Goal: Entertainment & Leisure: Browse casually

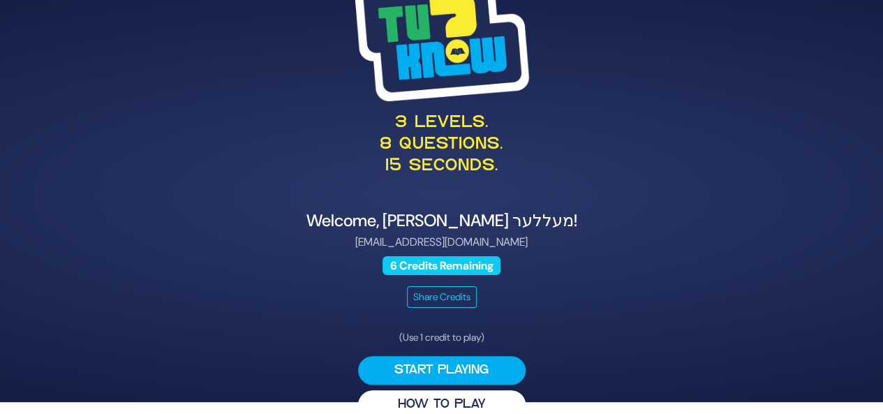
scroll to position [33, 0]
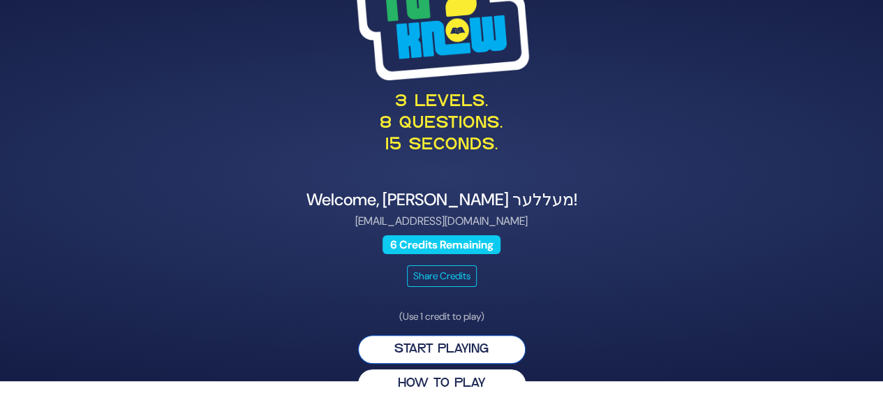
click at [476, 348] on button "Start Playing" at bounding box center [442, 349] width 168 height 29
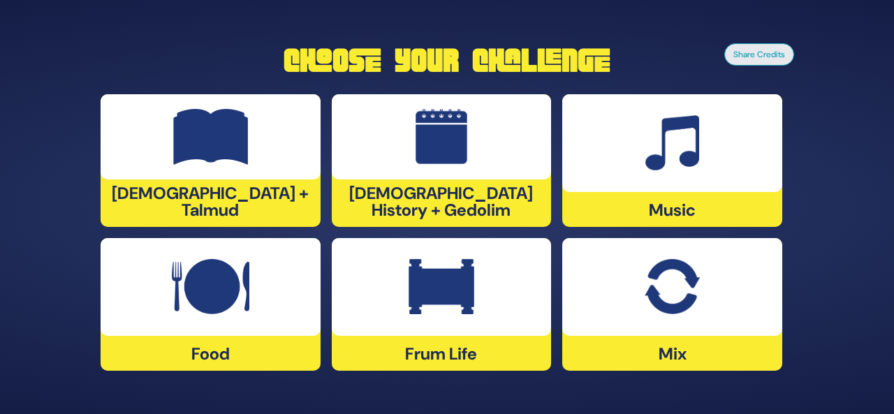
click at [562, 337] on div "Frum Life" at bounding box center [672, 304] width 220 height 133
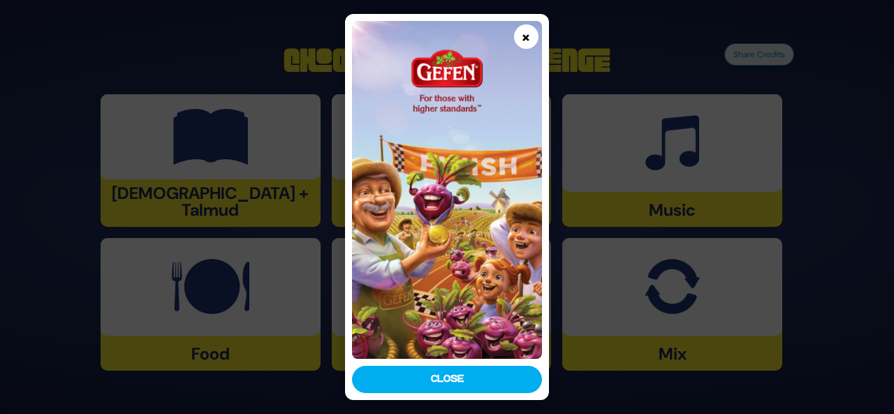
click at [524, 39] on button "×" at bounding box center [526, 36] width 24 height 24
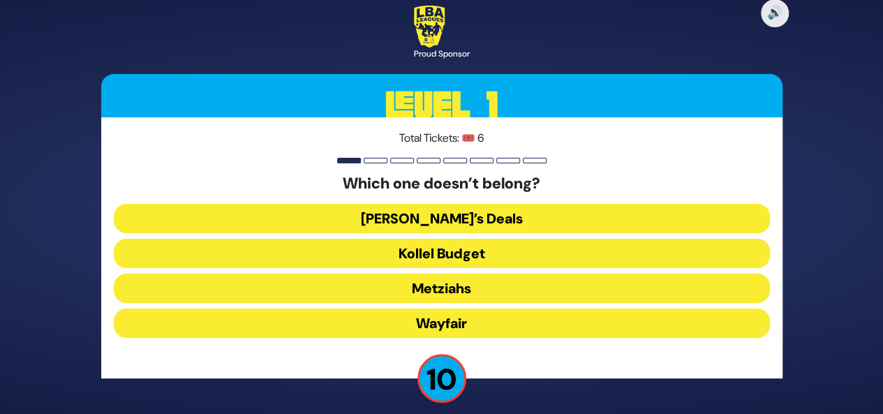
click at [464, 330] on button "Wayfair" at bounding box center [442, 323] width 656 height 29
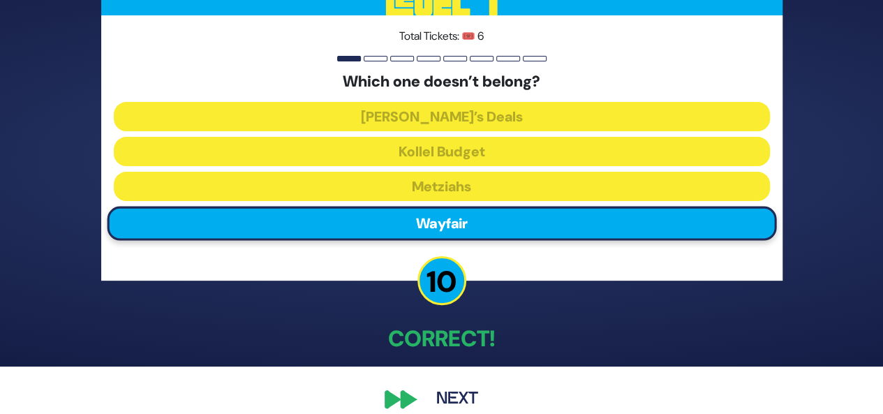
scroll to position [66, 0]
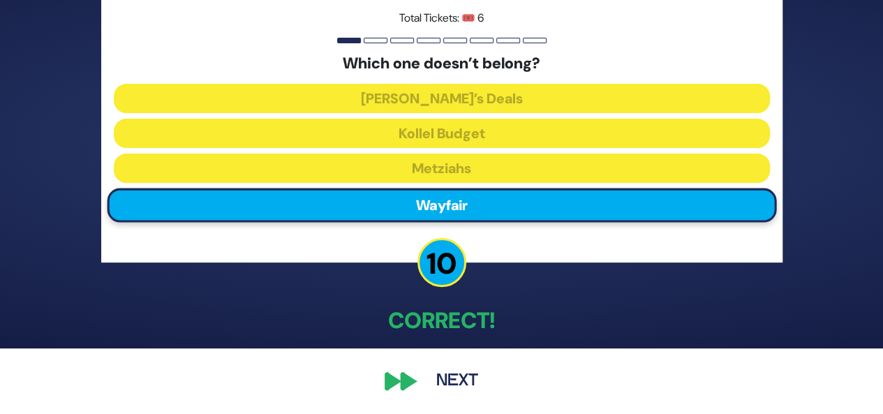
click at [462, 376] on button "Next" at bounding box center [457, 381] width 81 height 32
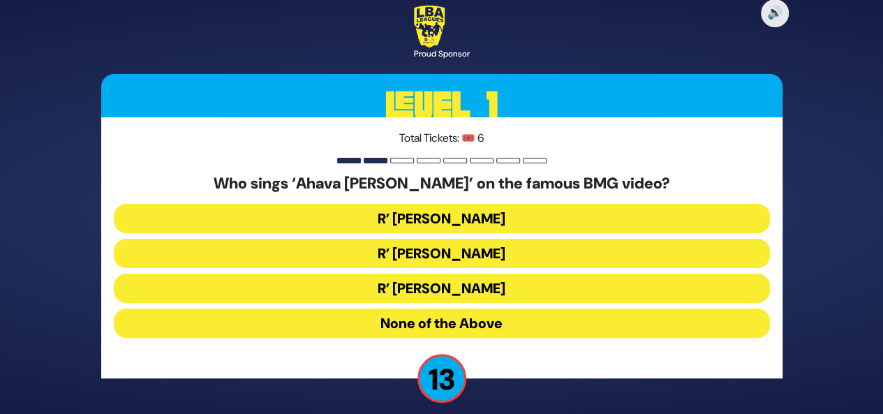
click at [430, 274] on button "R’ Ephraim Wachsman" at bounding box center [442, 288] width 656 height 29
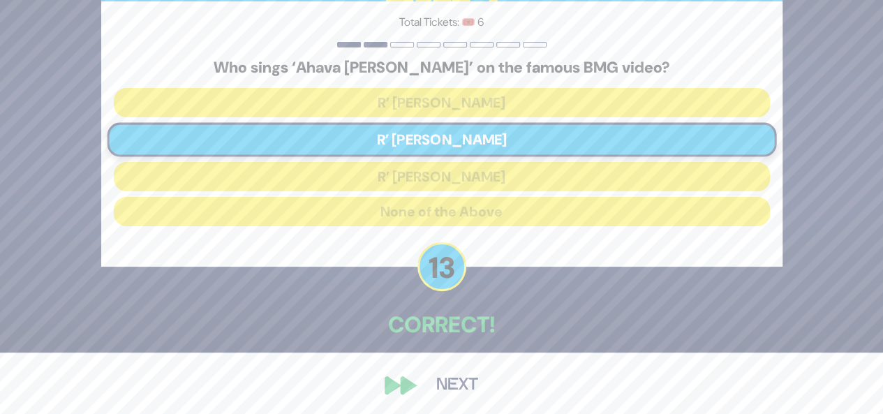
scroll to position [66, 0]
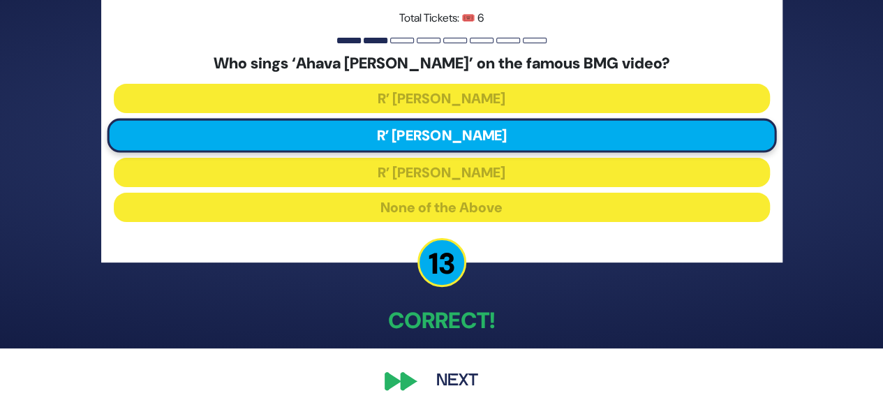
click at [433, 388] on button "Next" at bounding box center [457, 381] width 81 height 32
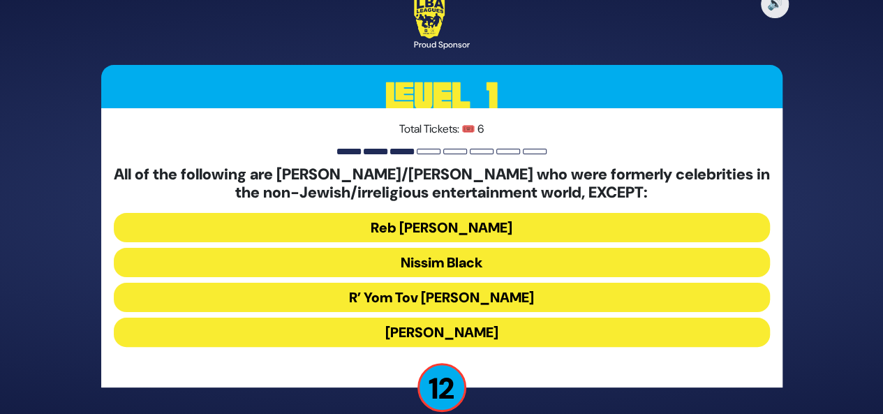
click at [460, 318] on button "R’ Yom Tov Glazer" at bounding box center [442, 332] width 656 height 29
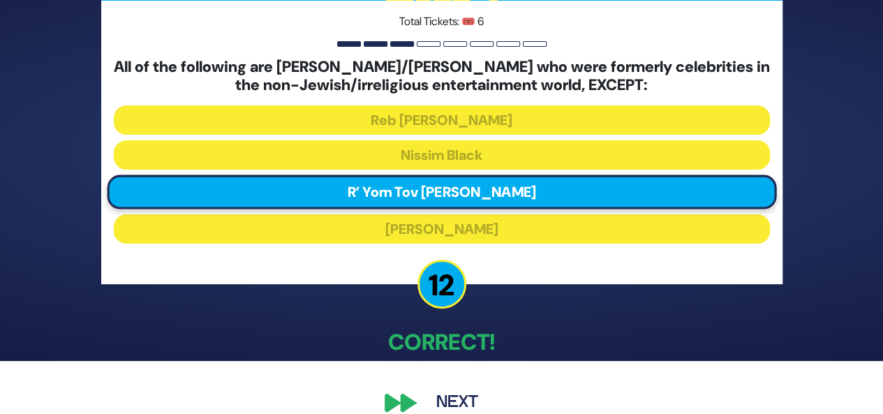
scroll to position [74, 0]
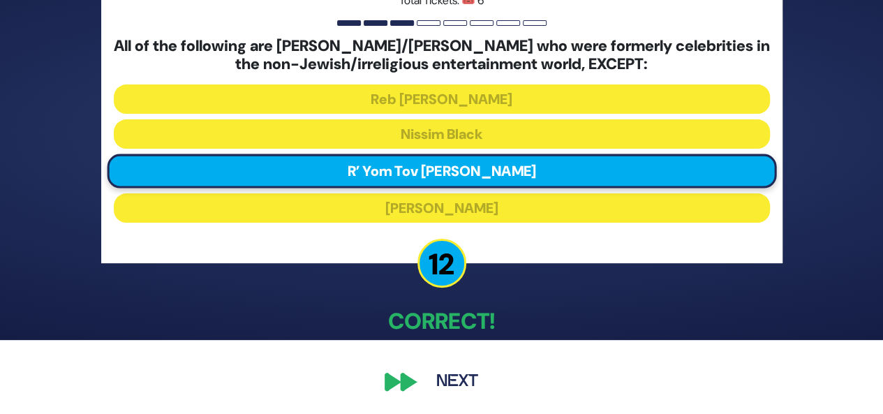
click at [451, 384] on button "Next" at bounding box center [457, 382] width 81 height 32
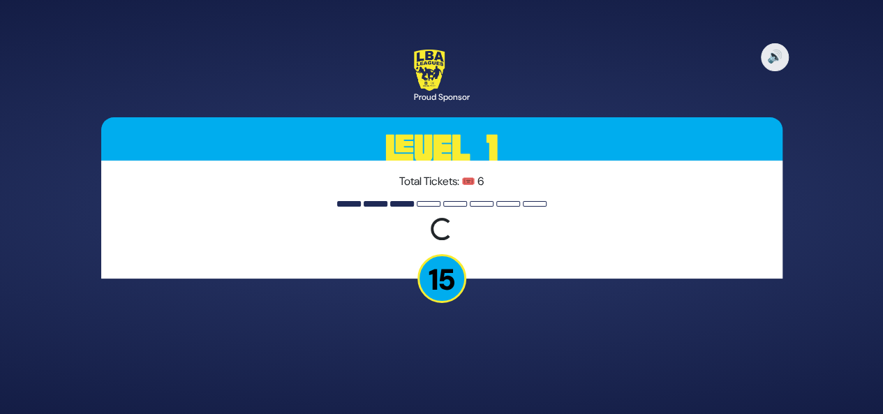
scroll to position [0, 0]
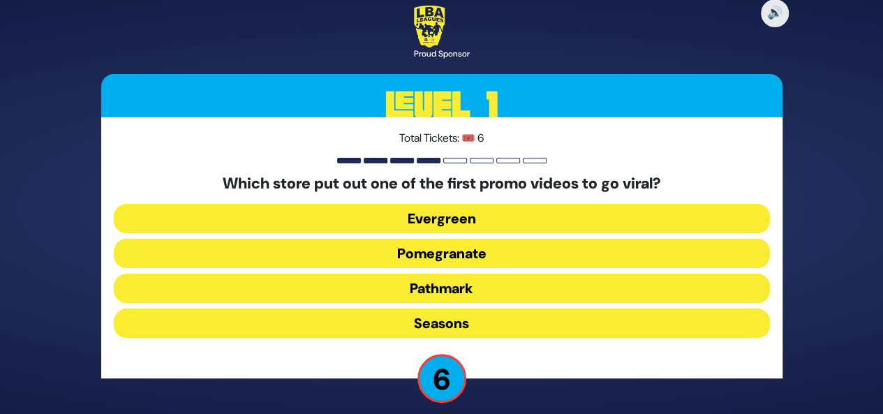
click at [500, 321] on button "Seasons" at bounding box center [442, 323] width 656 height 29
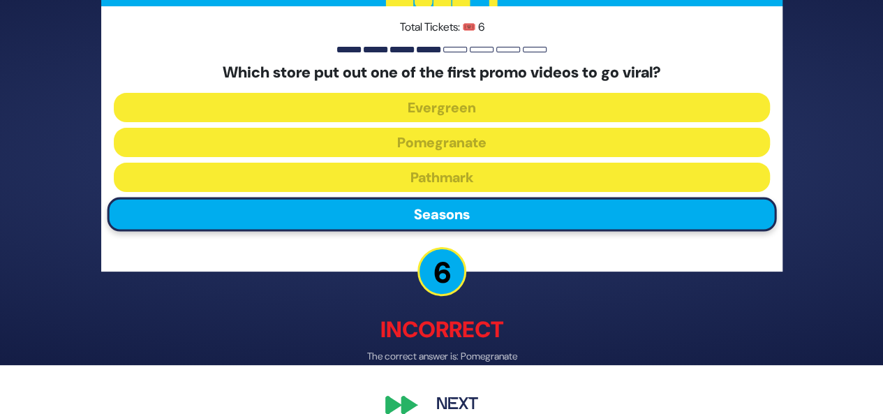
scroll to position [55, 0]
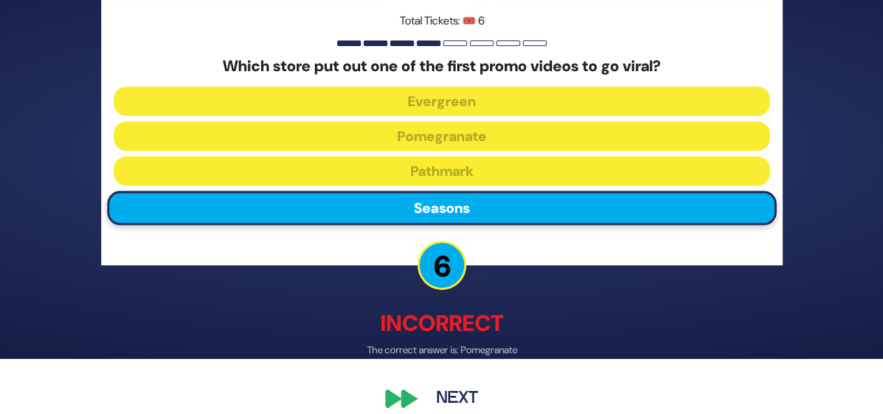
click at [442, 390] on button "Next" at bounding box center [457, 399] width 81 height 32
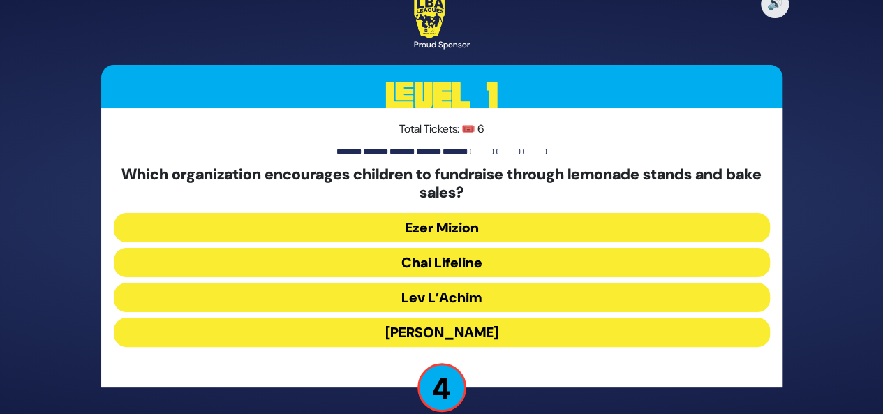
click at [503, 283] on button "Chai Lifeline" at bounding box center [442, 297] width 656 height 29
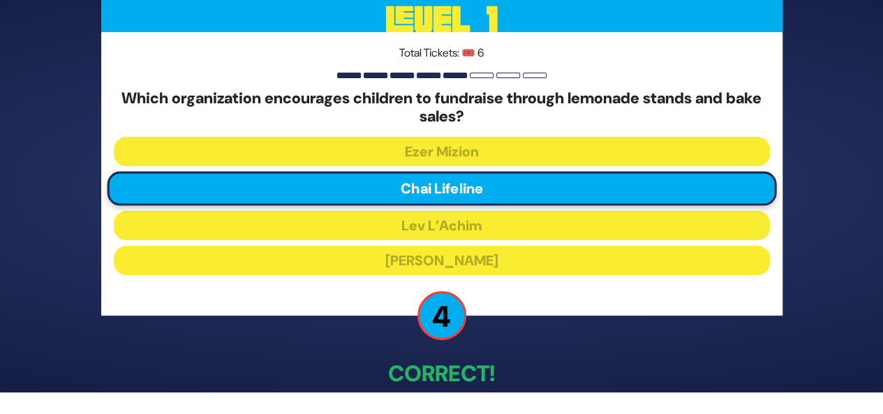
scroll to position [74, 0]
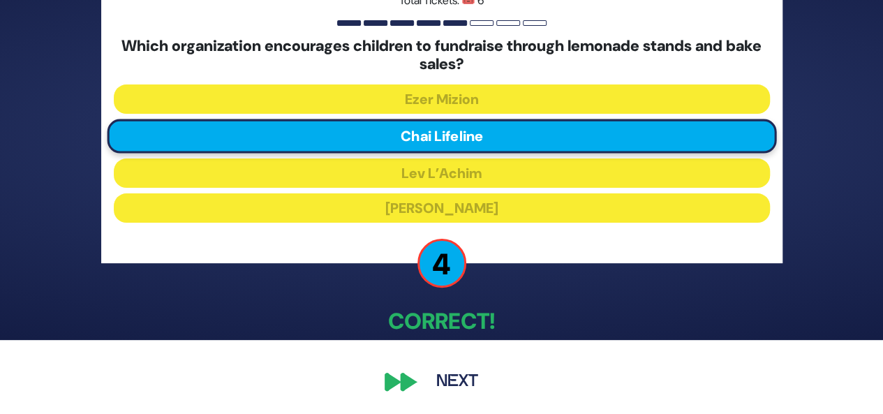
click at [460, 382] on button "Next" at bounding box center [457, 382] width 81 height 32
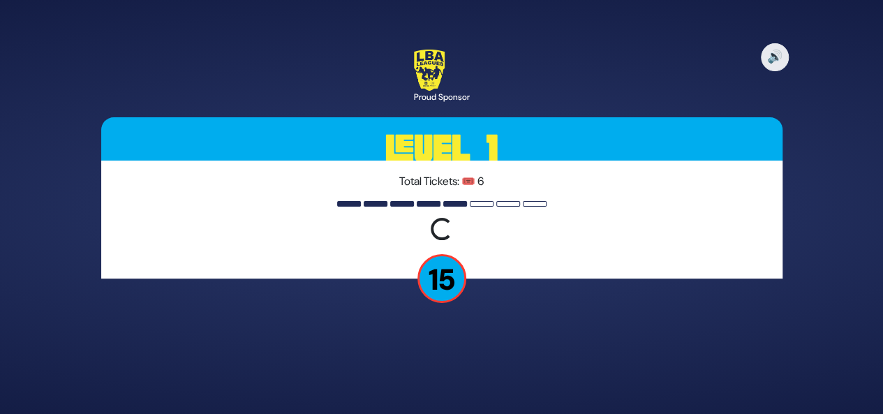
scroll to position [0, 0]
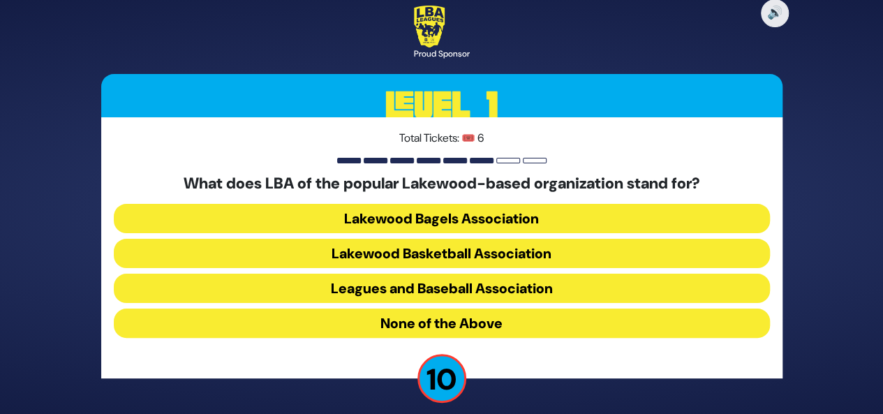
click at [509, 274] on button "Lakewood Basketball Association" at bounding box center [442, 288] width 656 height 29
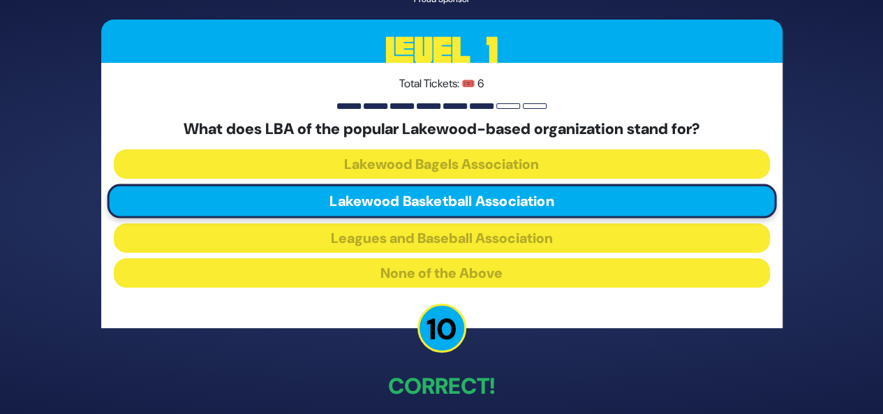
scroll to position [66, 0]
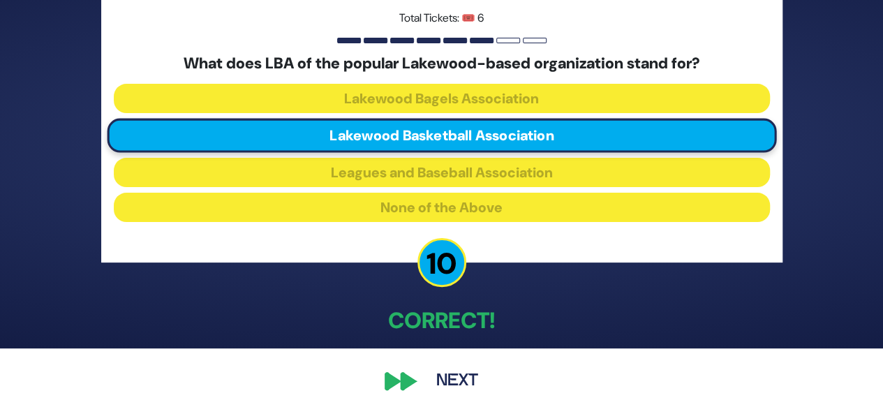
click at [436, 385] on button "Next" at bounding box center [457, 381] width 81 height 32
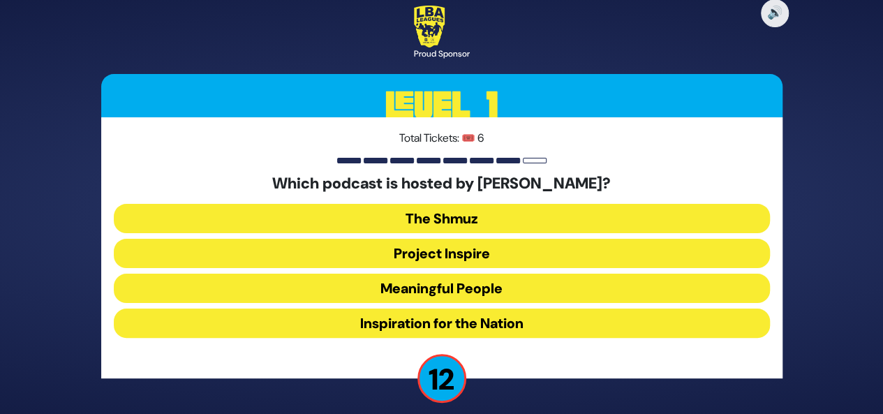
click at [452, 304] on div "Which podcast is hosted by Nachi Gordon? The Shmuz Project Inspire Meaningful P…" at bounding box center [442, 259] width 656 height 169
click at [452, 309] on button "Meaningful People" at bounding box center [442, 323] width 656 height 29
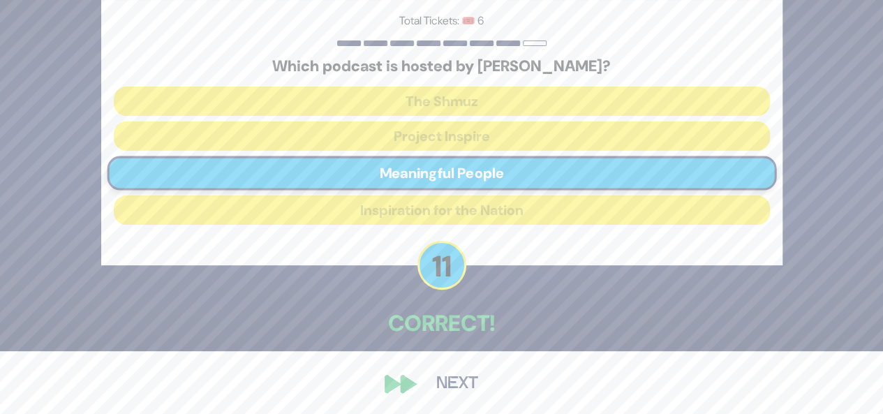
scroll to position [66, 0]
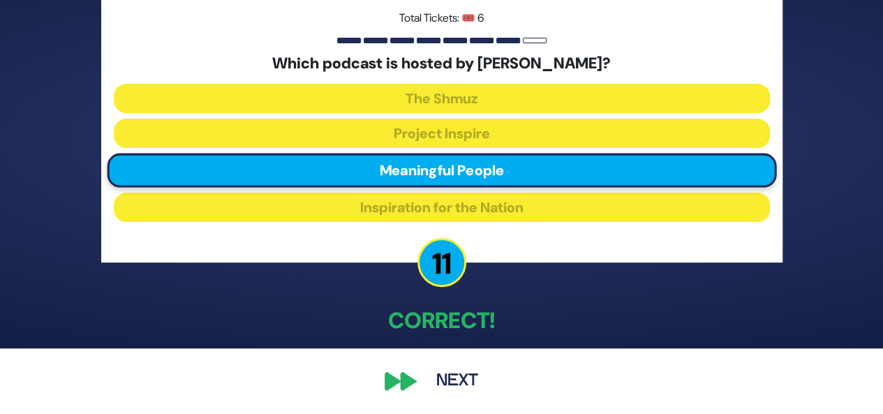
click at [450, 376] on button "Next" at bounding box center [457, 381] width 81 height 32
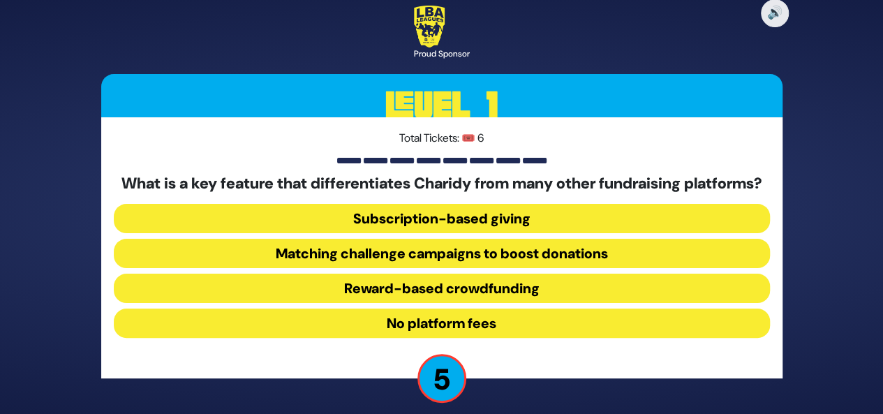
click at [578, 328] on button "No platform fees" at bounding box center [442, 323] width 656 height 29
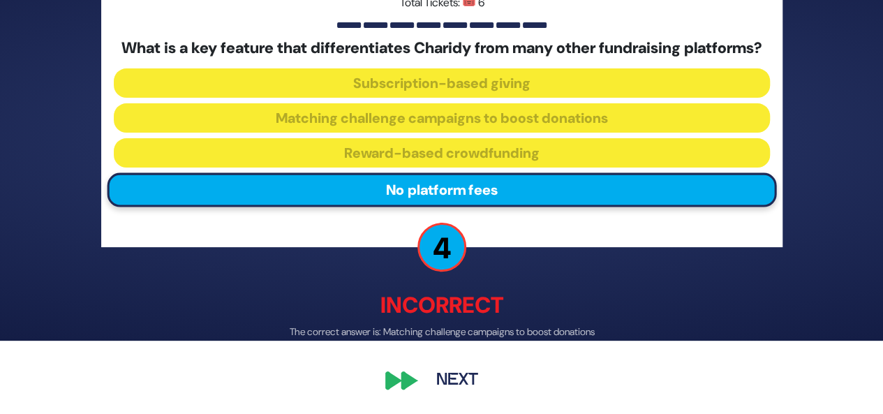
scroll to position [82, 0]
click at [478, 385] on button "Next" at bounding box center [457, 381] width 81 height 32
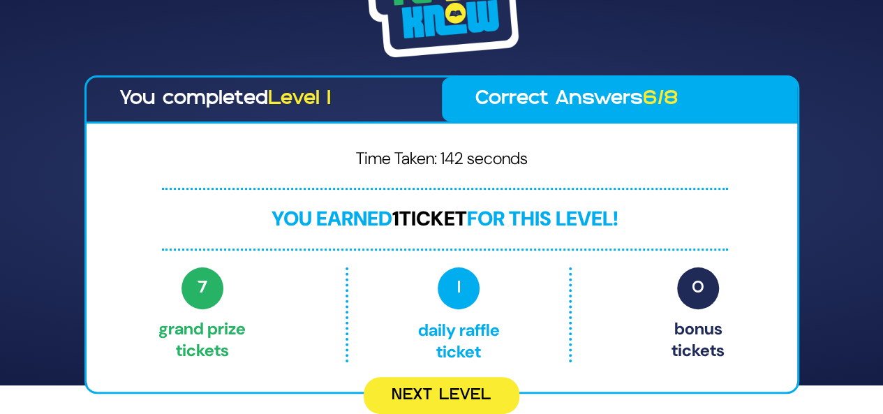
scroll to position [0, 0]
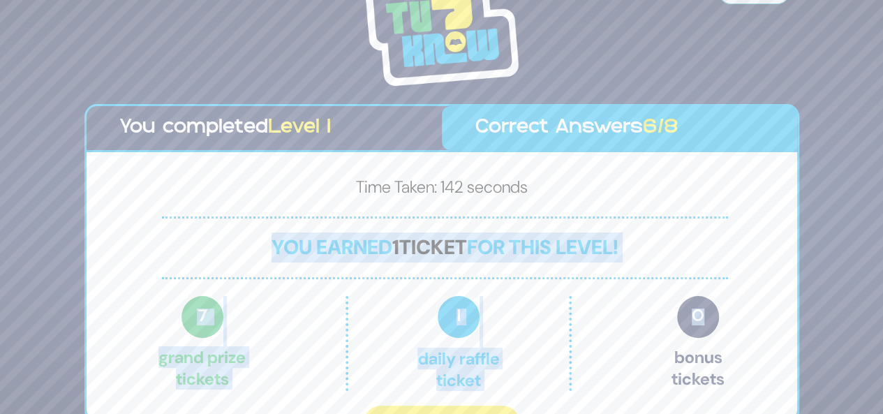
drag, startPoint x: 762, startPoint y: 274, endPoint x: 788, endPoint y: 266, distance: 27.2
click at [788, 266] on div "Share Credits You completed Level 1 Correct Answers 6/8 Time Taken: 142 seconds…" at bounding box center [441, 207] width 883 height 414
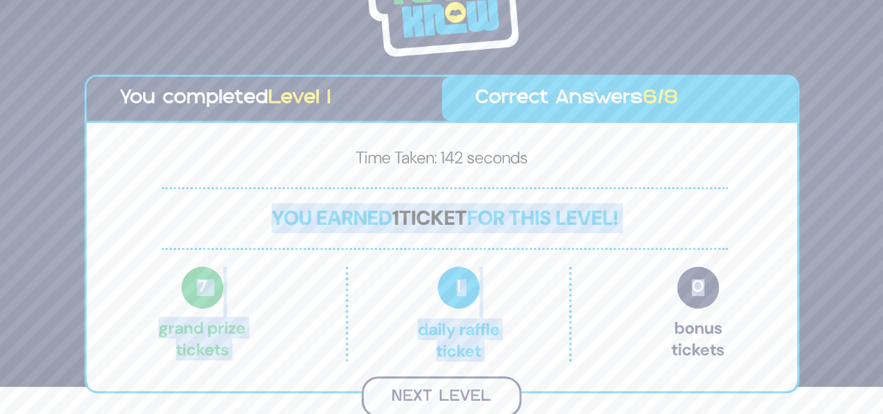
scroll to position [25, 0]
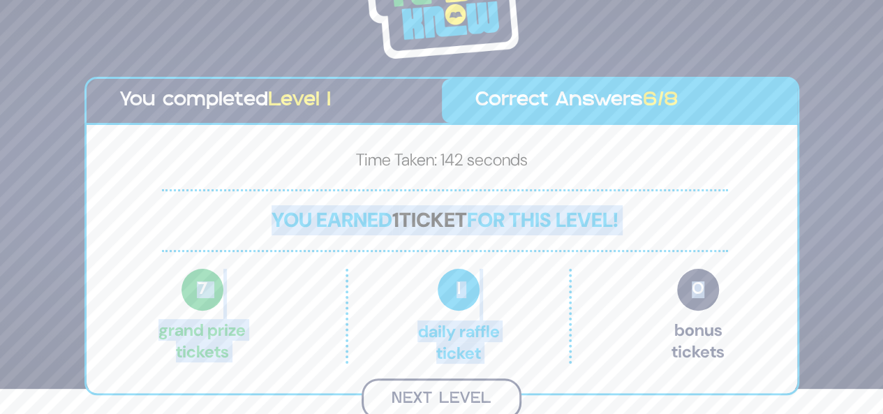
click at [487, 406] on button "Next Level" at bounding box center [442, 399] width 160 height 41
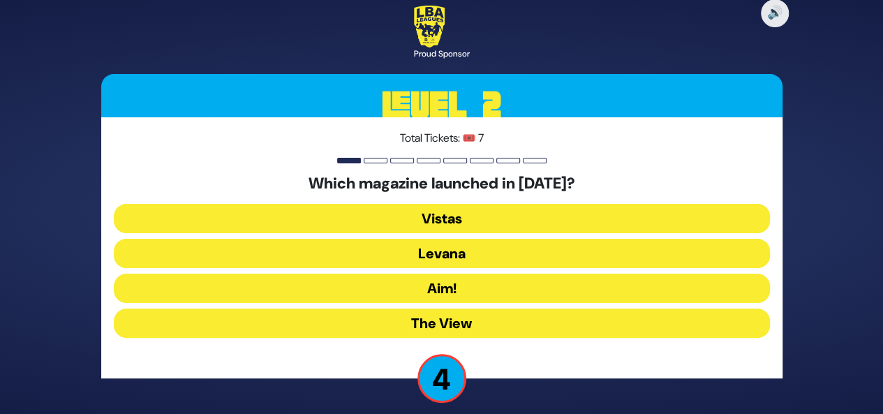
click at [525, 274] on button "Levana" at bounding box center [442, 288] width 656 height 29
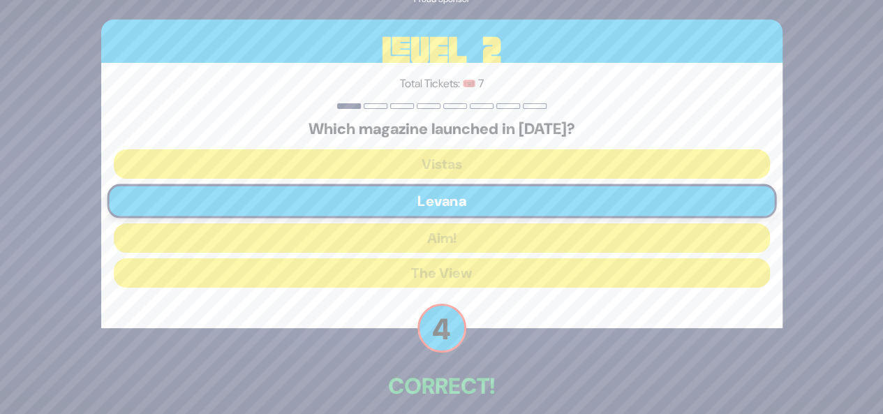
scroll to position [66, 0]
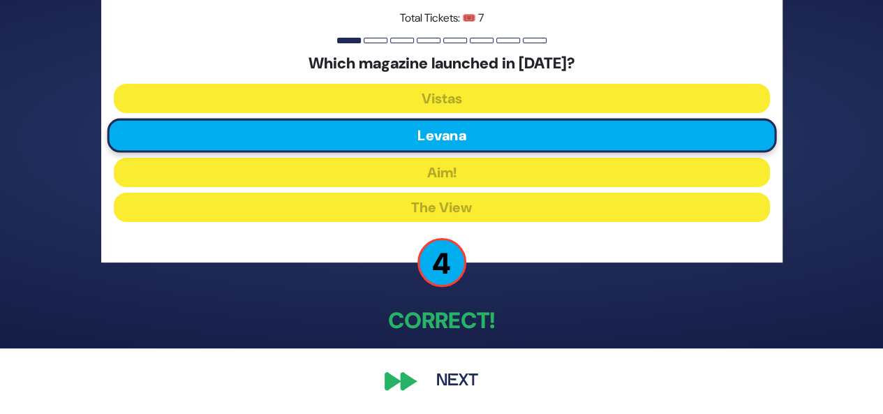
click at [422, 376] on button "Next" at bounding box center [457, 381] width 81 height 32
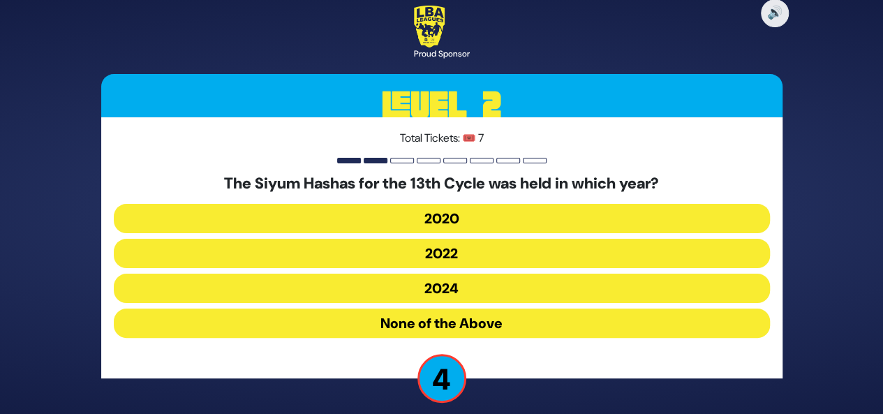
click at [506, 328] on button "None of the Above" at bounding box center [442, 323] width 656 height 29
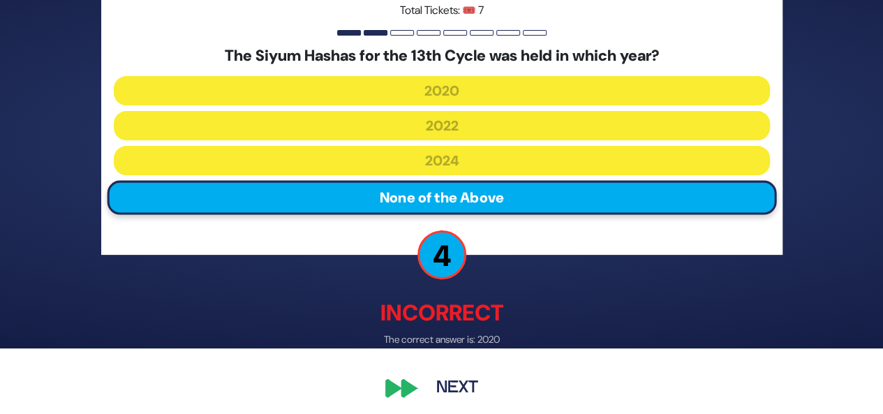
scroll to position [73, 0]
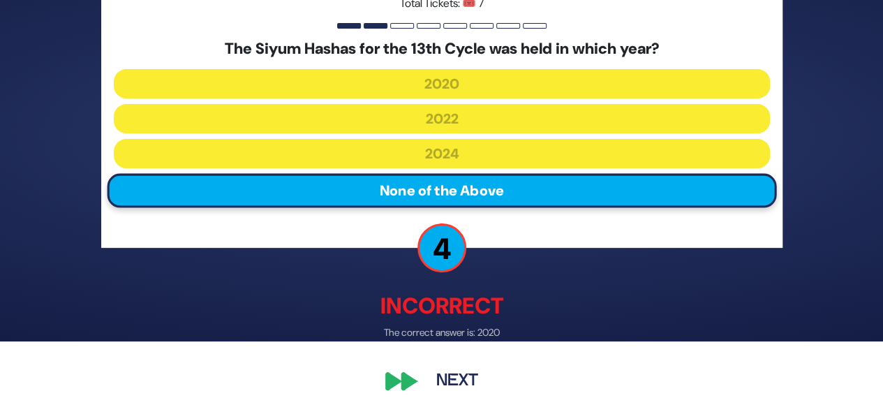
click at [433, 386] on button "Next" at bounding box center [457, 382] width 81 height 32
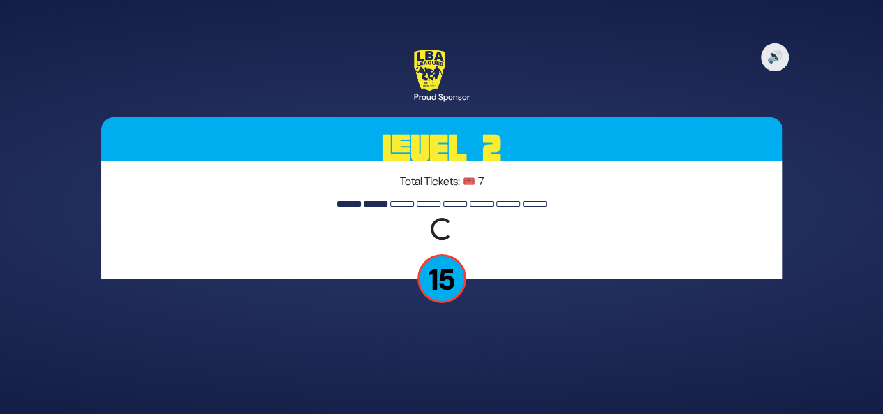
scroll to position [0, 0]
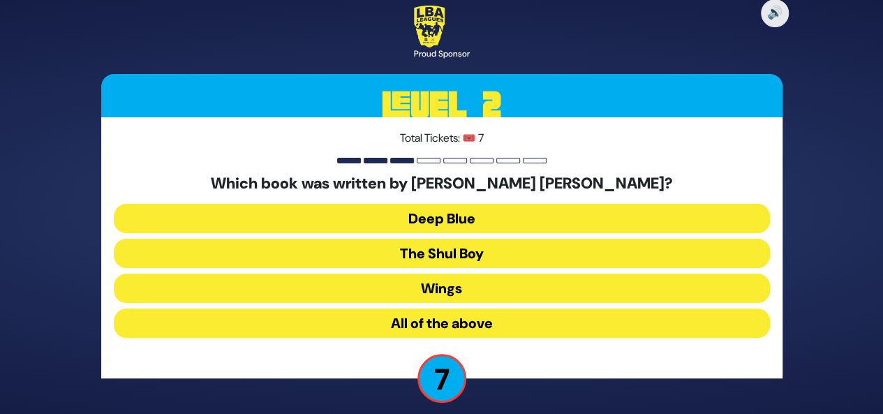
click at [478, 239] on button "Deep Blue" at bounding box center [442, 253] width 656 height 29
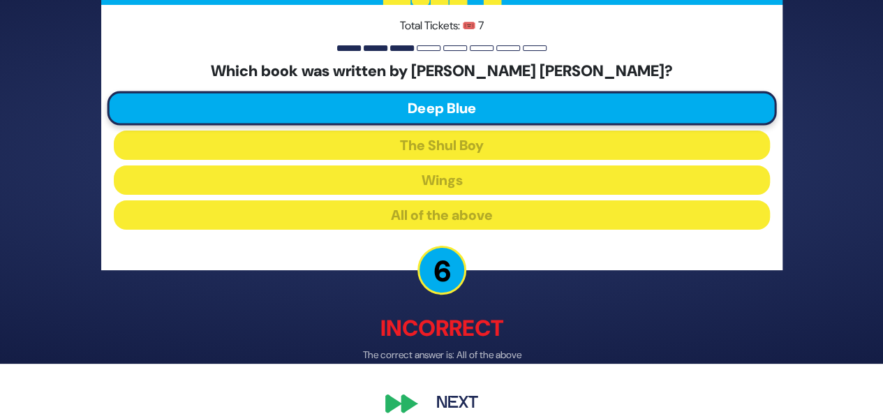
scroll to position [73, 0]
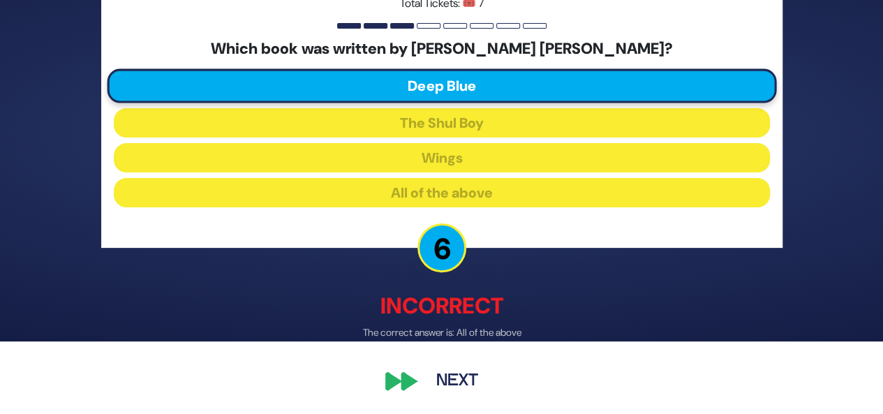
click at [452, 382] on button "Next" at bounding box center [457, 382] width 81 height 32
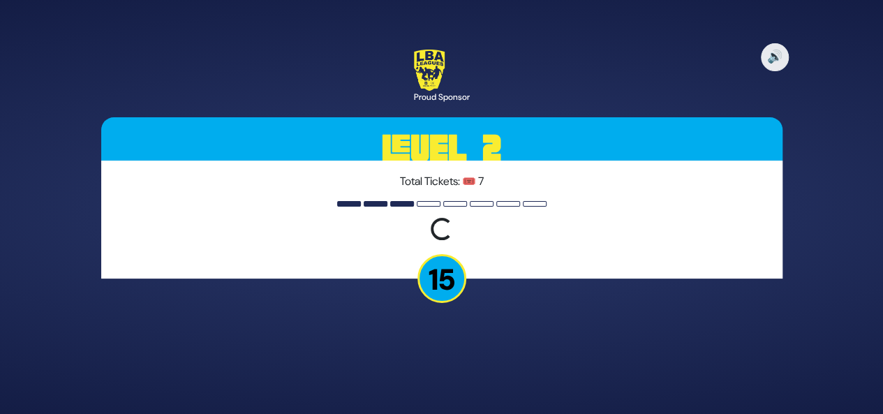
scroll to position [0, 0]
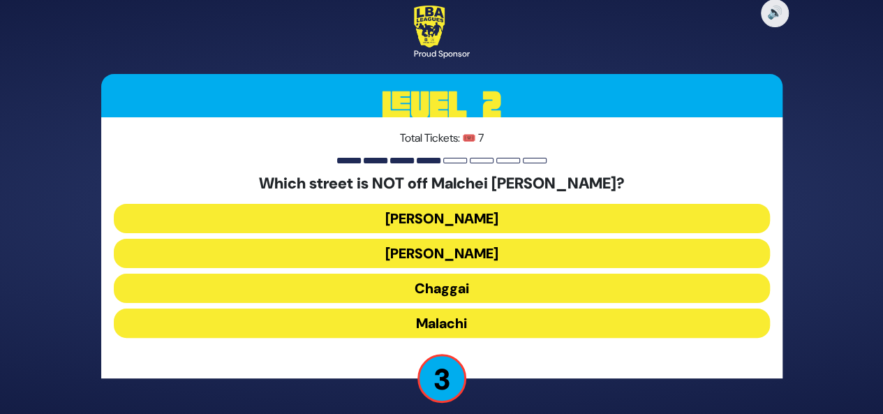
click at [493, 274] on button "Amos" at bounding box center [442, 288] width 656 height 29
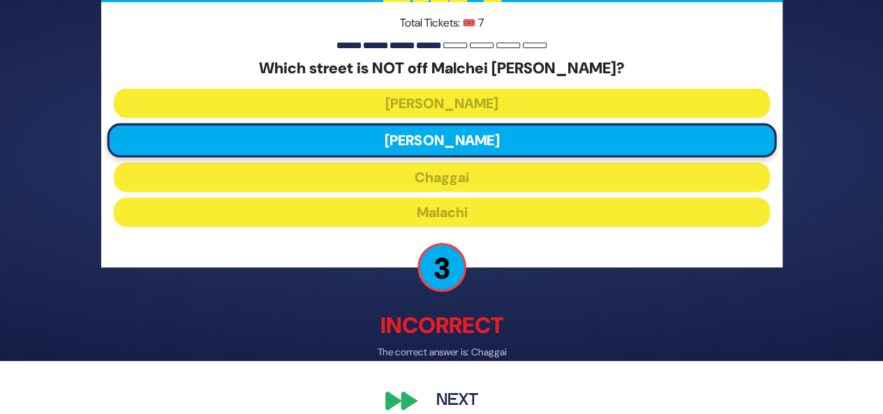
scroll to position [73, 0]
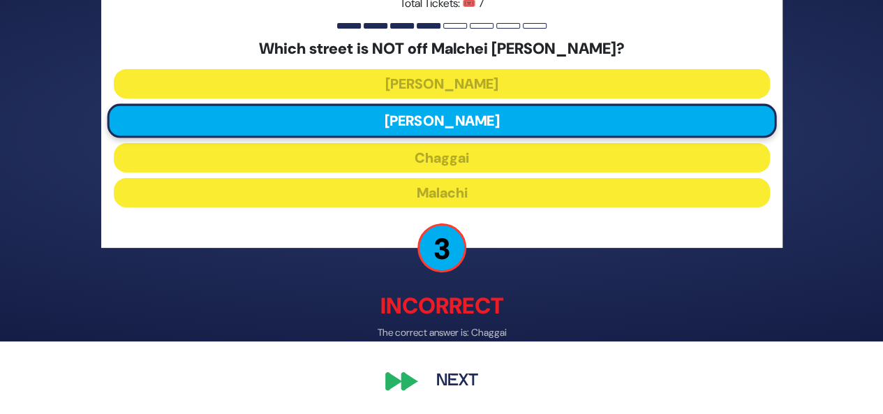
click at [436, 390] on button "Next" at bounding box center [457, 382] width 81 height 32
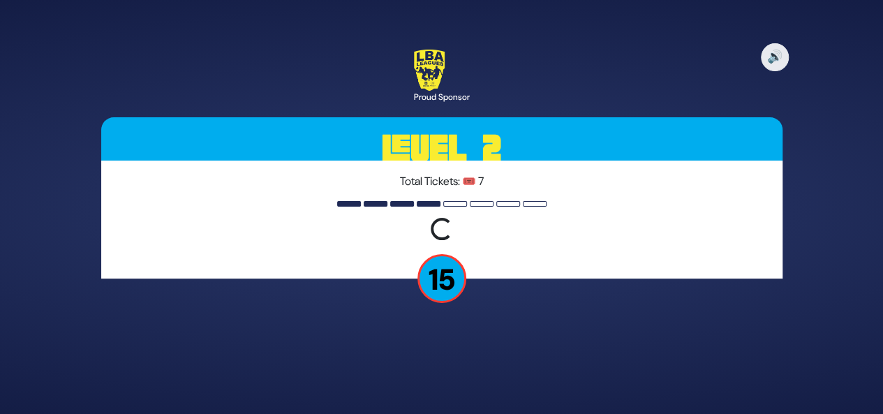
scroll to position [0, 0]
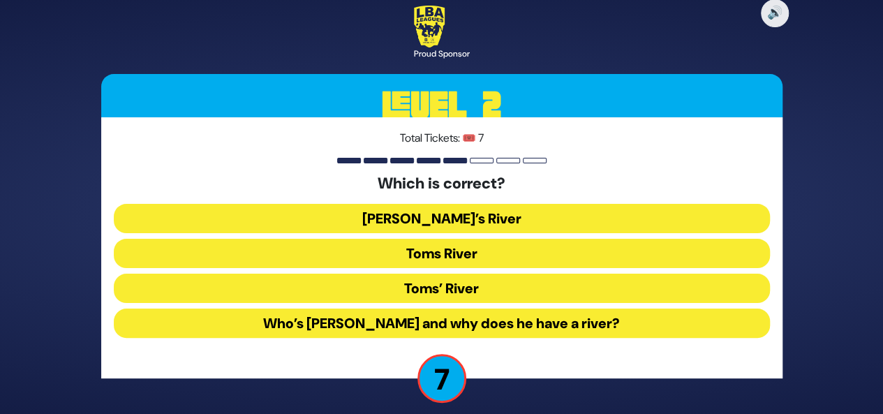
click at [481, 274] on button "Toms River" at bounding box center [442, 288] width 656 height 29
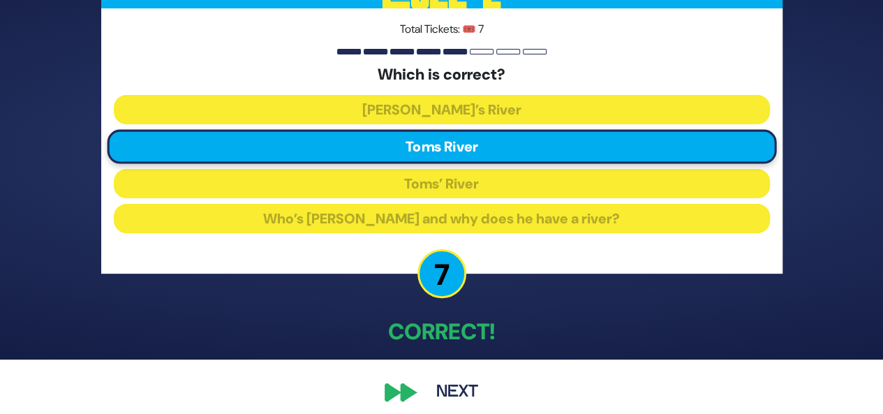
scroll to position [57, 0]
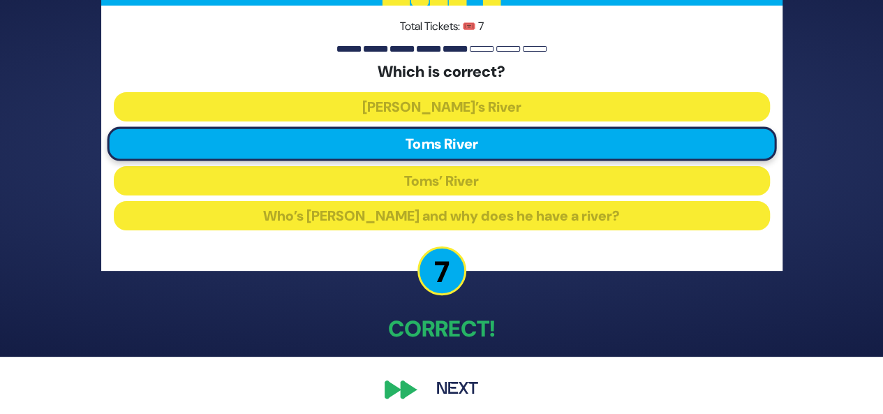
click at [464, 385] on button "Next" at bounding box center [457, 390] width 81 height 32
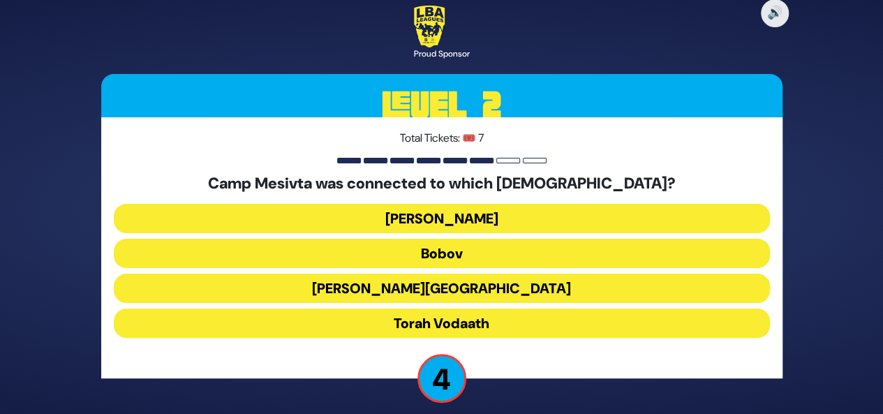
click at [547, 309] on button "Chaim Berlin" at bounding box center [442, 323] width 656 height 29
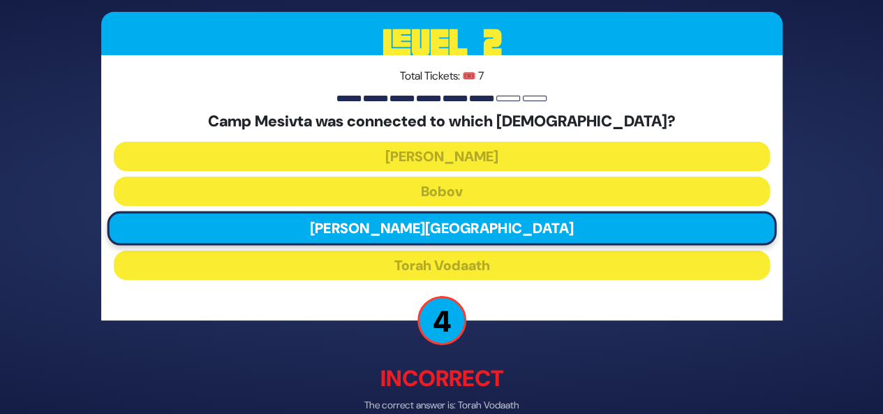
scroll to position [73, 0]
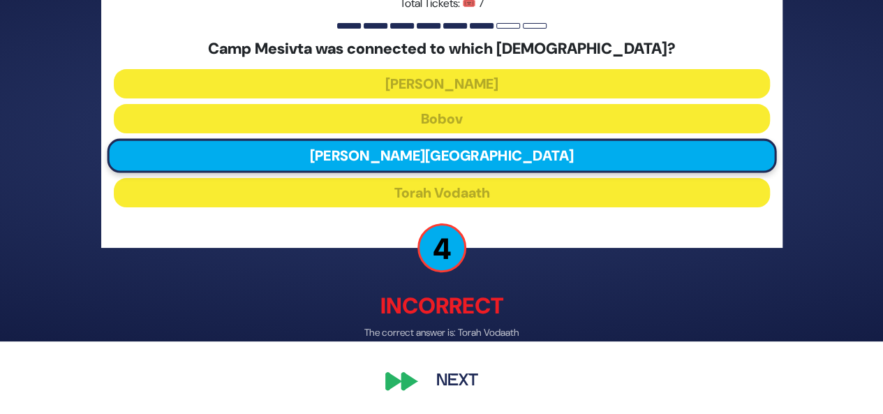
click at [441, 388] on button "Next" at bounding box center [457, 382] width 81 height 32
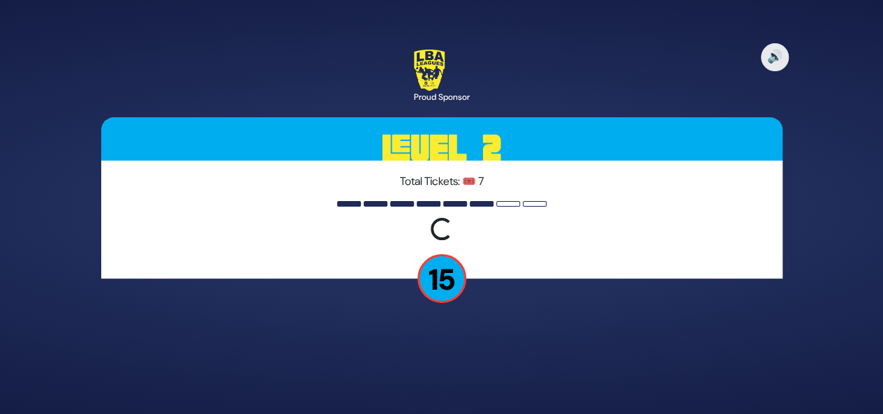
scroll to position [0, 0]
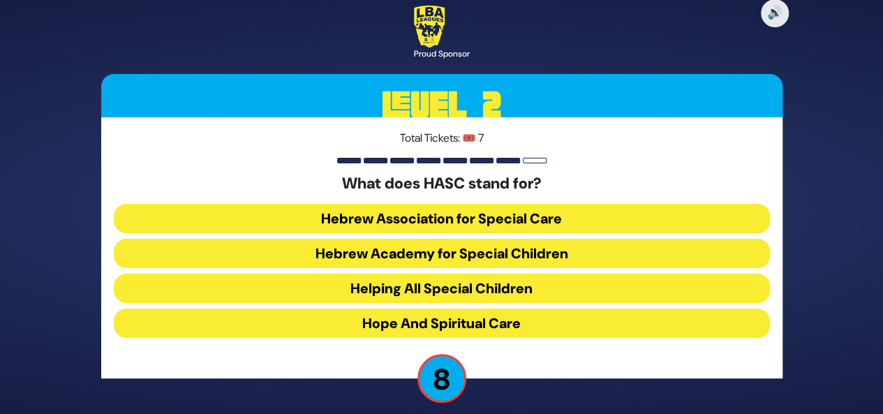
click at [578, 309] on button "Helping All Special Children" at bounding box center [442, 323] width 656 height 29
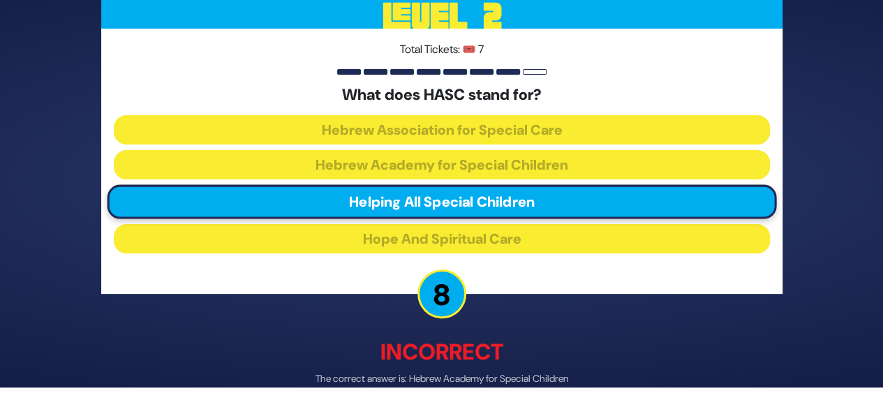
scroll to position [73, 0]
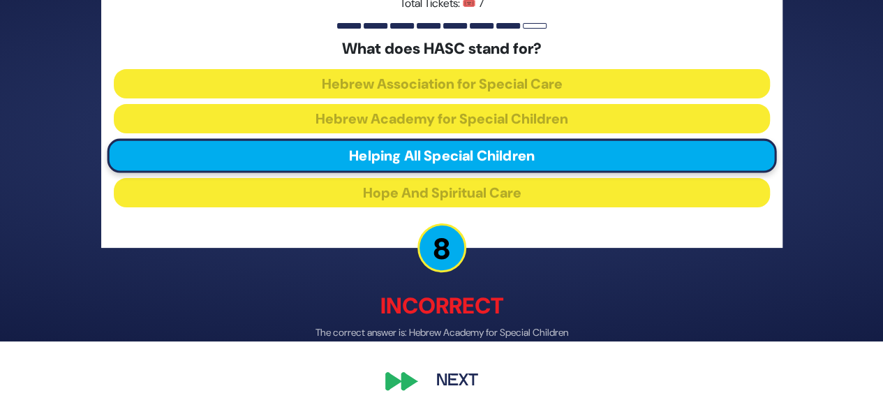
click at [441, 381] on button "Next" at bounding box center [457, 382] width 81 height 32
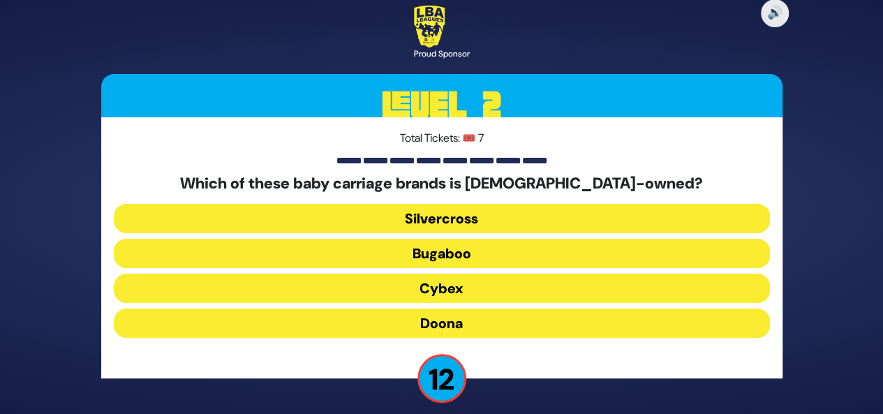
click at [443, 321] on button "Doona" at bounding box center [442, 323] width 656 height 29
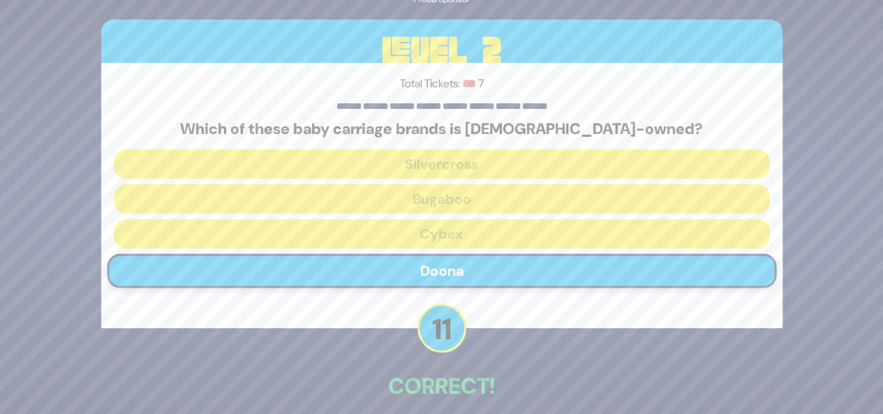
scroll to position [66, 0]
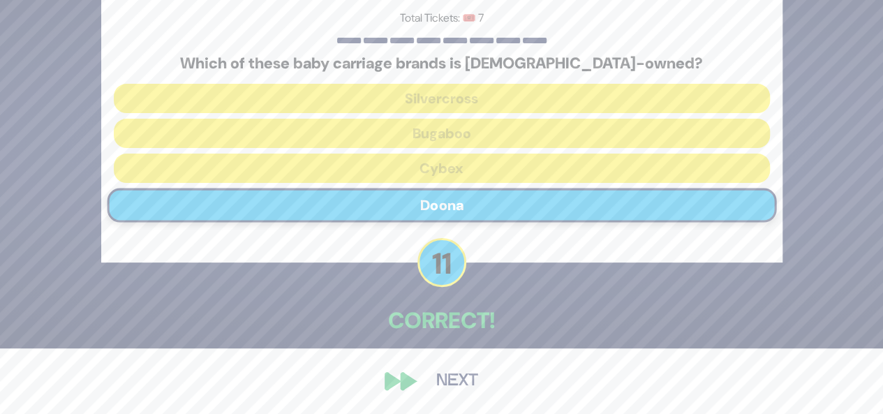
click at [446, 371] on button "Next" at bounding box center [457, 381] width 81 height 32
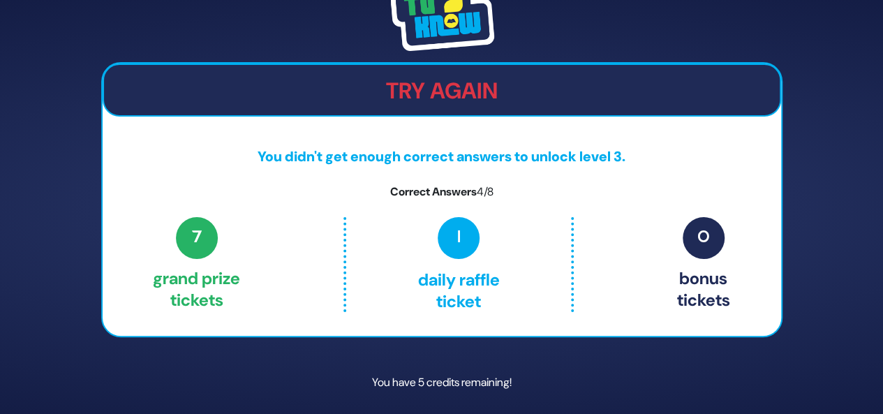
scroll to position [43, 0]
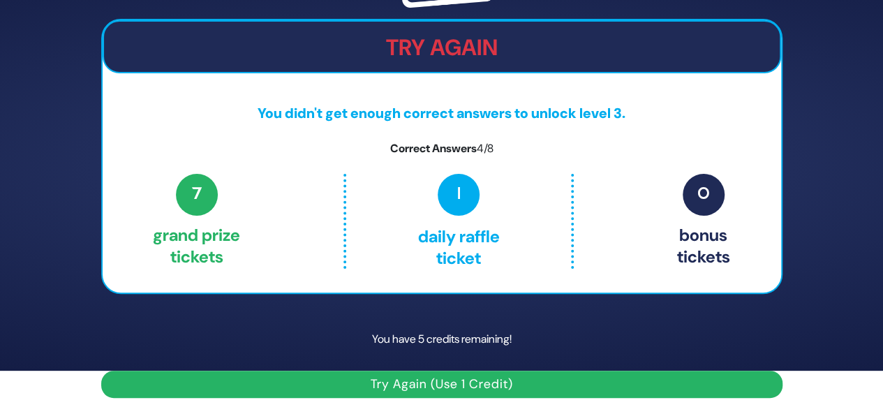
click at [525, 385] on button "Try Again (Use 1 Credit)" at bounding box center [442, 384] width 682 height 27
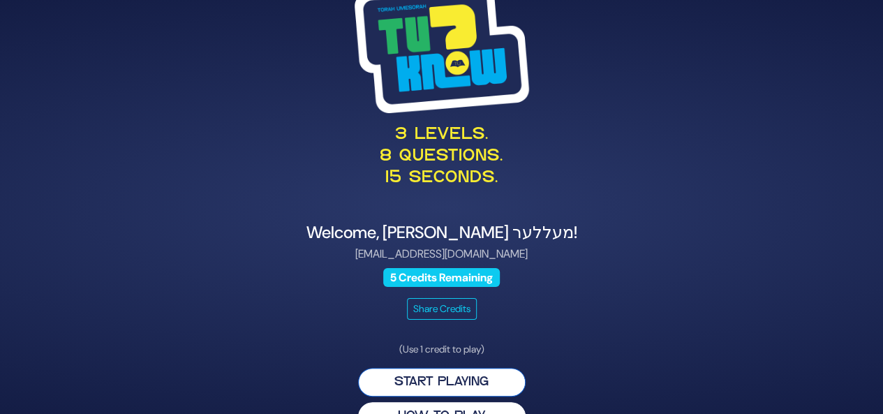
click at [462, 388] on button "Start Playing" at bounding box center [442, 382] width 168 height 29
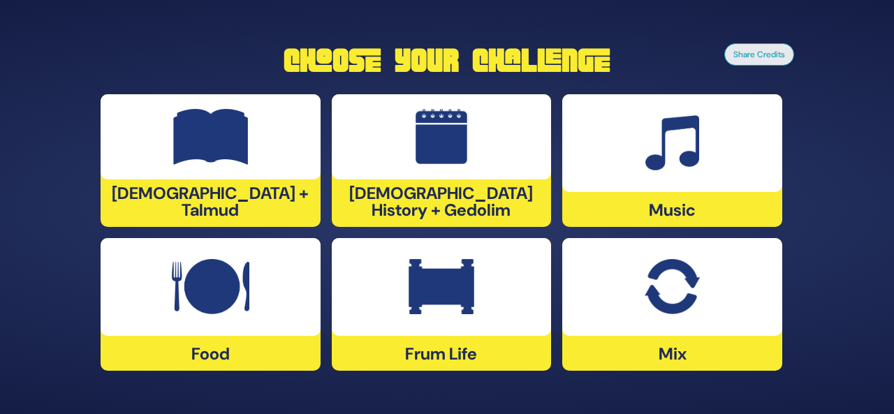
click at [639, 188] on div at bounding box center [672, 143] width 220 height 98
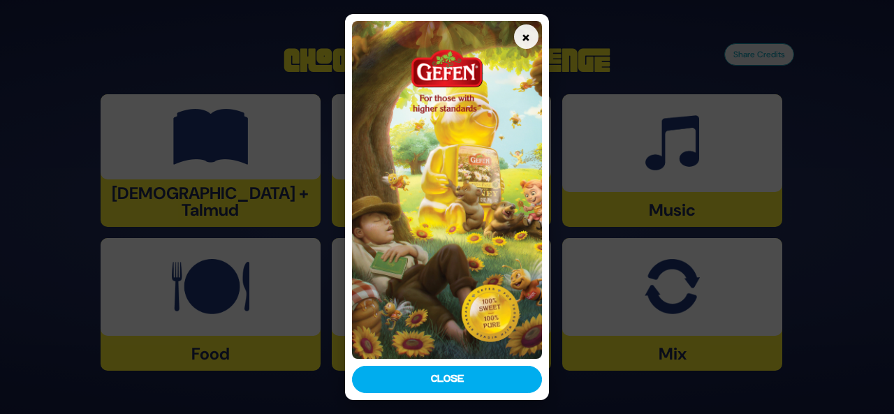
click at [512, 39] on img at bounding box center [447, 189] width 190 height 337
click at [517, 39] on button "×" at bounding box center [526, 36] width 24 height 24
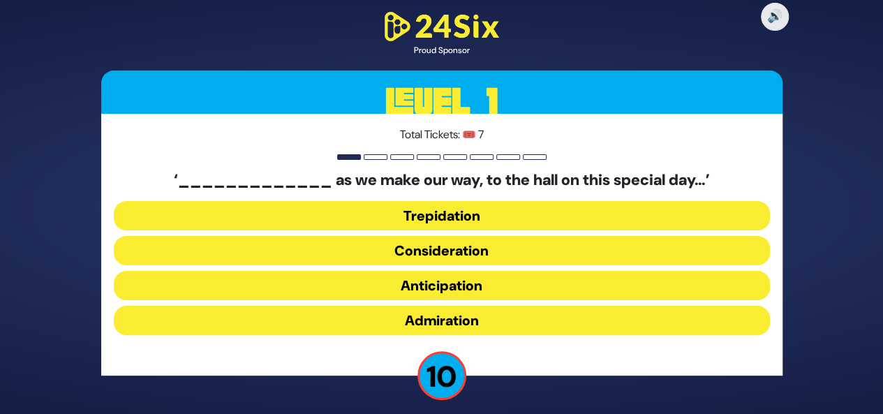
drag, startPoint x: 542, startPoint y: 318, endPoint x: 714, endPoint y: 189, distance: 215.0
click at [760, 201] on div "‘_____________ as we make our way, to the hall on this special day…’ Trepidatio…" at bounding box center [442, 255] width 656 height 169
click at [503, 306] on button "Anticipation" at bounding box center [442, 320] width 656 height 29
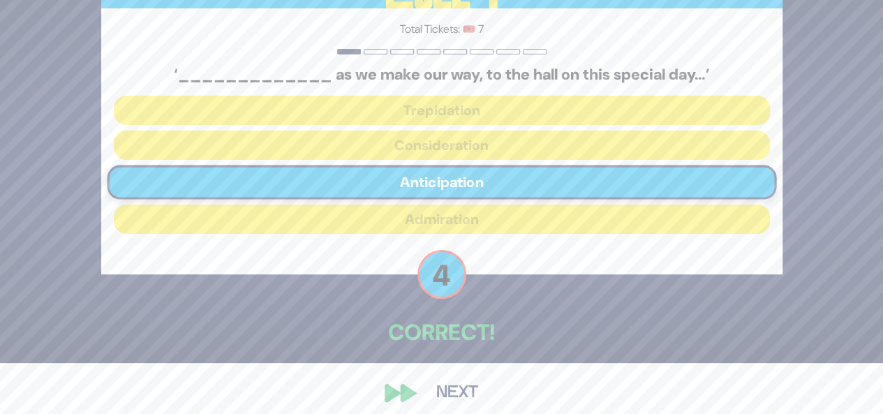
scroll to position [62, 0]
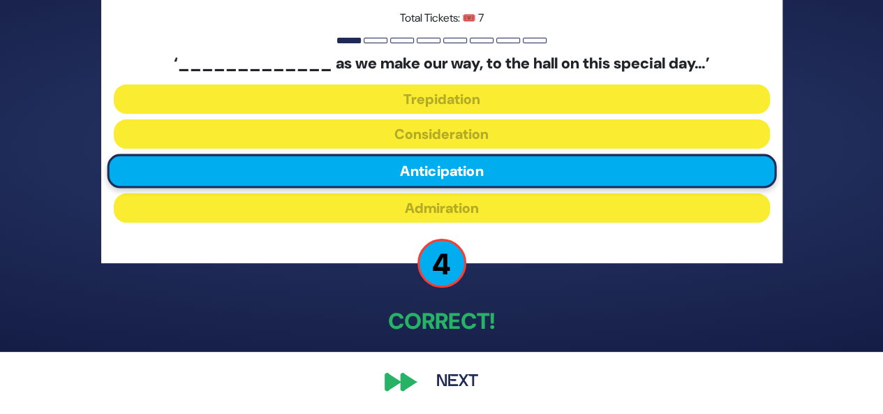
click at [464, 390] on button "Next" at bounding box center [457, 382] width 81 height 32
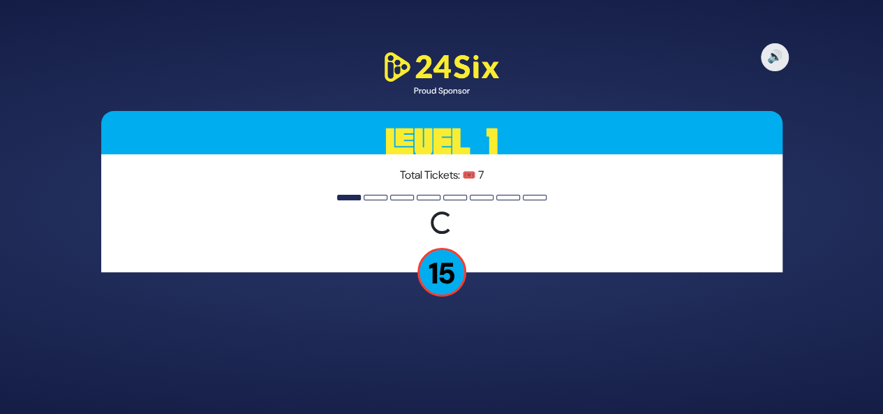
scroll to position [0, 0]
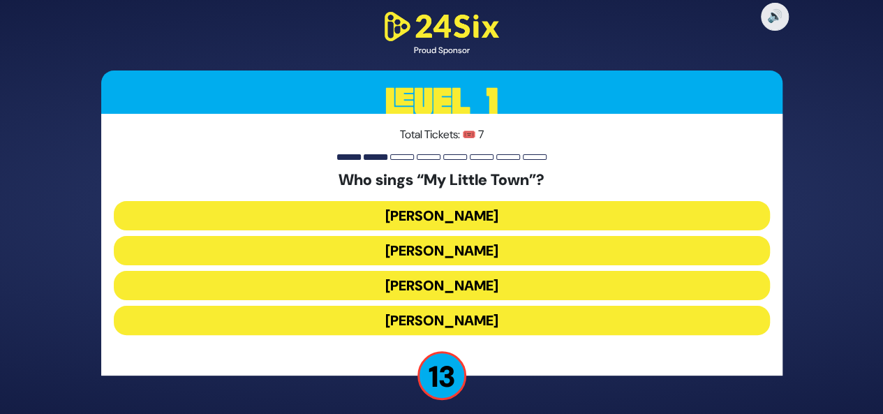
click at [512, 306] on button "Shulem Lemmer" at bounding box center [442, 320] width 656 height 29
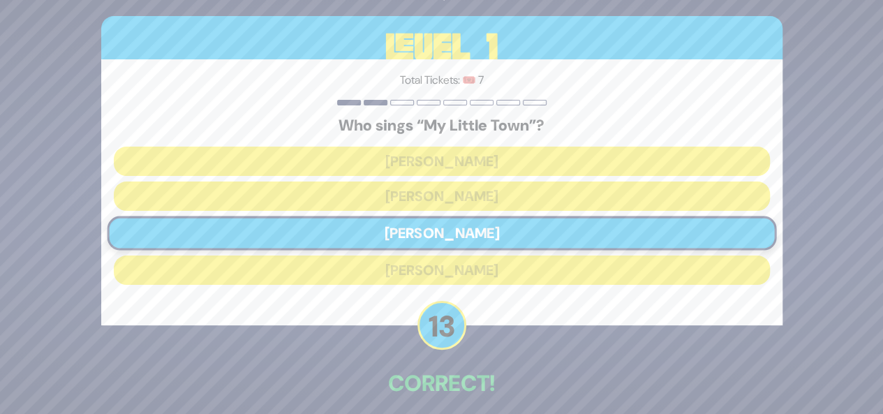
scroll to position [43, 0]
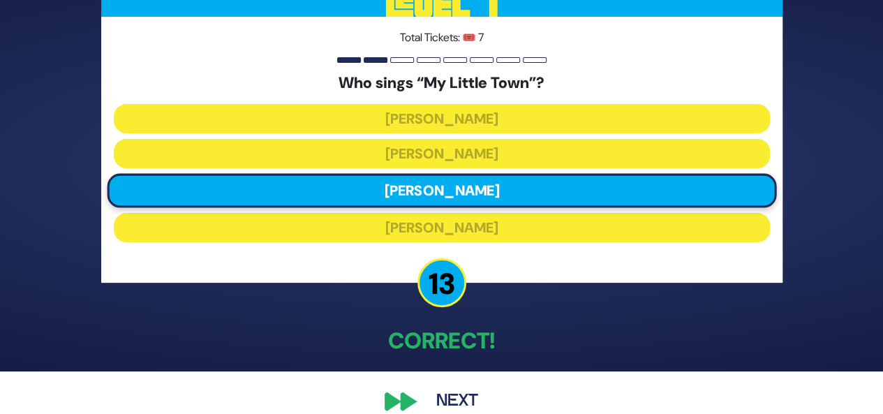
click at [457, 396] on button "Next" at bounding box center [457, 402] width 81 height 32
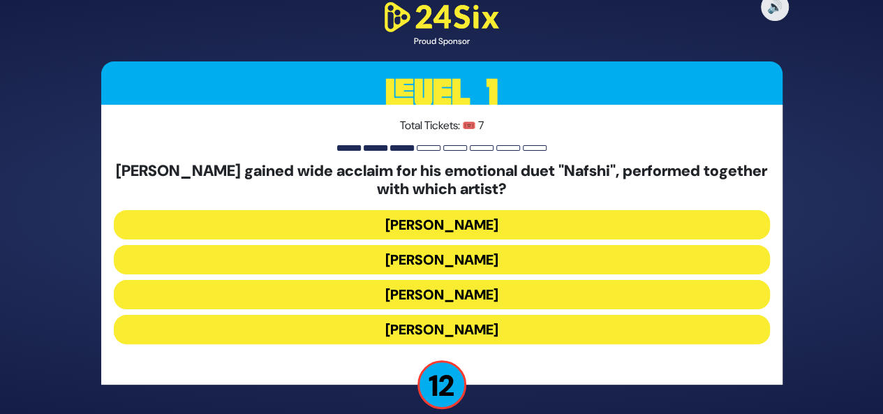
click at [570, 280] on button "Ishay Ribo" at bounding box center [442, 294] width 656 height 29
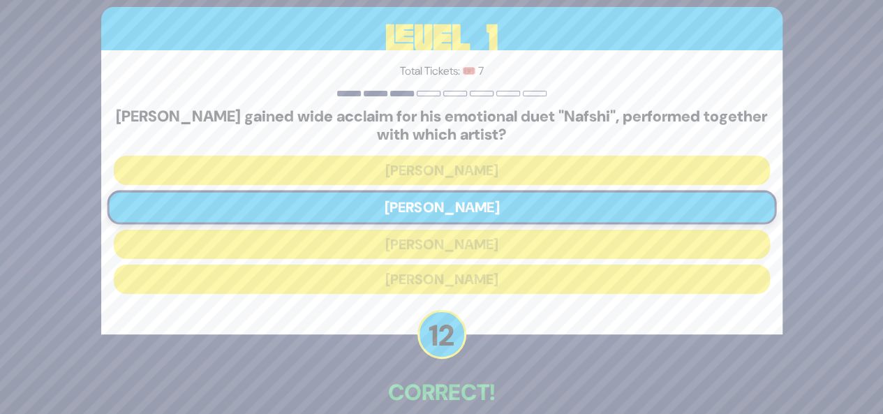
scroll to position [71, 0]
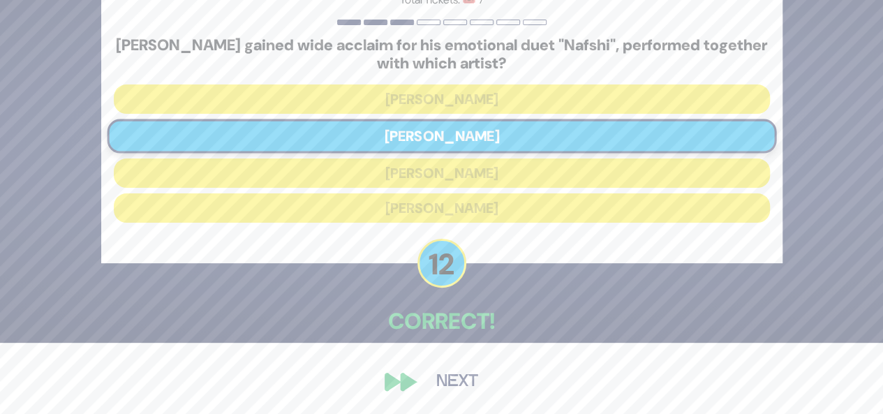
click at [440, 383] on button "Next" at bounding box center [457, 382] width 81 height 32
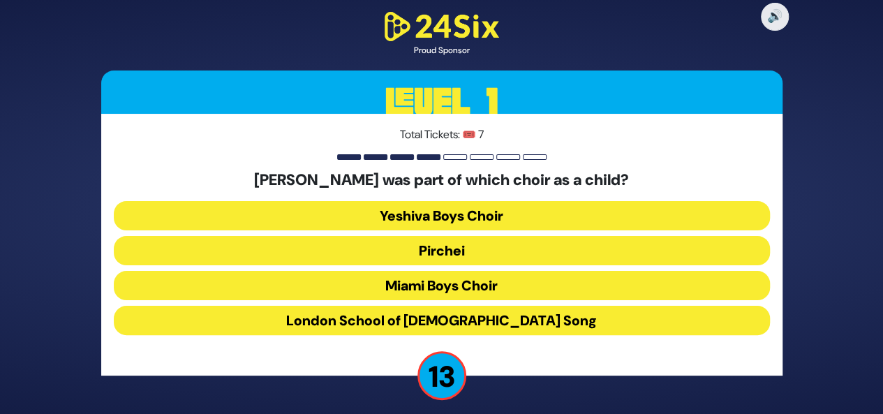
click at [435, 306] on button "Miami Boys Choir" at bounding box center [442, 320] width 656 height 29
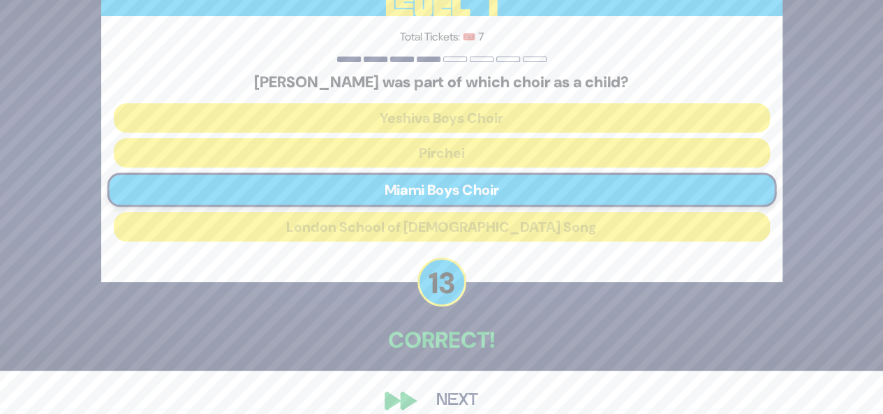
scroll to position [62, 0]
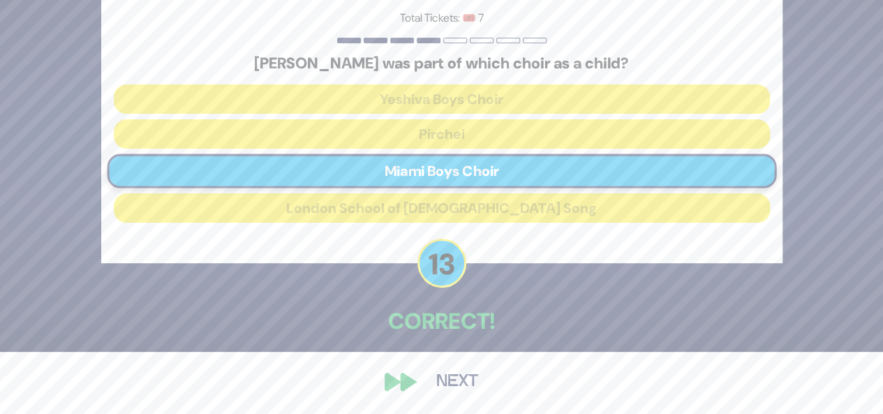
click at [471, 377] on button "Next" at bounding box center [457, 382] width 81 height 32
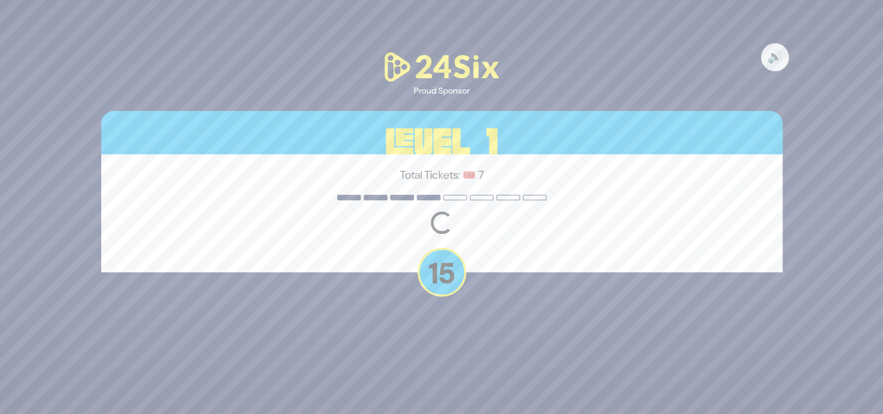
scroll to position [0, 0]
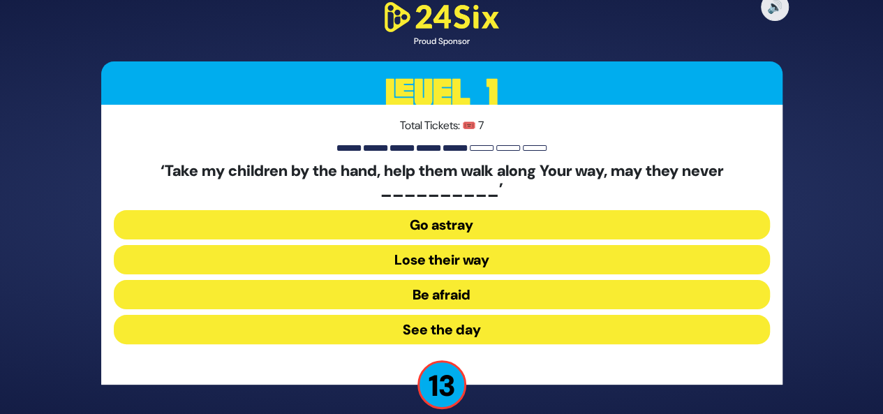
click at [453, 245] on button "Go astray" at bounding box center [442, 259] width 656 height 29
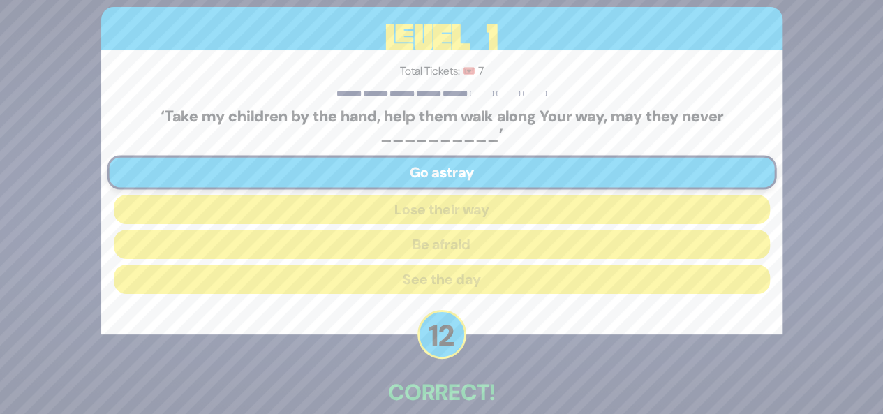
scroll to position [71, 0]
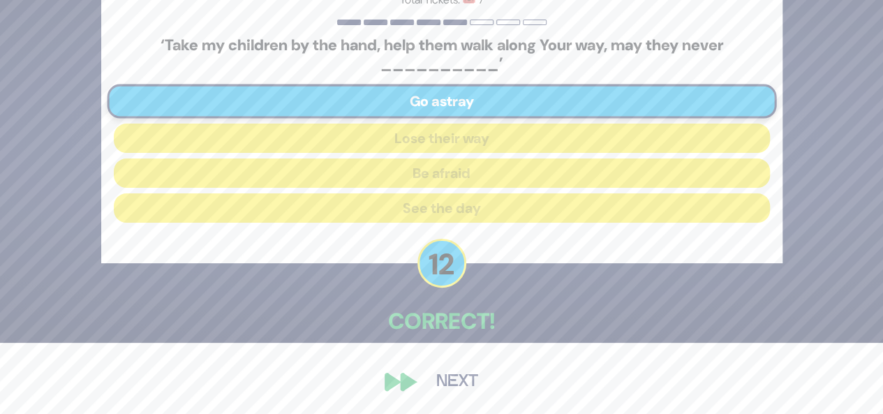
click at [425, 383] on button "Next" at bounding box center [457, 382] width 81 height 32
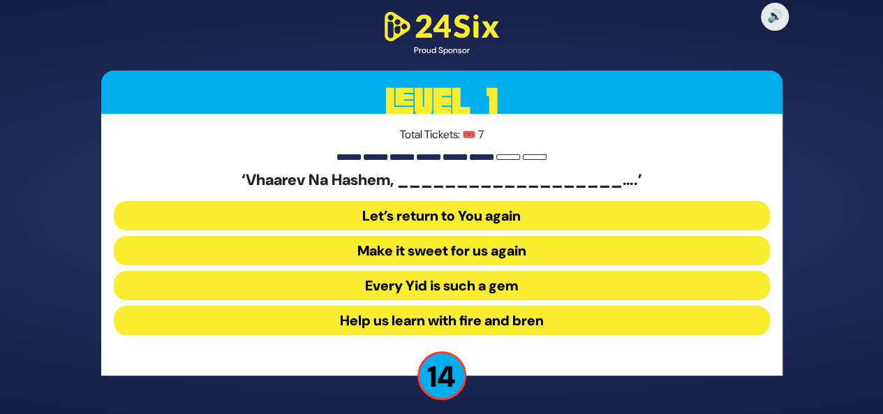
click at [418, 271] on button "Make it sweet for us again" at bounding box center [442, 285] width 656 height 29
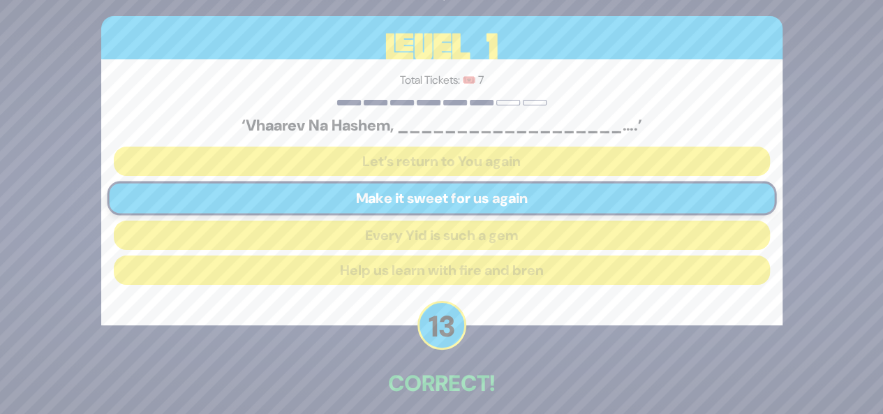
scroll to position [62, 0]
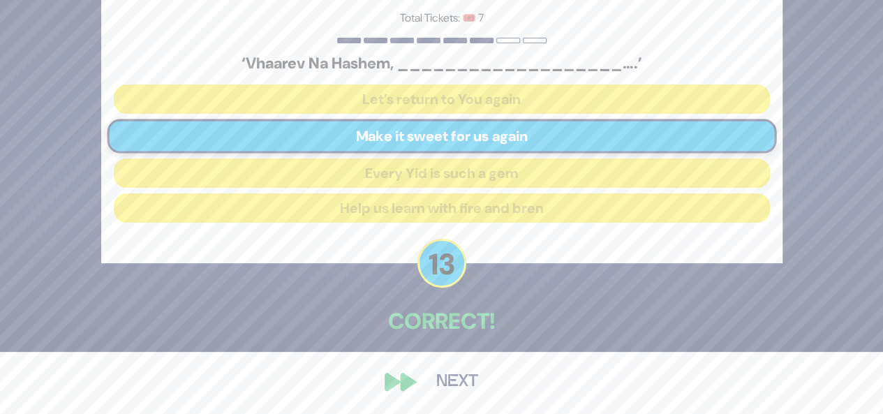
click at [471, 372] on button "Next" at bounding box center [457, 382] width 81 height 32
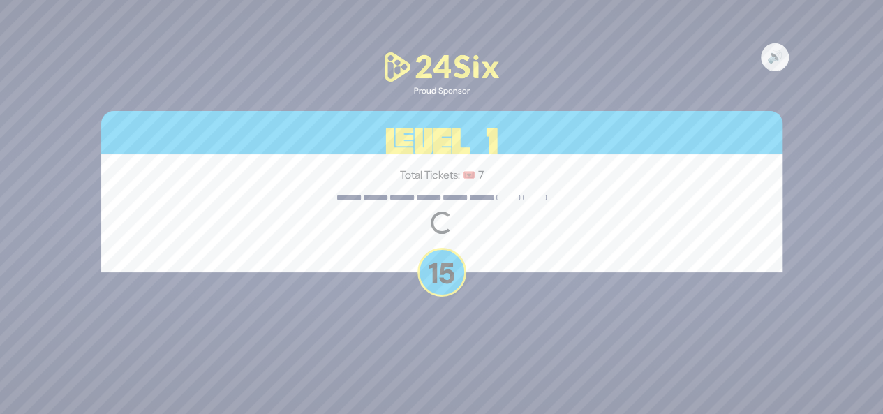
scroll to position [0, 0]
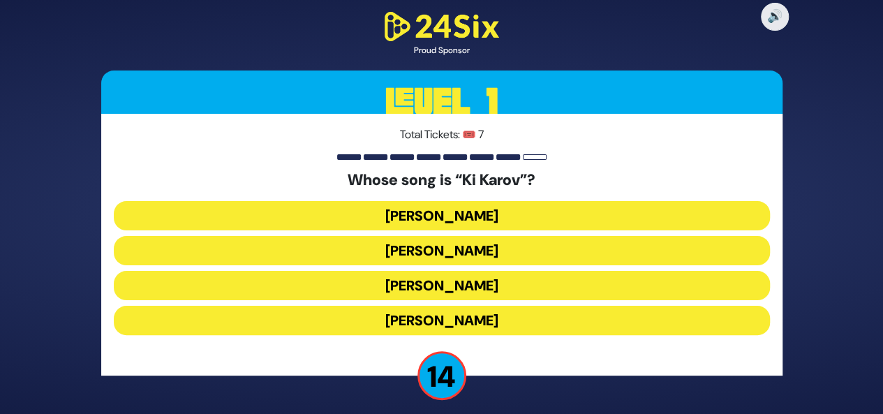
click at [483, 271] on button "Eitan Katz" at bounding box center [442, 285] width 656 height 29
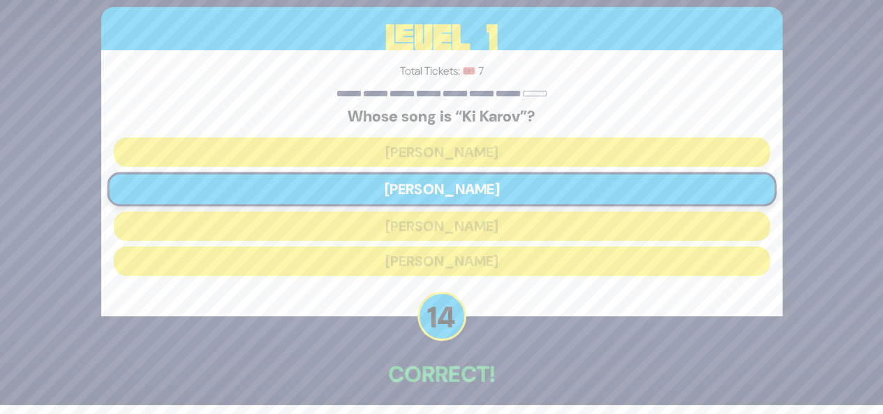
scroll to position [62, 0]
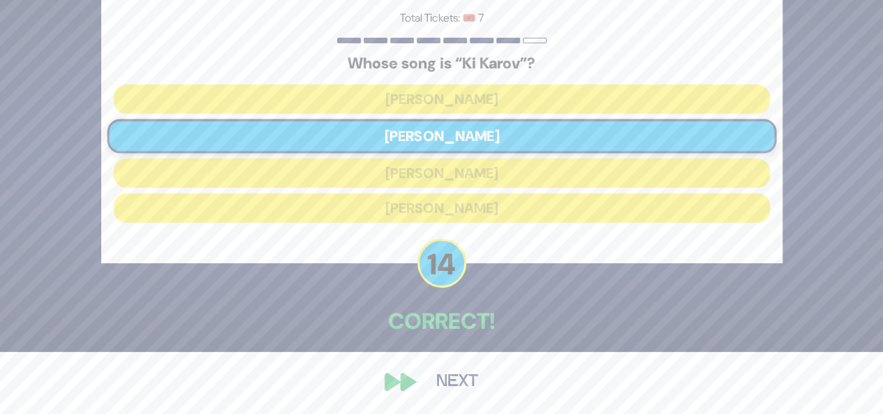
click at [426, 388] on button "Next" at bounding box center [457, 382] width 81 height 32
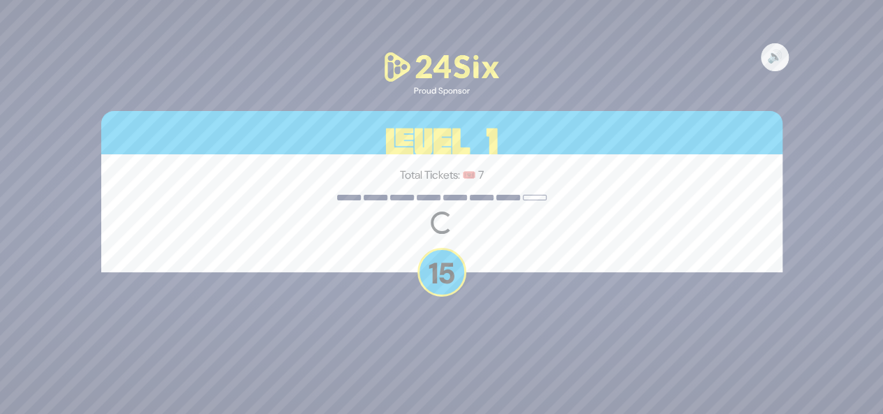
scroll to position [0, 0]
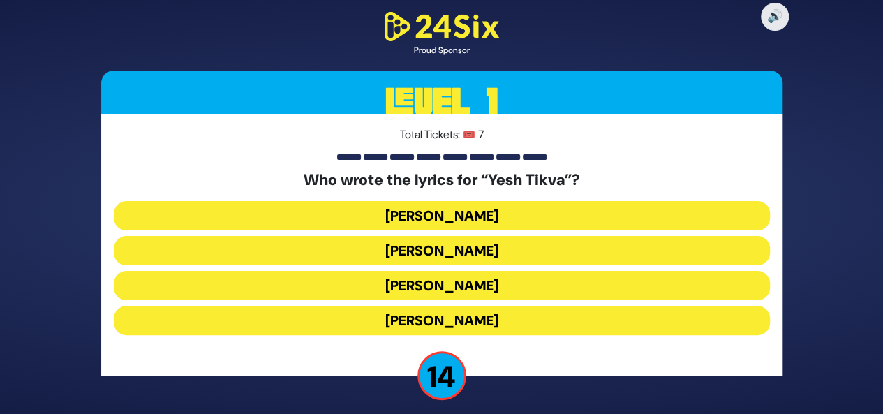
click at [460, 271] on button "Miriam Israeli" at bounding box center [442, 285] width 656 height 29
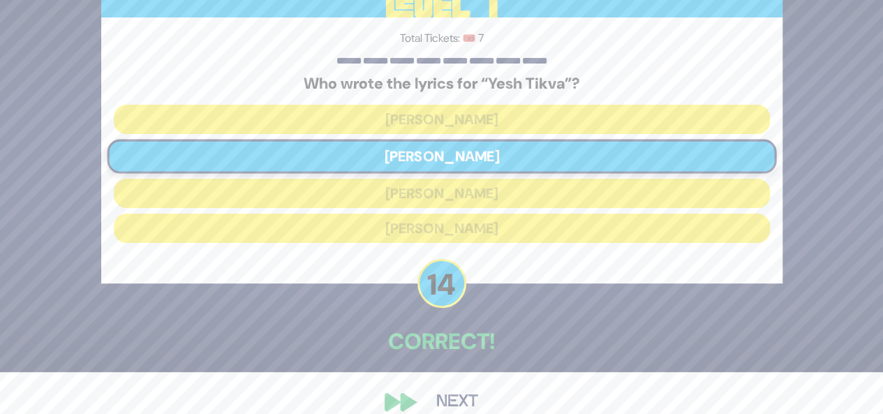
scroll to position [59, 0]
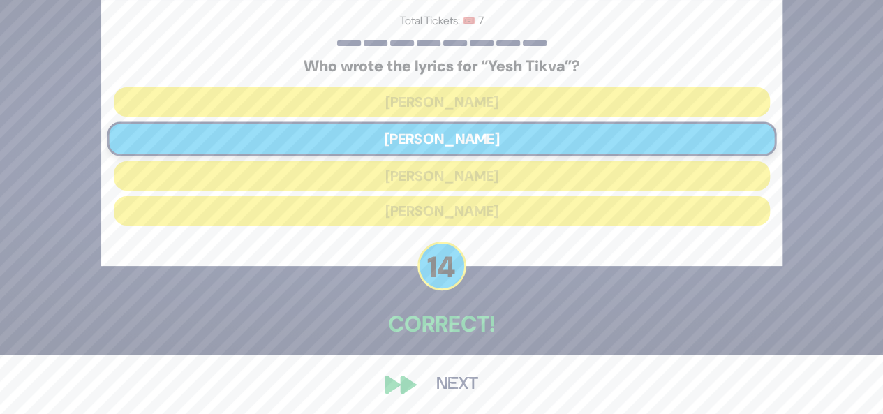
click at [439, 383] on button "Next" at bounding box center [457, 385] width 81 height 32
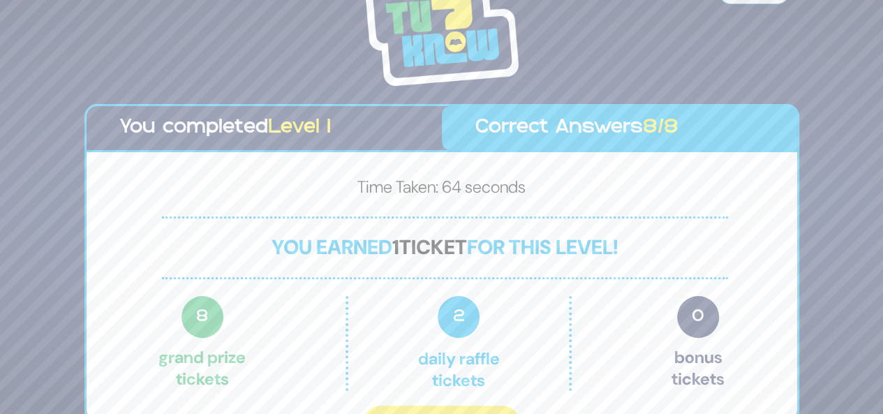
scroll to position [27, 0]
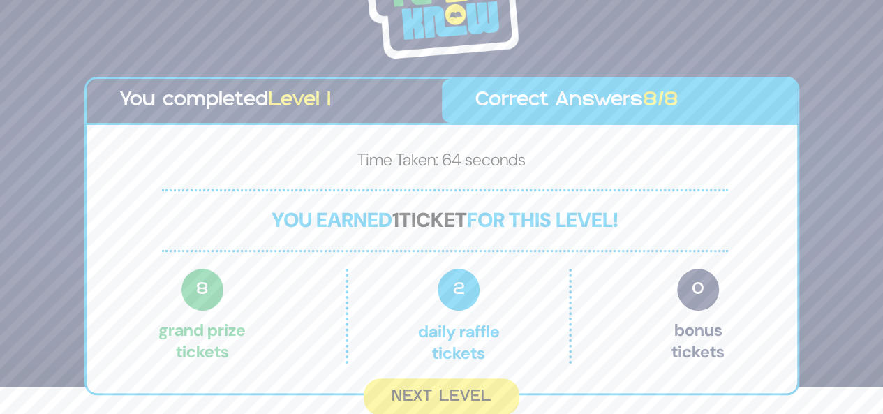
click at [468, 372] on div "Time Taken: 64 seconds You earned 1 ticket for this level! 8 Grand Prize ticket…" at bounding box center [442, 259] width 711 height 268
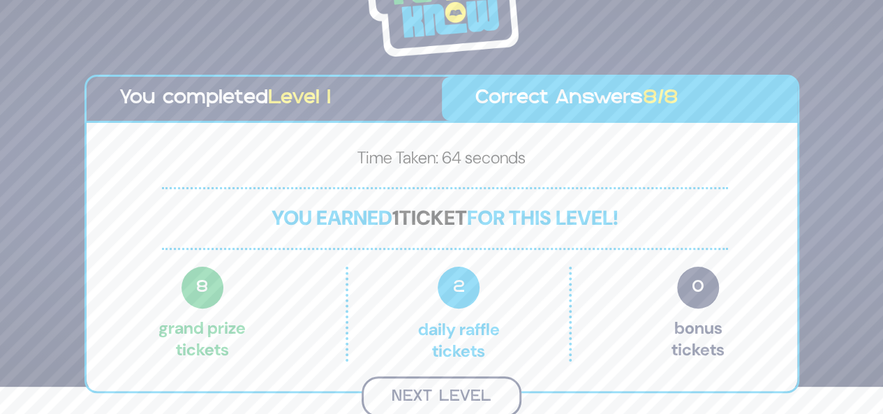
scroll to position [25, 0]
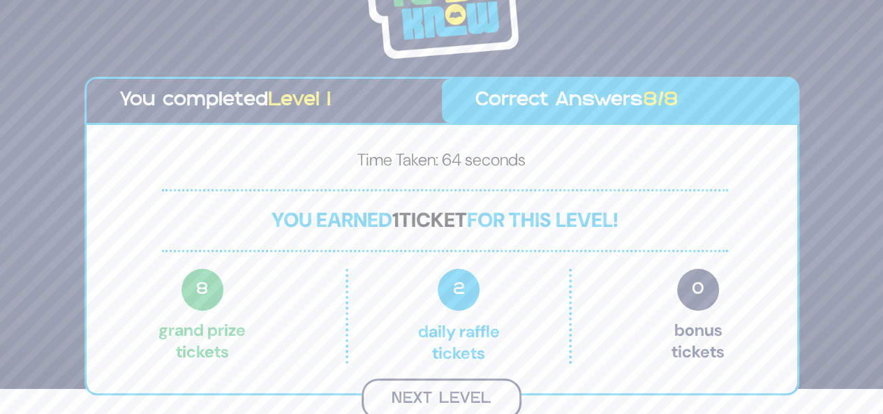
click at [473, 394] on button "Next Level" at bounding box center [442, 399] width 160 height 41
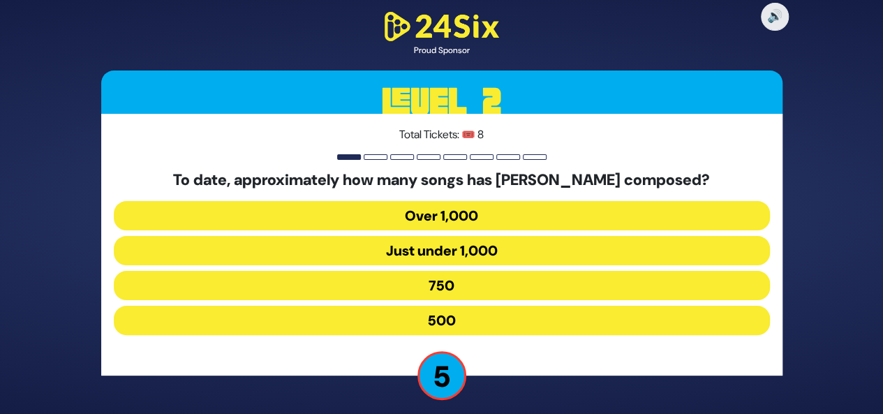
click at [478, 271] on button "Just under 1,000" at bounding box center [442, 285] width 656 height 29
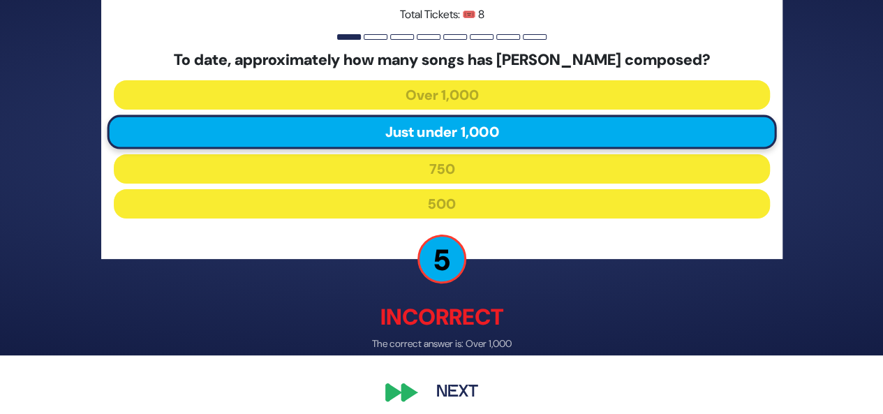
scroll to position [69, 0]
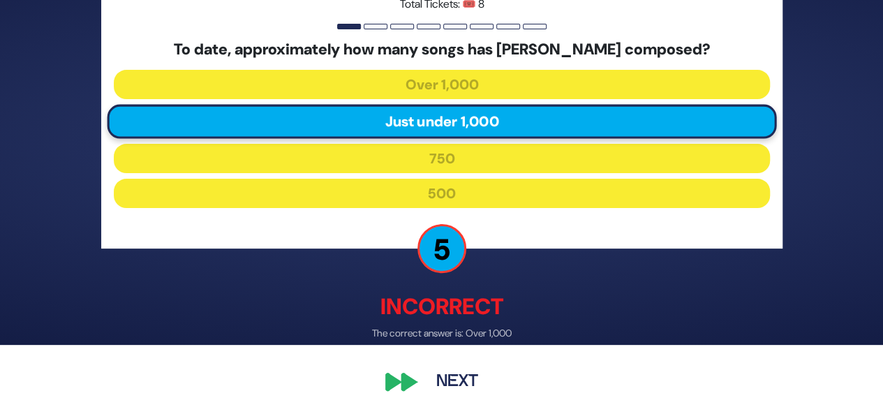
click at [462, 378] on button "Next" at bounding box center [457, 382] width 81 height 32
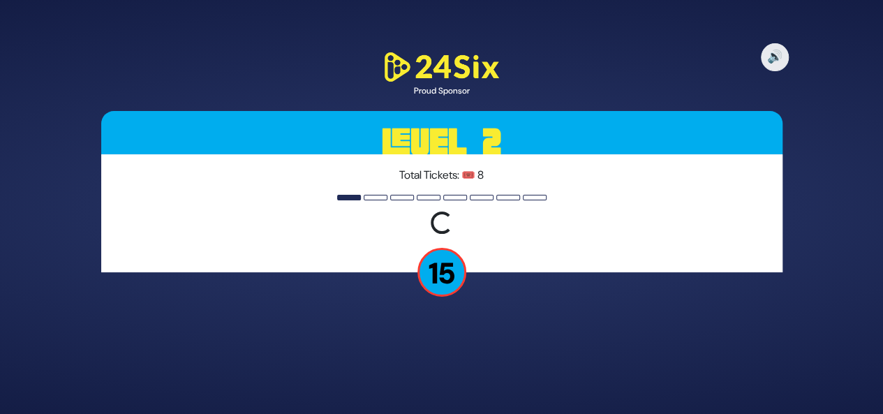
scroll to position [0, 0]
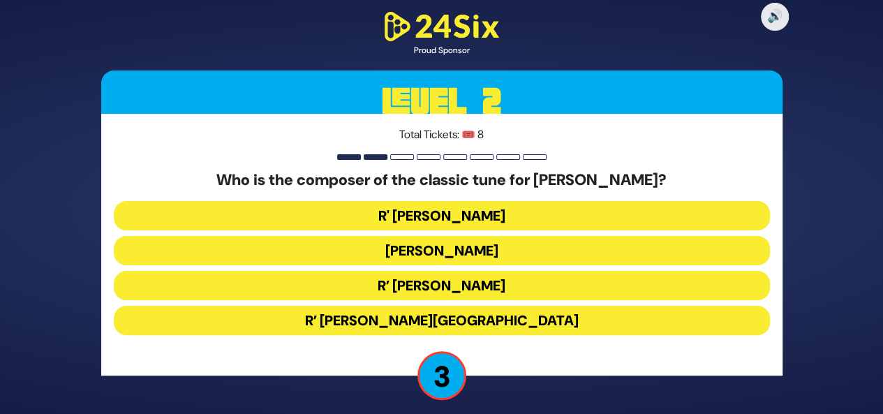
click at [608, 236] on button "R' Baruch Chait" at bounding box center [442, 250] width 656 height 29
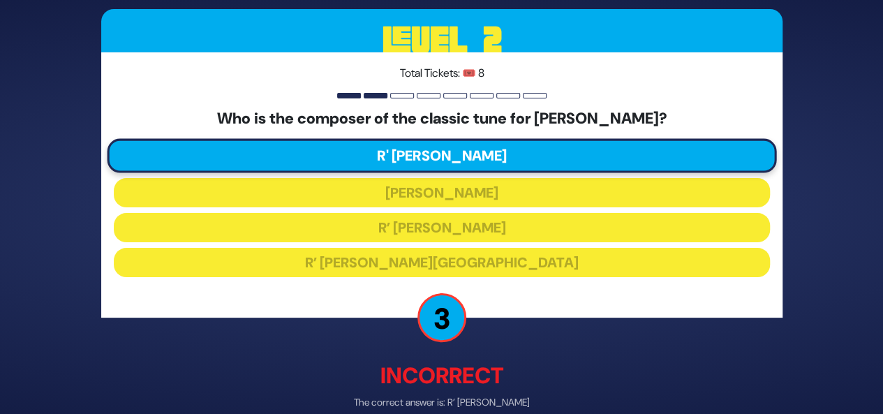
scroll to position [69, 0]
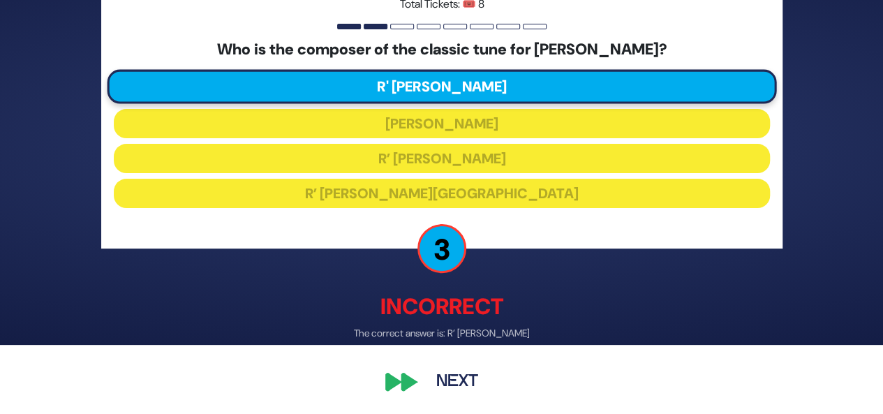
click at [432, 374] on button "Next" at bounding box center [457, 382] width 81 height 32
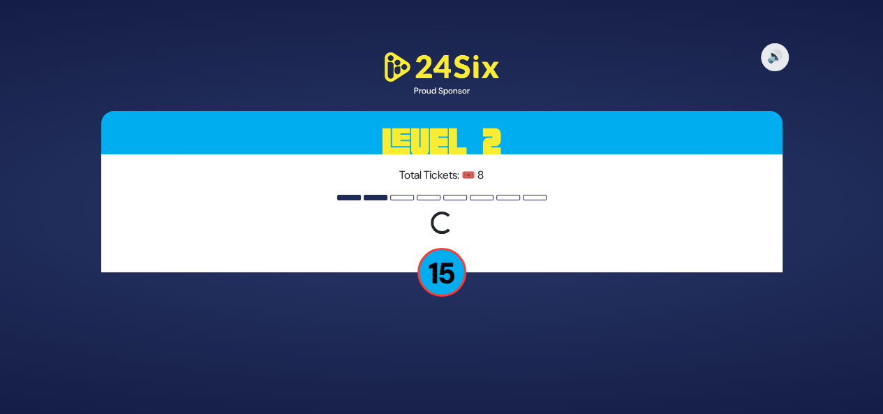
scroll to position [0, 0]
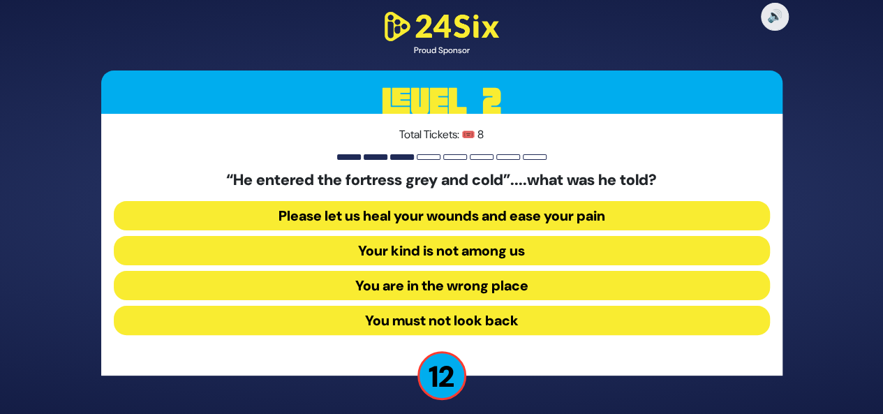
click at [467, 271] on button "Your kind is not among us" at bounding box center [442, 285] width 656 height 29
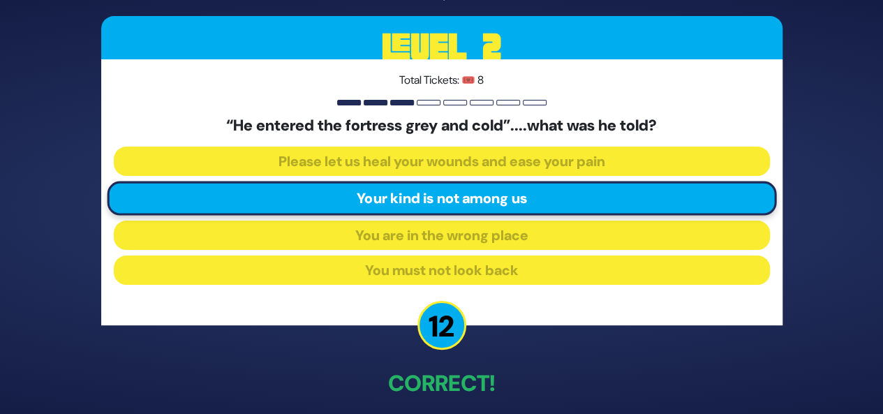
drag, startPoint x: 879, startPoint y: 274, endPoint x: 893, endPoint y: 280, distance: 15.3
click at [883, 302] on html "🔊 Proud Sponsor Level 2 Total Tickets: 🎟️ 8 “He entered the fortress grey and c…" at bounding box center [441, 207] width 883 height 414
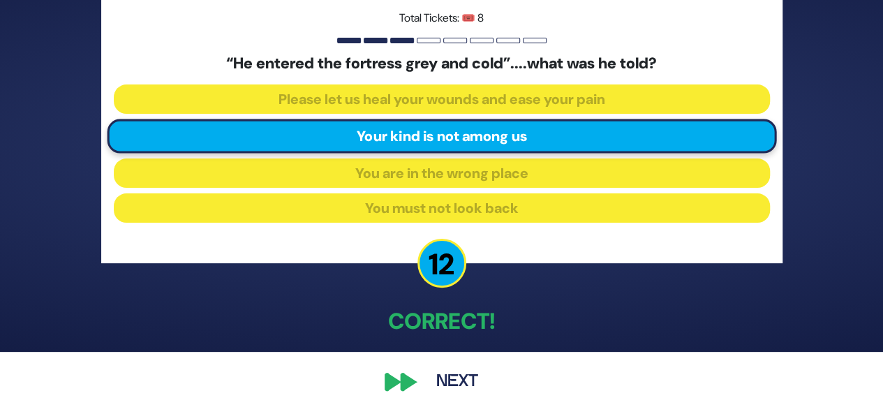
click at [467, 375] on button "Next" at bounding box center [457, 382] width 81 height 32
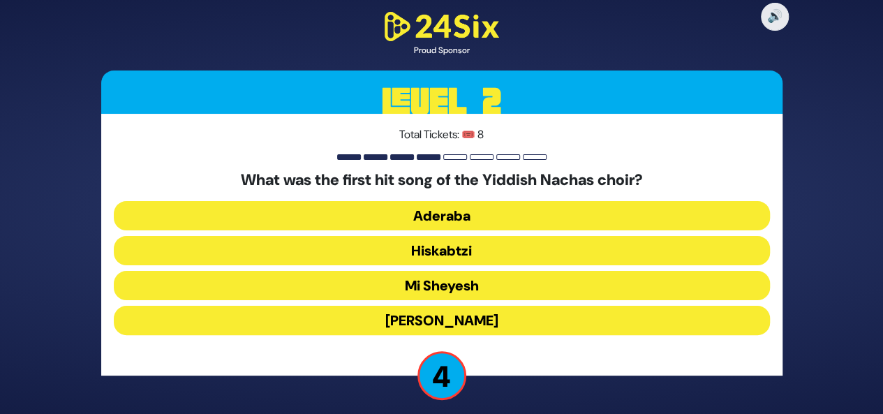
click at [507, 316] on button "Mayim Rabim" at bounding box center [442, 320] width 656 height 29
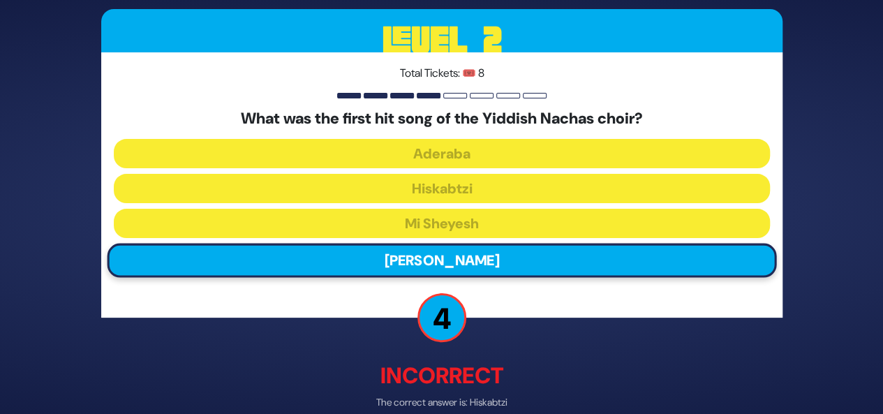
scroll to position [69, 0]
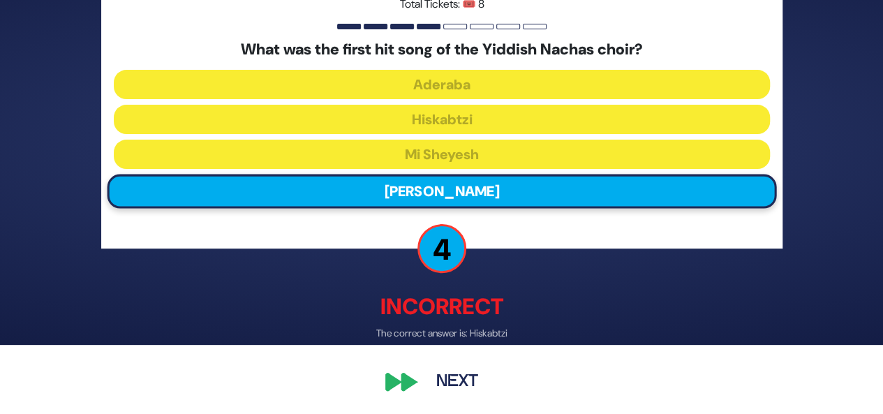
click at [462, 371] on button "Next" at bounding box center [457, 382] width 81 height 32
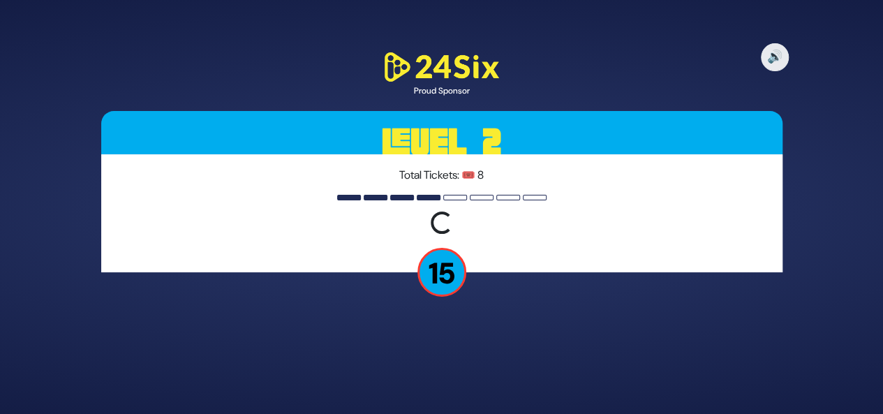
scroll to position [0, 0]
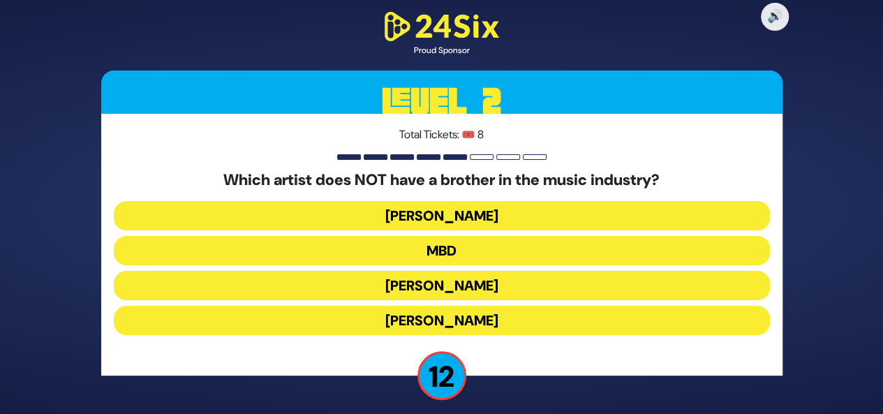
click at [464, 316] on button "Avraham Fried" at bounding box center [442, 320] width 656 height 29
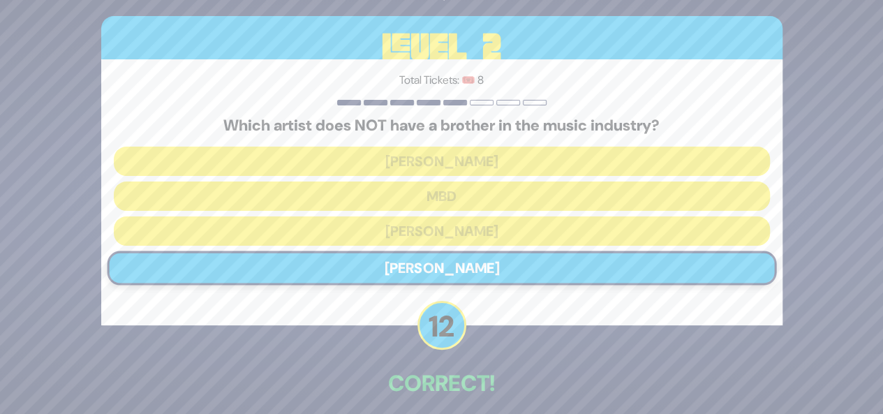
scroll to position [62, 0]
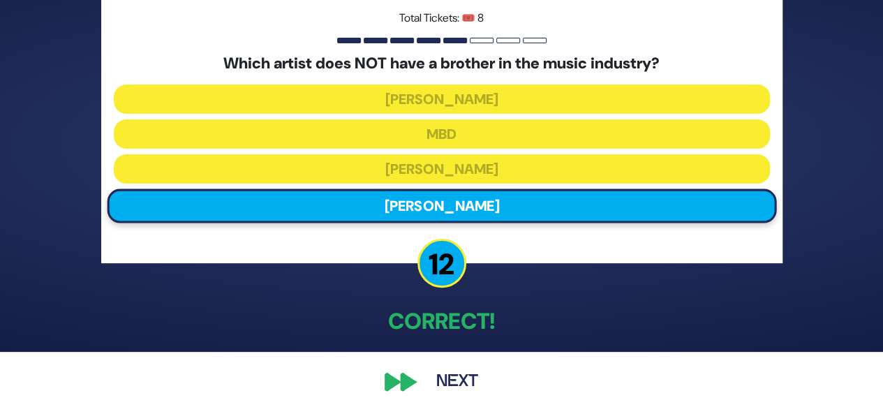
click at [455, 393] on button "Next" at bounding box center [457, 382] width 81 height 32
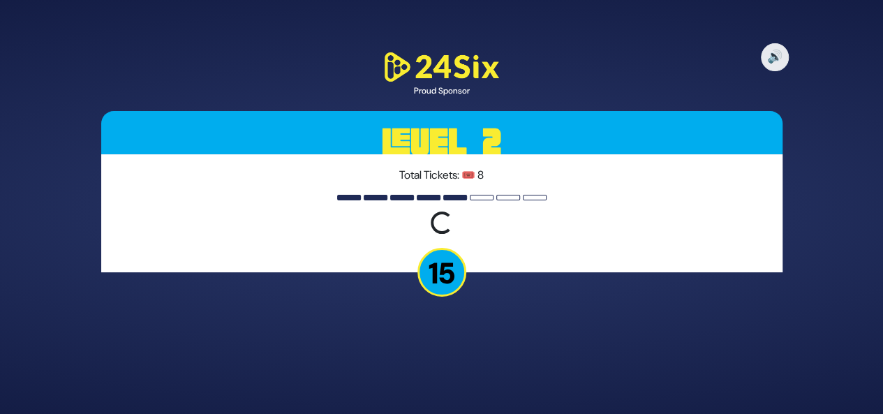
scroll to position [0, 0]
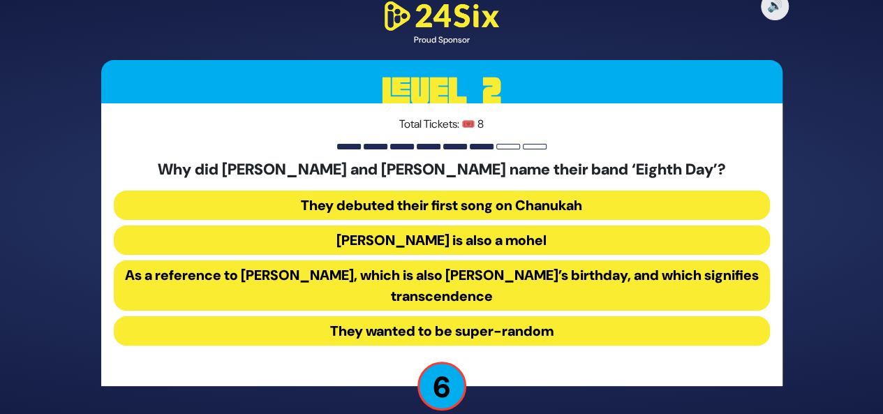
click at [546, 330] on button "They wanted to be super-random" at bounding box center [442, 330] width 656 height 29
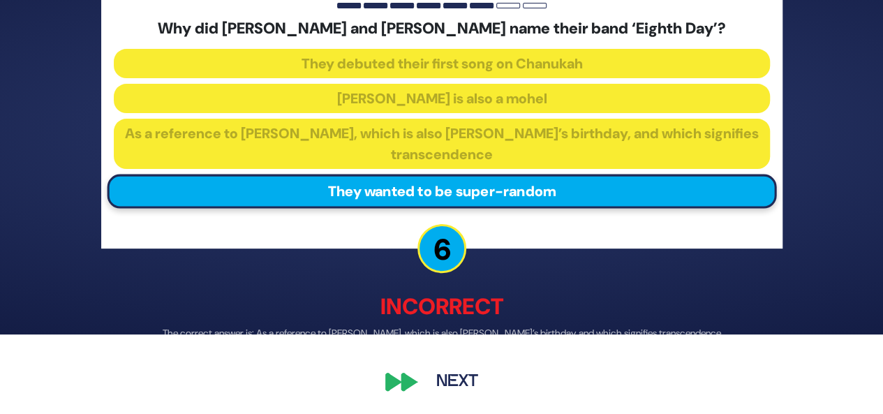
scroll to position [80, 0]
click at [398, 392] on div "🔊 Proud Sponsor Level 2 Total Tickets: 🎟️ 8 Why did Shmuel and Bentzi Marcus na…" at bounding box center [442, 127] width 715 height 575
click at [441, 376] on button "Next" at bounding box center [457, 382] width 81 height 32
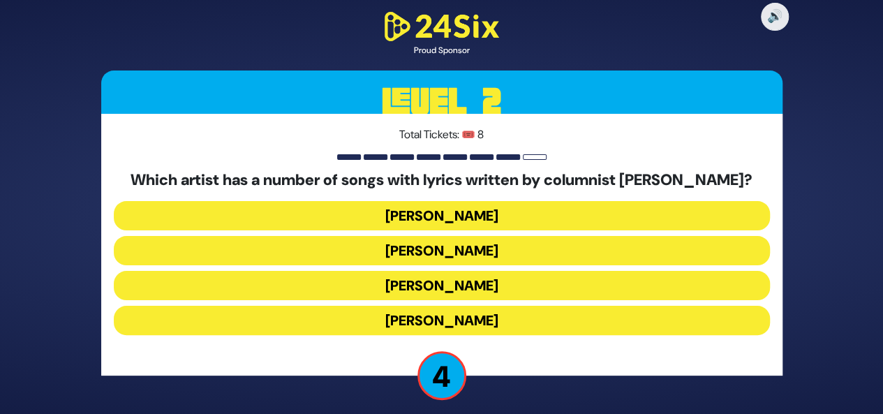
click at [476, 271] on button "Joey Newcomb" at bounding box center [442, 285] width 656 height 29
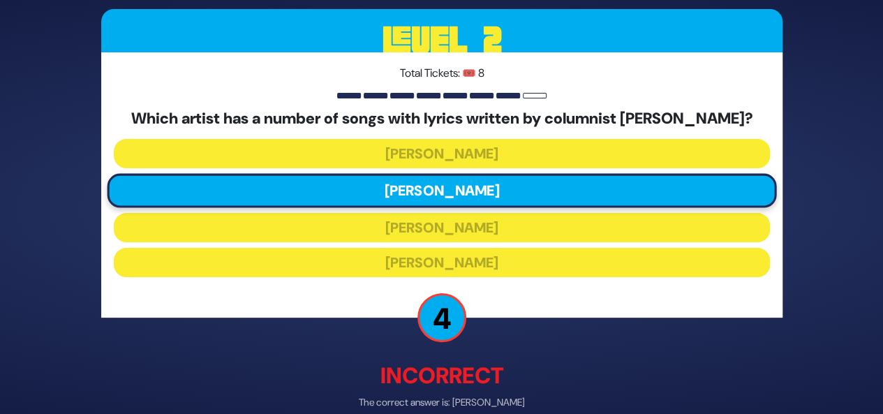
scroll to position [69, 0]
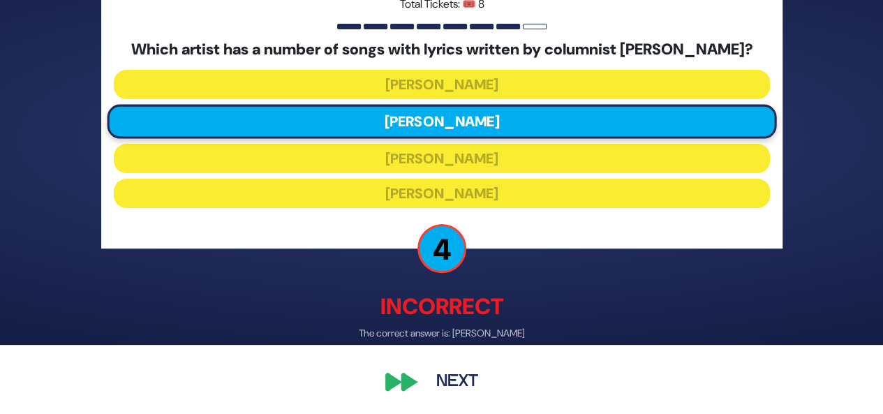
click at [424, 376] on button "Next" at bounding box center [457, 382] width 81 height 32
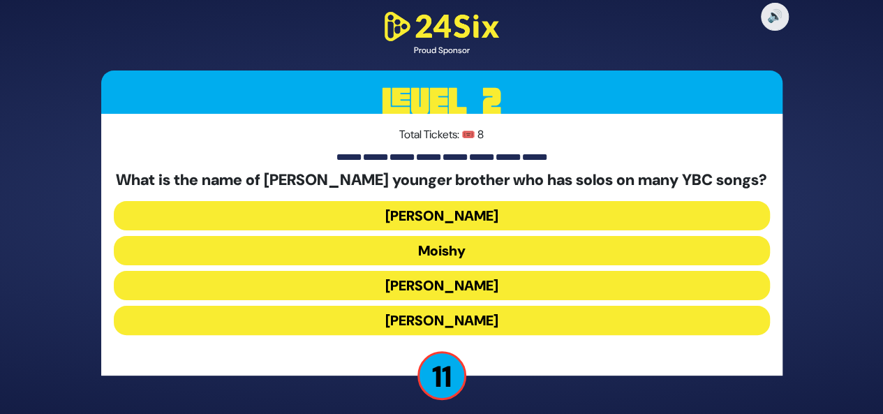
click at [487, 321] on button "Yaakov Mordechai" at bounding box center [442, 320] width 656 height 29
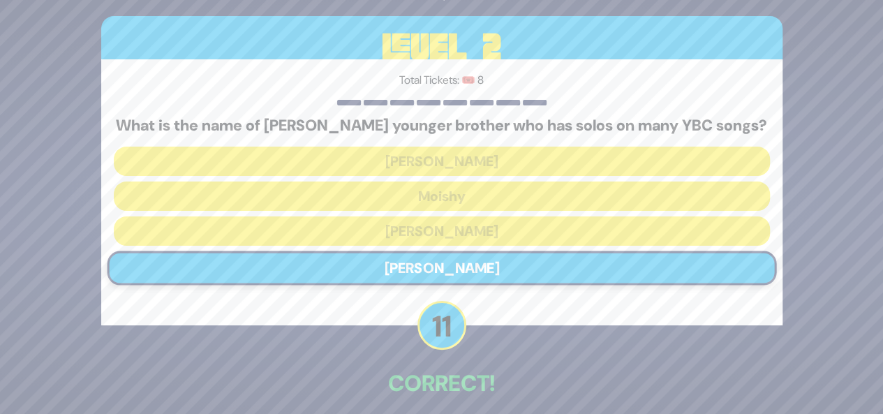
scroll to position [62, 0]
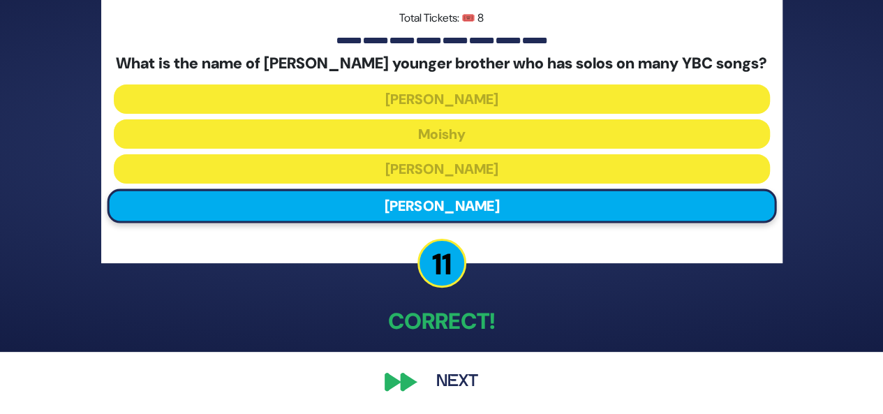
click at [440, 375] on button "Next" at bounding box center [457, 382] width 81 height 32
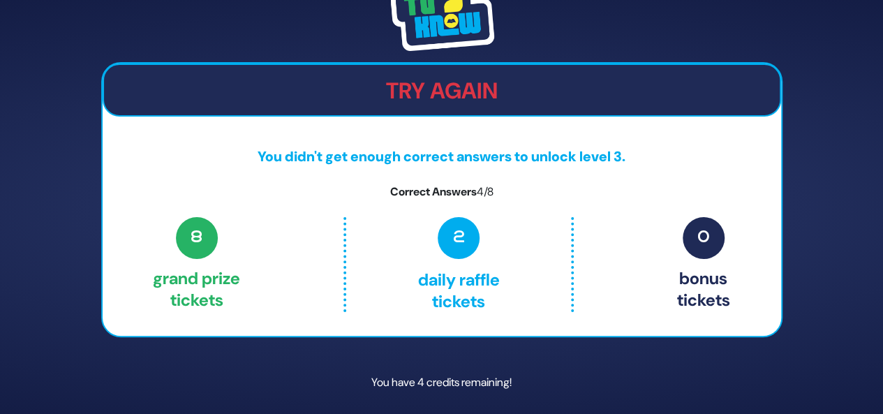
scroll to position [43, 0]
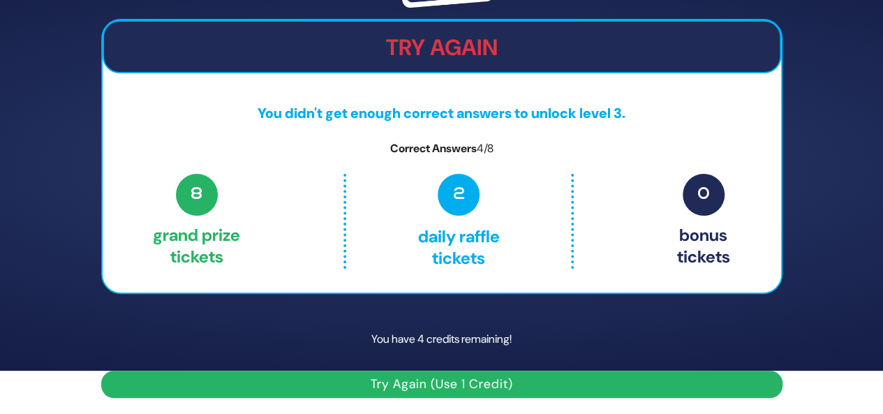
click at [581, 376] on button "Try Again (Use 1 Credit)" at bounding box center [442, 384] width 682 height 27
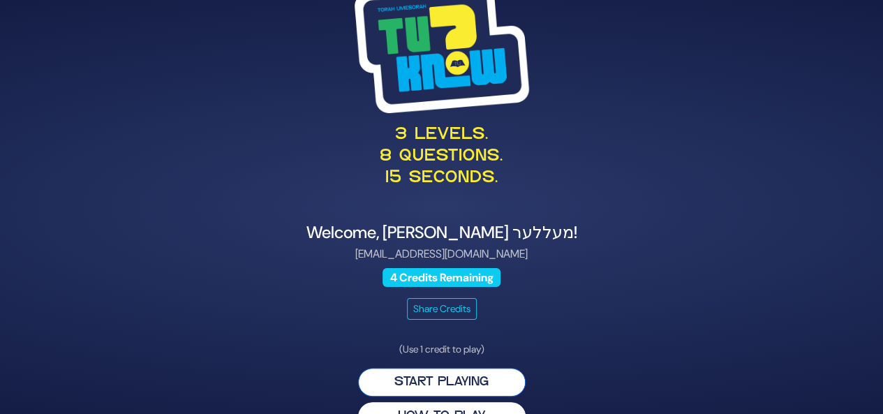
click at [490, 384] on button "Start Playing" at bounding box center [442, 382] width 168 height 29
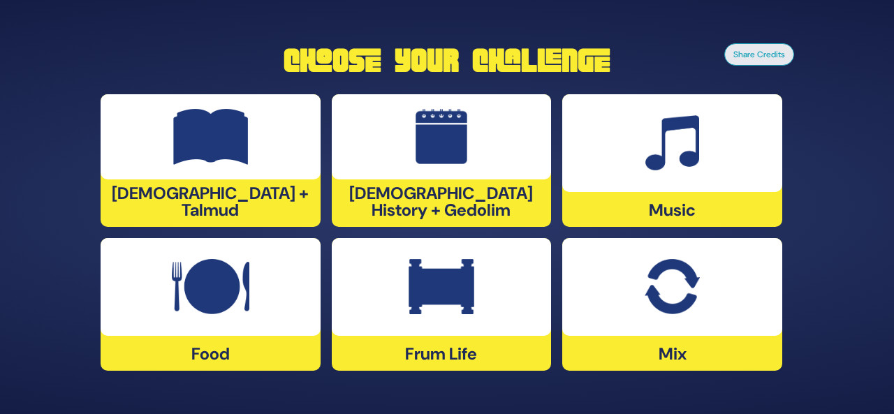
click at [715, 164] on div at bounding box center [672, 143] width 220 height 98
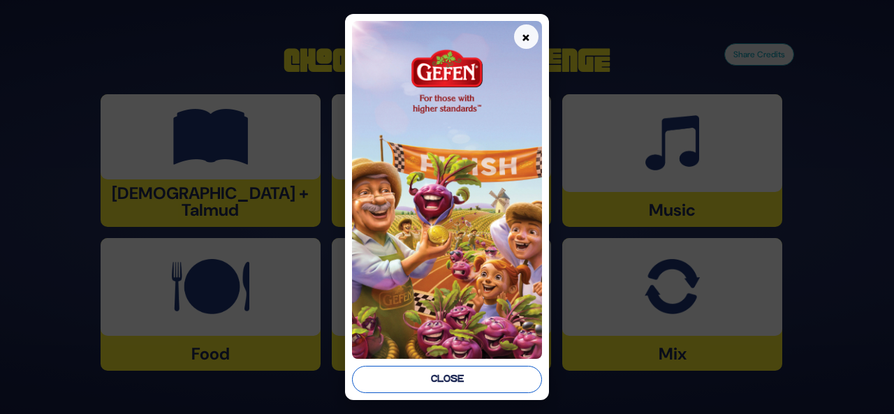
click at [480, 379] on button "Close" at bounding box center [447, 379] width 190 height 27
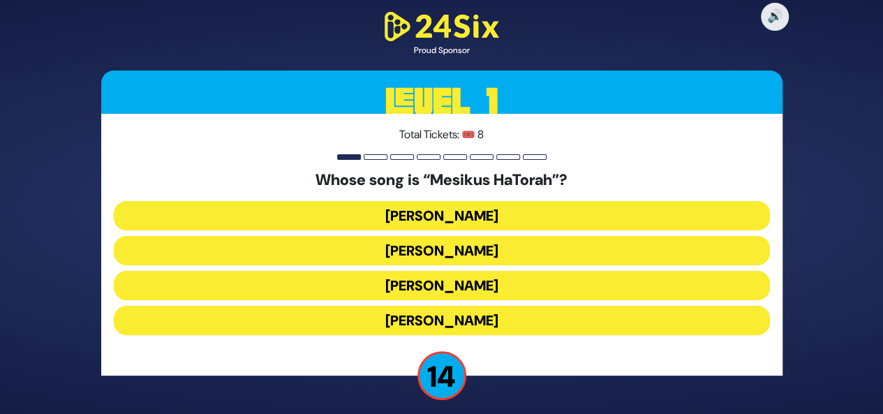
click at [483, 236] on button "Baruch Levine" at bounding box center [442, 250] width 656 height 29
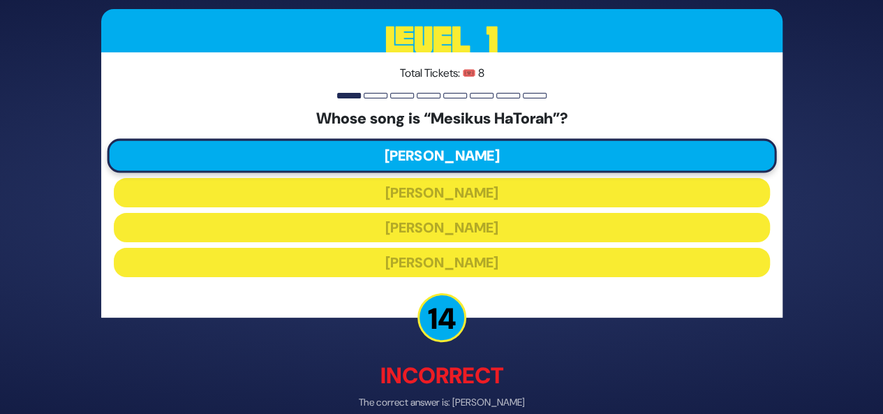
scroll to position [69, 0]
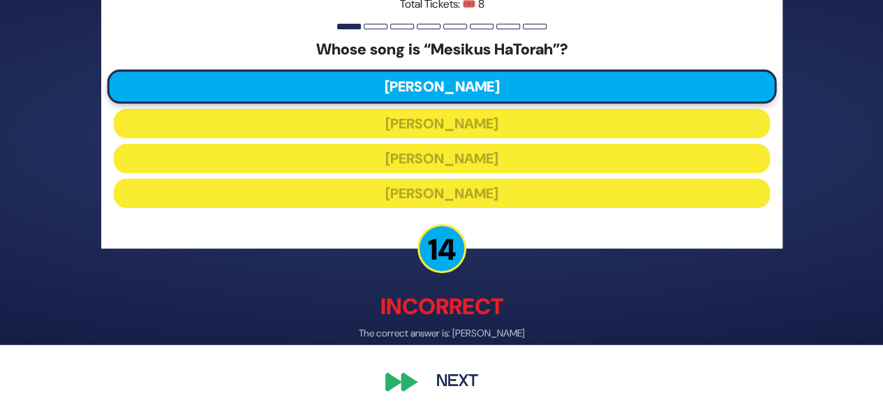
click at [440, 366] on button "Next" at bounding box center [457, 382] width 81 height 32
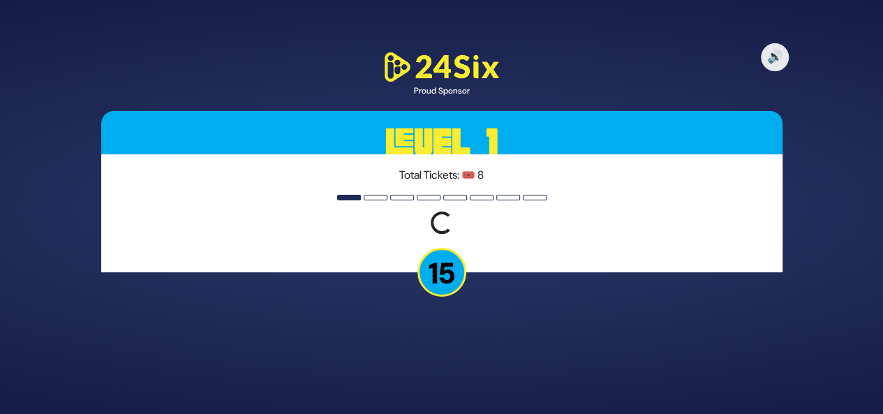
scroll to position [0, 0]
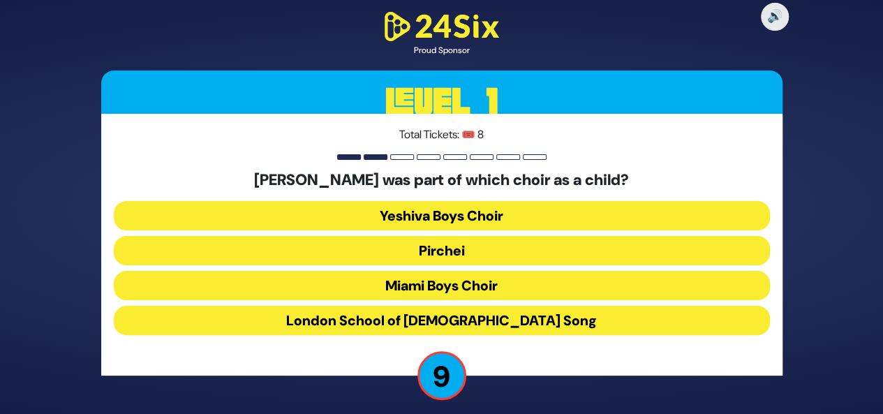
click at [564, 306] on button "Miami Boys Choir" at bounding box center [442, 320] width 656 height 29
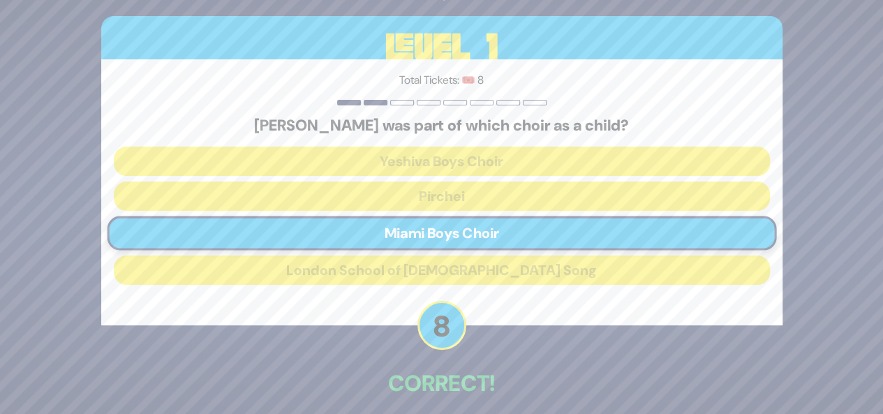
scroll to position [62, 0]
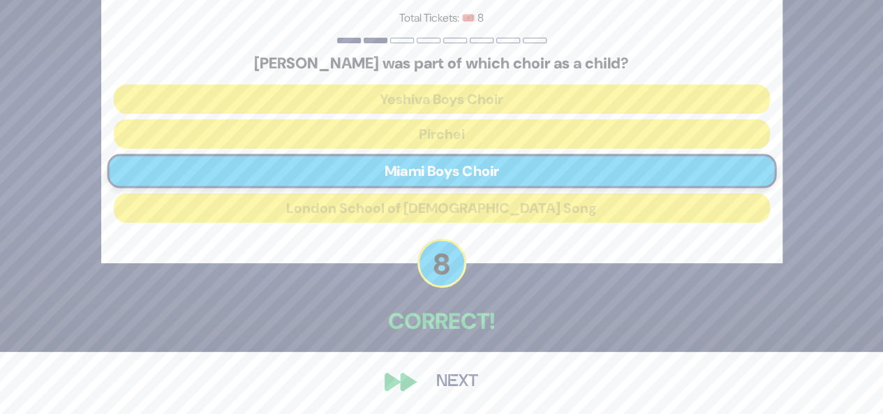
click at [461, 379] on button "Next" at bounding box center [457, 382] width 81 height 32
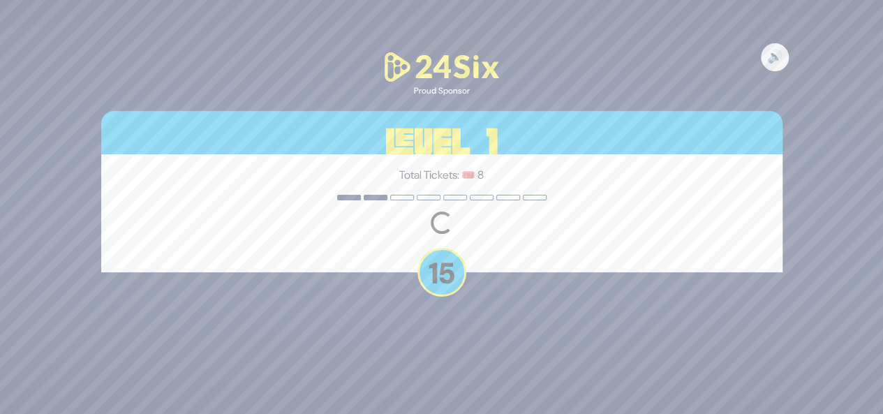
scroll to position [0, 0]
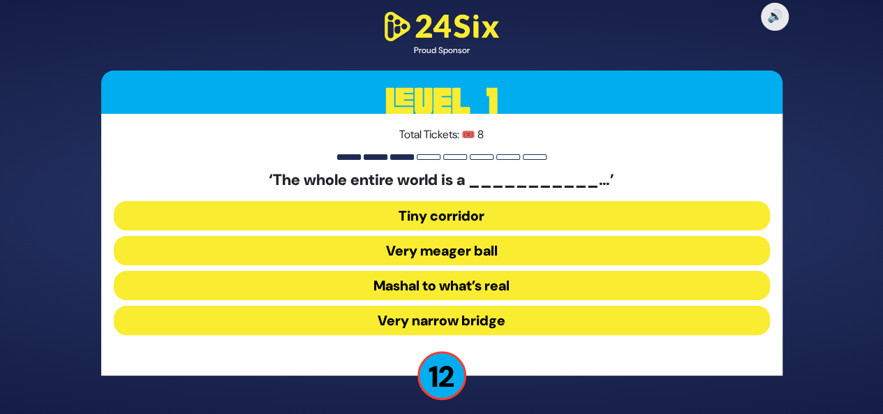
click at [449, 318] on button "Very narrow bridge" at bounding box center [442, 320] width 656 height 29
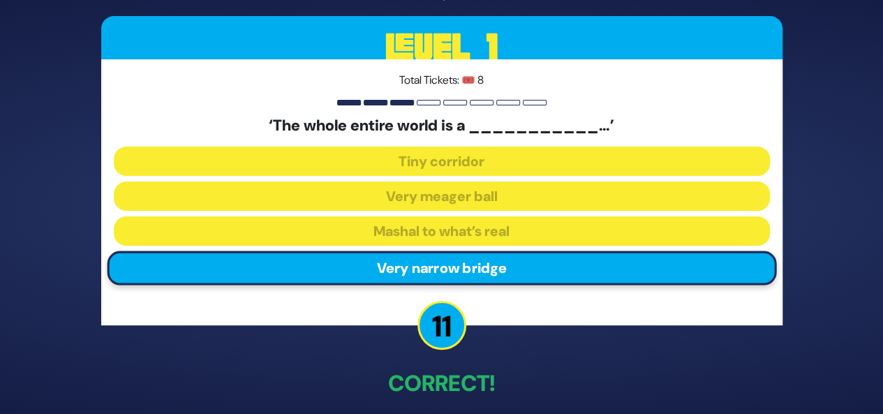
drag, startPoint x: 861, startPoint y: 121, endPoint x: 893, endPoint y: 91, distance: 43.5
click at [883, 108] on html "🔊 Proud Sponsor Level 1 Total Tickets: 🎟️ 8 ‘The whole entire world is a ______…" at bounding box center [441, 207] width 883 height 414
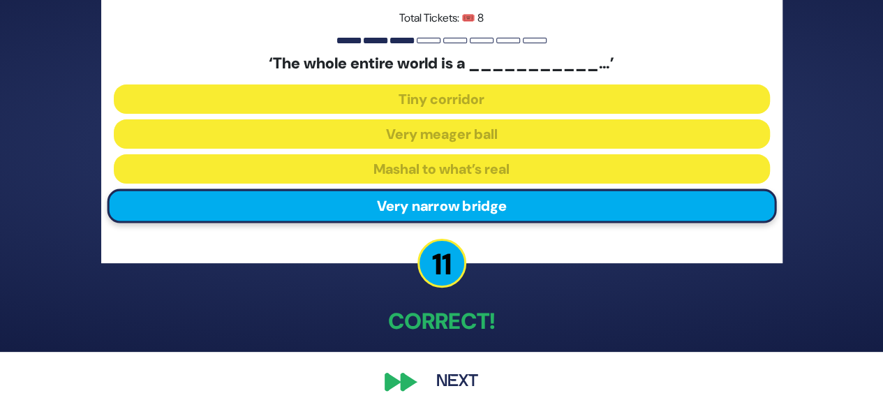
click at [441, 378] on button "Next" at bounding box center [457, 382] width 81 height 32
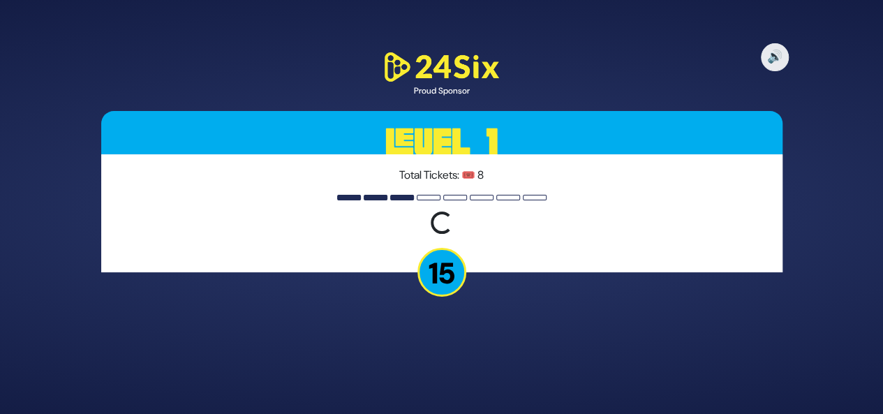
scroll to position [0, 0]
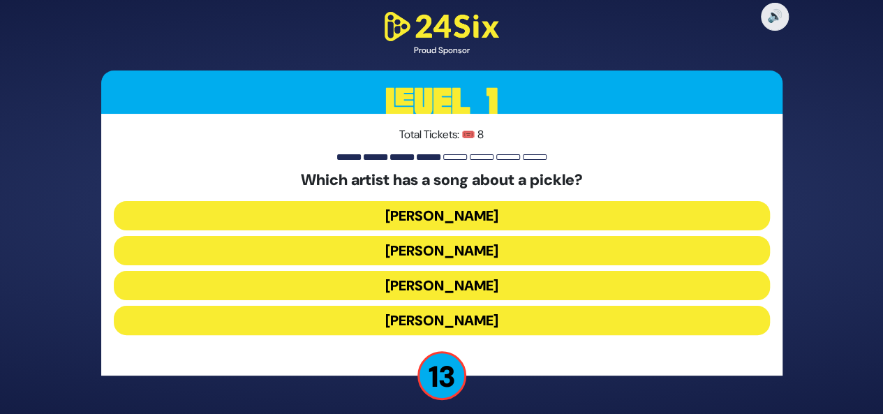
click at [469, 236] on button "Joey Newcomb" at bounding box center [442, 250] width 656 height 29
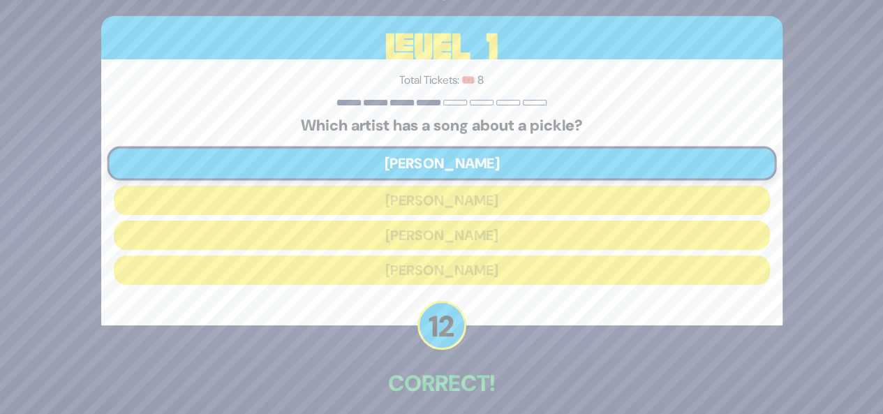
scroll to position [62, 0]
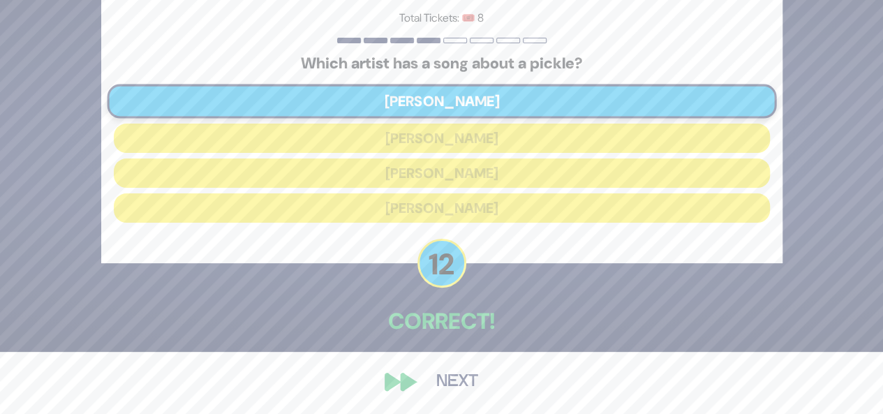
click at [462, 383] on button "Next" at bounding box center [457, 382] width 81 height 32
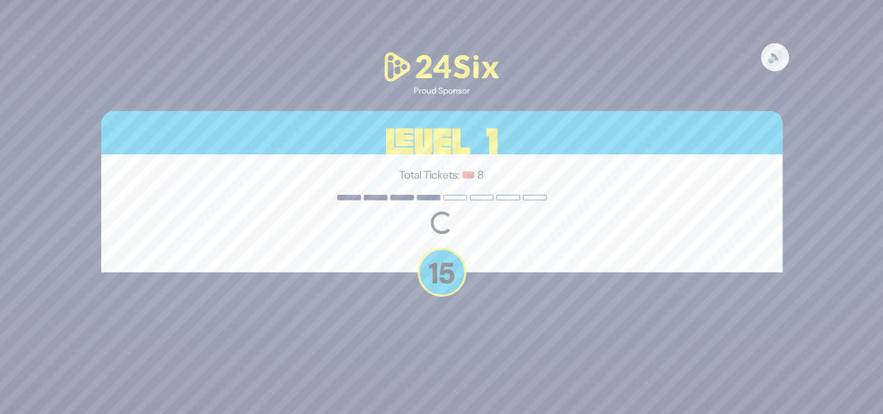
scroll to position [0, 0]
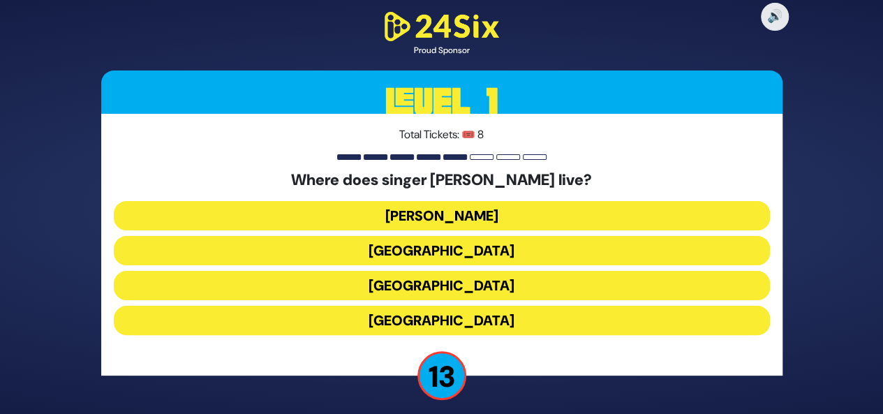
click at [457, 316] on button "England" at bounding box center [442, 320] width 656 height 29
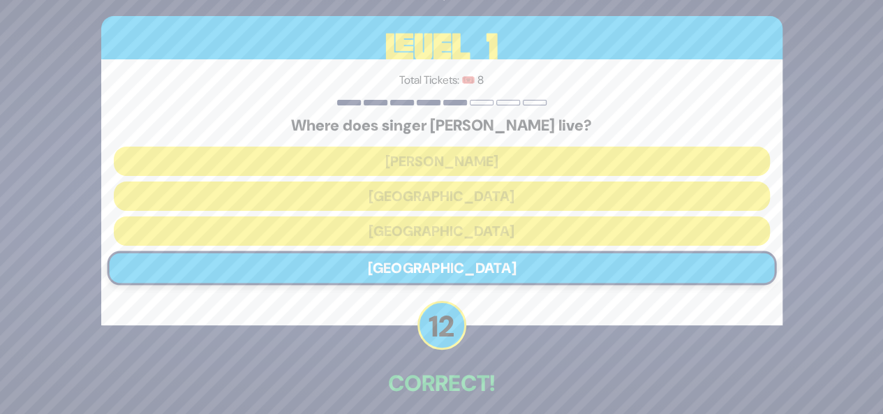
scroll to position [62, 0]
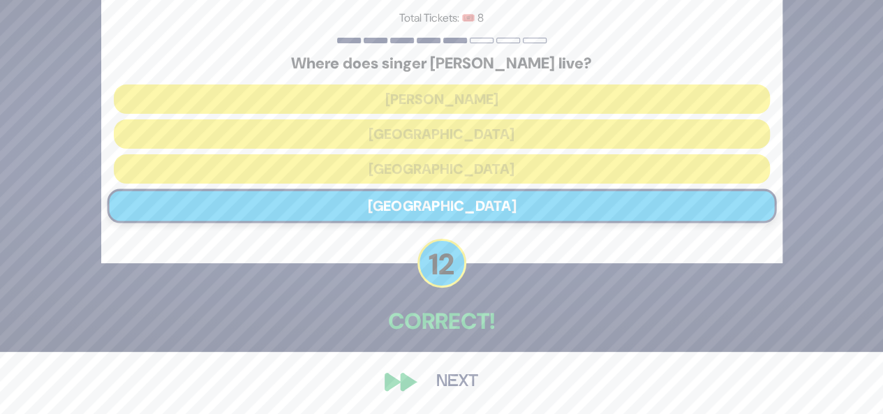
click at [422, 383] on button "Next" at bounding box center [457, 382] width 81 height 32
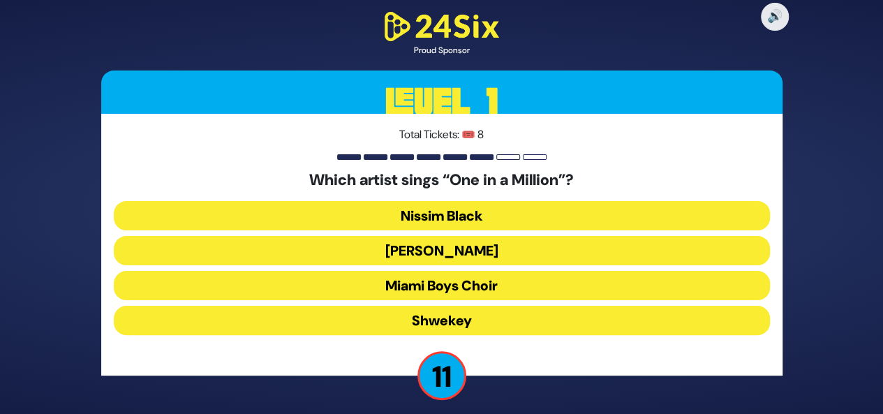
click at [508, 271] on button "Mordechai Shapiro" at bounding box center [442, 285] width 656 height 29
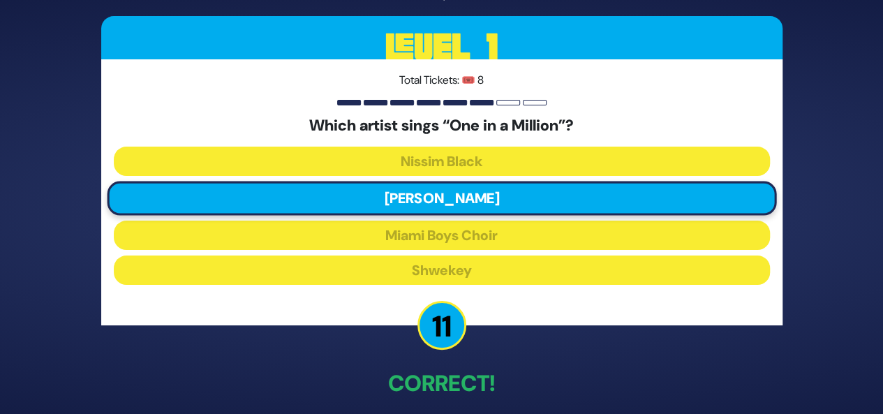
scroll to position [62, 0]
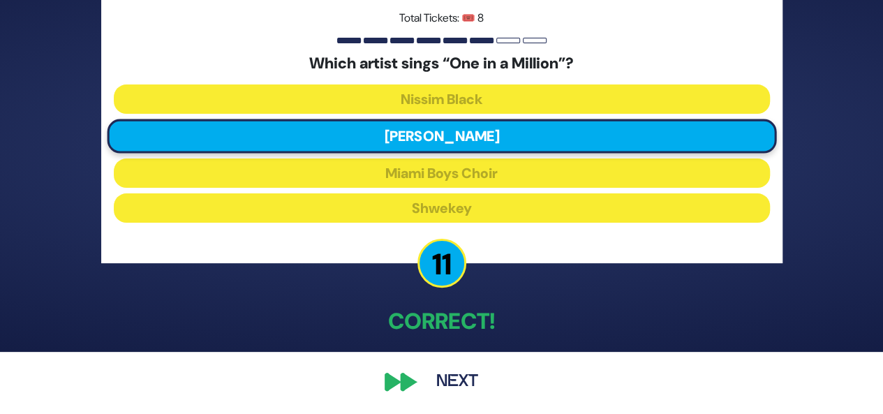
click at [441, 367] on button "Next" at bounding box center [457, 382] width 81 height 32
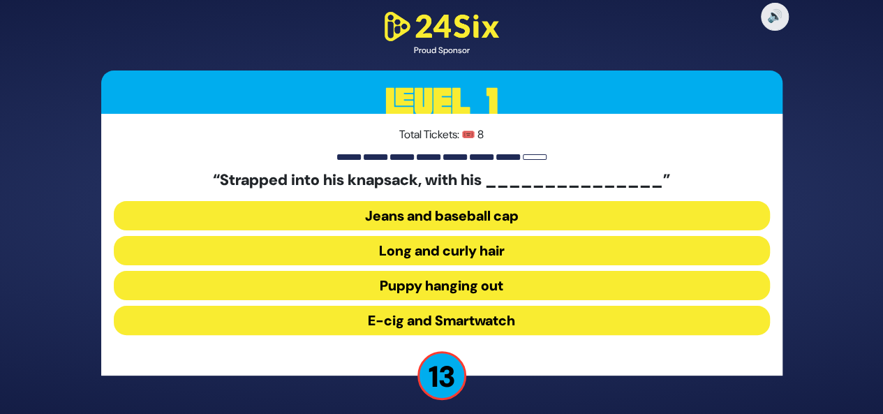
click at [469, 271] on button "Long and curly hair" at bounding box center [442, 285] width 656 height 29
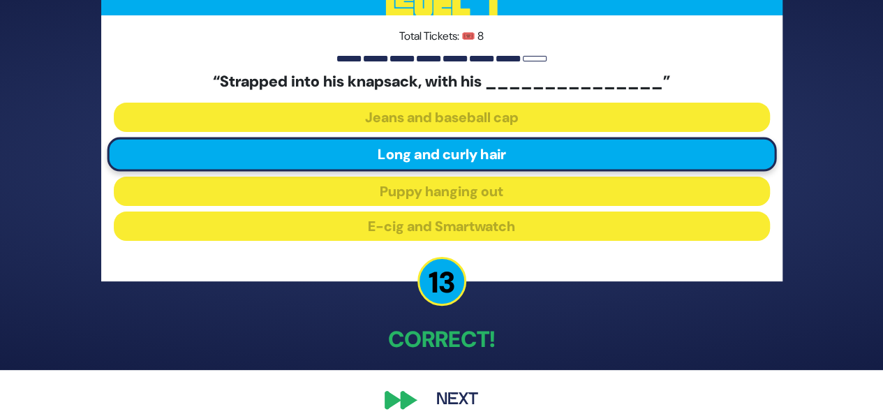
scroll to position [62, 0]
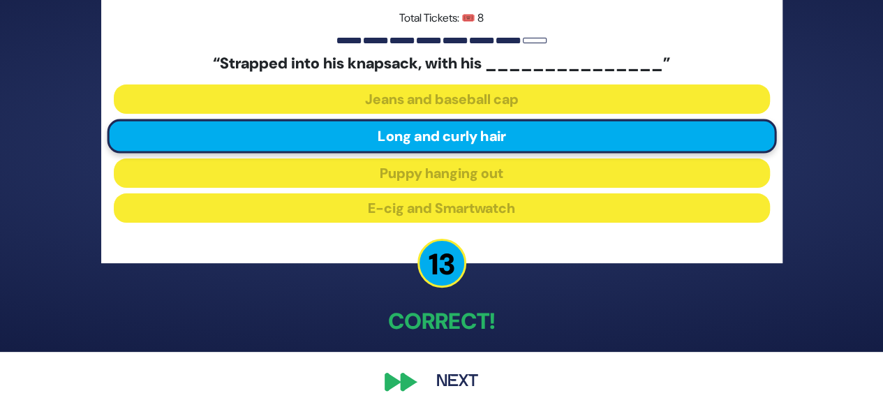
click at [455, 381] on button "Next" at bounding box center [457, 382] width 81 height 32
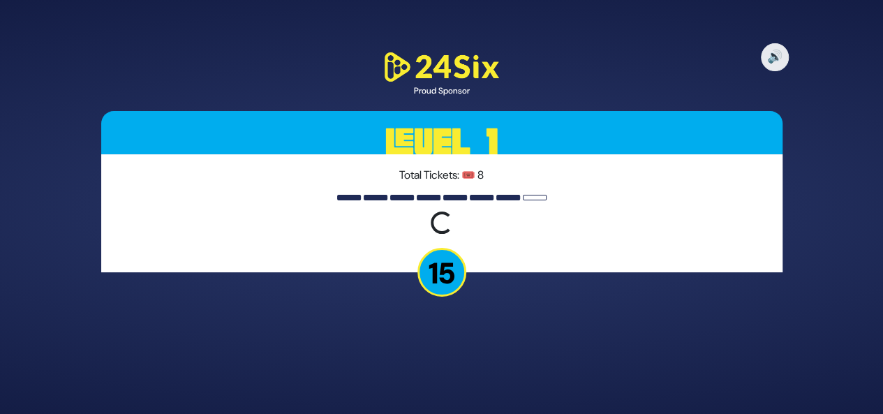
scroll to position [0, 0]
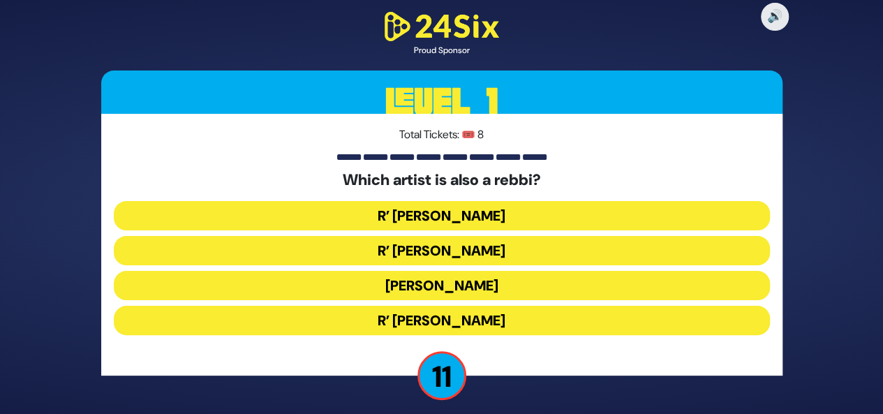
click at [501, 316] on button "R’ Baruch Levine" at bounding box center [442, 320] width 656 height 29
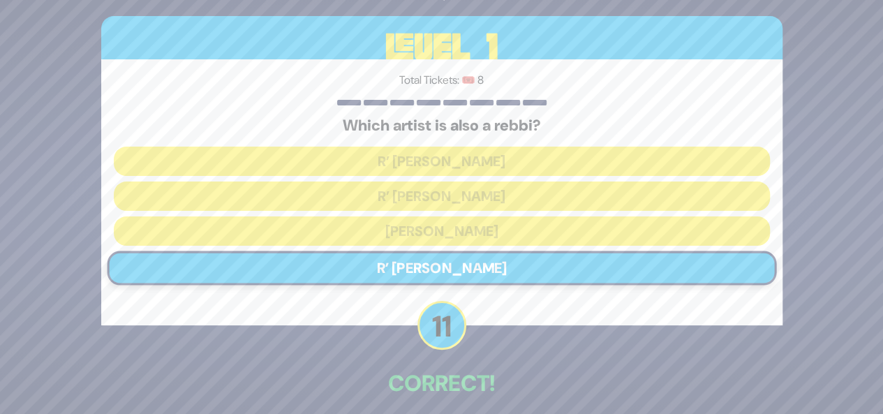
scroll to position [62, 0]
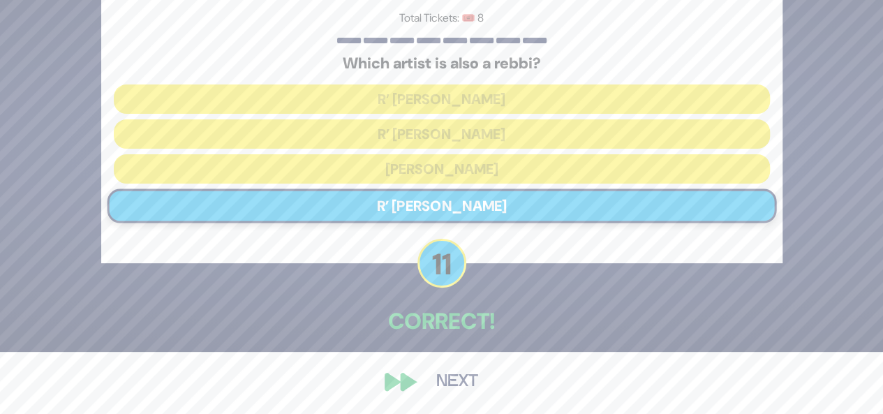
click at [464, 382] on button "Next" at bounding box center [457, 382] width 81 height 32
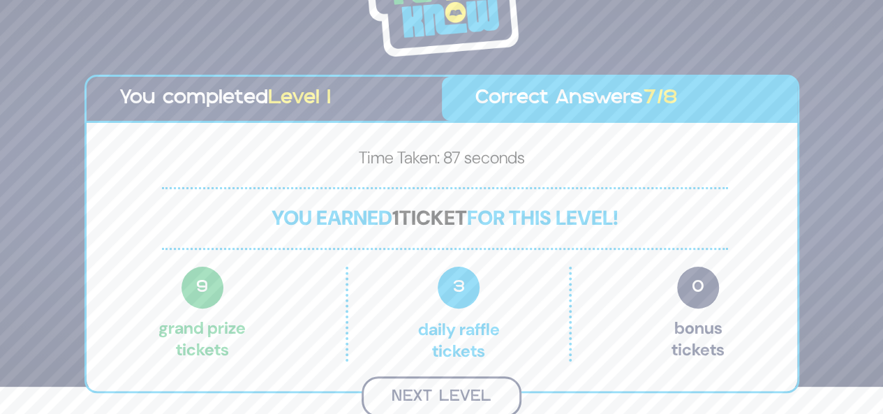
scroll to position [25, 0]
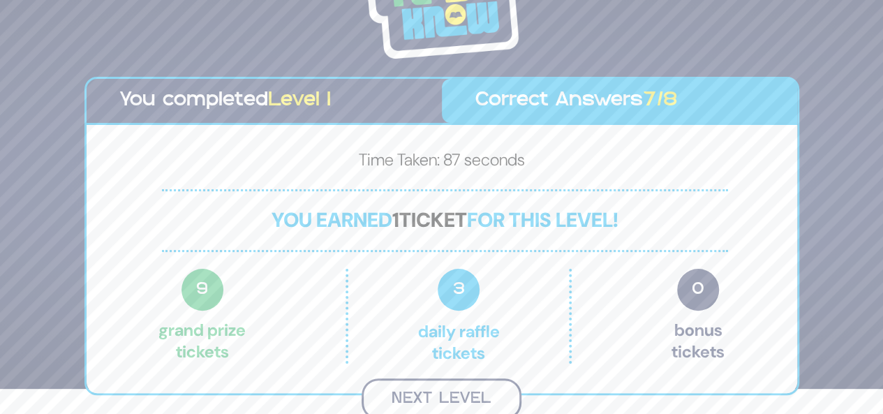
click at [416, 391] on button "Next Level" at bounding box center [442, 399] width 160 height 41
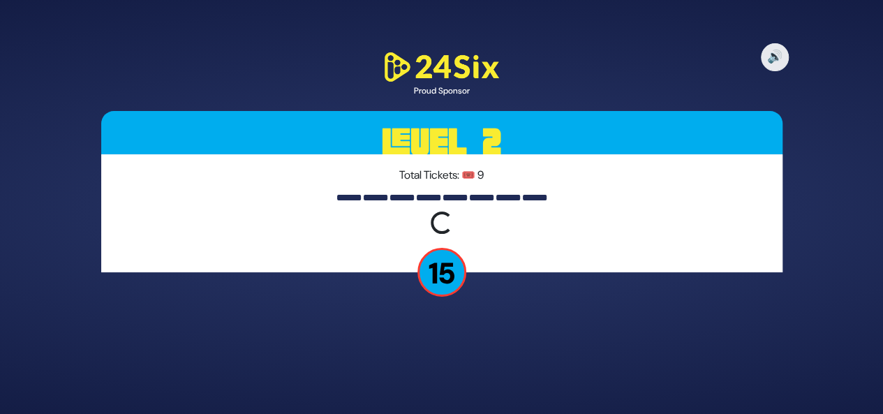
scroll to position [0, 0]
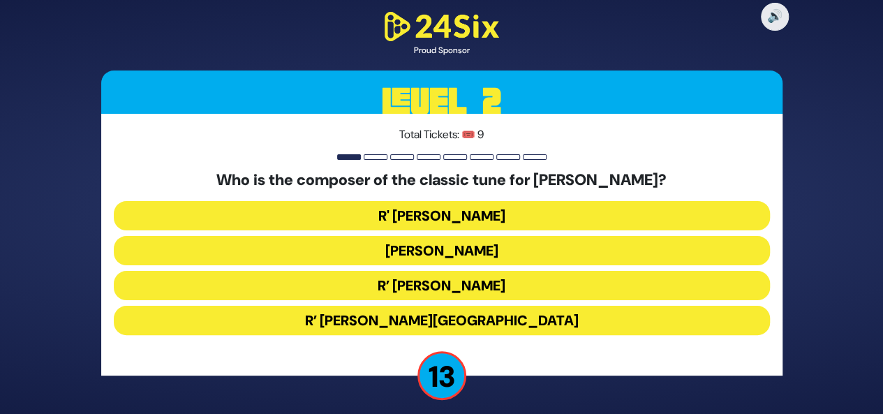
click at [485, 306] on button "R’ Moshe Goldman" at bounding box center [442, 320] width 656 height 29
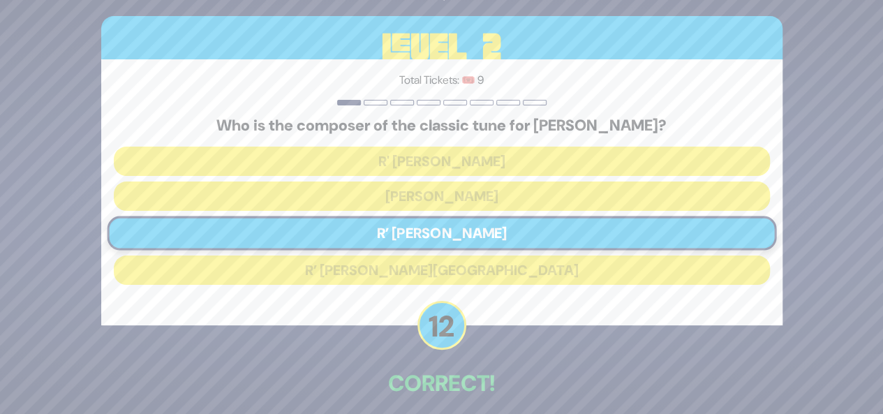
scroll to position [62, 0]
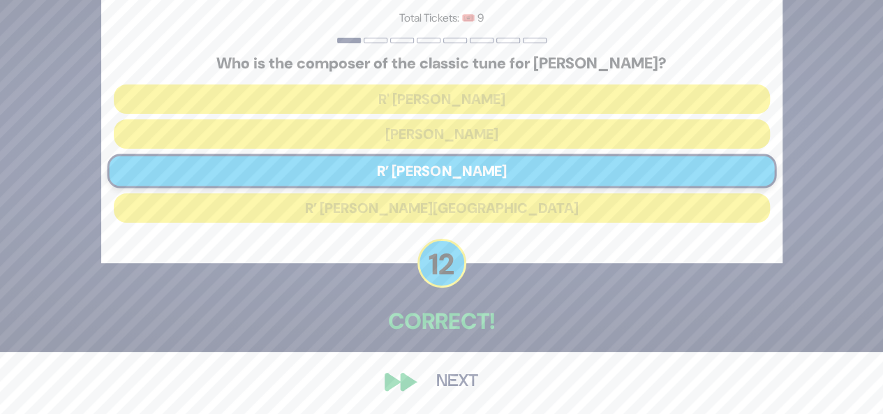
click at [444, 381] on button "Next" at bounding box center [457, 382] width 81 height 32
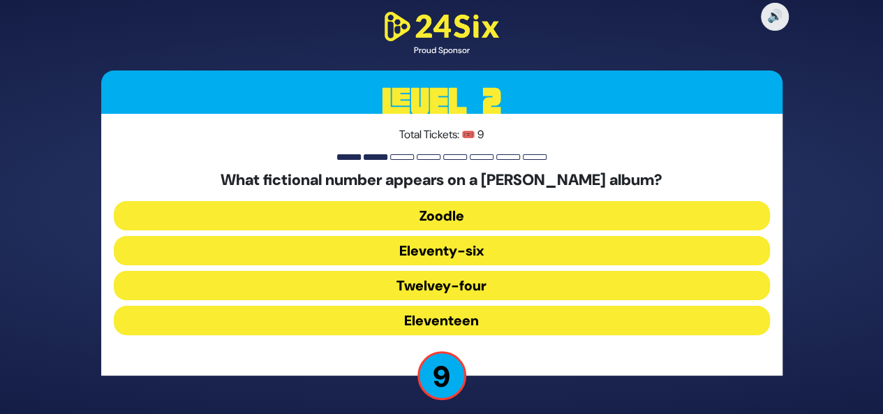
click at [467, 271] on button "Eleventy-six" at bounding box center [442, 285] width 656 height 29
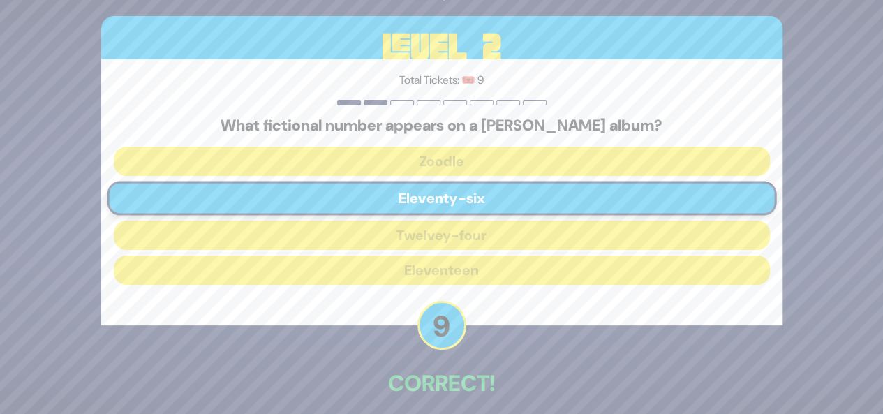
scroll to position [62, 0]
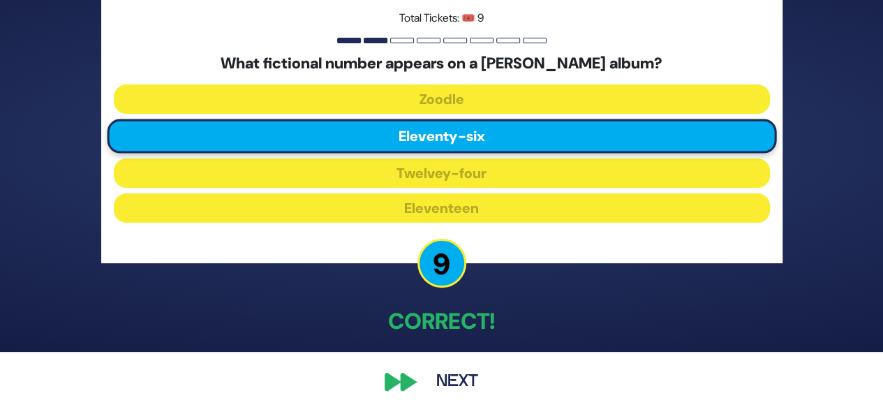
click at [447, 370] on button "Next" at bounding box center [457, 382] width 81 height 32
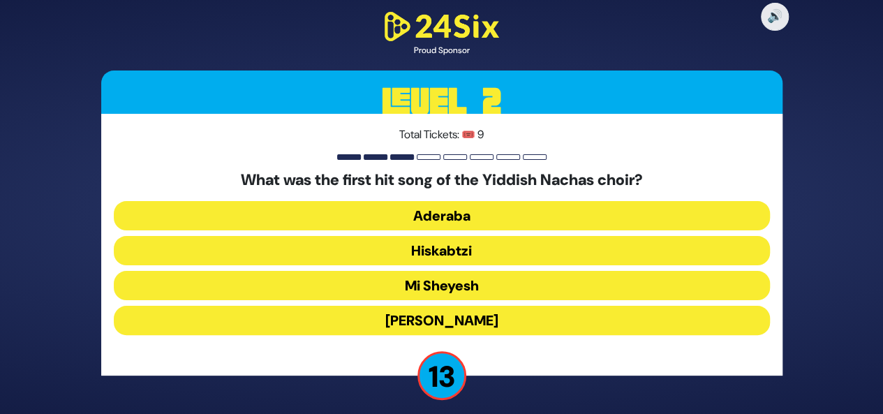
click at [439, 271] on button "Hiskabtzi" at bounding box center [442, 285] width 656 height 29
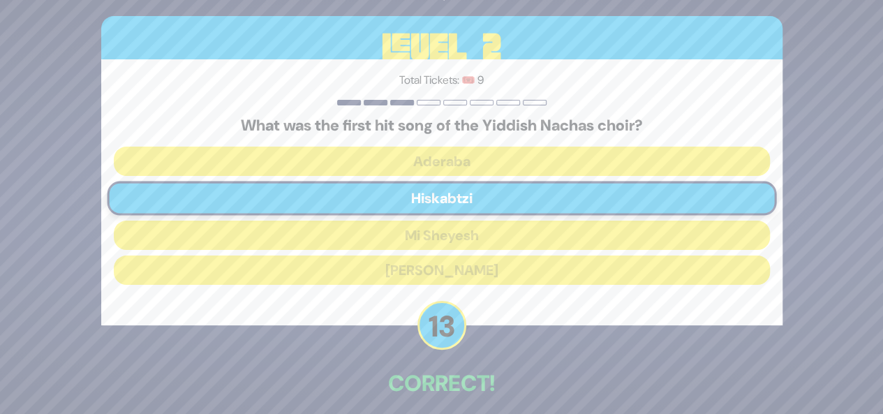
scroll to position [62, 0]
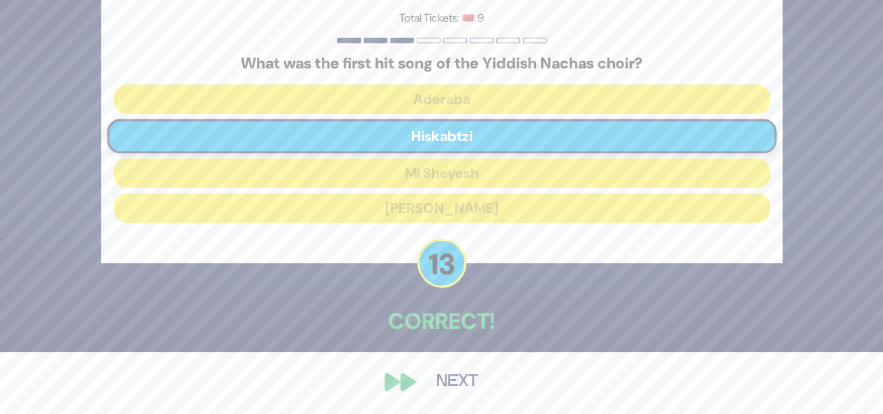
click at [443, 395] on button "Next" at bounding box center [457, 382] width 81 height 32
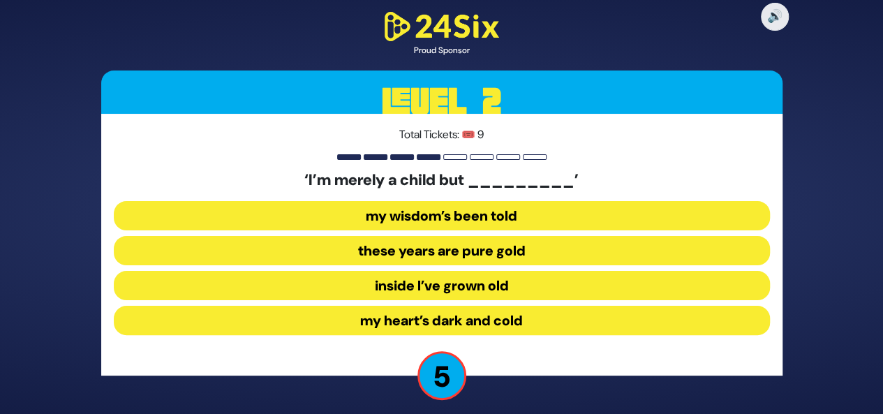
click at [498, 306] on button "inside I’ve grown old" at bounding box center [442, 320] width 656 height 29
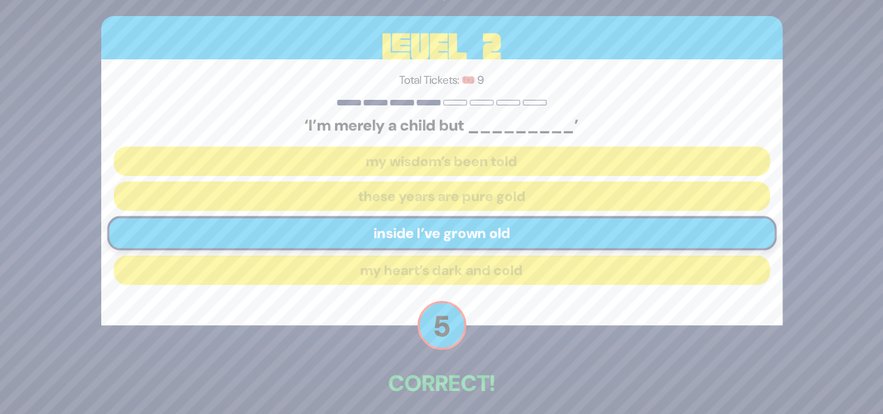
scroll to position [62, 0]
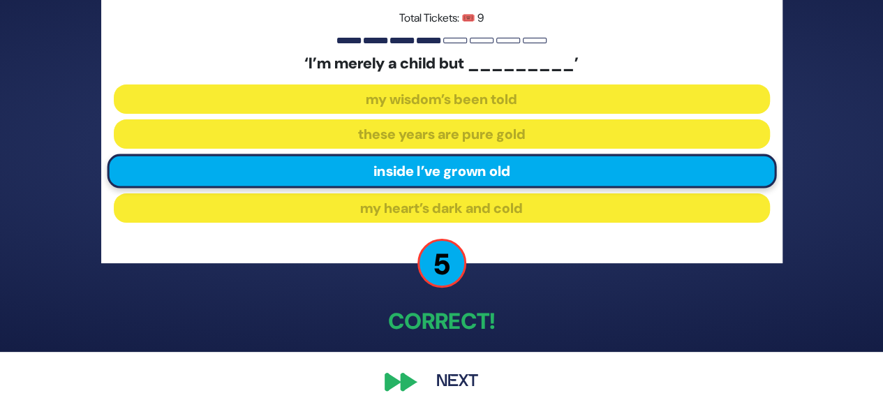
click at [468, 375] on button "Next" at bounding box center [457, 382] width 81 height 32
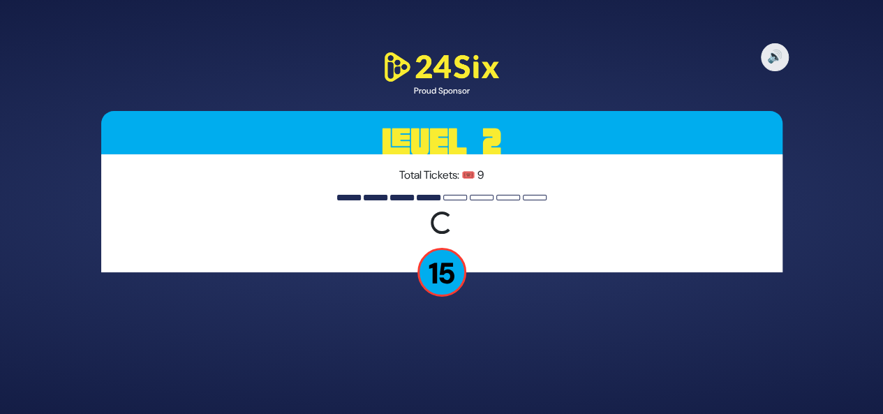
scroll to position [0, 0]
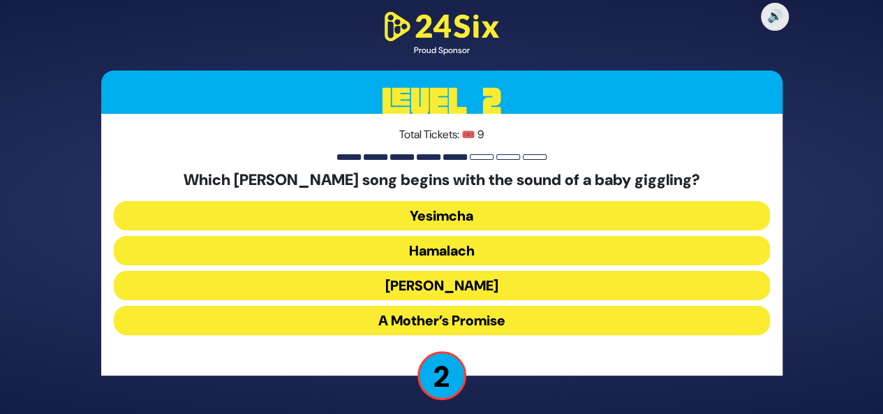
click at [513, 306] on button "Zeh Hakatan" at bounding box center [442, 320] width 656 height 29
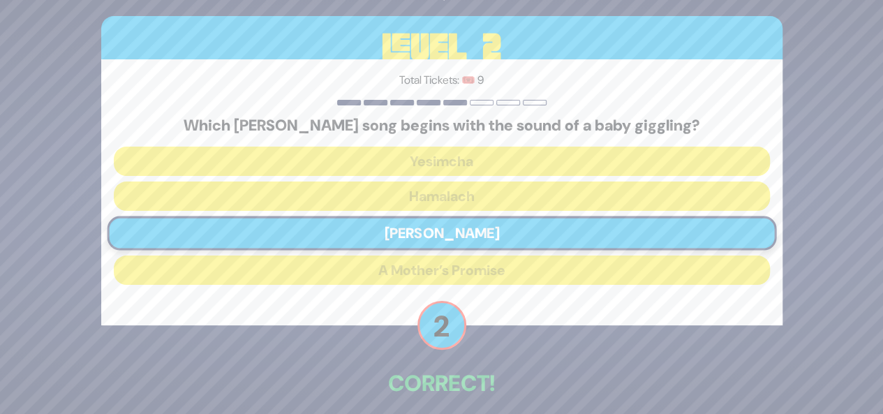
scroll to position [62, 0]
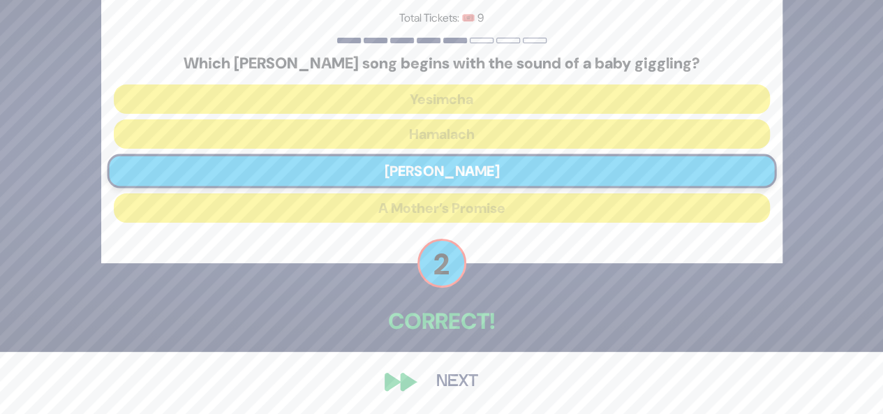
click at [477, 381] on button "Next" at bounding box center [457, 382] width 81 height 32
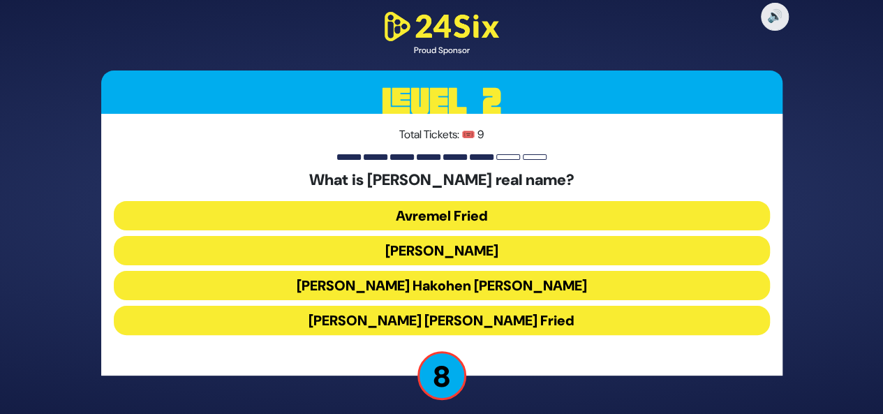
click at [432, 306] on button "Avraham Shabsi Hakohen Friedman" at bounding box center [442, 320] width 656 height 29
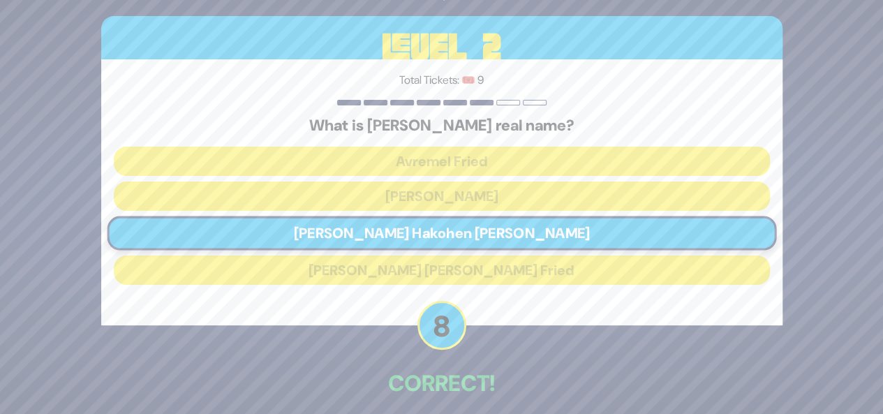
scroll to position [62, 0]
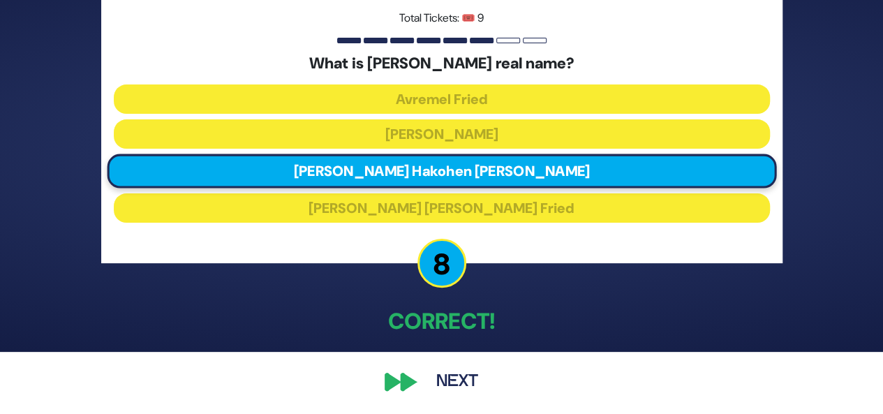
click at [473, 370] on button "Next" at bounding box center [457, 382] width 81 height 32
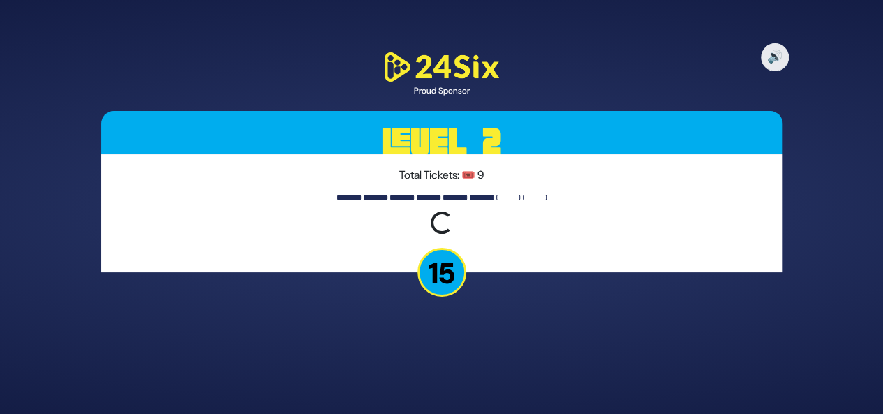
scroll to position [0, 0]
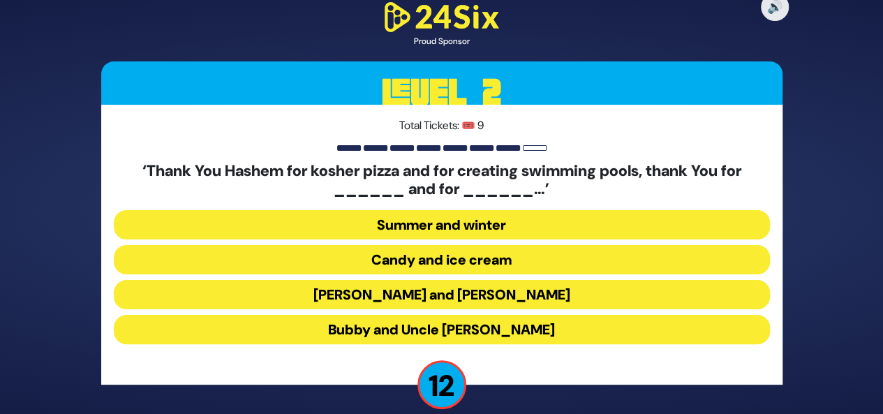
click at [536, 315] on button "Latkes and Paskesz" at bounding box center [442, 329] width 656 height 29
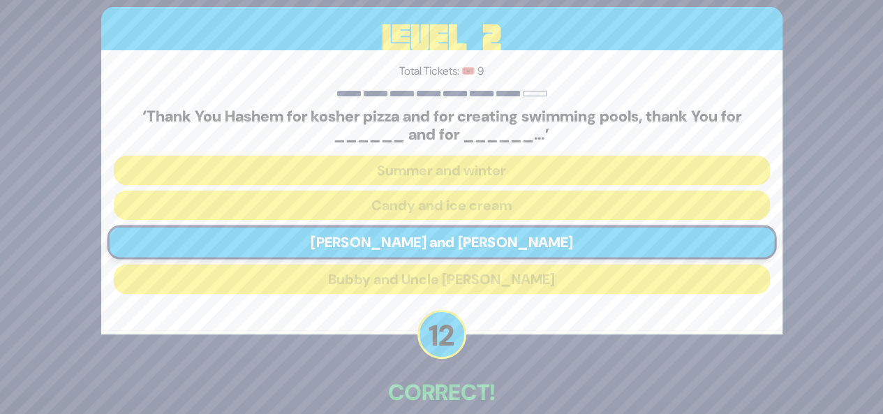
scroll to position [71, 0]
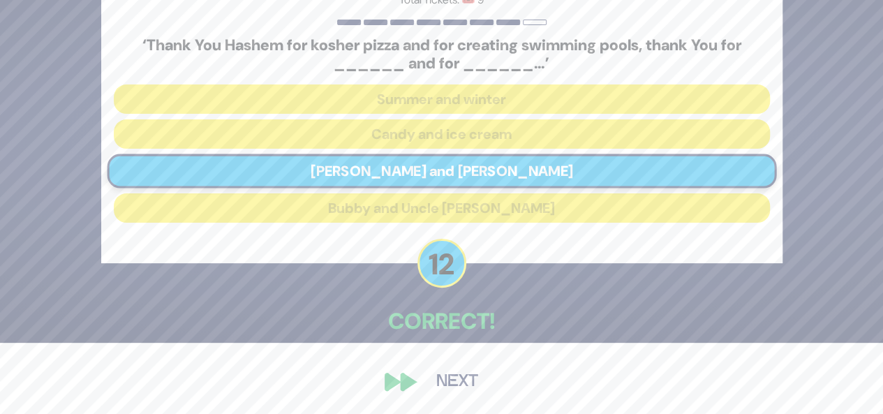
click at [455, 386] on button "Next" at bounding box center [457, 382] width 81 height 32
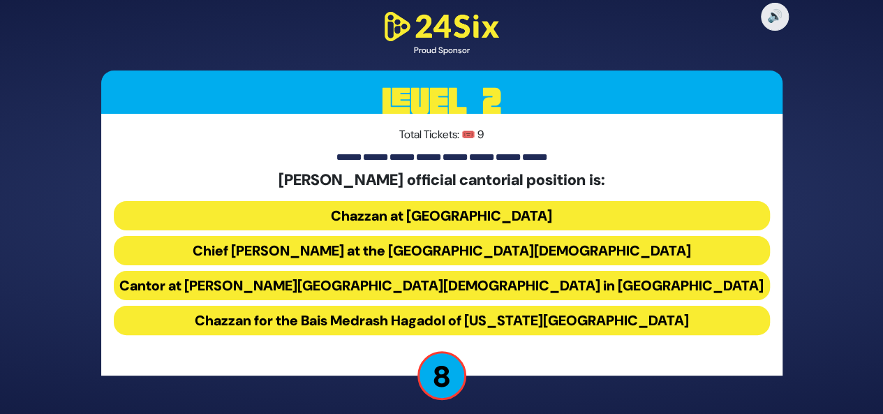
click at [529, 271] on button "Chief Cantor at the Park East Synagogue" at bounding box center [442, 285] width 656 height 29
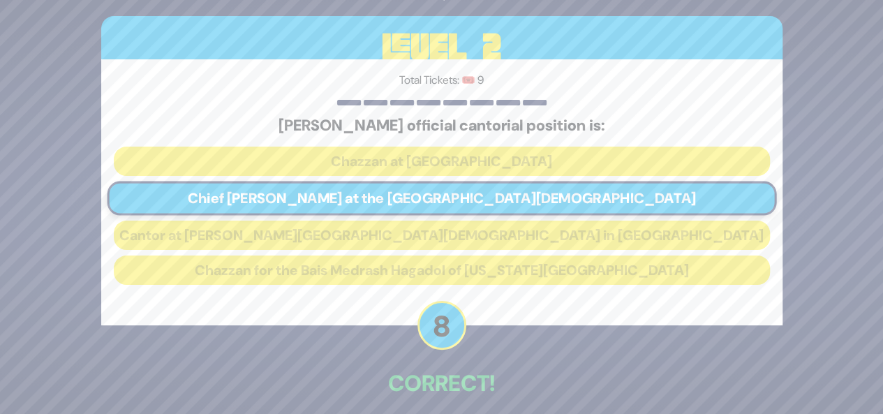
scroll to position [62, 0]
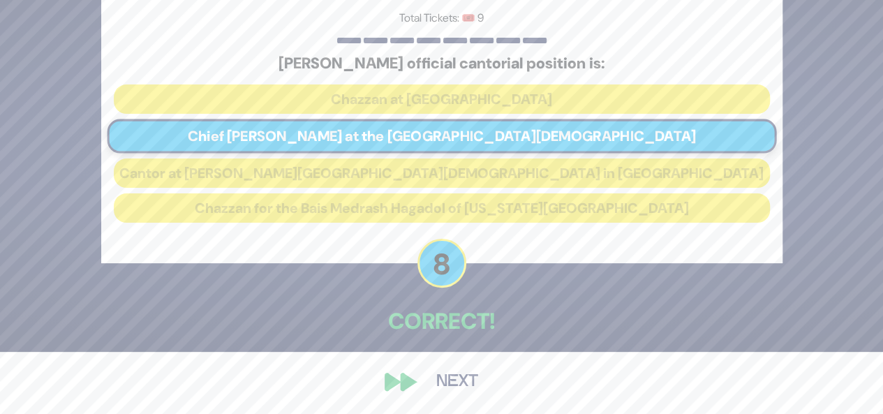
click at [396, 376] on div "🔊 Proud Sponsor Level 2 Total Tickets: 🎟️ 9 Chazzan Yitzchak Meir Helfgott’s of…" at bounding box center [442, 145] width 715 height 539
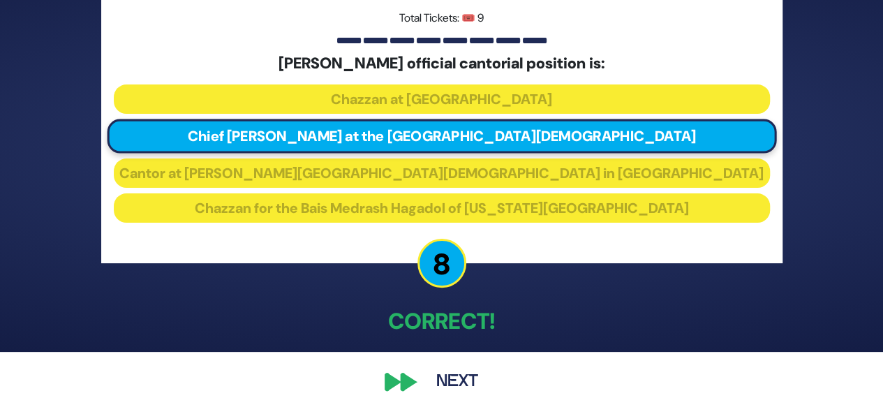
click at [440, 376] on button "Next" at bounding box center [457, 382] width 81 height 32
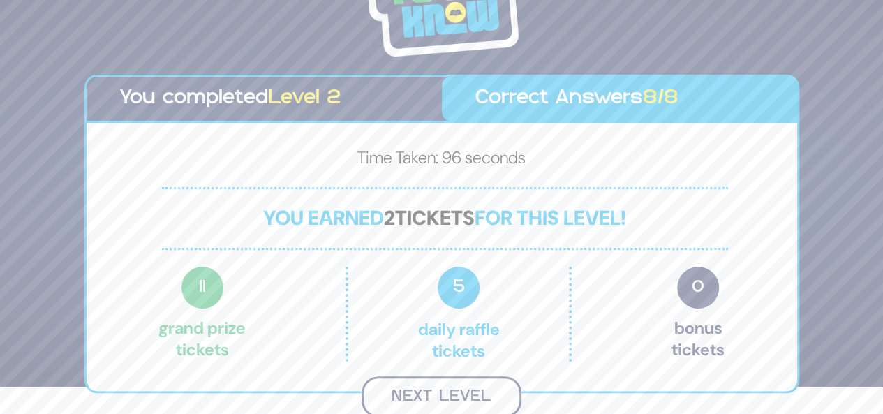
scroll to position [25, 0]
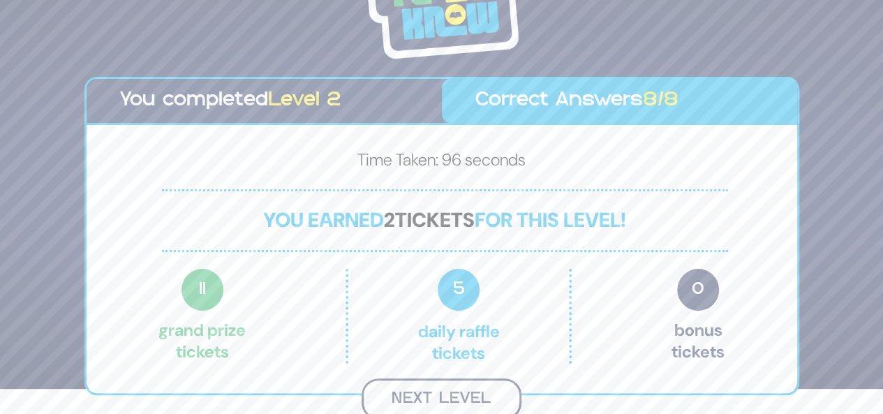
click at [457, 396] on button "Next Level" at bounding box center [442, 399] width 160 height 41
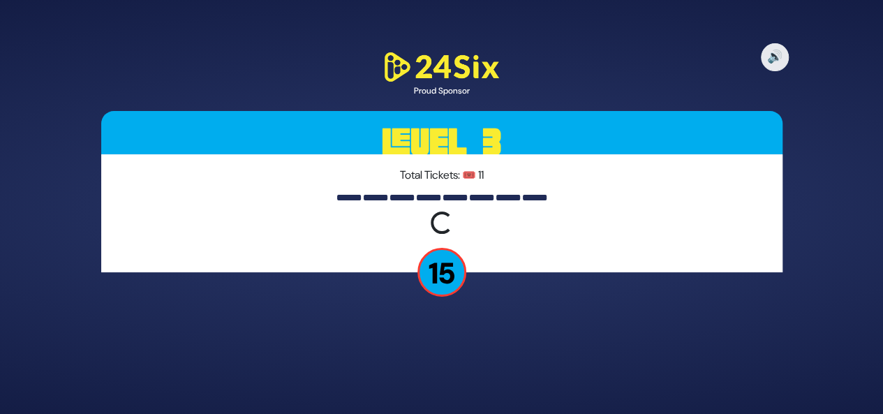
scroll to position [0, 0]
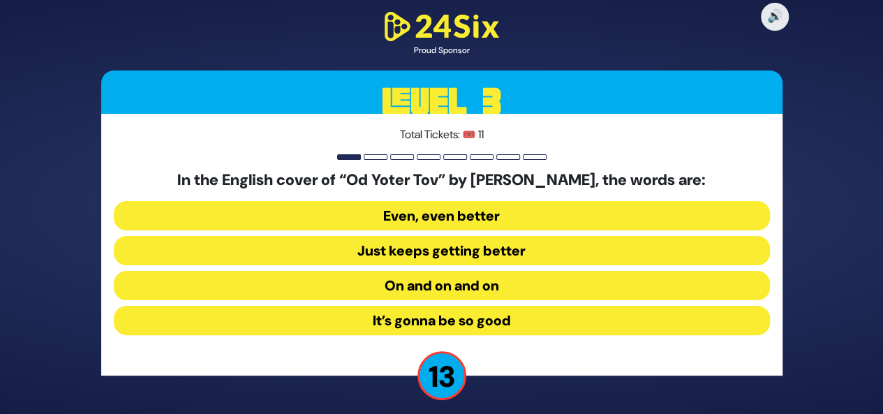
click at [460, 306] on button "On and on and on" at bounding box center [442, 320] width 656 height 29
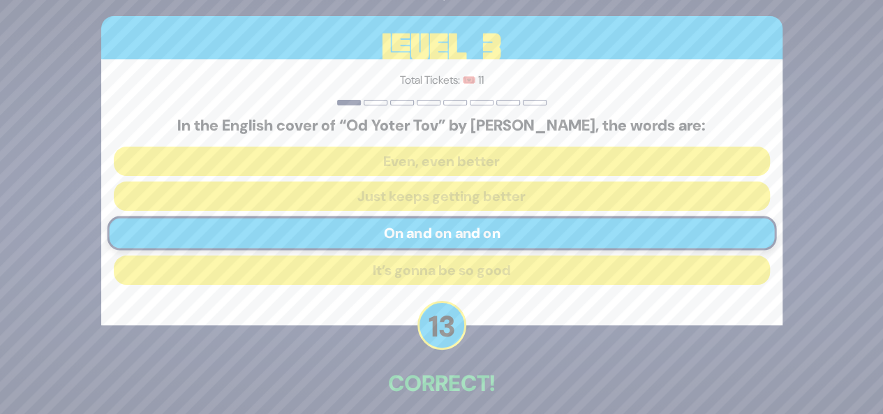
scroll to position [62, 0]
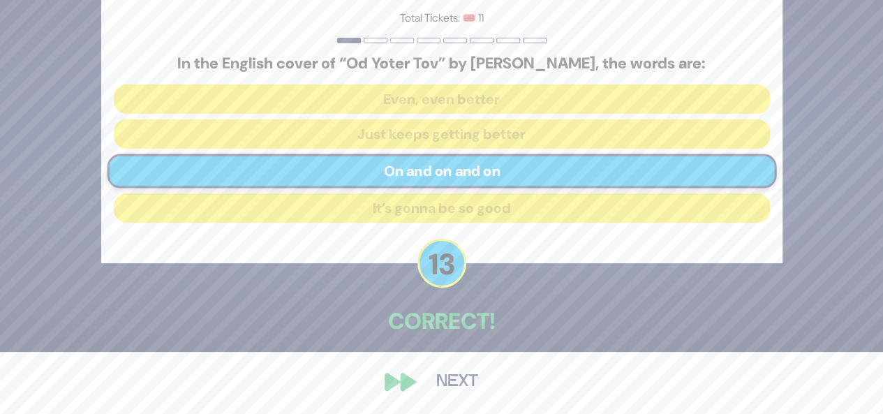
click at [454, 385] on button "Next" at bounding box center [457, 382] width 81 height 32
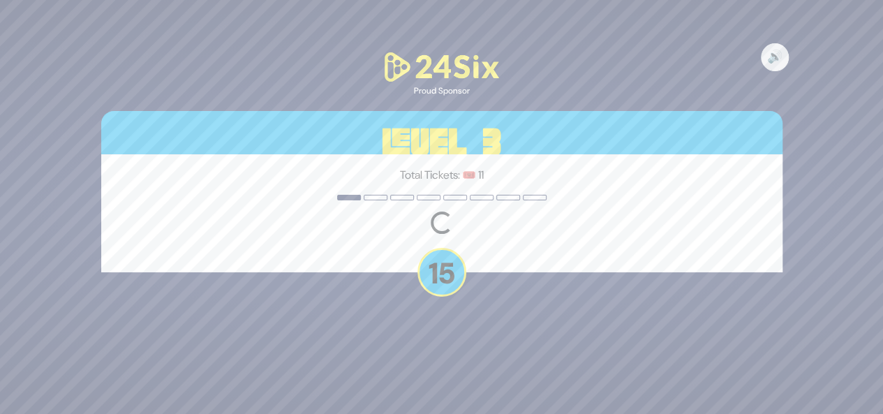
scroll to position [0, 0]
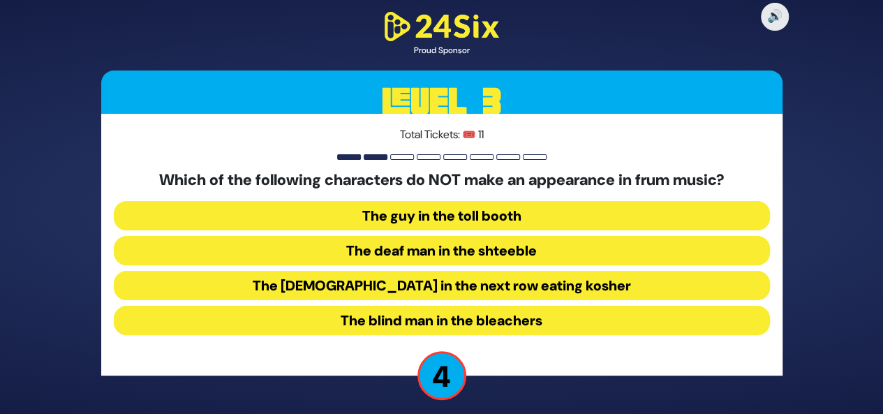
click at [555, 335] on div "Which of the following characters do NOT make an appearance in frum music? The …" at bounding box center [442, 255] width 656 height 169
click at [553, 331] on button "The blind man in the bleachers" at bounding box center [442, 320] width 656 height 29
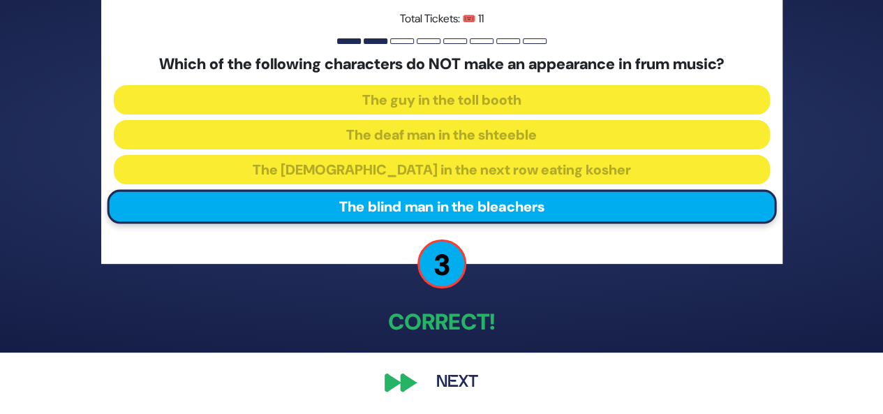
scroll to position [62, 0]
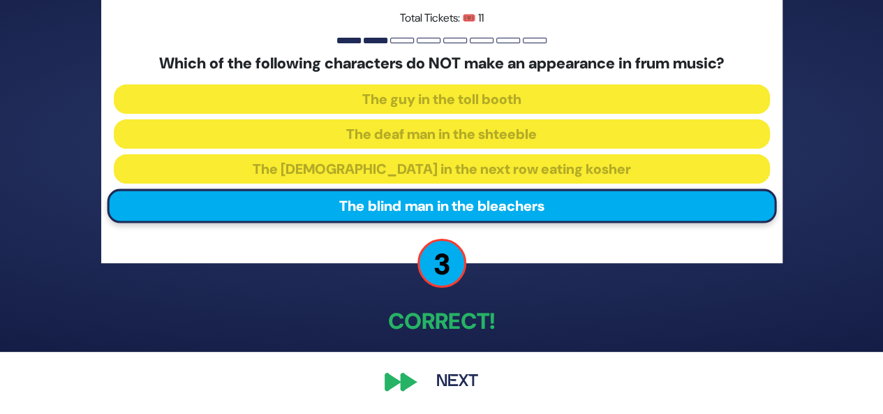
click at [473, 382] on button "Next" at bounding box center [457, 382] width 81 height 32
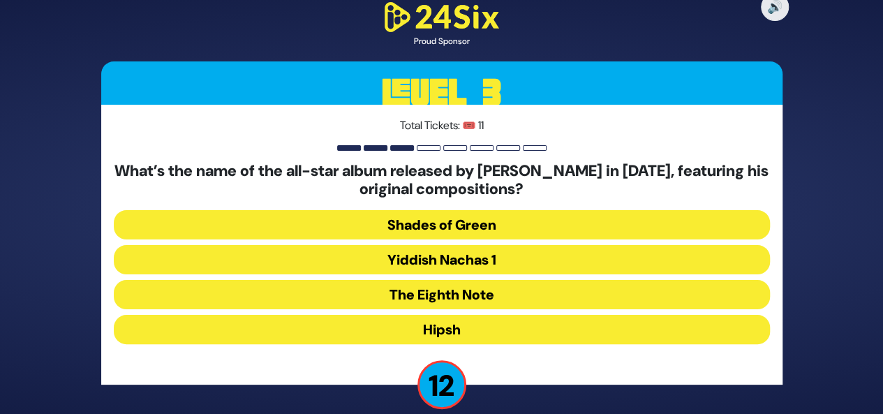
click at [543, 315] on button "The Eighth Note" at bounding box center [442, 329] width 656 height 29
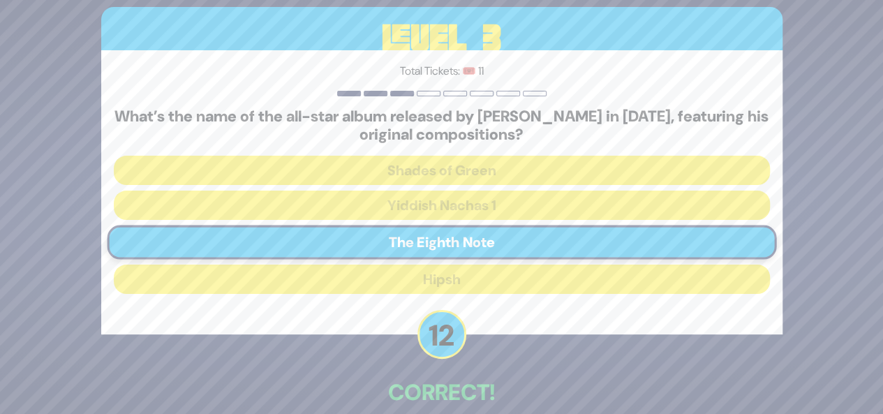
scroll to position [71, 0]
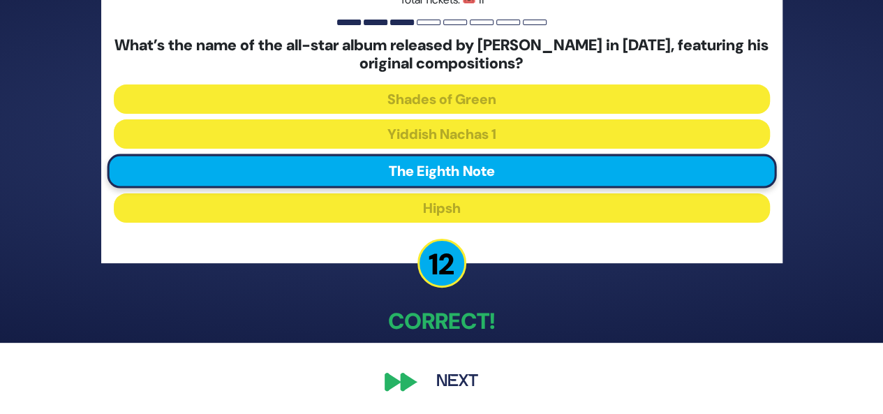
click at [464, 374] on button "Next" at bounding box center [457, 382] width 81 height 32
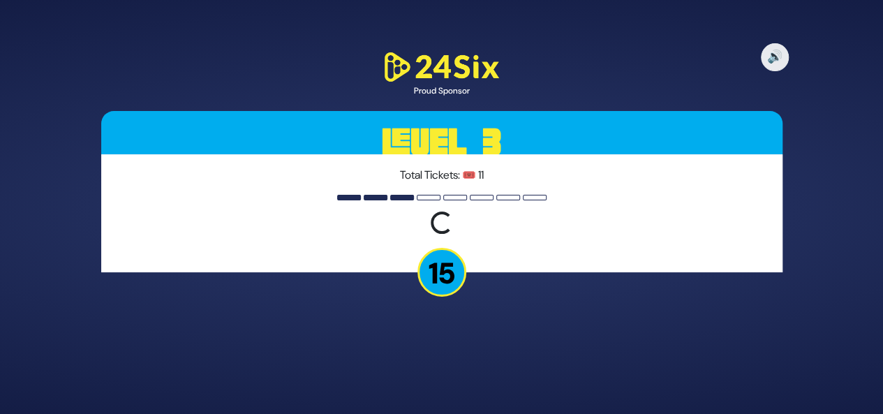
scroll to position [0, 0]
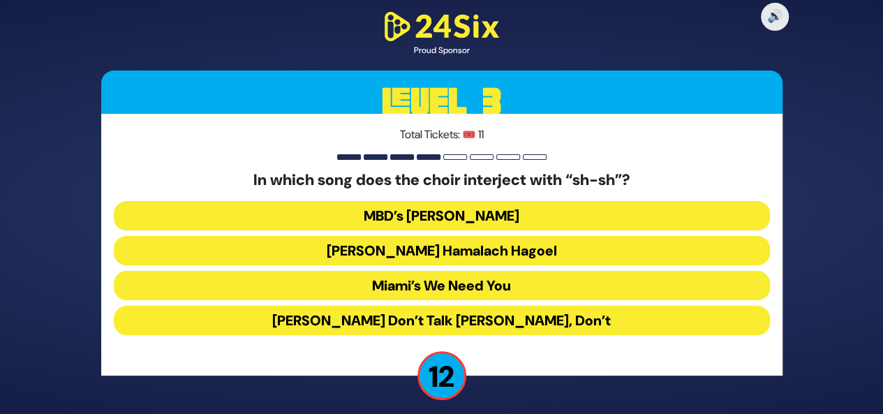
click at [475, 306] on button "Miami’s We Need You" at bounding box center [442, 320] width 656 height 29
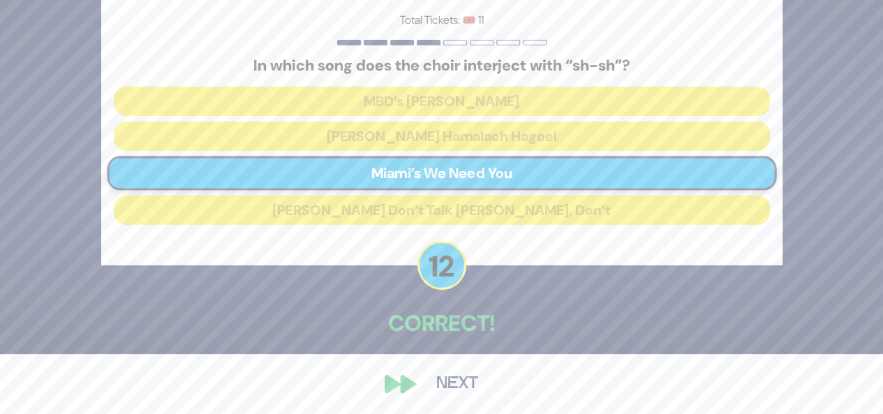
scroll to position [62, 0]
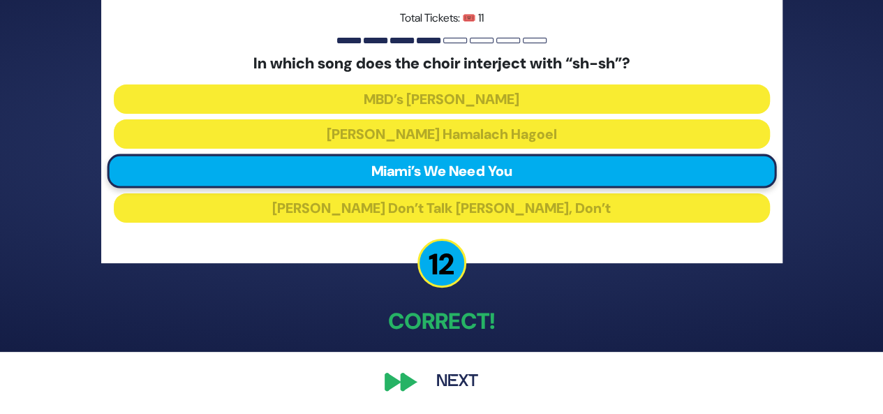
click at [443, 381] on button "Next" at bounding box center [457, 382] width 81 height 32
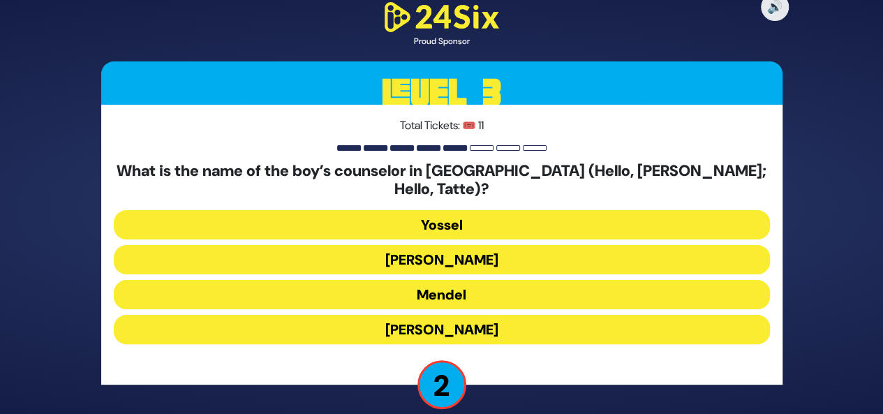
click at [458, 245] on button "Yossel" at bounding box center [442, 259] width 656 height 29
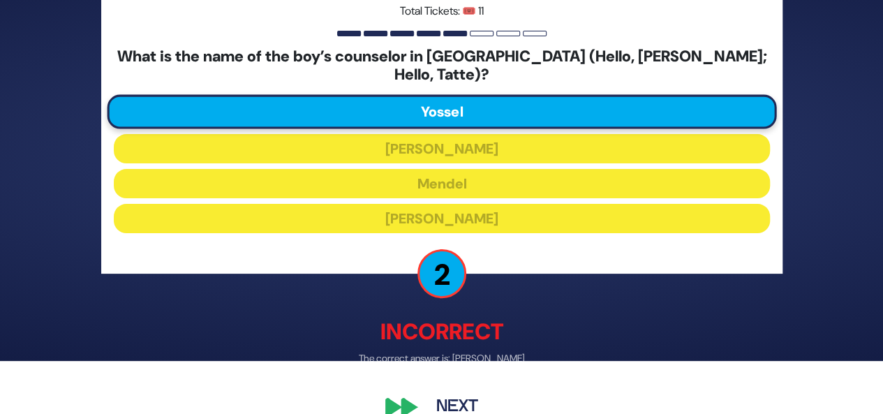
scroll to position [69, 0]
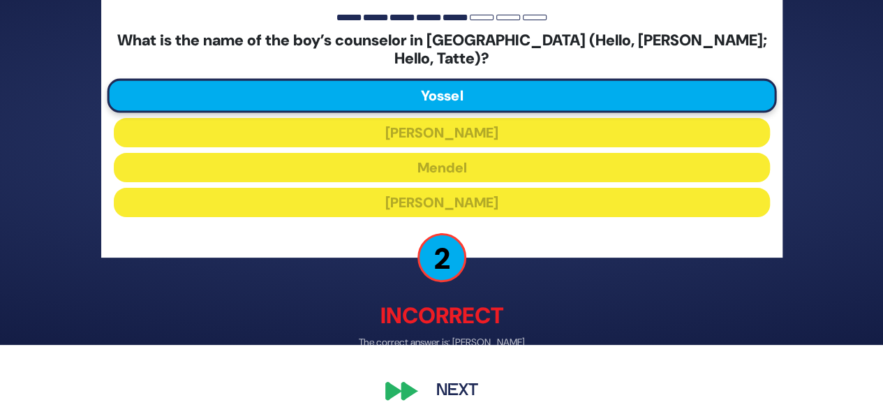
click at [471, 379] on button "Next" at bounding box center [457, 391] width 81 height 32
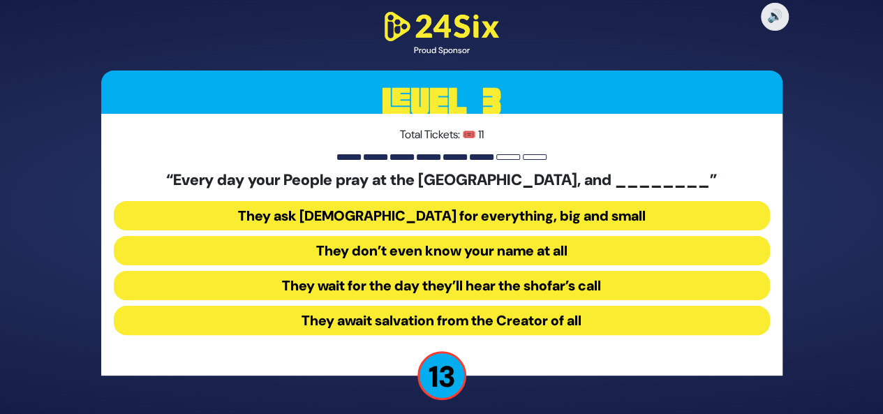
click at [506, 271] on button "They don’t even know your name at all" at bounding box center [442, 285] width 656 height 29
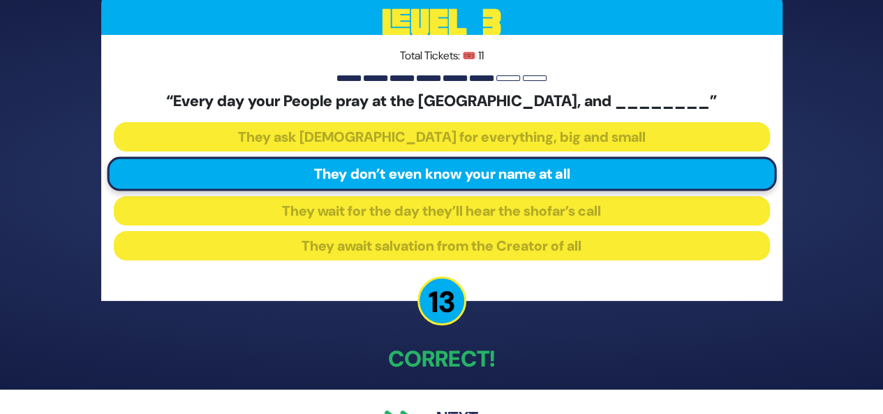
scroll to position [62, 0]
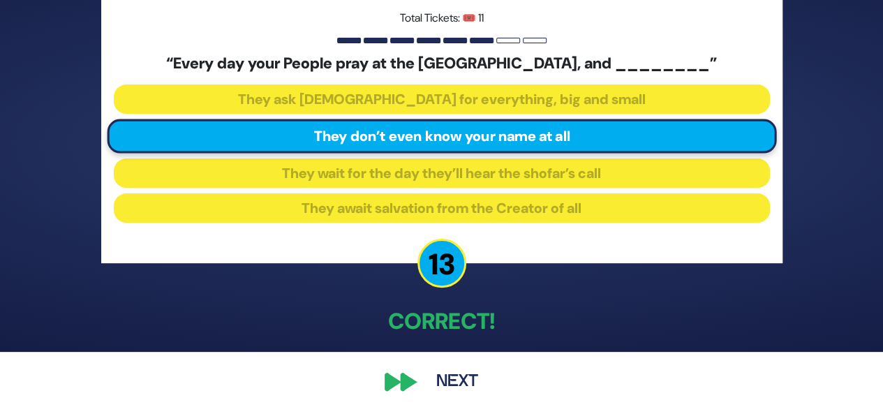
click at [430, 372] on button "Next" at bounding box center [457, 382] width 81 height 32
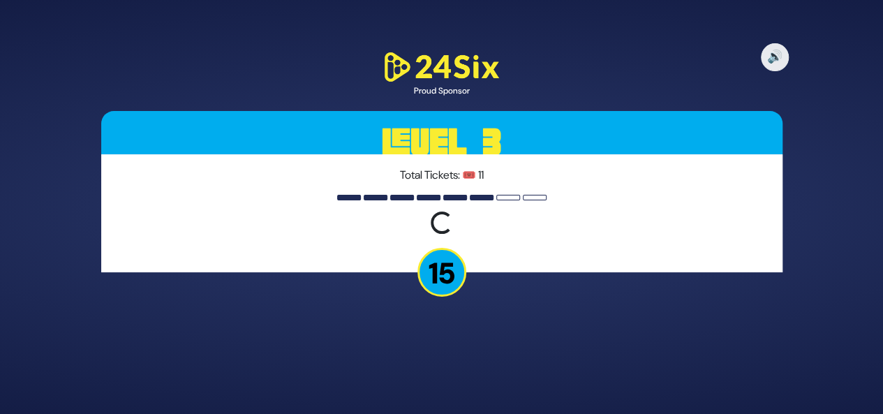
scroll to position [0, 0]
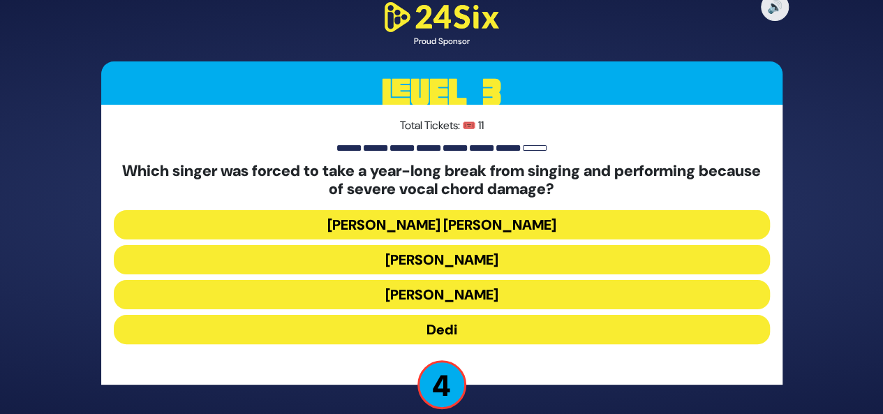
click at [439, 280] on button "Ohad Moskowitz" at bounding box center [442, 294] width 656 height 29
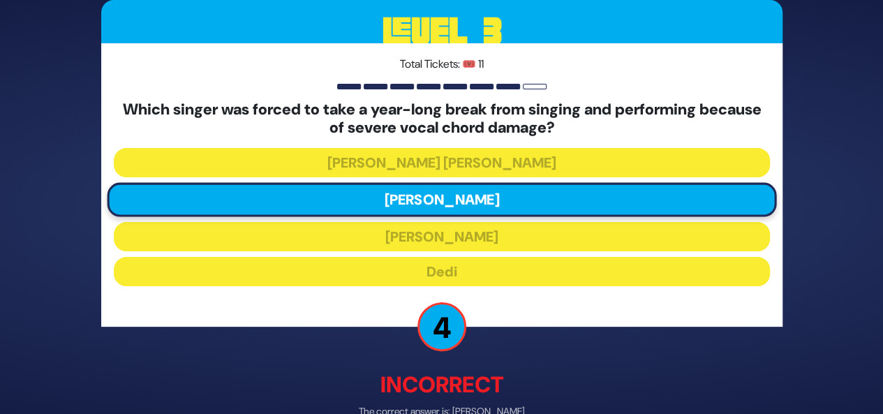
scroll to position [78, 0]
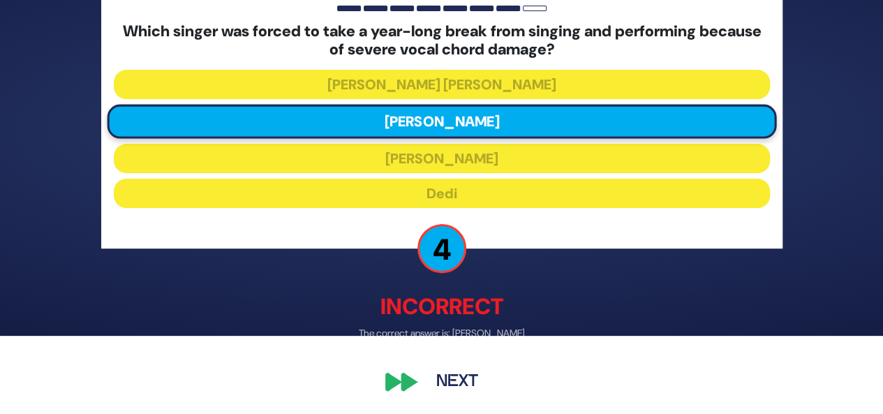
drag, startPoint x: 442, startPoint y: 389, endPoint x: 388, endPoint y: 381, distance: 55.0
click at [388, 381] on div "🔊 Proud Sponsor Level 3 Total Tickets: 🎟️ 11 Which singer was forced to take a …" at bounding box center [442, 129] width 715 height 572
click at [444, 379] on button "Next" at bounding box center [457, 382] width 81 height 32
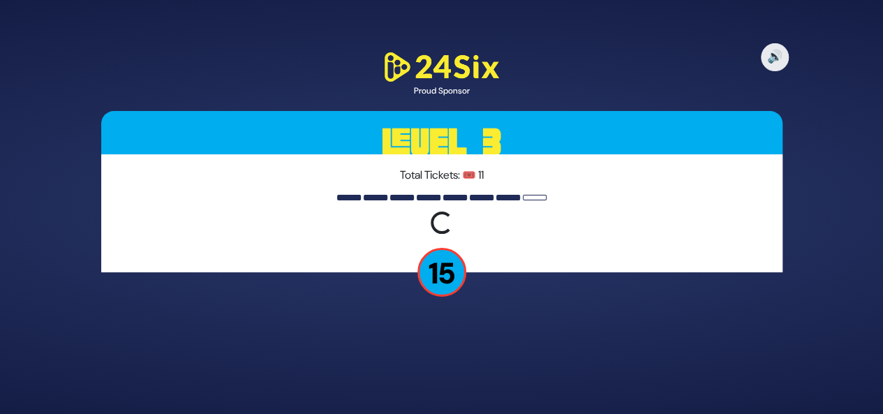
scroll to position [0, 0]
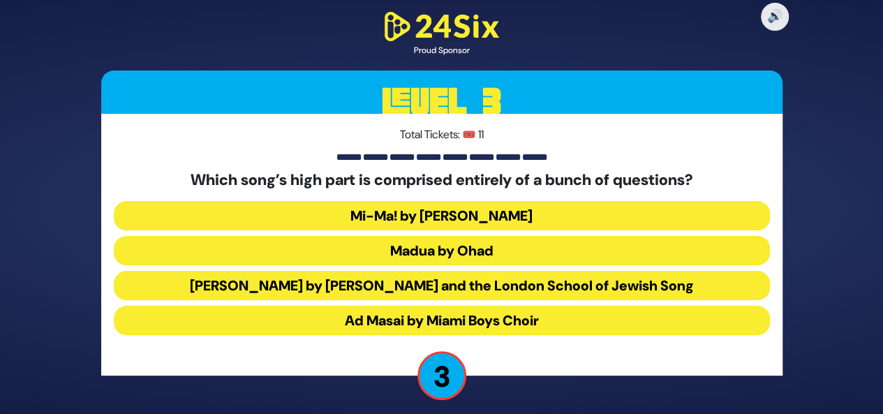
click at [337, 306] on button "Lama Yashavta by Yigal Calek and the London School of Jewish Song" at bounding box center [442, 320] width 656 height 29
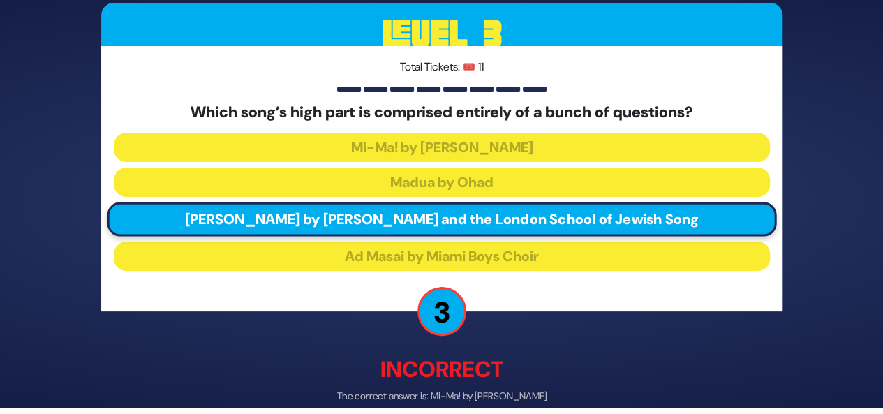
scroll to position [54, 0]
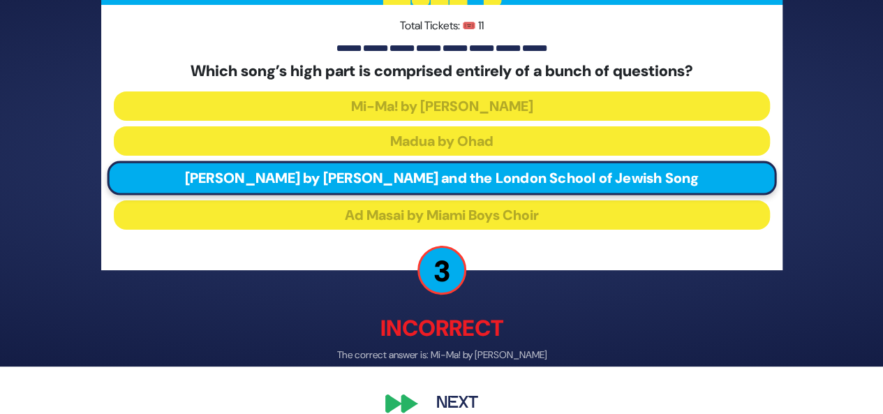
drag, startPoint x: 880, startPoint y: 270, endPoint x: 893, endPoint y: 417, distance: 148.0
click at [883, 367] on html "🔊 Proud Sponsor Level 3 Total Tickets: 🎟️ 11 Which song’s high part is comprise…" at bounding box center [441, 160] width 883 height 414
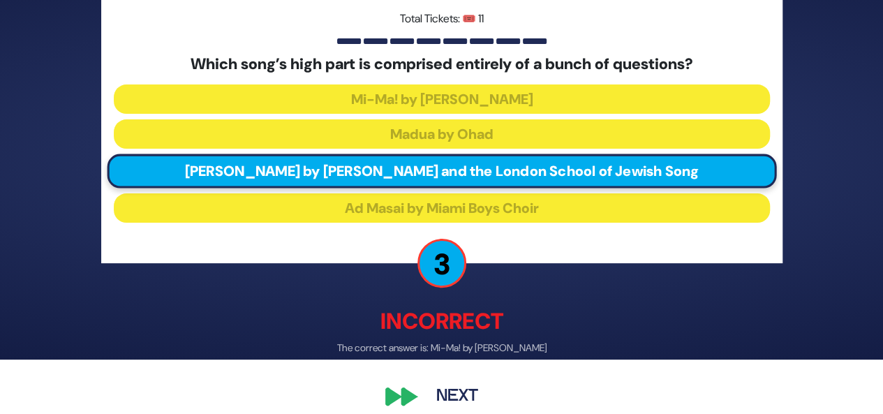
click at [669, 355] on div "🔊 Proud Sponsor Level 3 Total Tickets: 🎟️ 11 Which song’s high part is comprise…" at bounding box center [442, 153] width 715 height 554
click at [468, 402] on button "Next" at bounding box center [457, 397] width 81 height 32
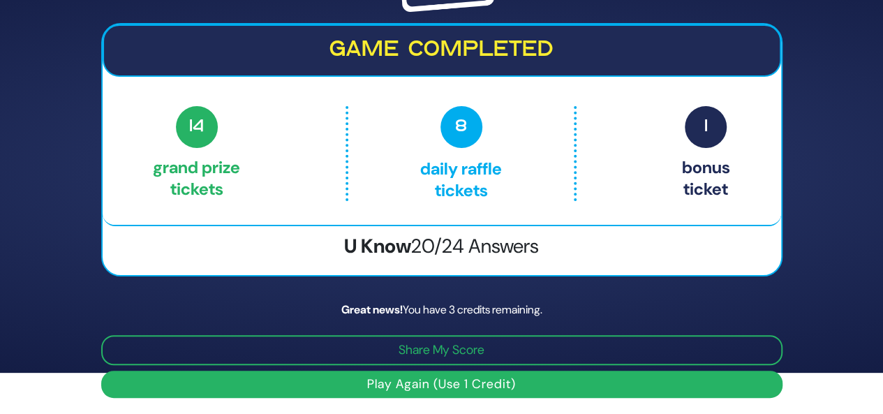
scroll to position [0, 0]
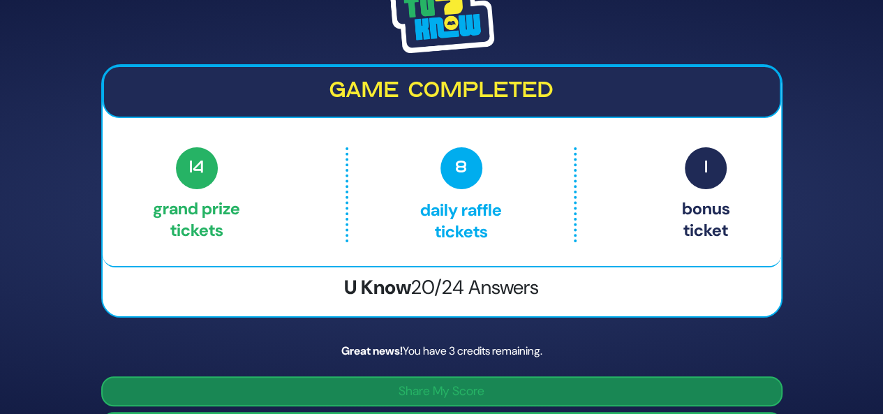
click at [704, 386] on button "Share My Score" at bounding box center [442, 391] width 682 height 30
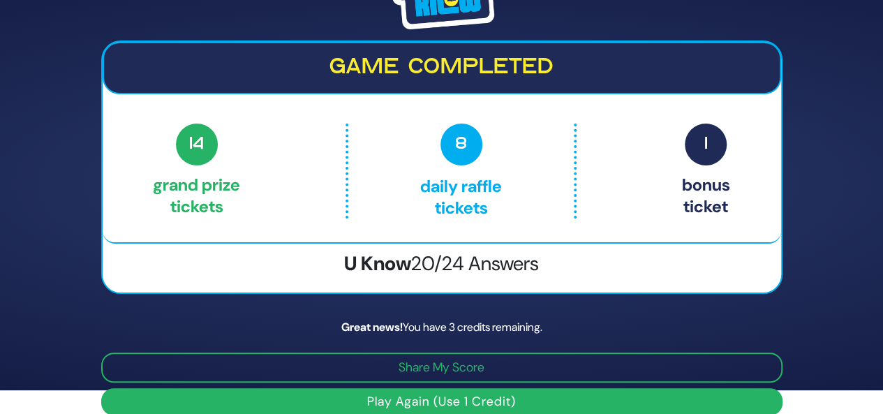
scroll to position [41, 0]
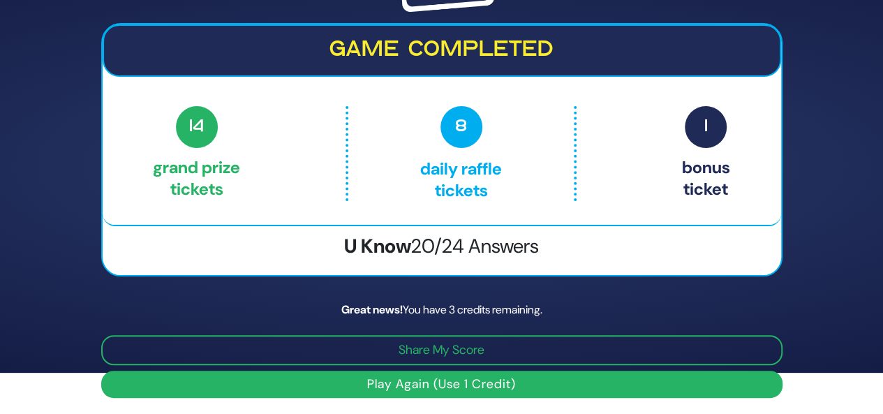
click at [515, 380] on button "Play Again (Use 1 Credit)" at bounding box center [442, 384] width 682 height 27
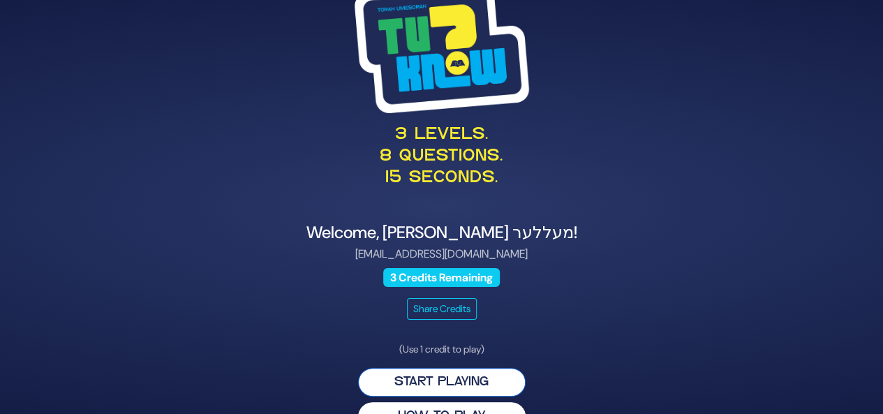
click at [436, 372] on button "Start Playing" at bounding box center [442, 382] width 168 height 29
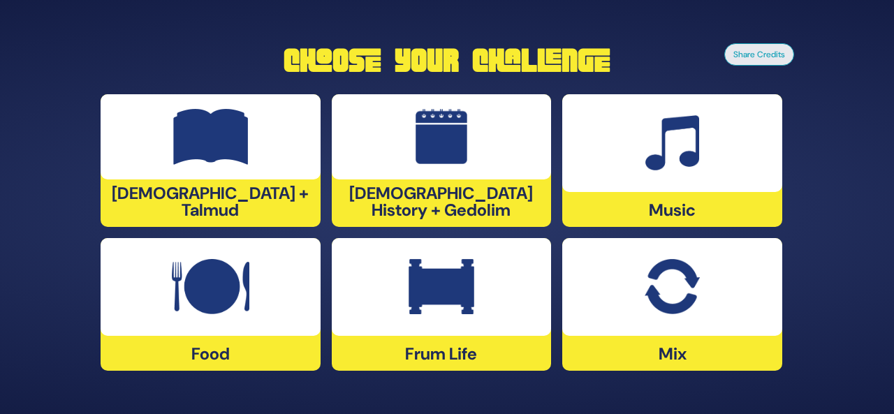
click at [190, 315] on div at bounding box center [211, 287] width 220 height 98
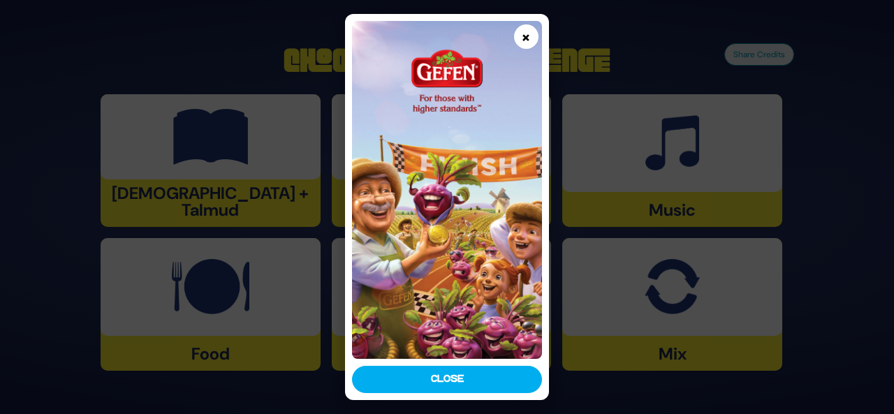
click at [534, 45] on button "×" at bounding box center [526, 36] width 24 height 24
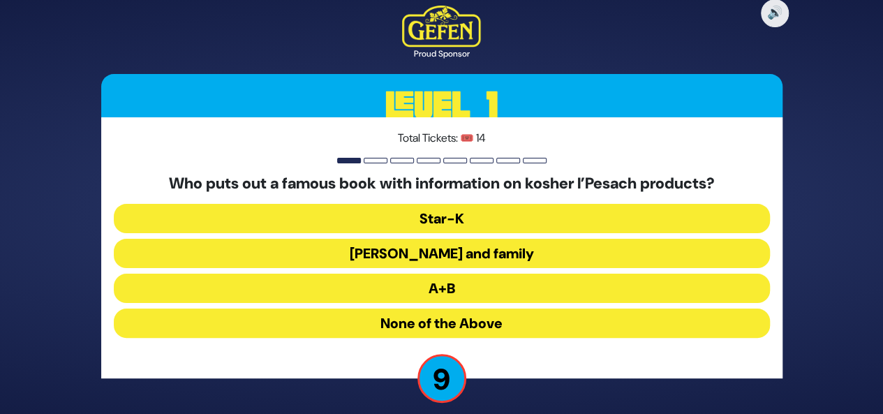
click at [455, 274] on button "[PERSON_NAME] and family" at bounding box center [442, 288] width 656 height 29
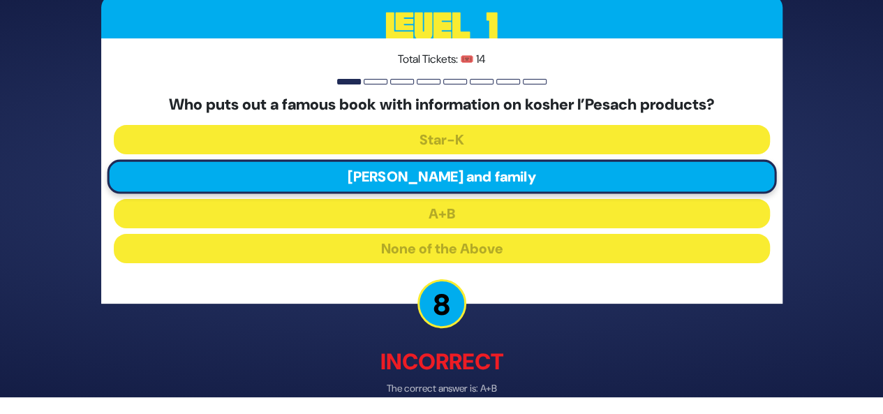
scroll to position [73, 0]
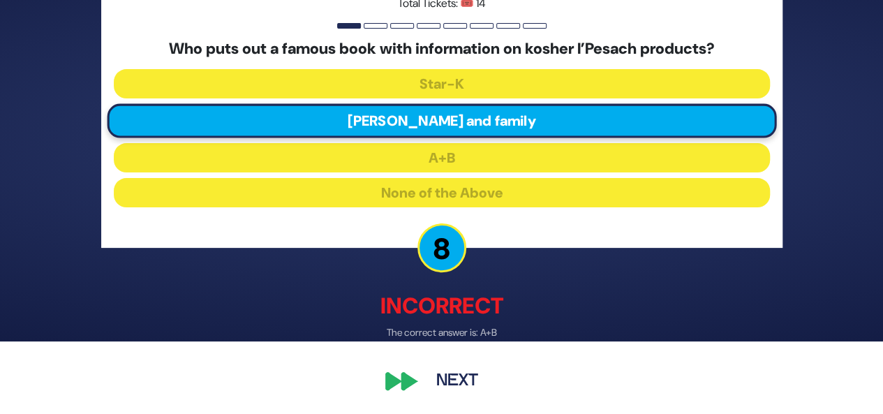
click at [452, 388] on button "Next" at bounding box center [457, 382] width 81 height 32
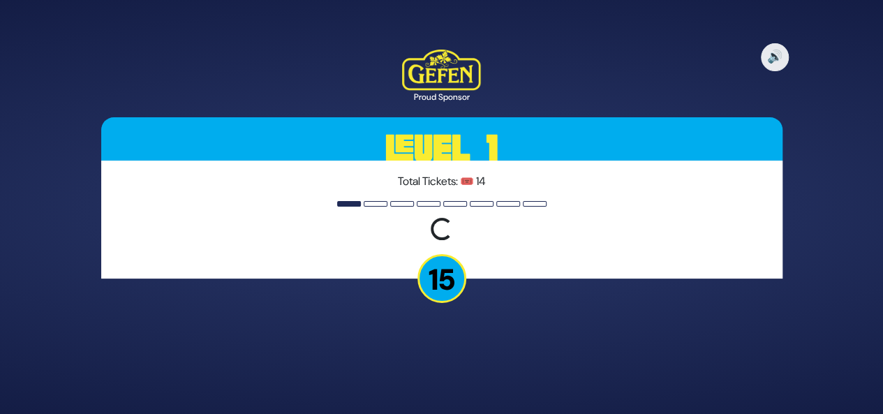
scroll to position [0, 0]
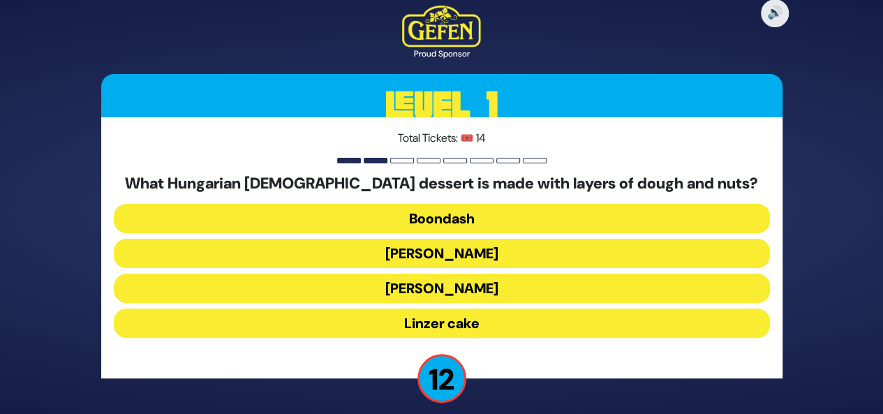
click at [468, 274] on button "[PERSON_NAME]" at bounding box center [442, 288] width 656 height 29
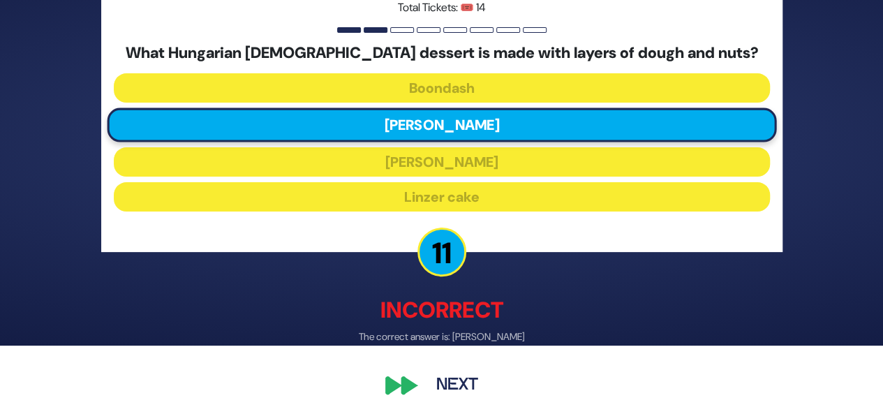
scroll to position [73, 0]
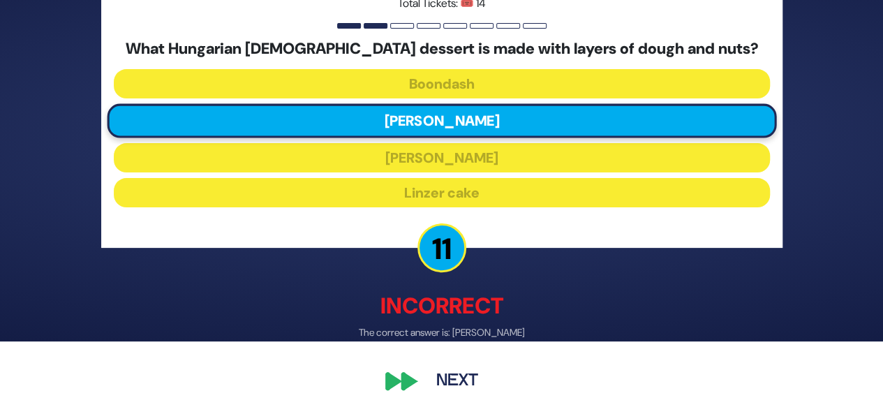
click at [447, 378] on button "Next" at bounding box center [457, 382] width 81 height 32
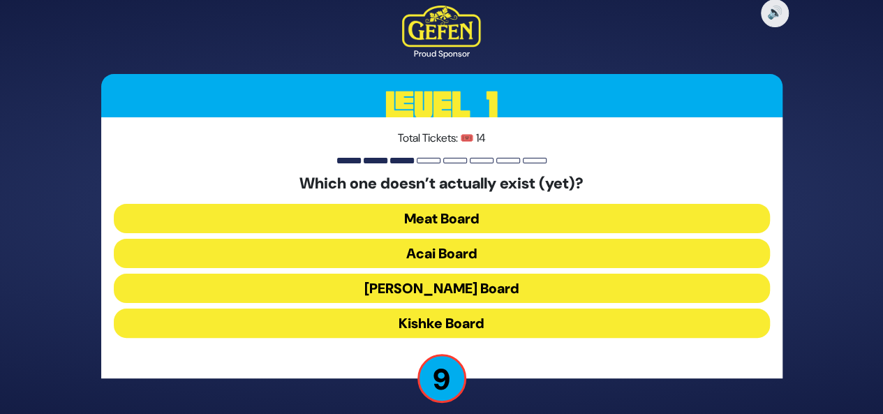
click at [522, 323] on button "Kishke Board" at bounding box center [442, 323] width 656 height 29
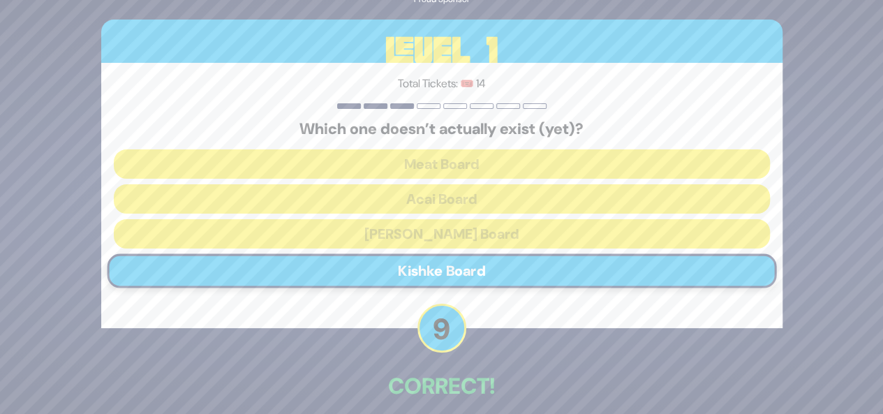
scroll to position [66, 0]
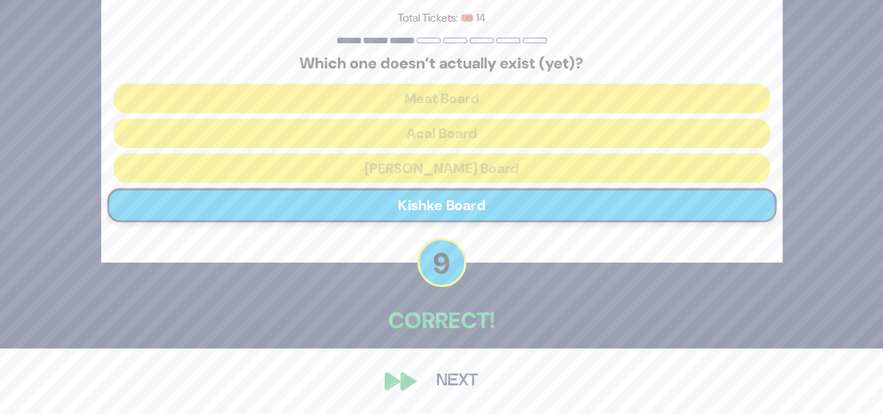
click at [450, 364] on div "🔊 Proud Sponsor Level 1 Total Tickets: 🎟️ 14 Which one doesn’t actually exist (…" at bounding box center [442, 141] width 715 height 545
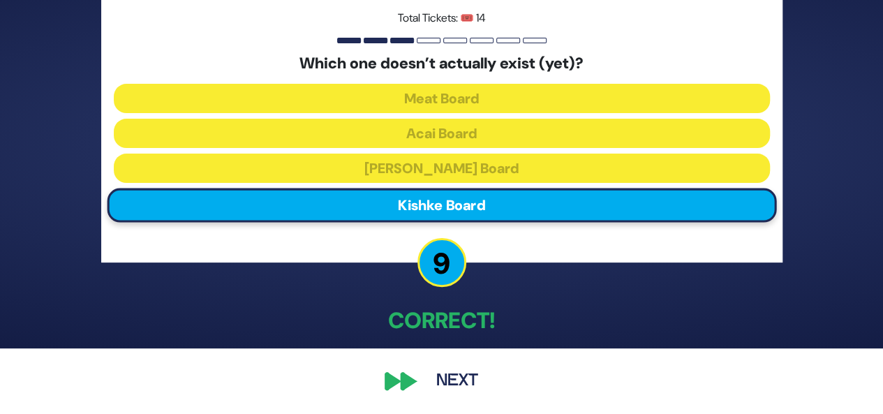
click at [462, 382] on button "Next" at bounding box center [457, 381] width 81 height 32
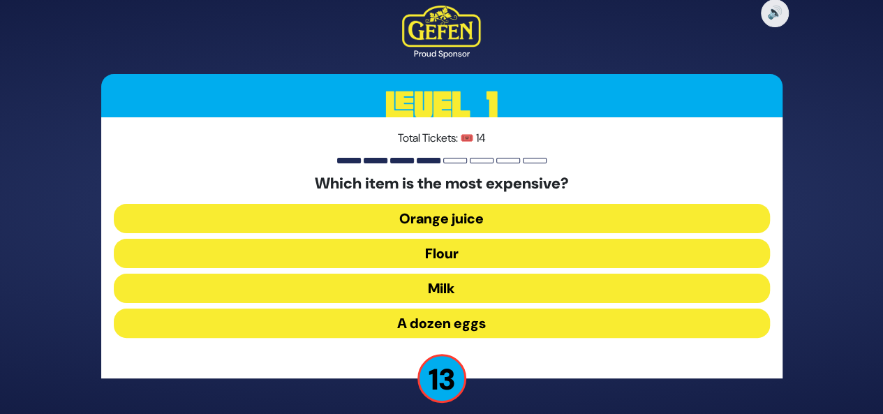
click at [442, 239] on button "Orange juice" at bounding box center [442, 253] width 656 height 29
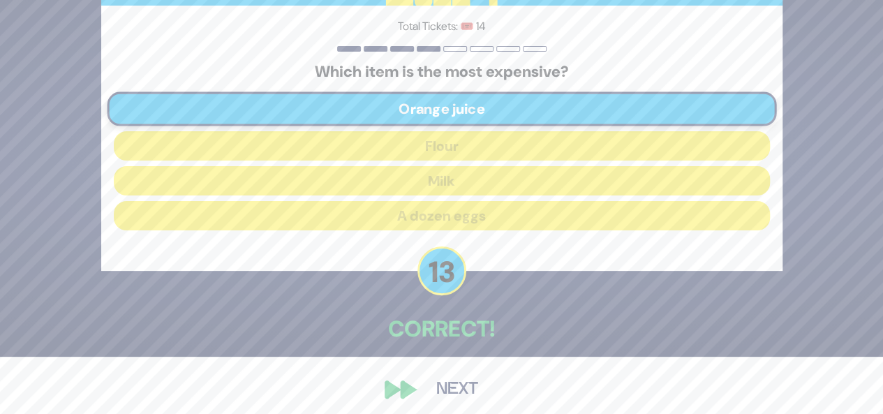
scroll to position [66, 0]
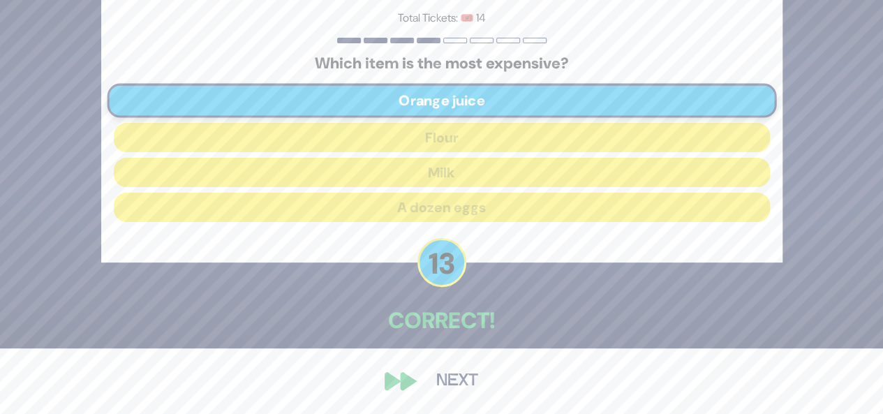
click at [444, 371] on button "Next" at bounding box center [457, 381] width 81 height 32
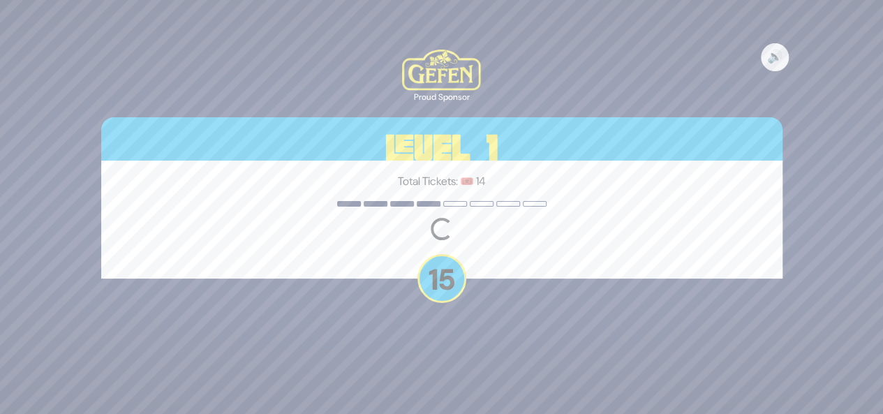
scroll to position [0, 0]
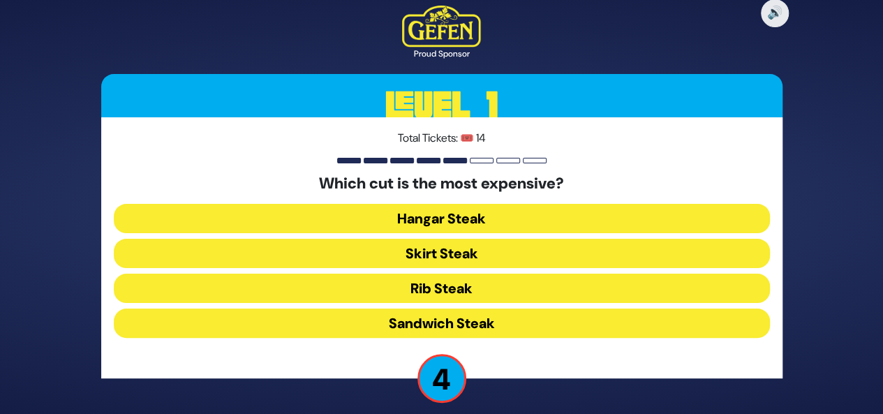
click at [541, 309] on button "Rib Steak" at bounding box center [442, 323] width 656 height 29
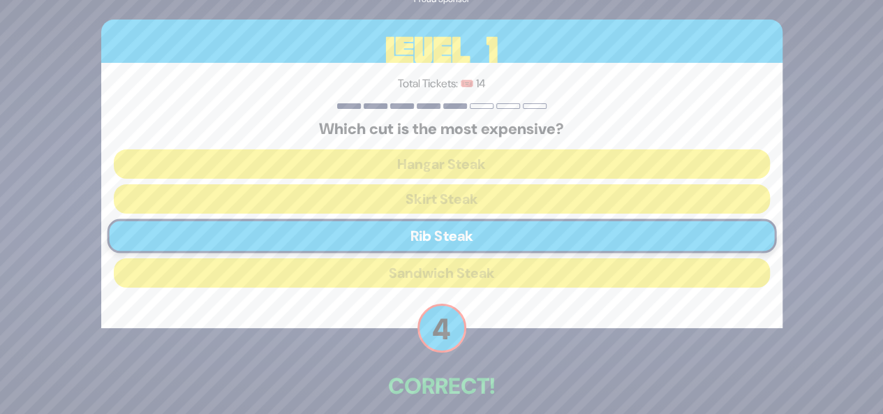
scroll to position [66, 0]
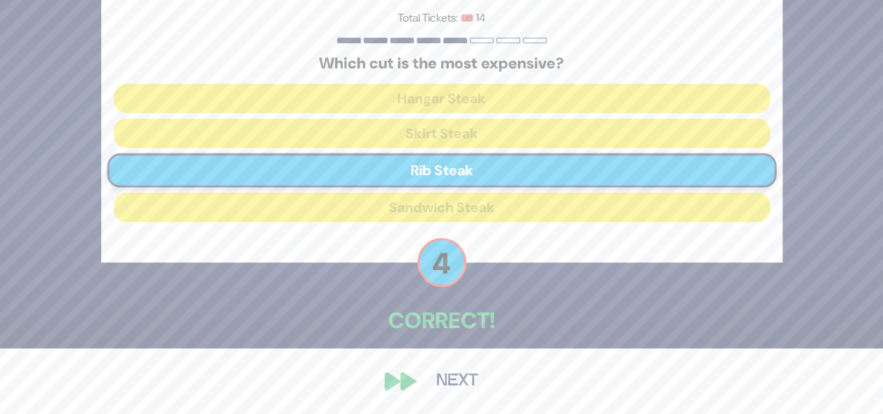
click at [447, 386] on button "Next" at bounding box center [457, 381] width 81 height 32
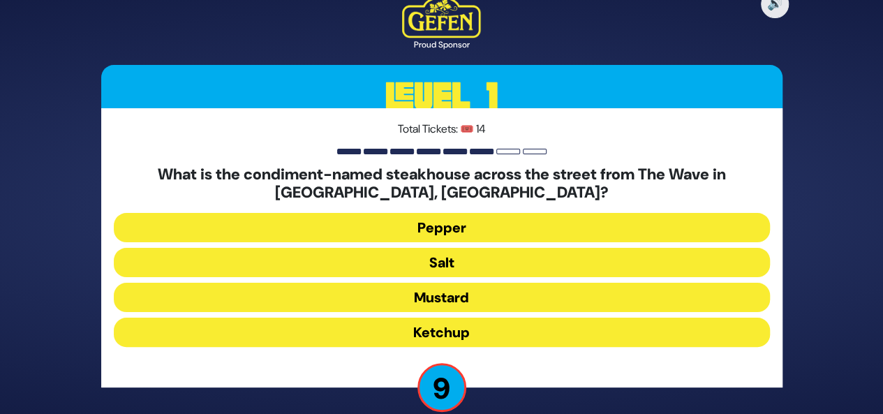
click at [467, 283] on button "Salt" at bounding box center [442, 297] width 656 height 29
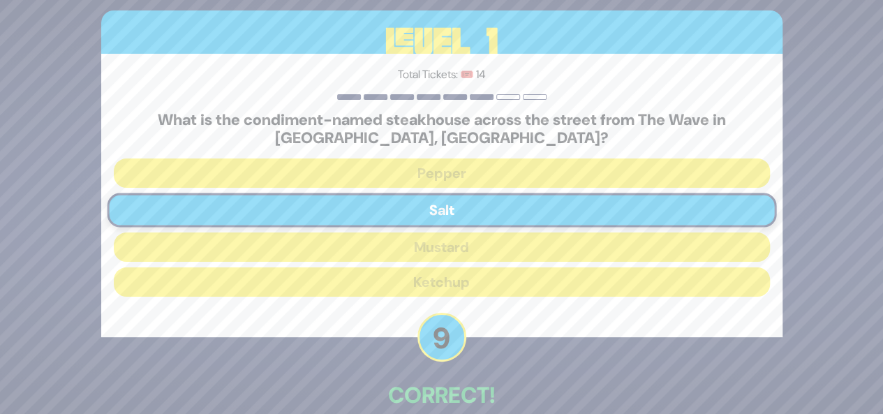
scroll to position [74, 0]
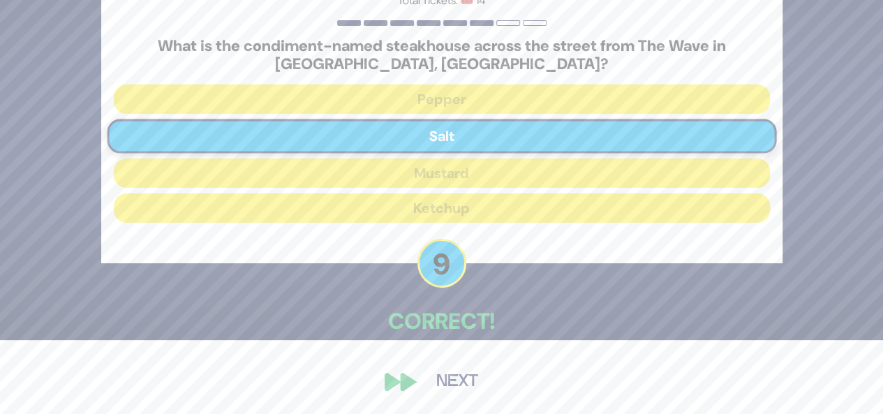
click at [457, 396] on button "Next" at bounding box center [457, 382] width 81 height 32
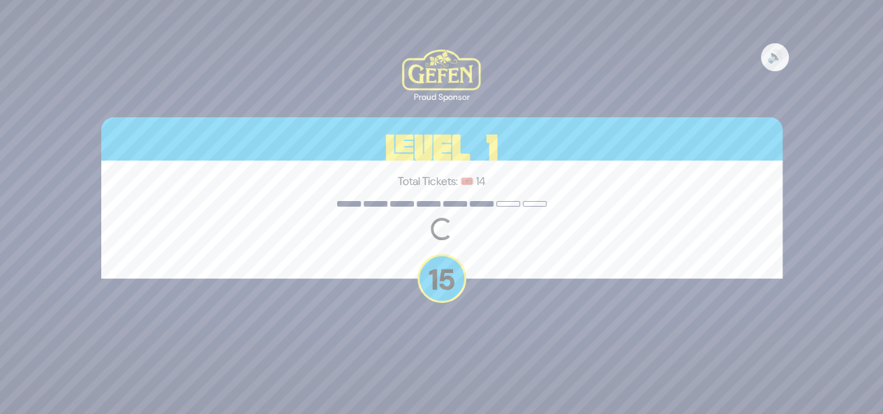
scroll to position [0, 0]
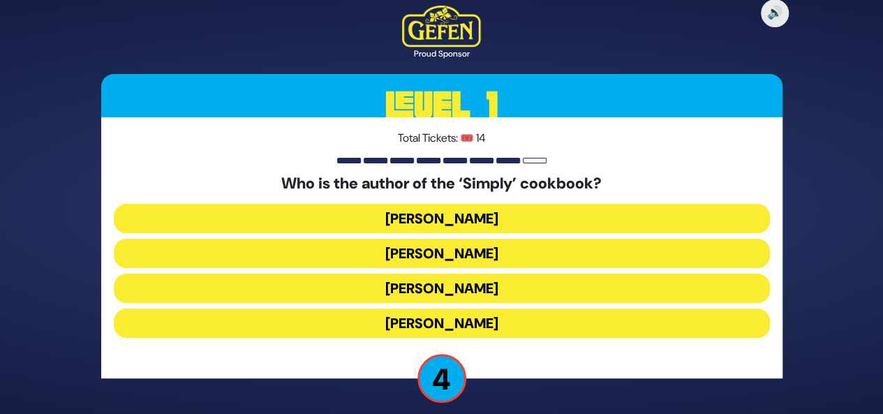
click at [522, 239] on button "[PERSON_NAME]" at bounding box center [442, 253] width 656 height 29
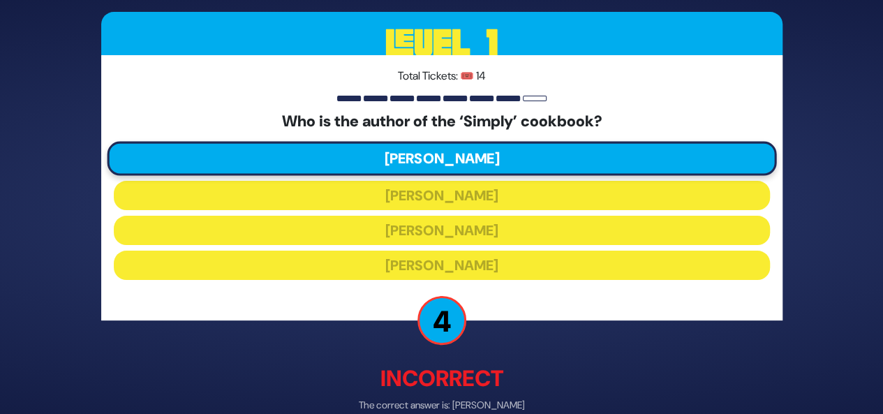
scroll to position [73, 0]
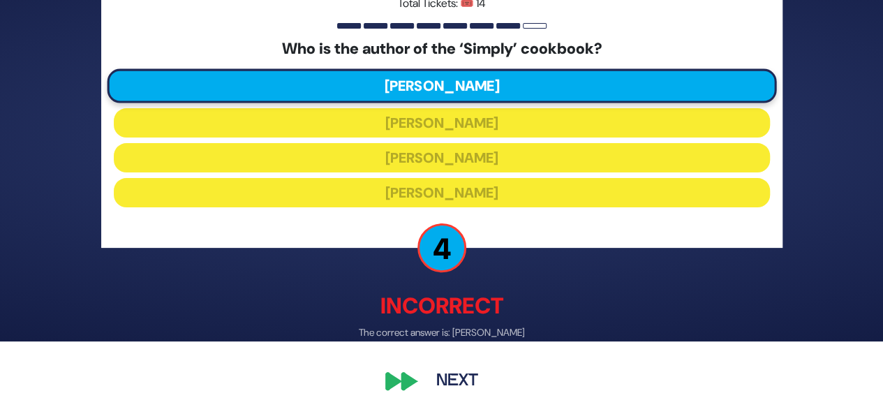
click at [451, 369] on button "Next" at bounding box center [457, 382] width 81 height 32
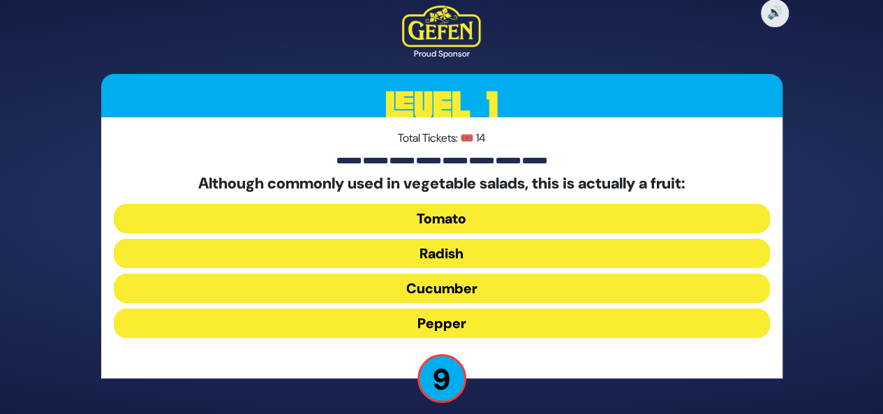
click at [471, 239] on button "Tomato" at bounding box center [442, 253] width 656 height 29
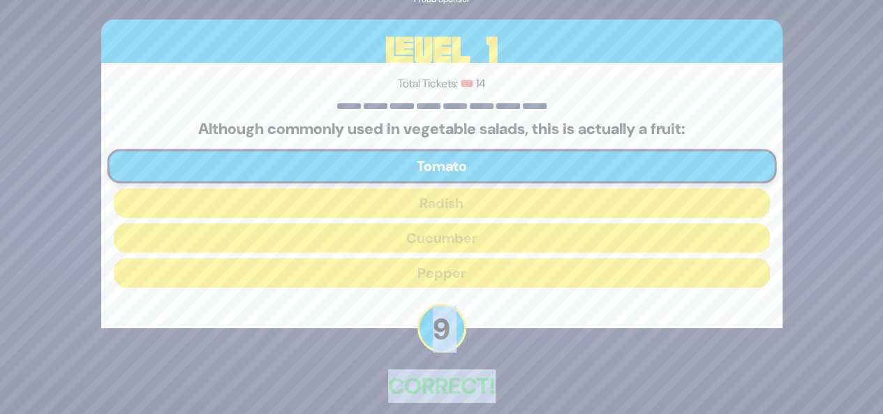
drag, startPoint x: 874, startPoint y: 309, endPoint x: 893, endPoint y: 311, distance: 19.0
click at [883, 321] on html "🔊 Proud Sponsor Level 1 Total Tickets: 🎟️ 14 Although commonly used in vegetabl…" at bounding box center [441, 207] width 883 height 414
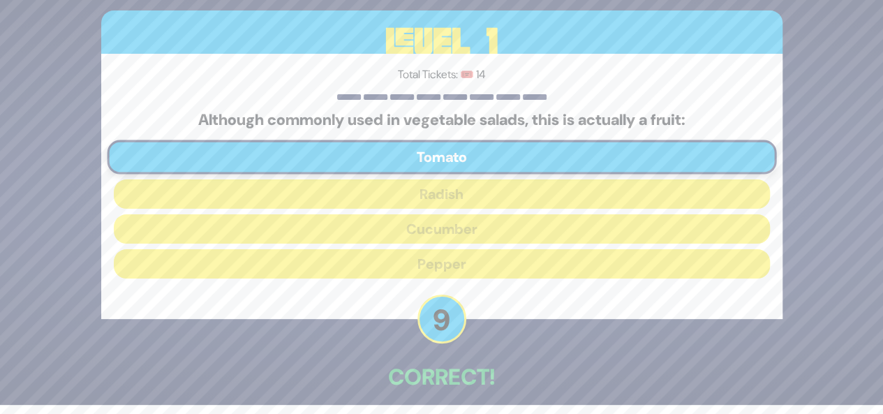
scroll to position [66, 0]
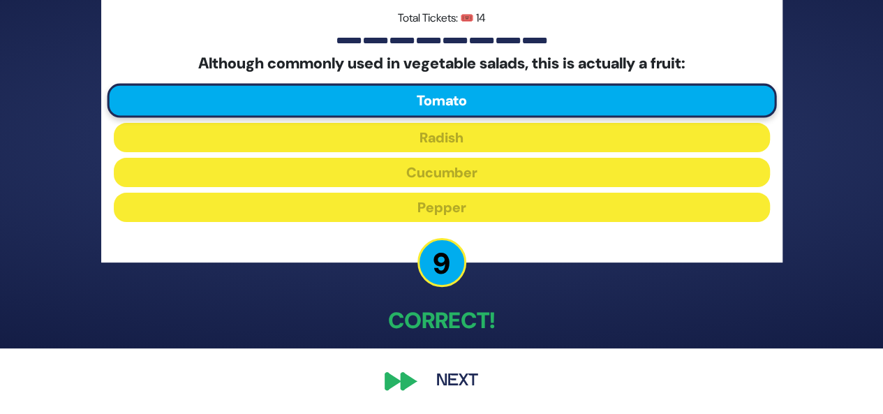
click at [443, 385] on button "Next" at bounding box center [457, 381] width 81 height 32
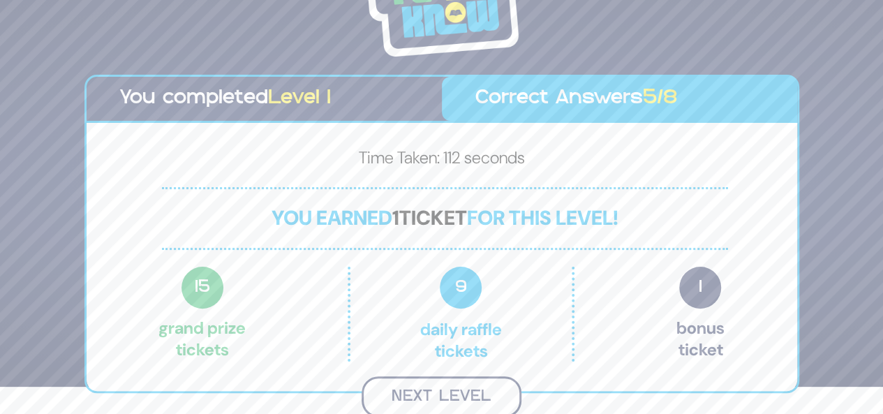
scroll to position [25, 0]
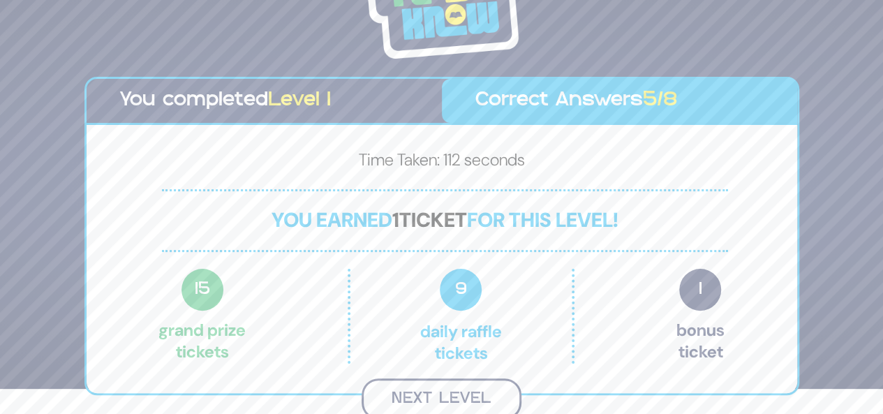
click at [490, 384] on button "Next Level" at bounding box center [442, 399] width 160 height 41
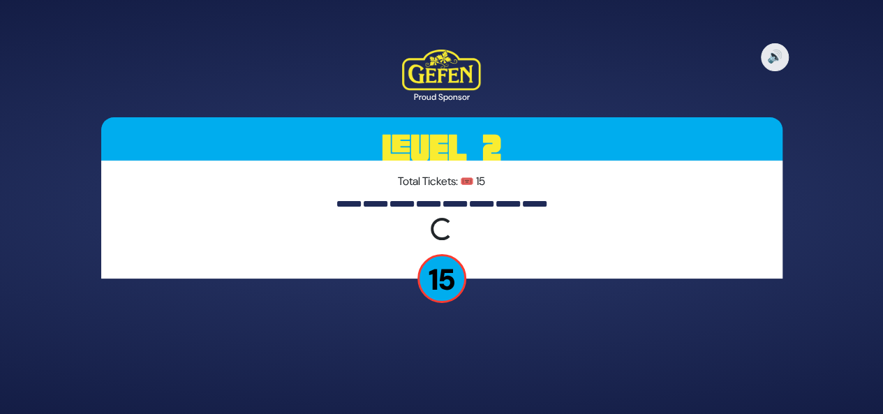
scroll to position [0, 0]
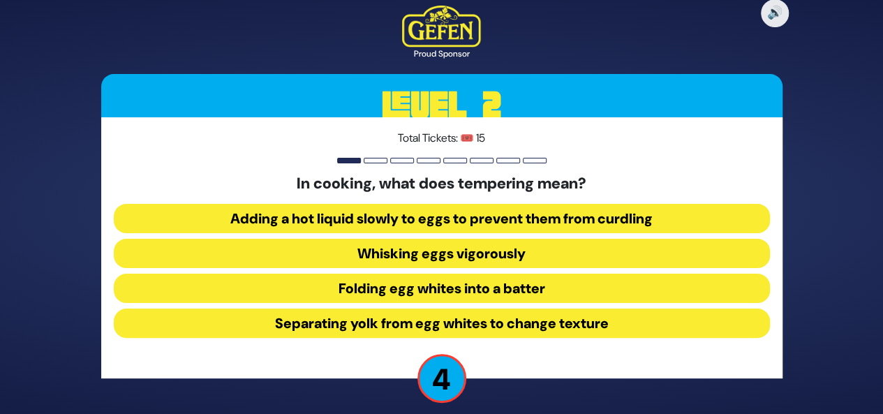
click at [539, 239] on button "Adding a hot liquid slowly to eggs to prevent them from curdling" at bounding box center [442, 253] width 656 height 29
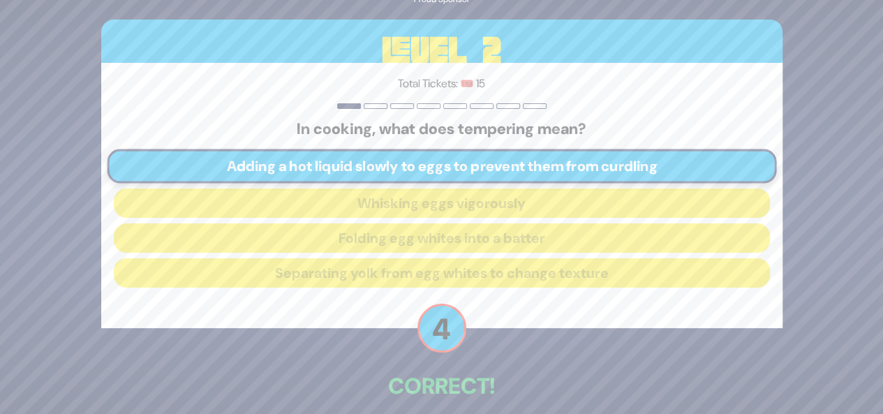
scroll to position [66, 0]
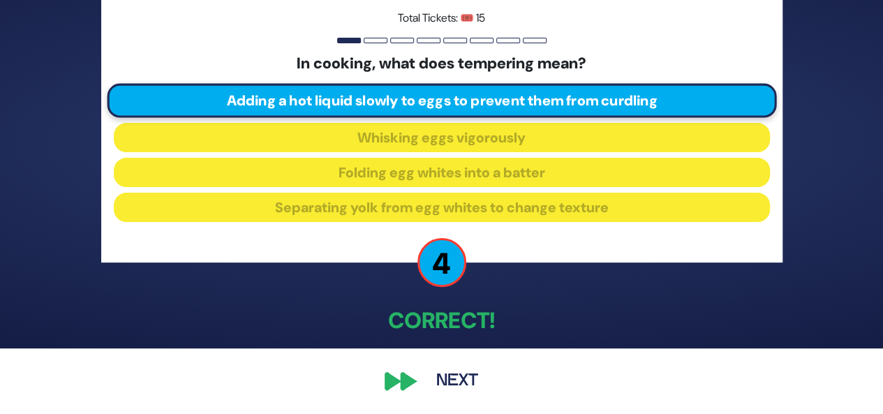
click at [434, 381] on button "Next" at bounding box center [457, 381] width 81 height 32
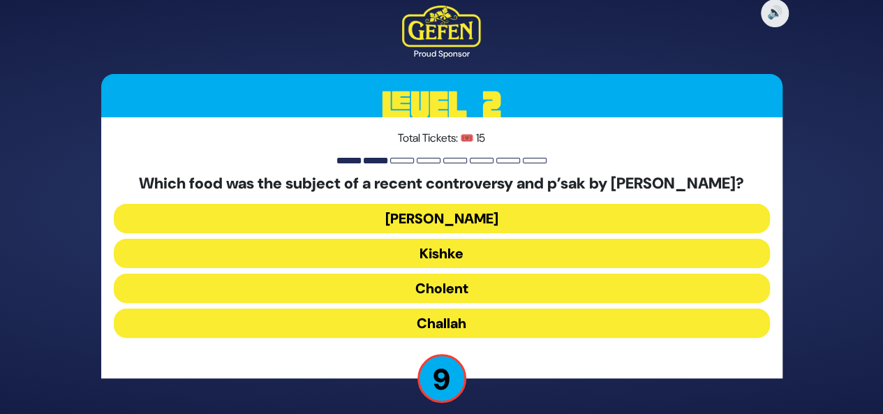
click at [442, 309] on button "Cholent" at bounding box center [442, 323] width 656 height 29
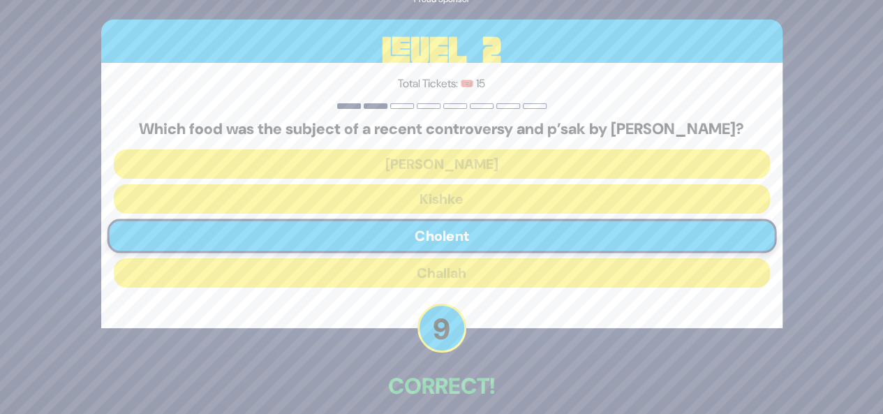
scroll to position [74, 0]
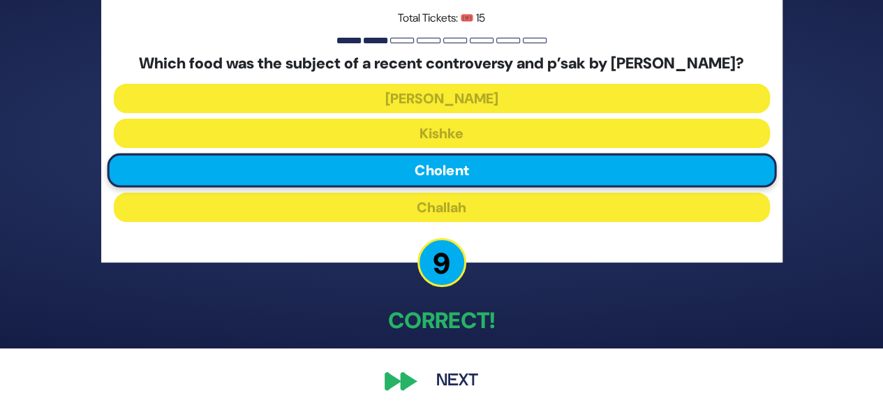
click at [457, 381] on button "Next" at bounding box center [457, 381] width 81 height 32
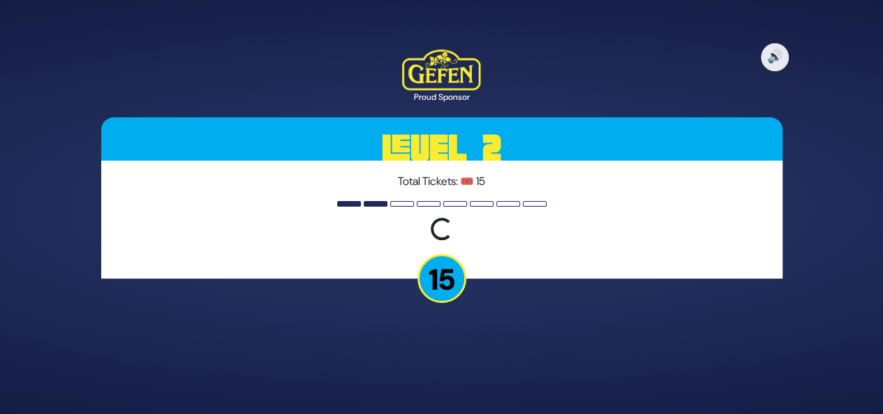
scroll to position [0, 0]
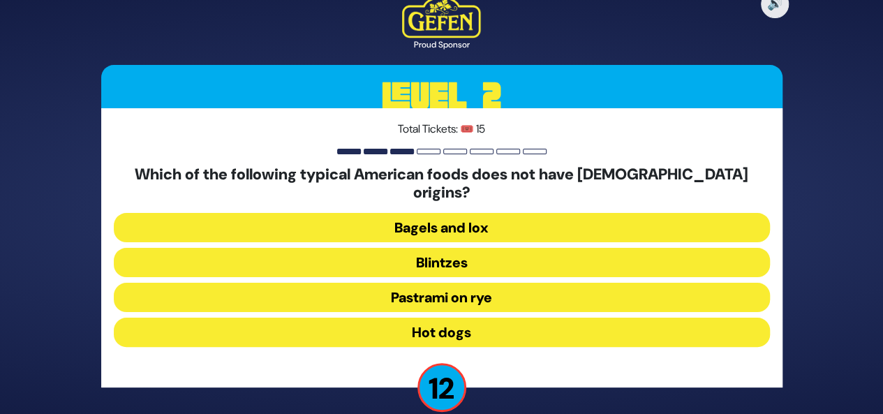
click at [522, 322] on button "Hot dogs" at bounding box center [442, 332] width 656 height 29
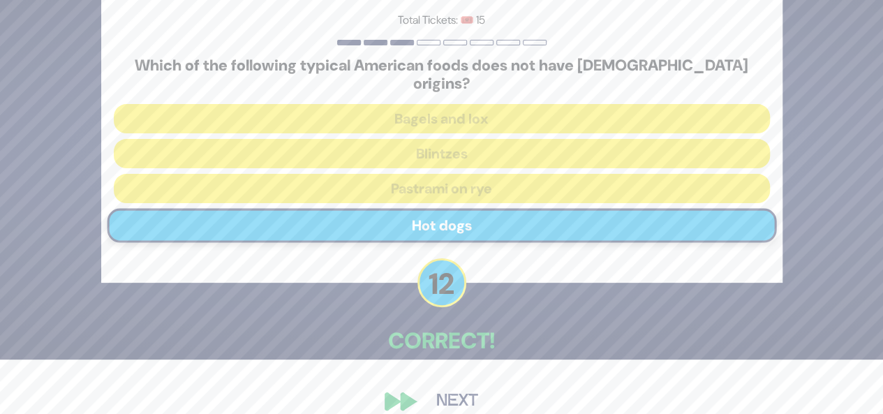
scroll to position [66, 0]
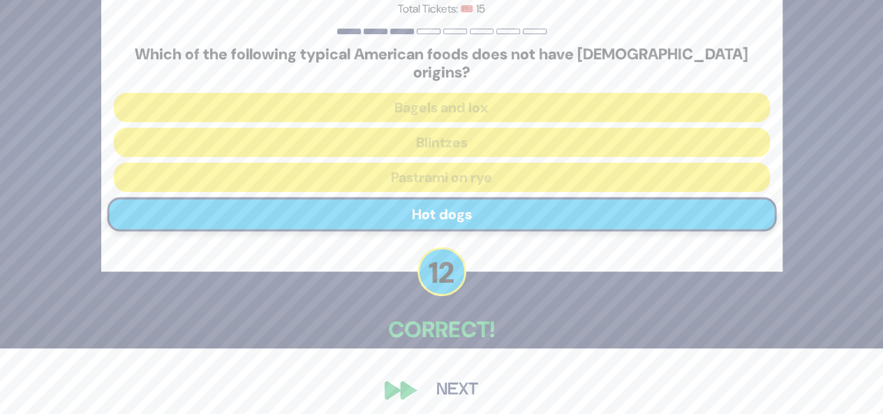
click at [478, 395] on button "Next" at bounding box center [457, 390] width 81 height 32
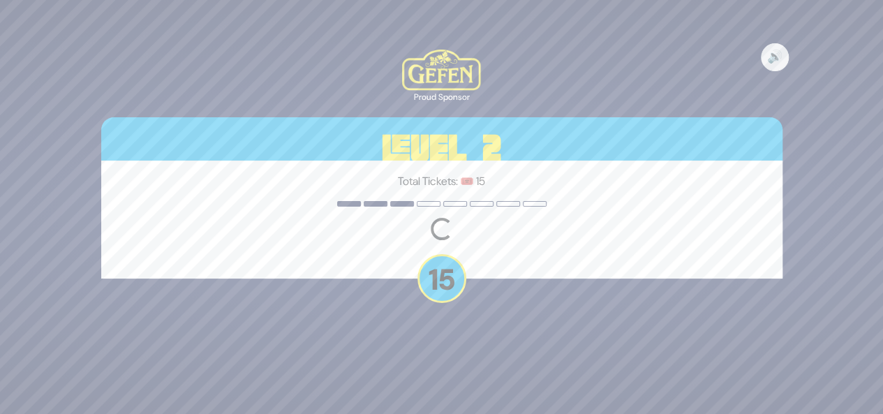
scroll to position [0, 0]
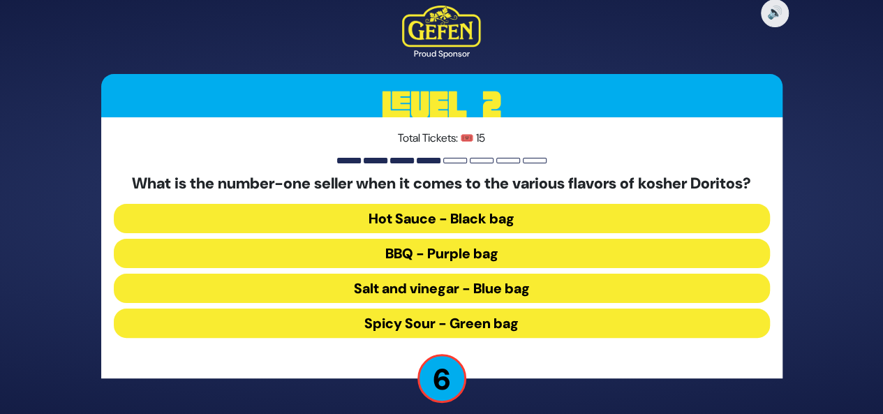
click at [520, 323] on button "Spicy Sour - Green bag" at bounding box center [442, 323] width 656 height 29
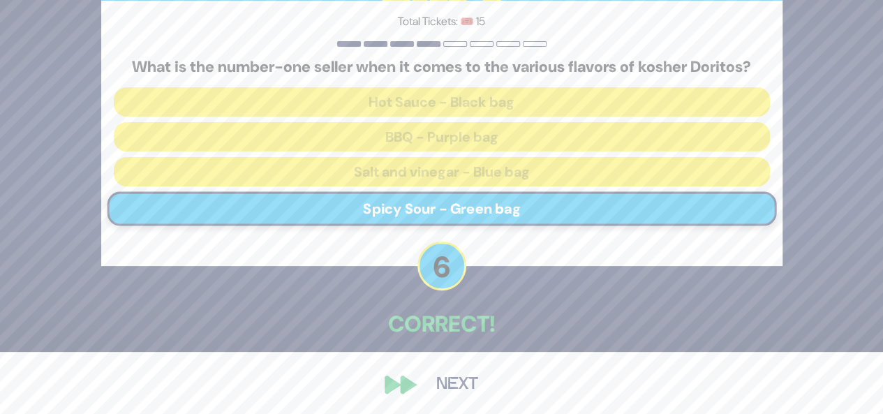
scroll to position [66, 0]
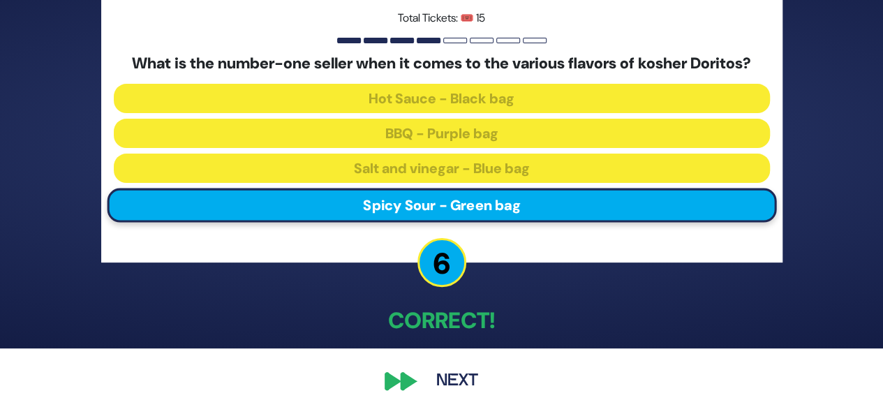
click at [434, 375] on button "Next" at bounding box center [457, 381] width 81 height 32
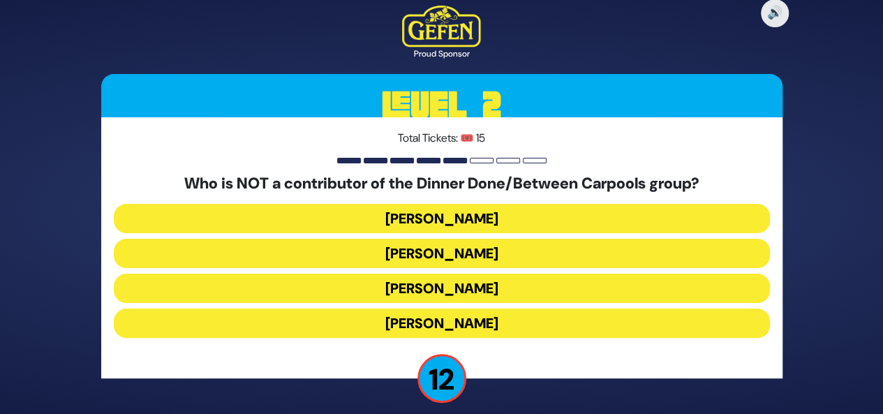
click at [434, 375] on p "12" at bounding box center [442, 378] width 49 height 49
click at [487, 333] on button "[PERSON_NAME]" at bounding box center [442, 323] width 656 height 29
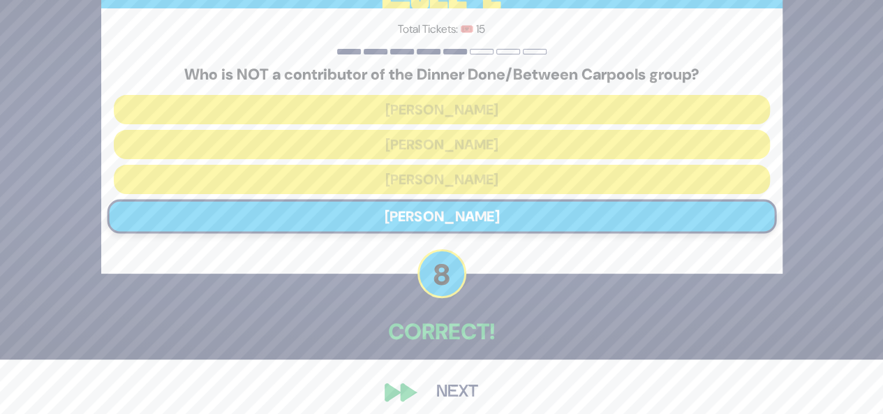
scroll to position [66, 0]
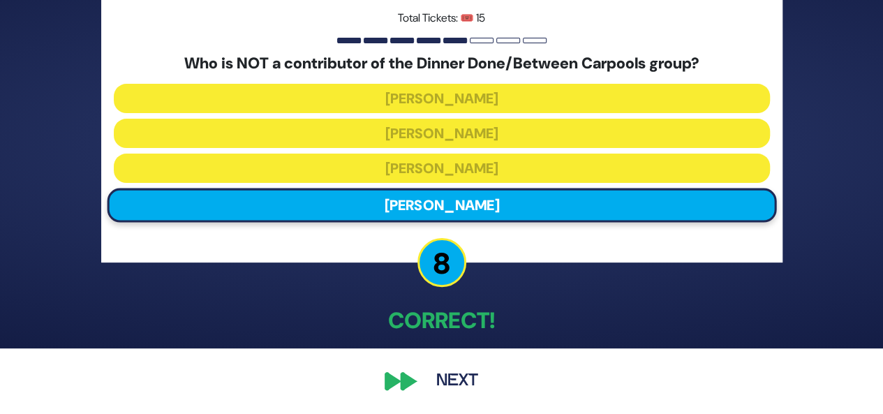
click at [422, 371] on button "Next" at bounding box center [457, 381] width 81 height 32
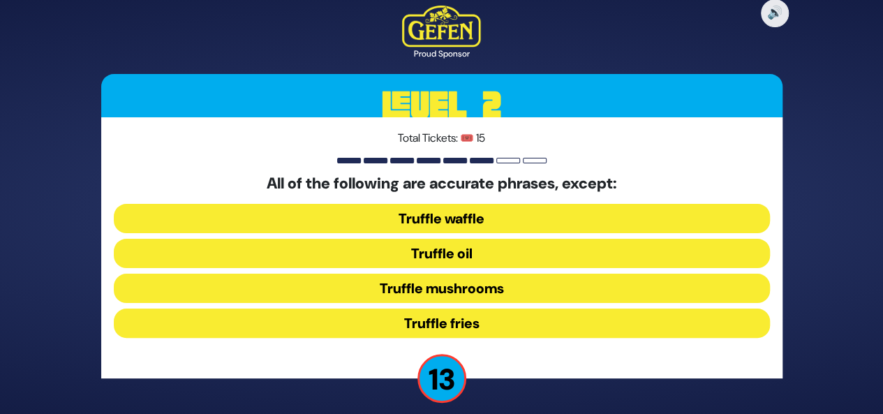
click at [443, 239] on button "Truffle waffle" at bounding box center [442, 253] width 656 height 29
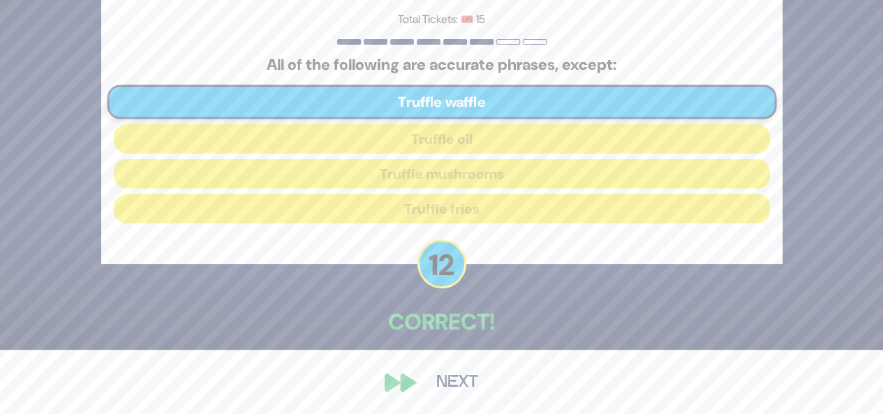
scroll to position [66, 0]
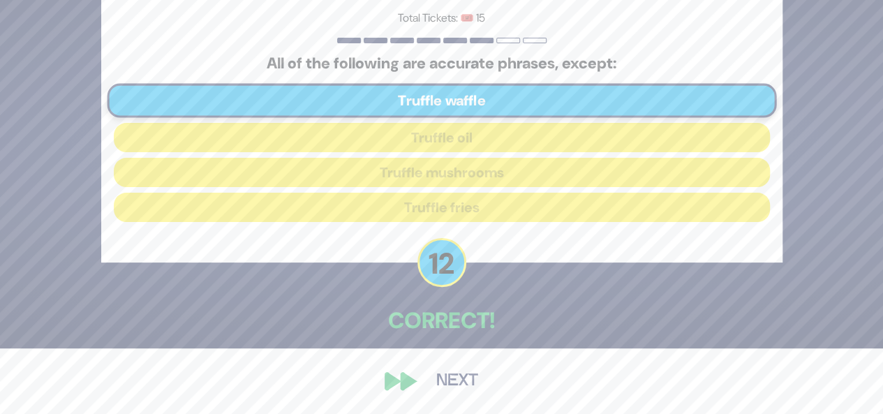
click at [451, 386] on button "Next" at bounding box center [457, 381] width 81 height 32
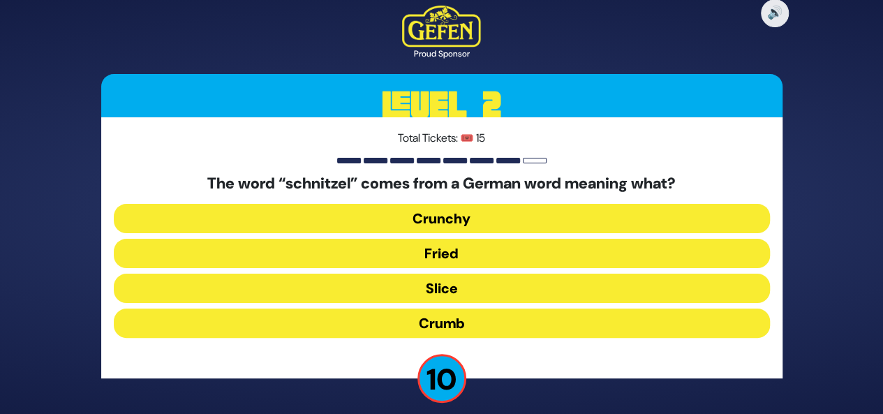
click at [372, 274] on button "Fried" at bounding box center [442, 288] width 656 height 29
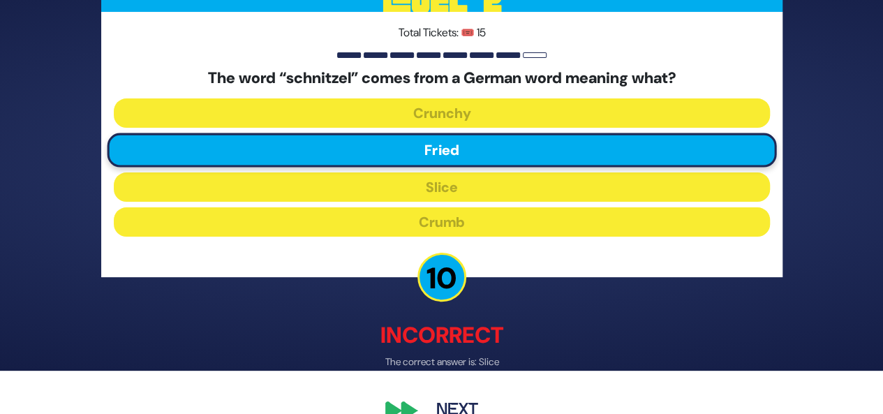
scroll to position [73, 0]
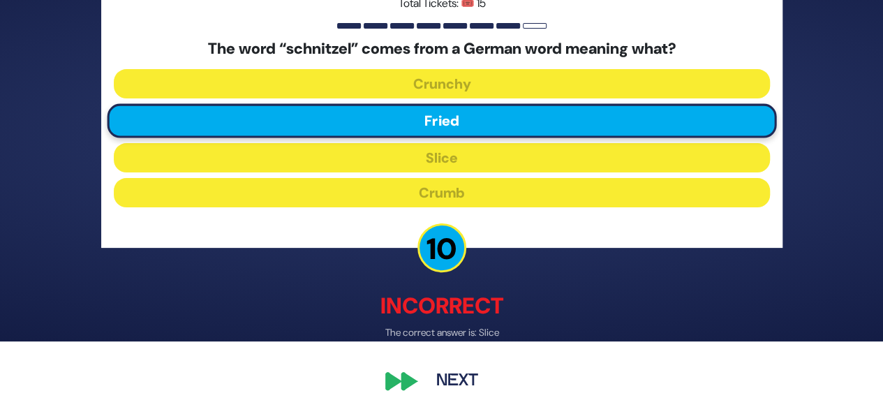
click at [471, 385] on button "Next" at bounding box center [457, 382] width 81 height 32
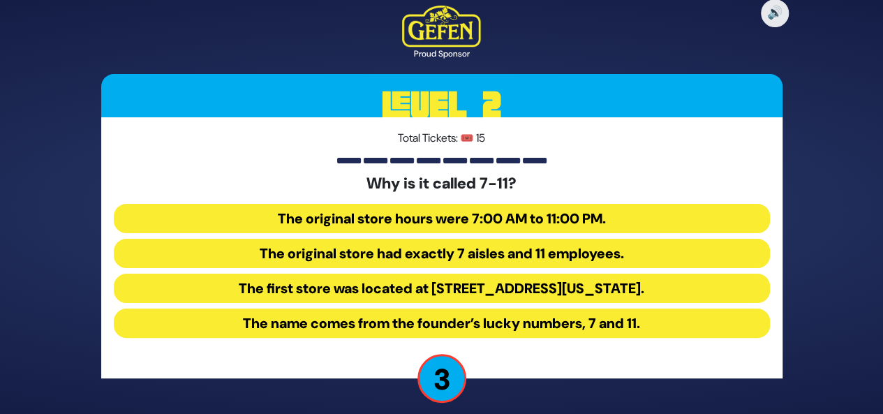
click at [591, 309] on button "The first store was located at 7 Eleventh Street in Dallas, Texas." at bounding box center [442, 323] width 656 height 29
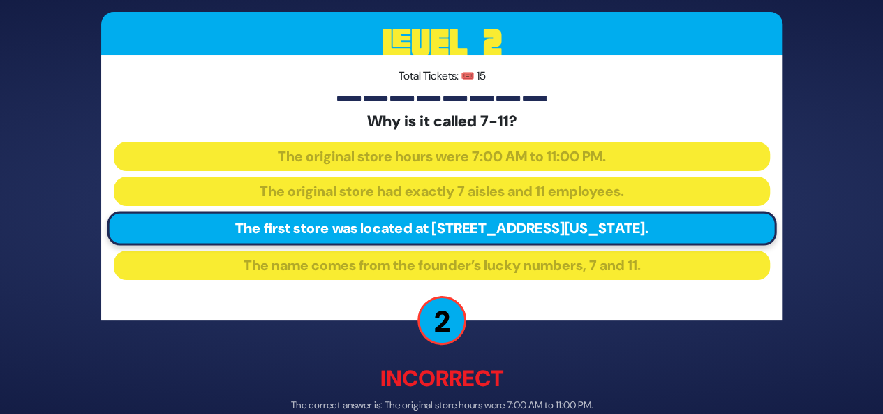
scroll to position [73, 0]
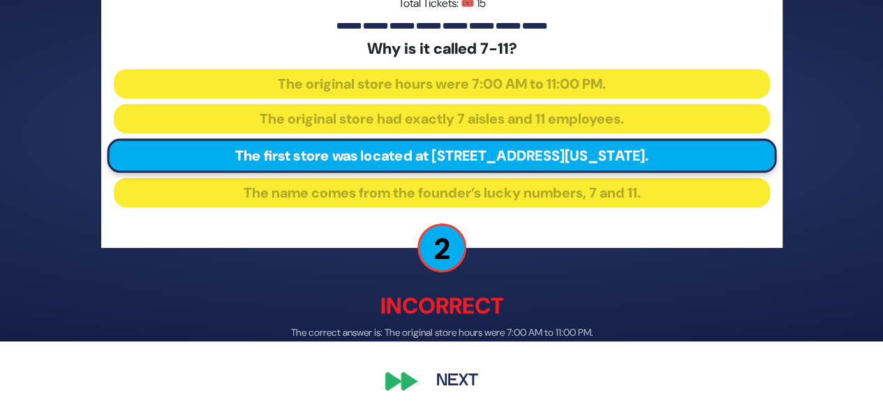
click at [455, 376] on button "Next" at bounding box center [457, 382] width 81 height 32
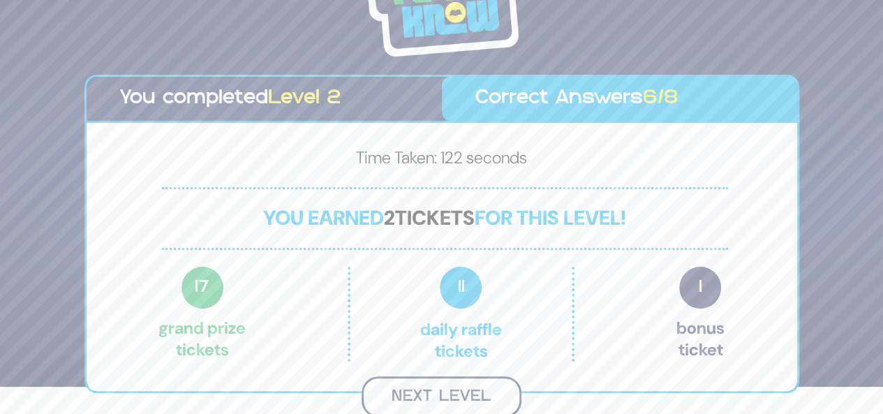
scroll to position [25, 0]
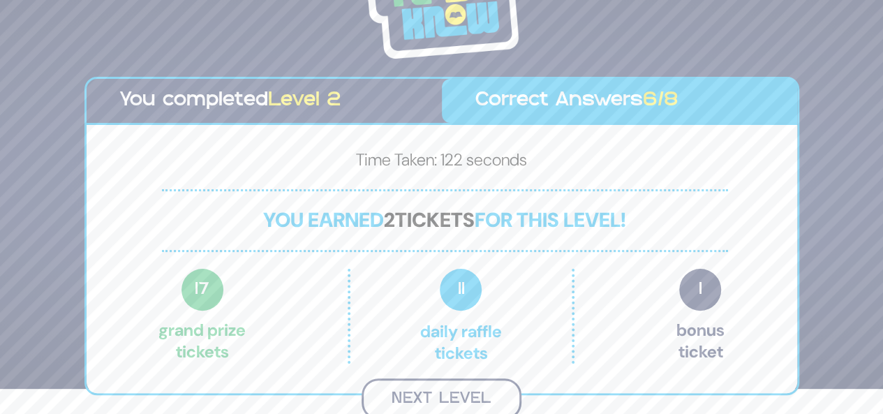
click at [448, 392] on button "Next Level" at bounding box center [442, 399] width 160 height 41
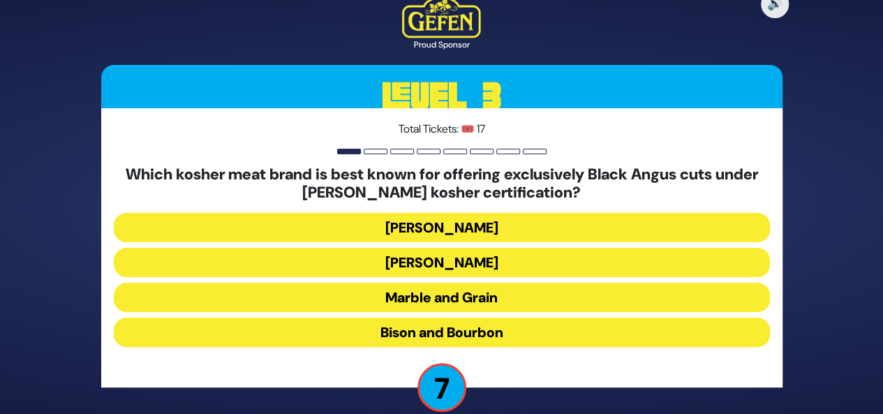
scroll to position [6, 0]
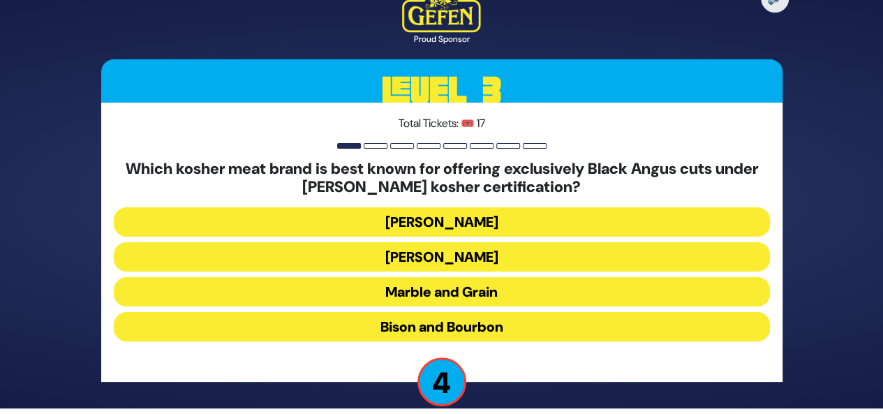
click at [535, 320] on button "Bison and Bourbon" at bounding box center [442, 326] width 656 height 29
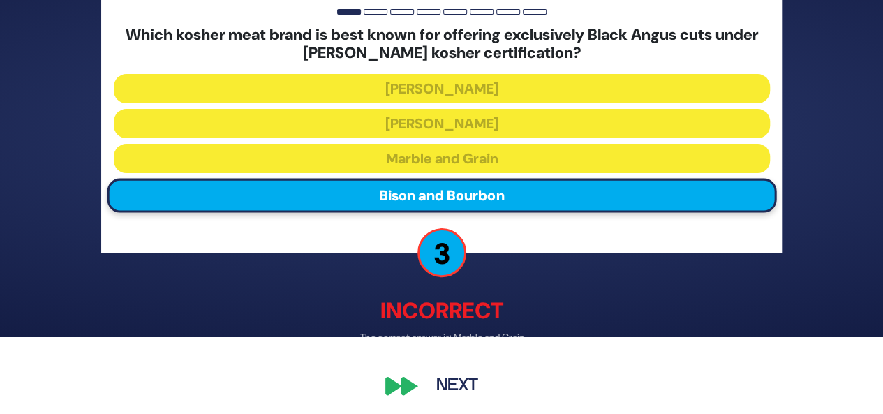
scroll to position [82, 0]
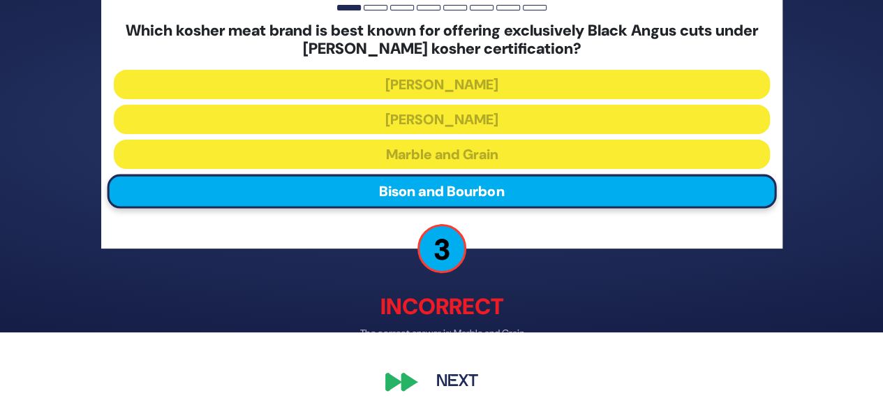
click at [422, 397] on div "🔊 Proud Sponsor Level 3 Total Tickets: 🎟️ 17 Which kosher meat brand is best kn…" at bounding box center [442, 125] width 715 height 579
click at [423, 392] on button "Next" at bounding box center [457, 382] width 81 height 32
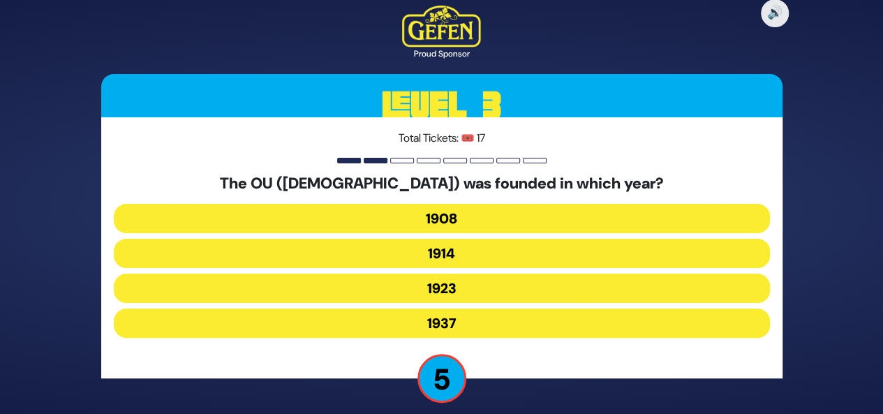
click at [454, 323] on button "1937" at bounding box center [442, 323] width 656 height 29
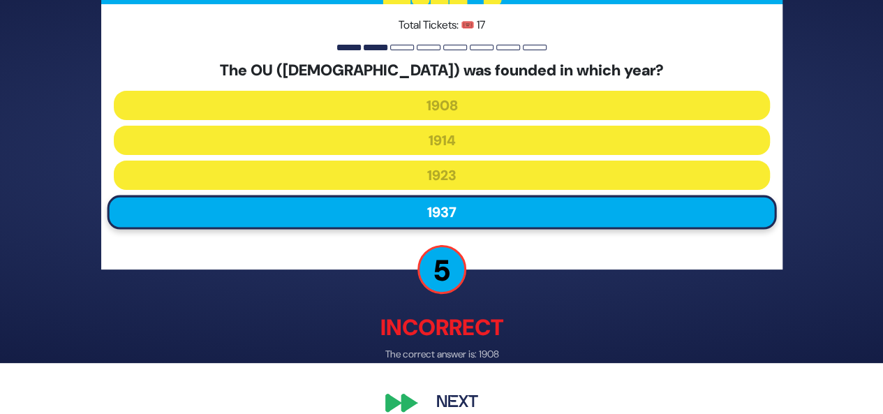
scroll to position [73, 0]
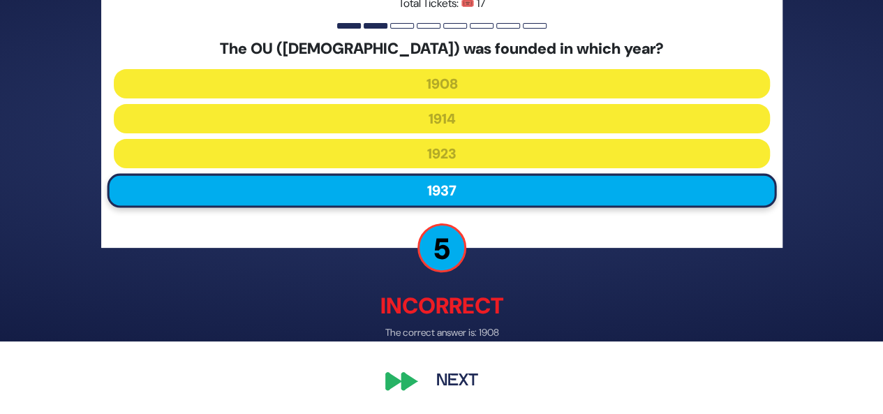
click at [461, 369] on button "Next" at bounding box center [457, 382] width 81 height 32
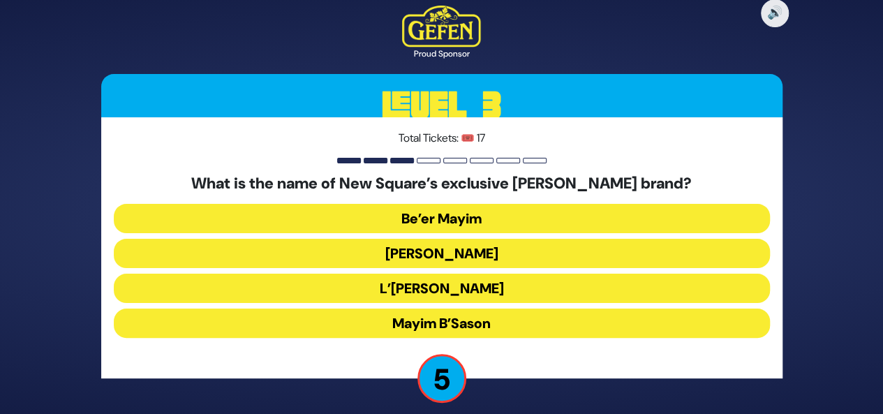
click at [559, 239] on button "Be’er Mayim" at bounding box center [442, 253] width 656 height 29
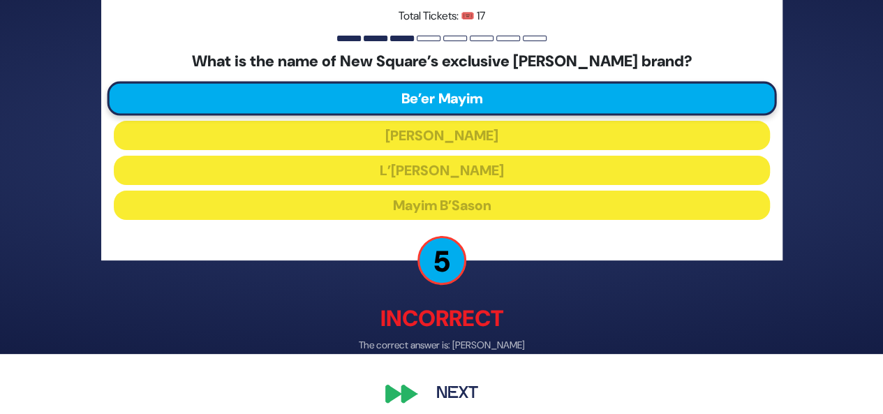
scroll to position [73, 0]
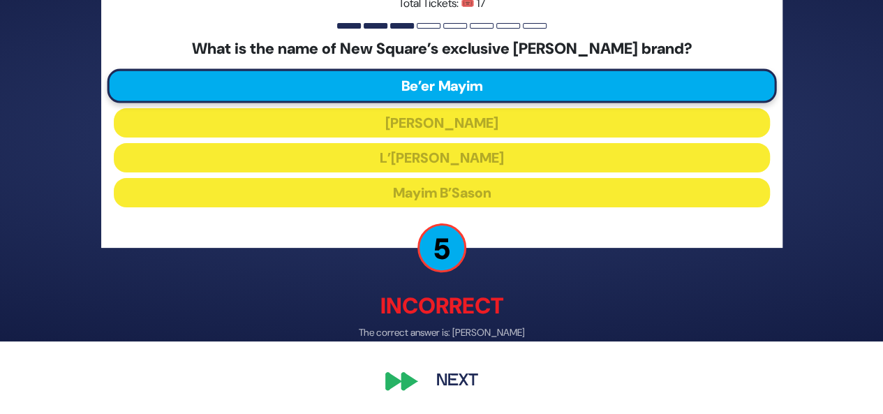
click at [441, 386] on button "Next" at bounding box center [457, 382] width 81 height 32
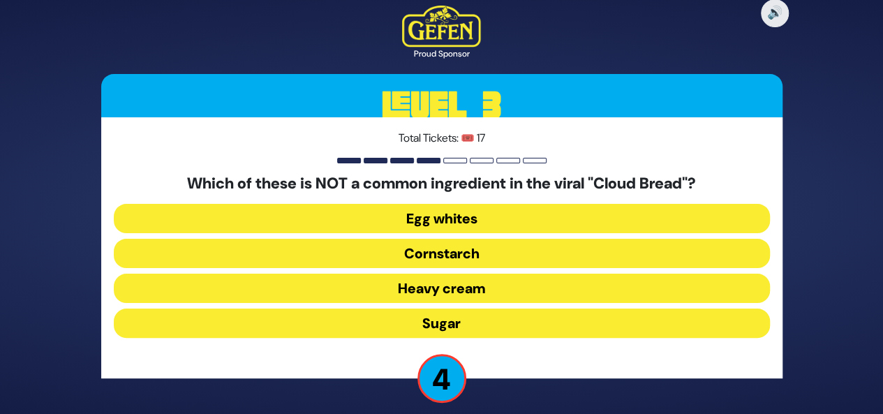
click at [560, 315] on button "Sugar" at bounding box center [442, 323] width 656 height 29
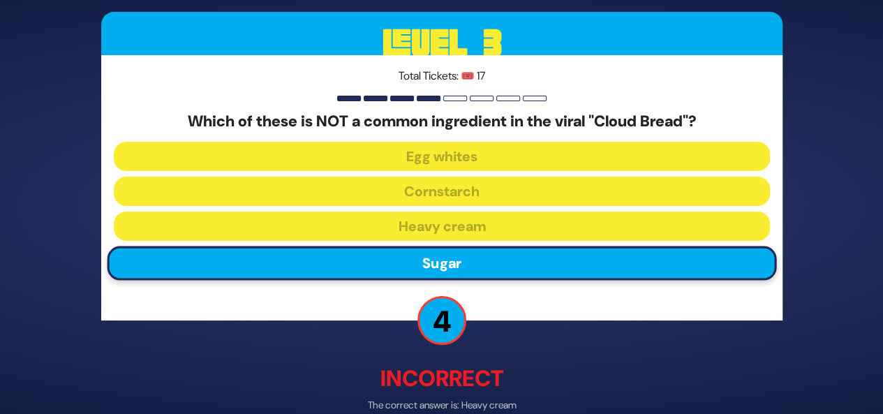
drag, startPoint x: 893, startPoint y: 265, endPoint x: 591, endPoint y: 347, distance: 313.2
click at [591, 347] on div "🔊 Proud Sponsor Level 3 Total Tickets: 🎟️ 17 Which of these is NOT a common ing…" at bounding box center [442, 207] width 715 height 560
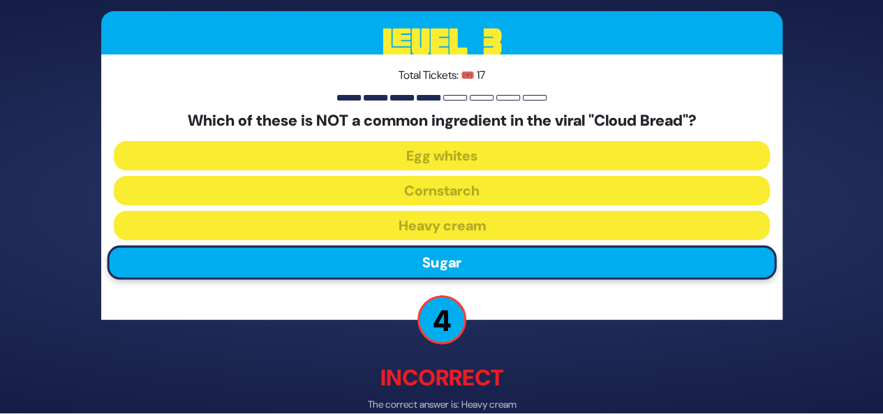
scroll to position [73, 0]
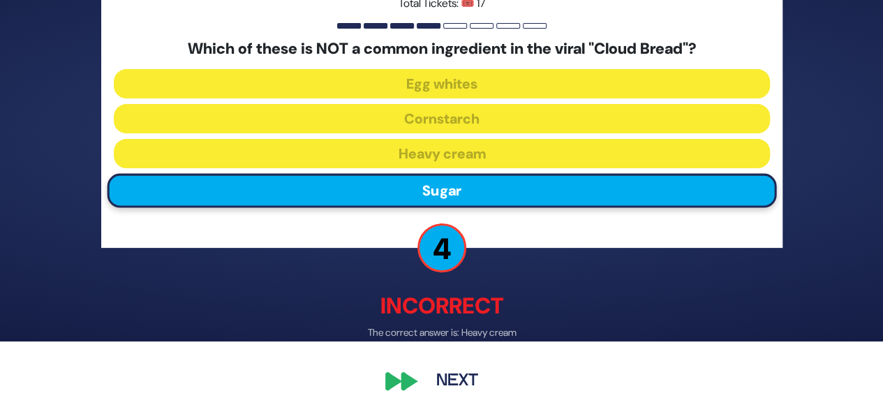
click at [416, 374] on div "🔊 Proud Sponsor Level 3 Total Tickets: 🎟️ 17 Which of these is NOT a common ing…" at bounding box center [442, 134] width 715 height 560
click at [496, 372] on div "🔊 Proud Sponsor Level 3 Total Tickets: 🎟️ 17 Which of these is NOT a common ing…" at bounding box center [442, 134] width 715 height 560
click at [458, 379] on button "Next" at bounding box center [457, 382] width 81 height 32
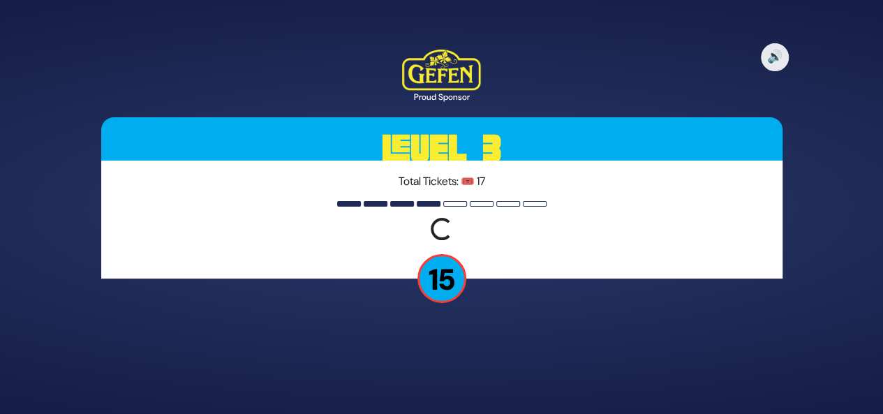
scroll to position [0, 0]
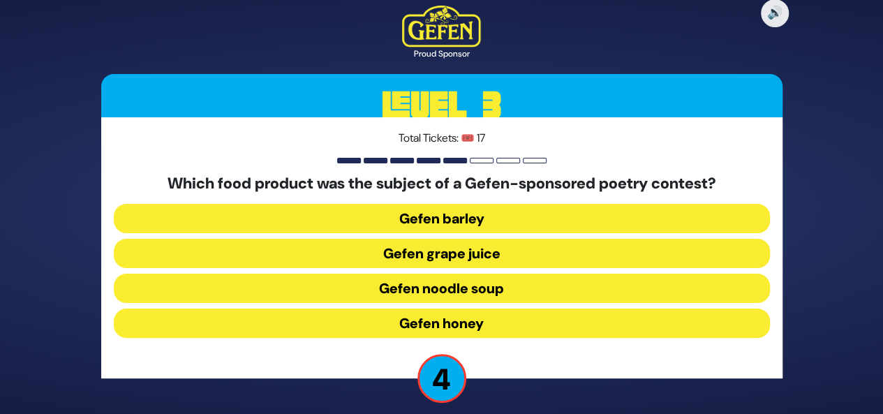
click at [463, 309] on button "Gefen noodle soup" at bounding box center [442, 323] width 656 height 29
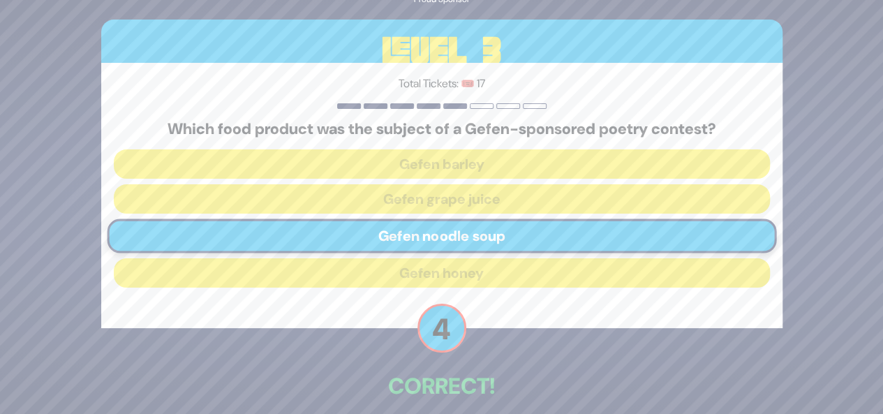
scroll to position [66, 0]
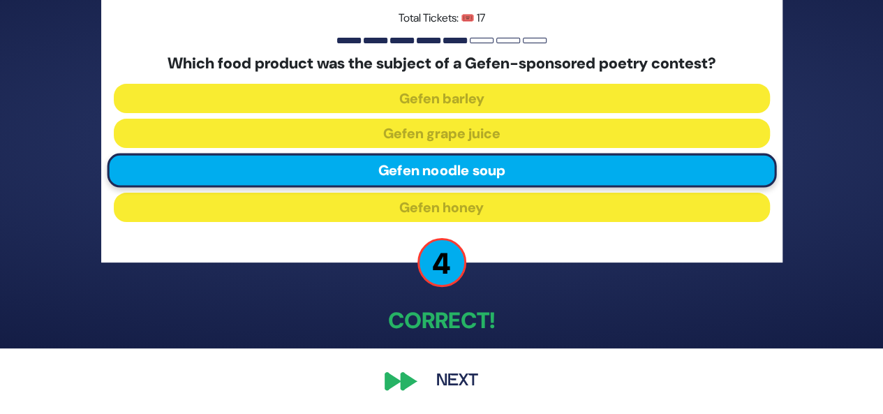
click at [483, 383] on button "Next" at bounding box center [457, 381] width 81 height 32
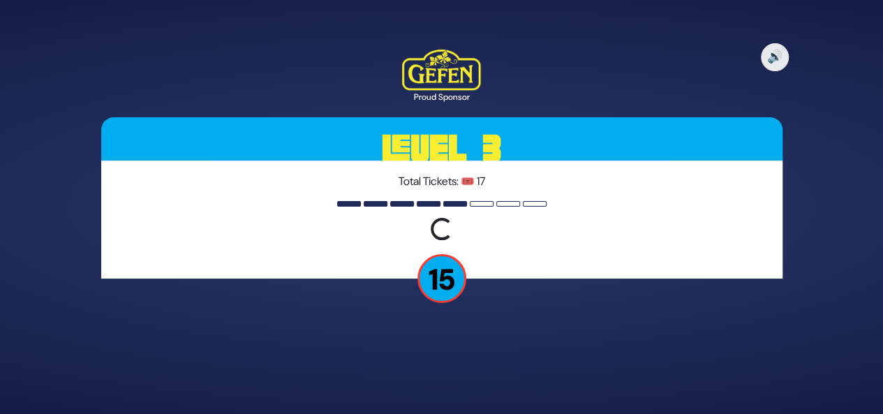
scroll to position [0, 0]
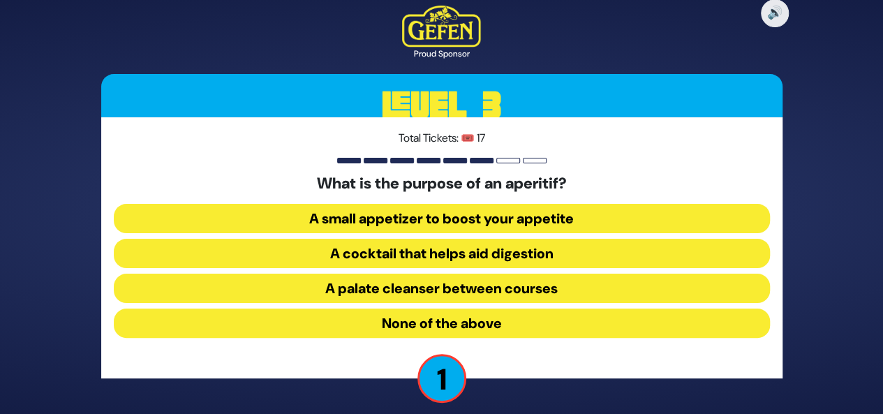
click at [552, 239] on button "A small appetizer to boost your appetite" at bounding box center [442, 253] width 656 height 29
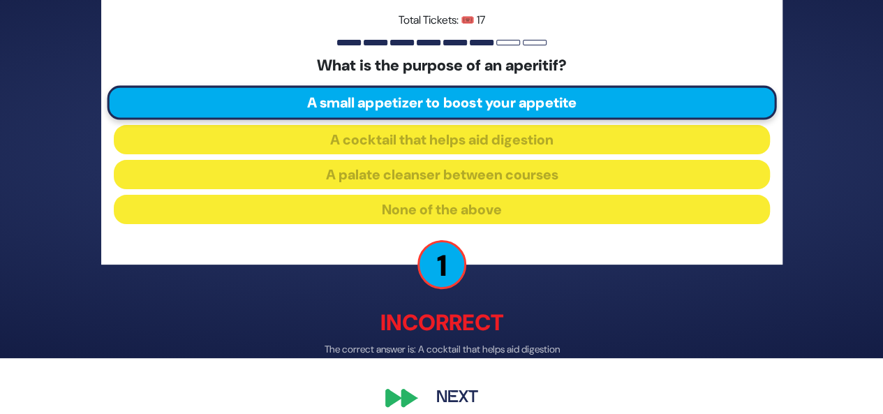
scroll to position [71, 0]
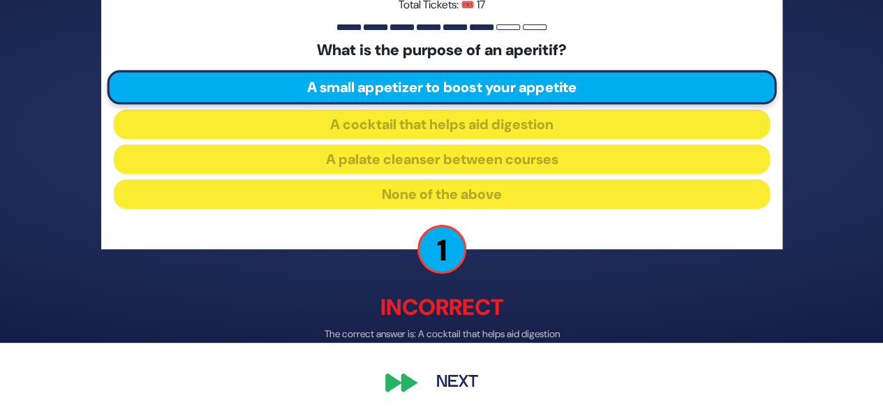
click at [462, 392] on button "Next" at bounding box center [457, 383] width 81 height 32
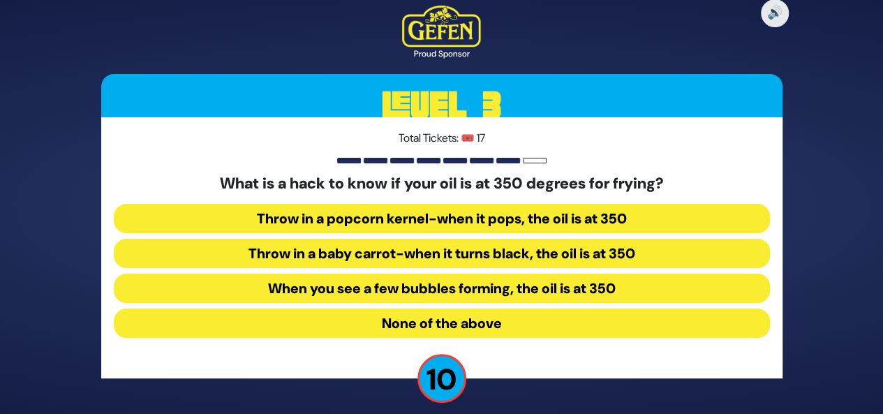
click at [585, 274] on button "Throw in a baby carrot-when it turns black, the oil is at 350" at bounding box center [442, 288] width 656 height 29
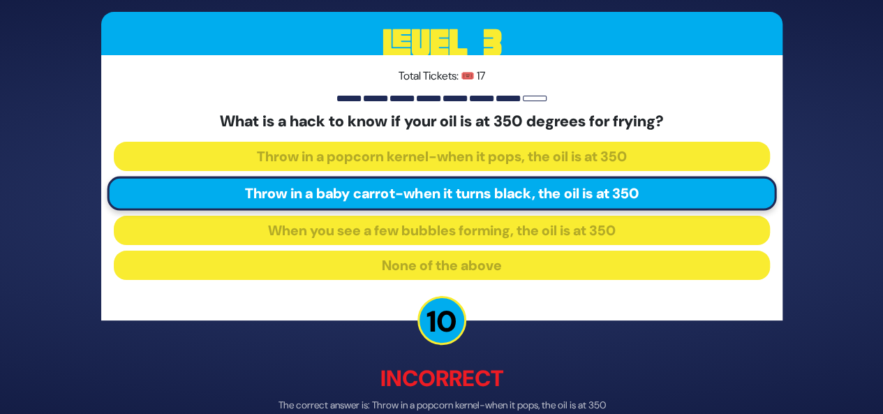
scroll to position [73, 0]
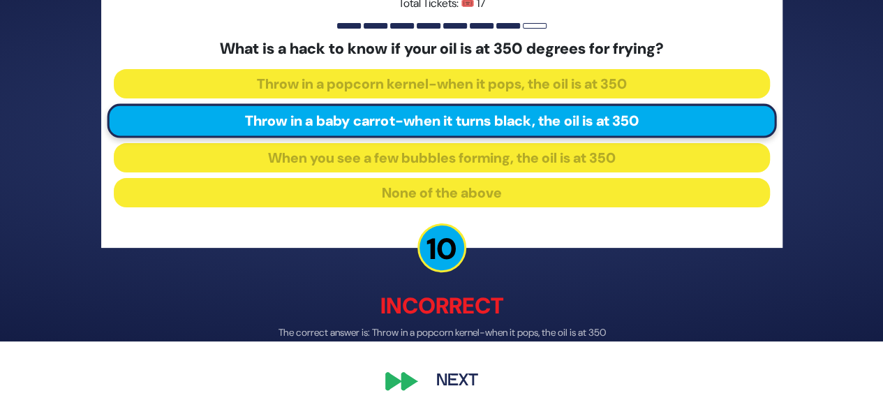
click at [453, 381] on button "Next" at bounding box center [457, 382] width 81 height 32
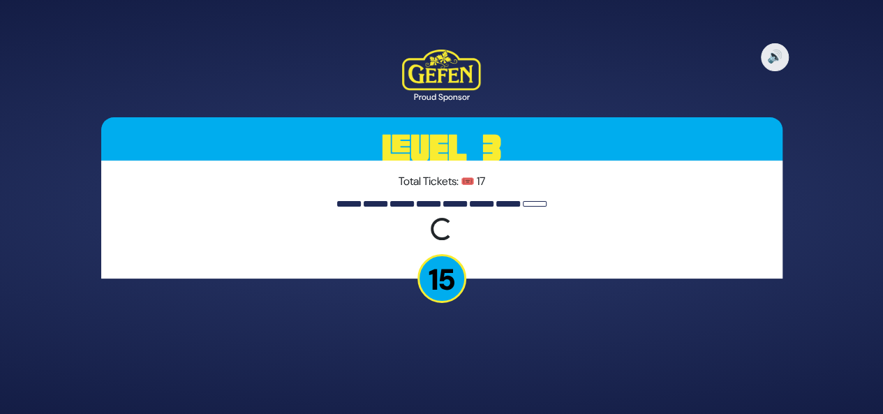
scroll to position [0, 0]
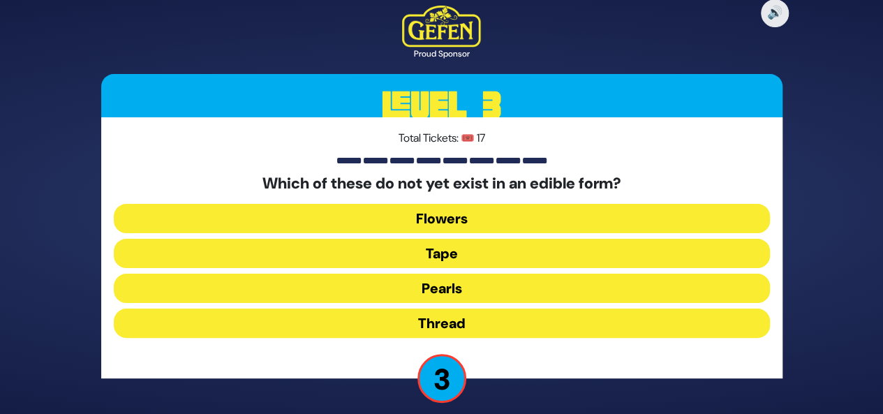
click at [489, 322] on button "Thread" at bounding box center [442, 323] width 656 height 29
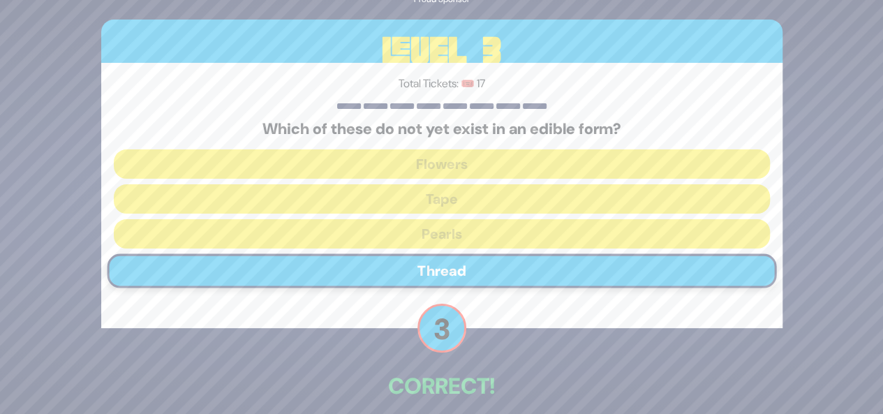
scroll to position [66, 0]
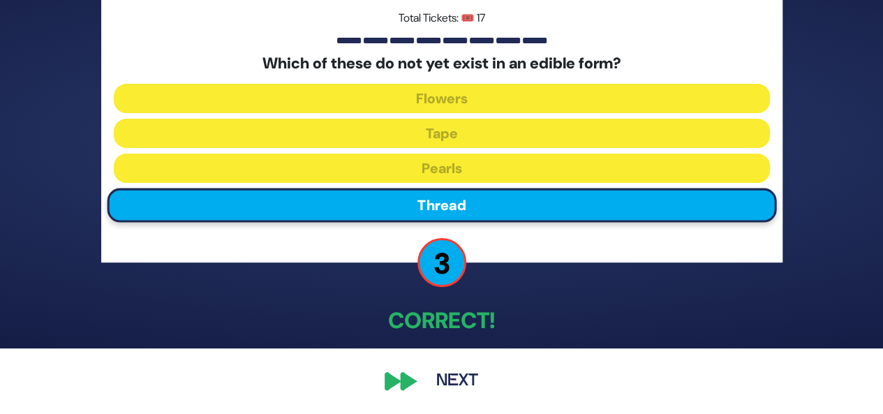
click at [429, 374] on button "Next" at bounding box center [457, 381] width 81 height 32
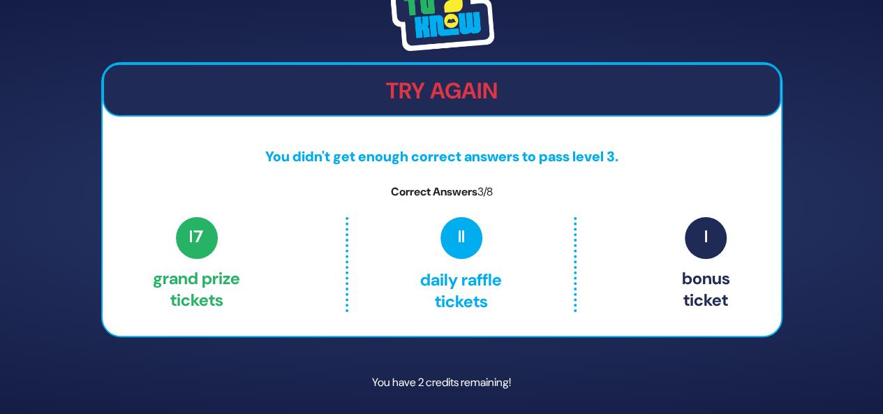
scroll to position [43, 0]
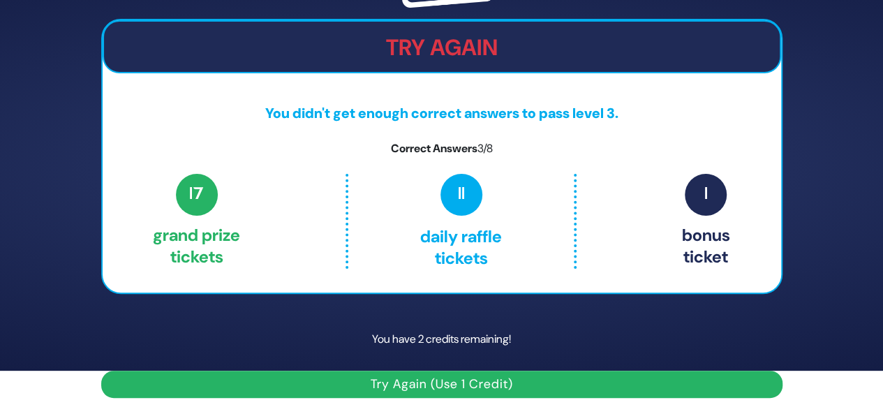
click at [478, 383] on button "Try Again (Use 1 Credit)" at bounding box center [442, 384] width 682 height 27
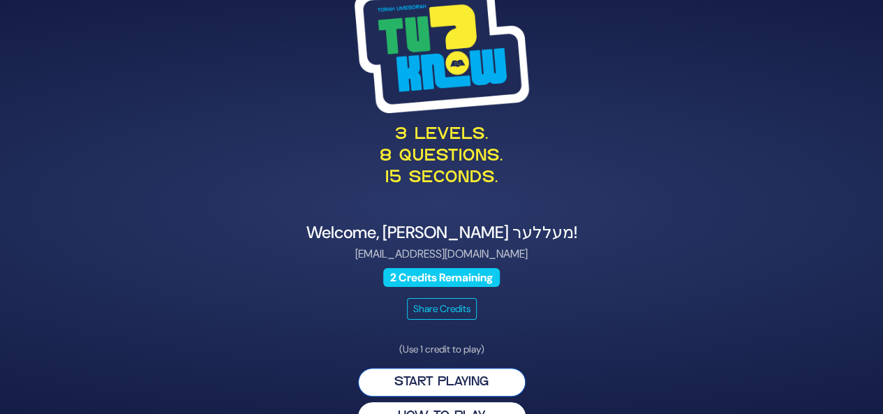
click at [482, 376] on button "Start Playing" at bounding box center [442, 382] width 168 height 29
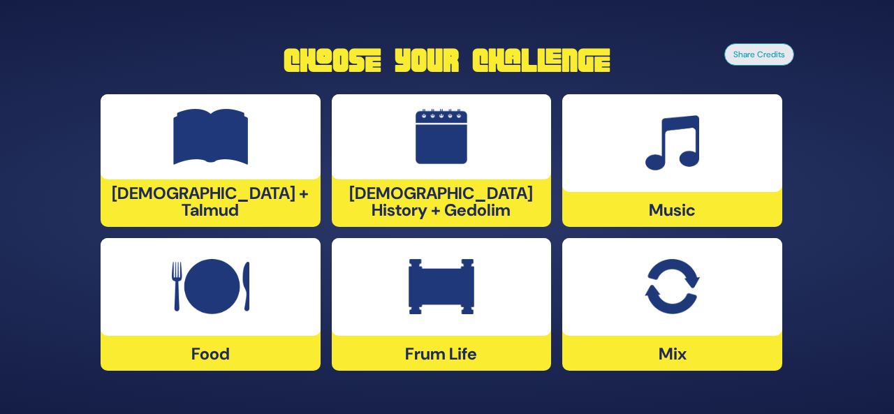
click at [673, 163] on img at bounding box center [672, 143] width 54 height 56
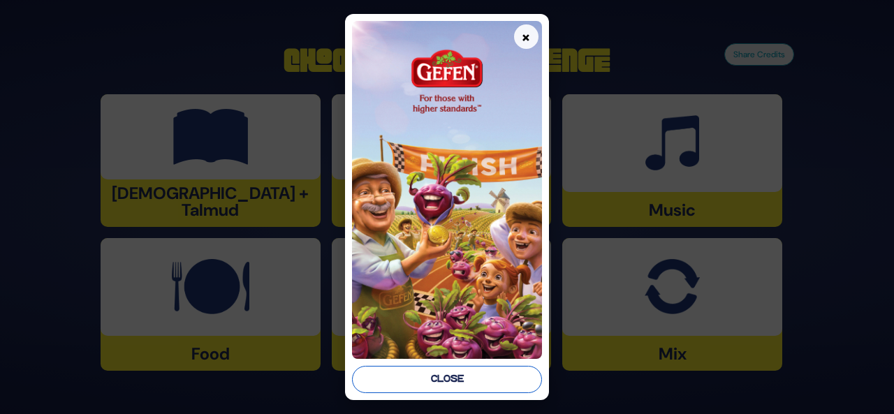
click at [496, 386] on button "Close" at bounding box center [447, 379] width 190 height 27
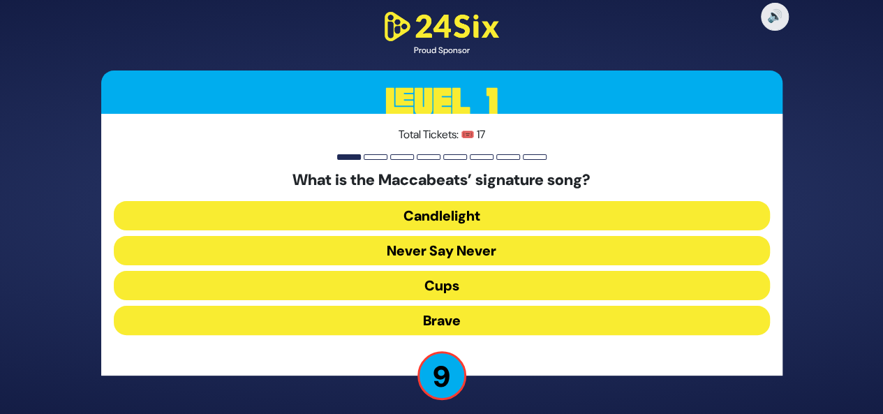
click at [524, 230] on div "What is the Maccabeats’ signature song? Candlelight Never Say Never Cups Brave" at bounding box center [442, 255] width 656 height 169
click at [523, 236] on button "Candlelight" at bounding box center [442, 250] width 656 height 29
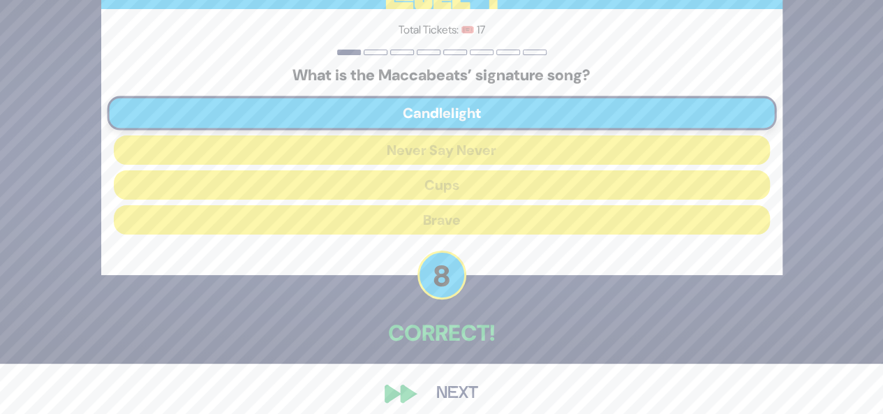
scroll to position [62, 0]
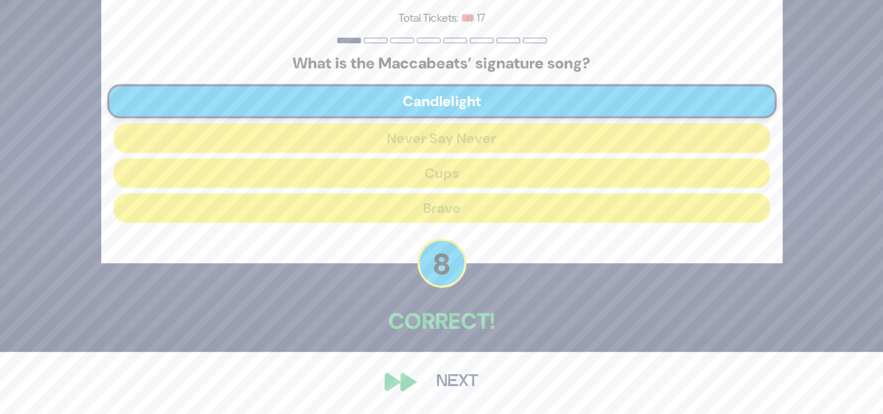
click at [432, 381] on button "Next" at bounding box center [457, 382] width 81 height 32
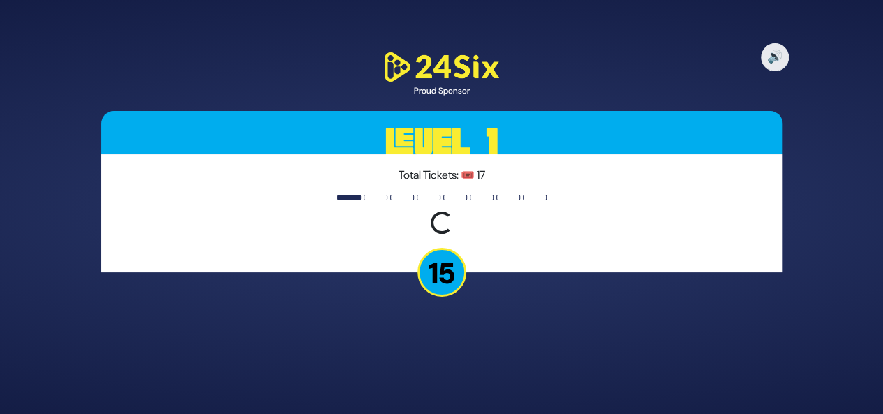
scroll to position [0, 0]
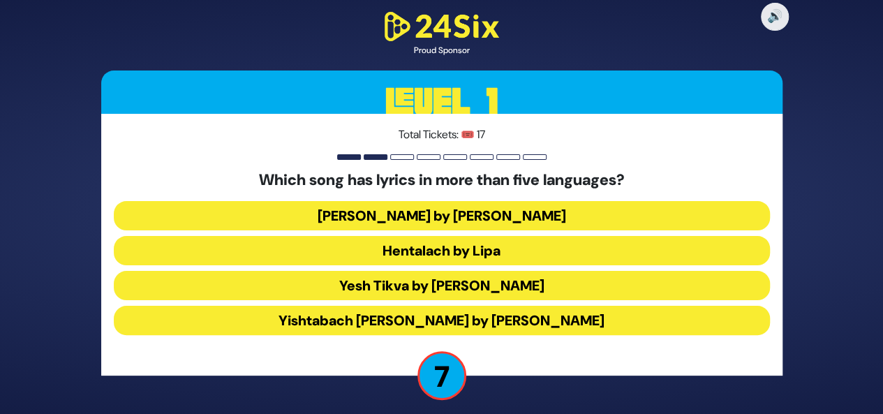
click at [412, 306] on button "Yesh Tikva by Benny Friedman" at bounding box center [442, 320] width 656 height 29
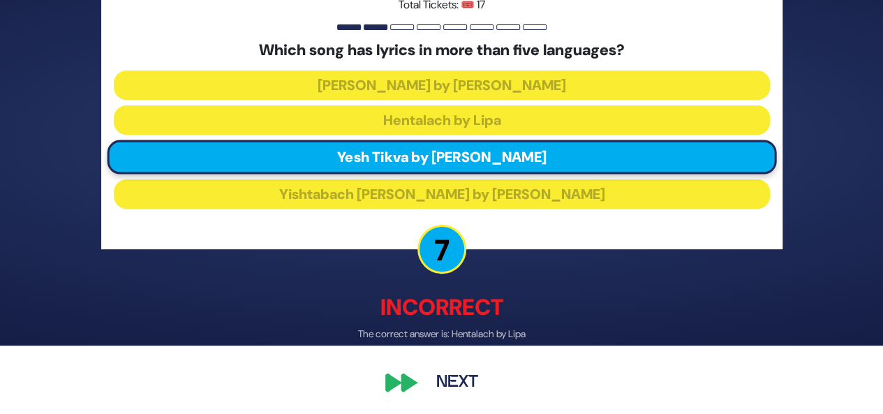
scroll to position [69, 0]
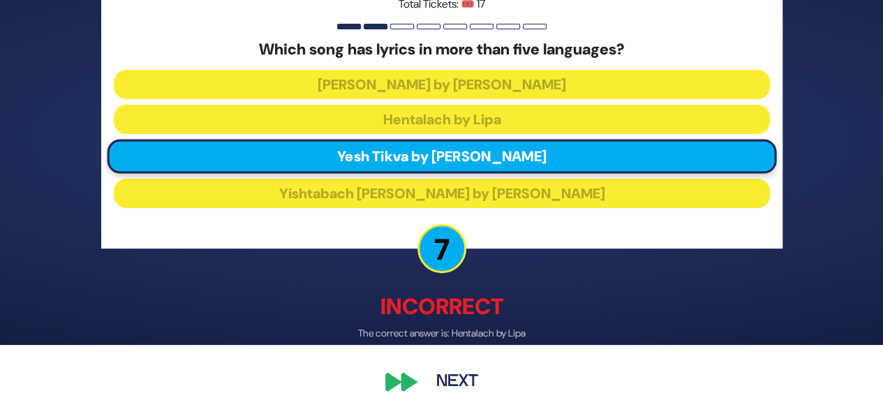
click at [447, 379] on button "Next" at bounding box center [457, 382] width 81 height 32
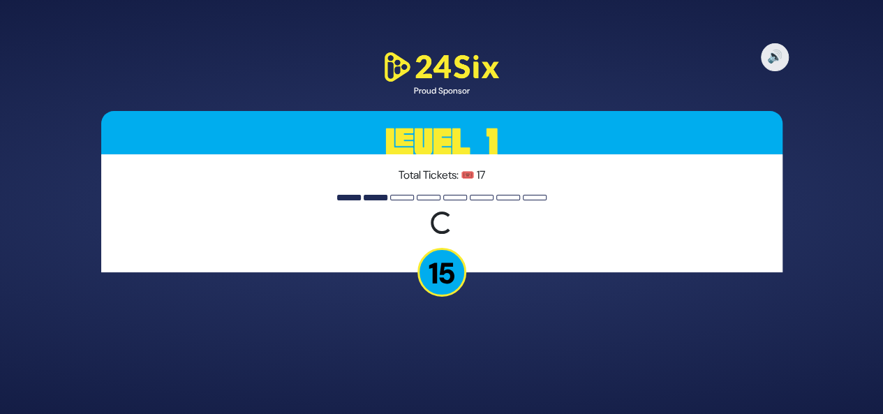
scroll to position [0, 0]
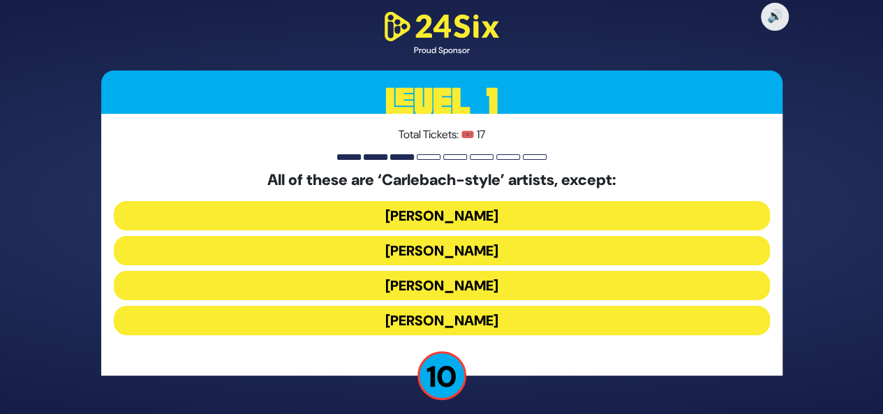
click at [528, 326] on button "Yiddy Bialostotzky" at bounding box center [442, 320] width 656 height 29
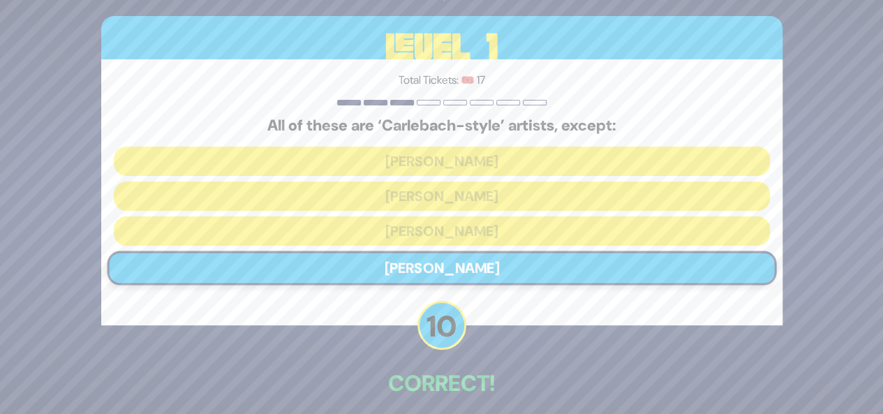
scroll to position [62, 0]
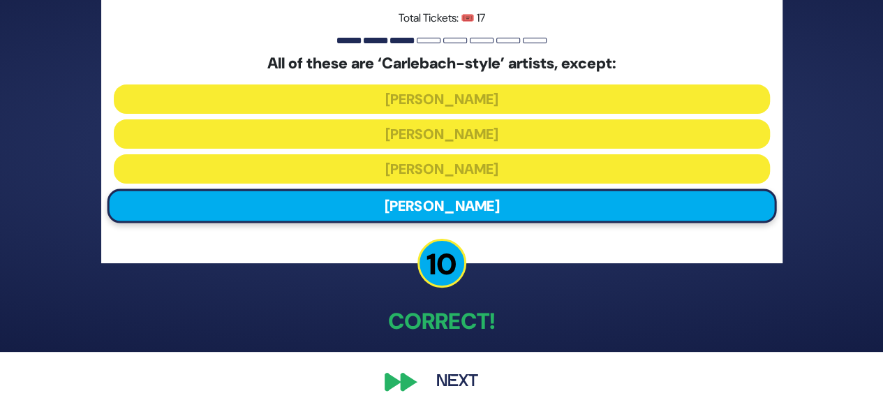
click at [464, 381] on button "Next" at bounding box center [457, 382] width 81 height 32
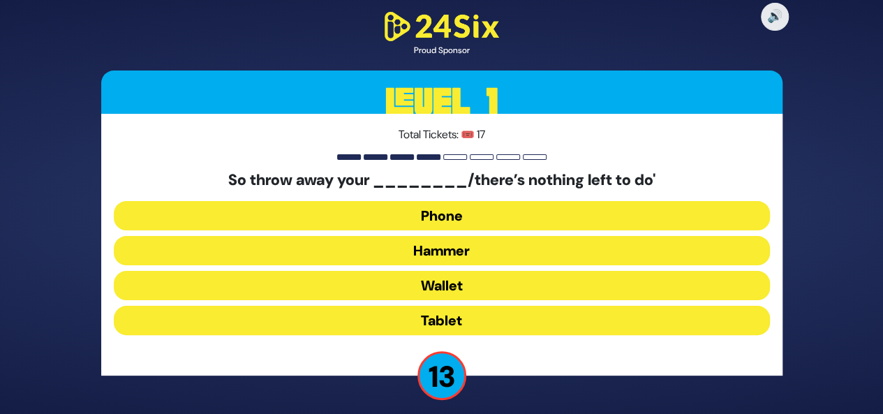
click at [434, 271] on button "Hammer" at bounding box center [442, 285] width 656 height 29
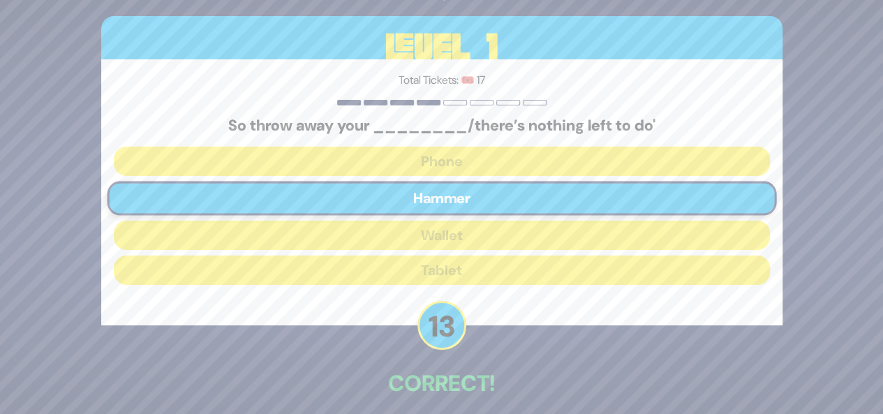
scroll to position [62, 0]
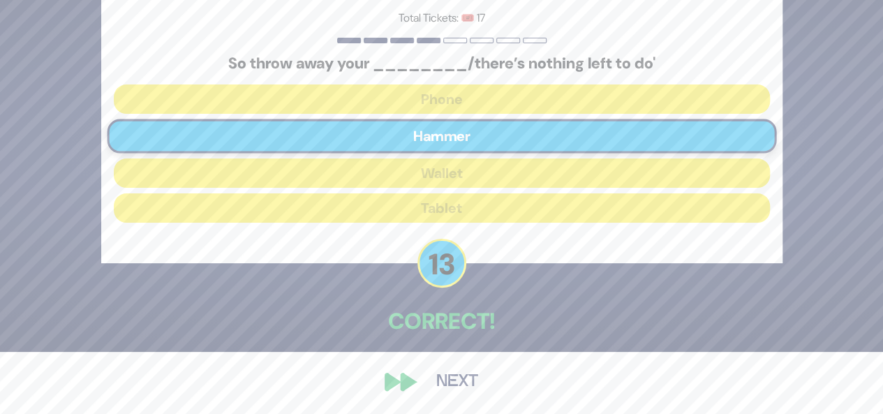
click at [464, 392] on button "Next" at bounding box center [457, 382] width 81 height 32
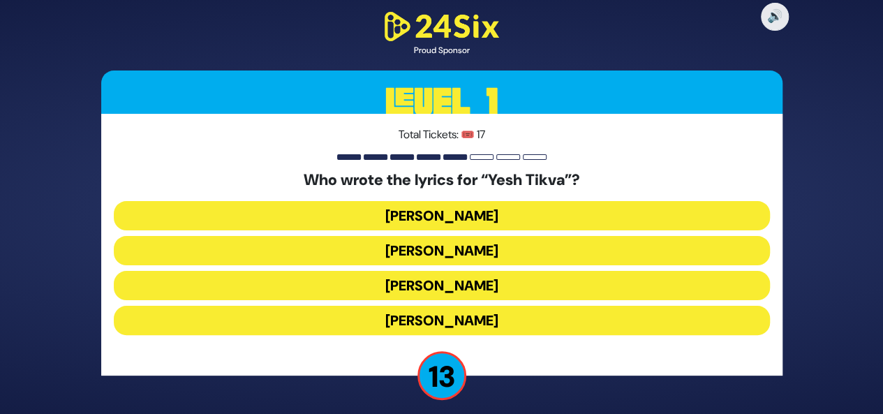
click at [455, 271] on button "Miriam Israeli" at bounding box center [442, 285] width 656 height 29
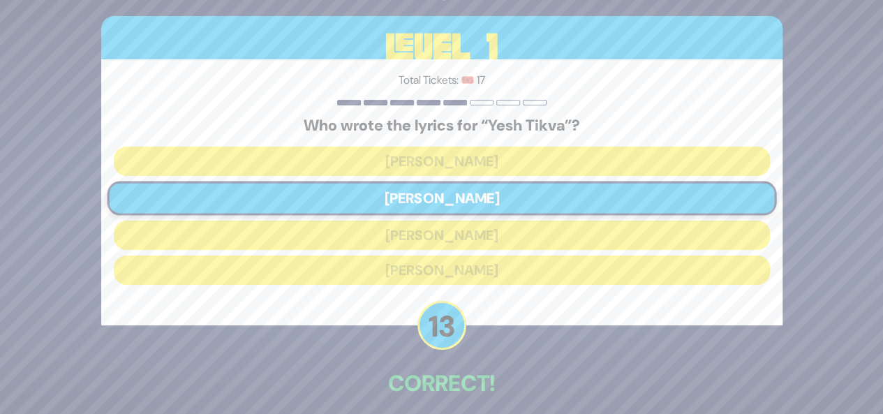
scroll to position [62, 0]
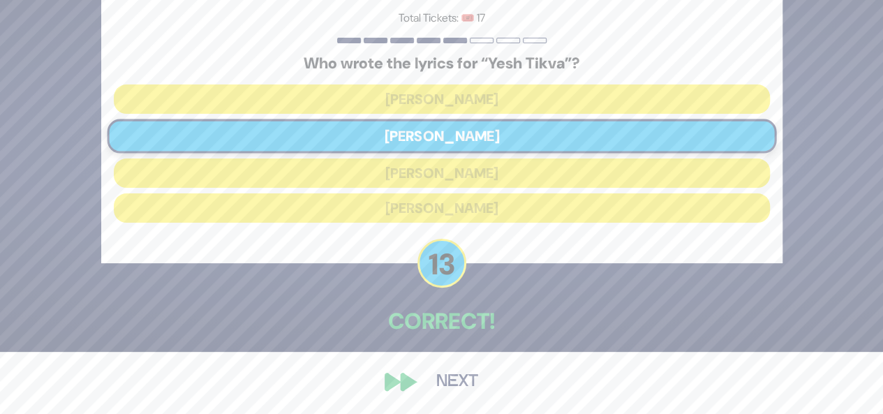
click at [462, 389] on button "Next" at bounding box center [457, 382] width 81 height 32
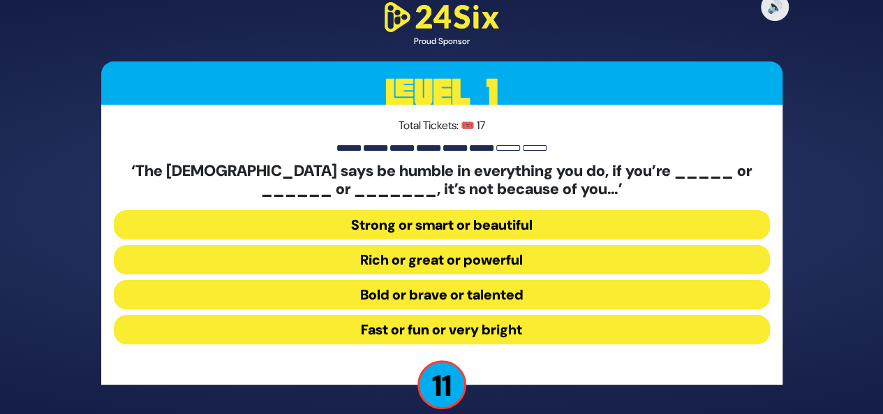
click at [499, 245] on button "Strong or smart or beautiful" at bounding box center [442, 259] width 656 height 29
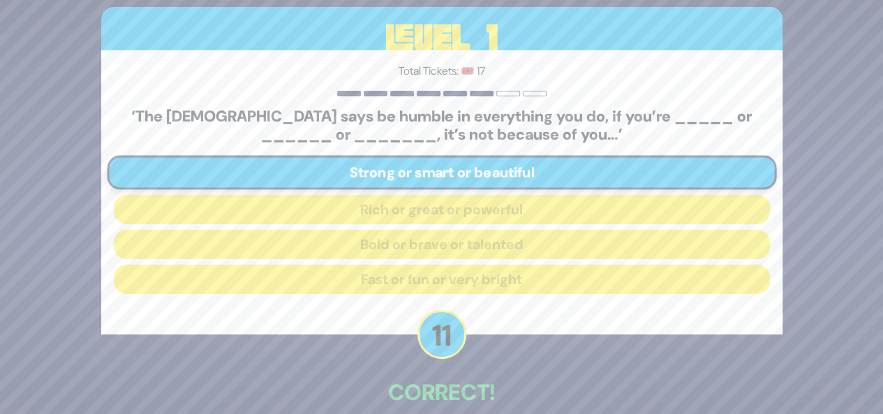
scroll to position [71, 0]
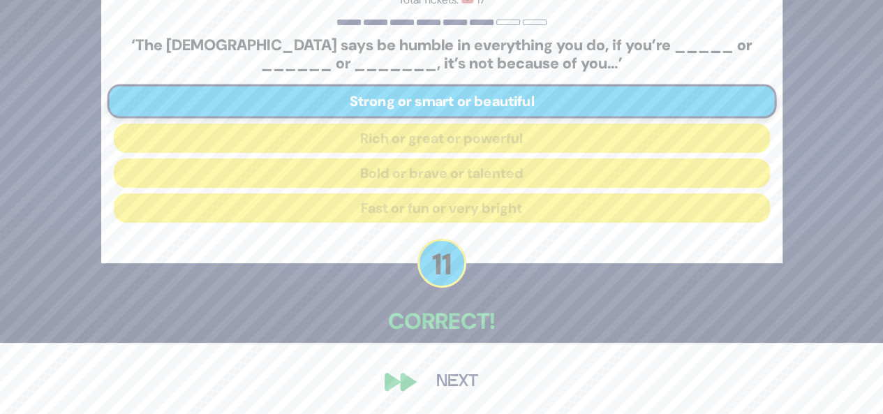
click at [467, 382] on button "Next" at bounding box center [457, 382] width 81 height 32
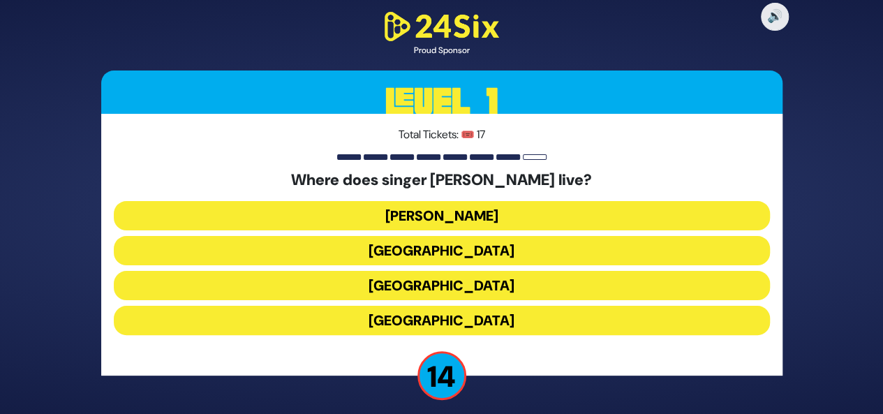
click at [457, 332] on button "England" at bounding box center [442, 320] width 656 height 29
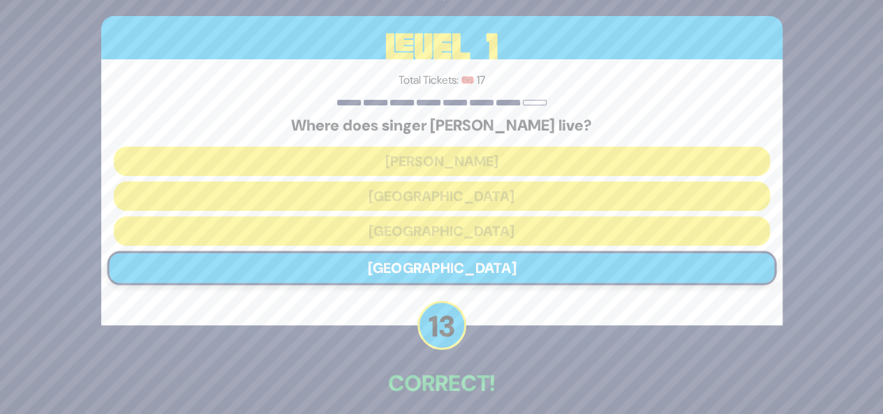
scroll to position [62, 0]
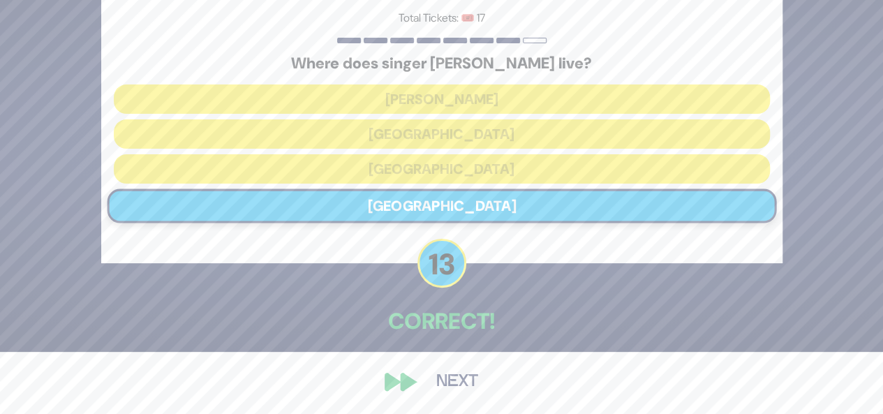
click at [435, 382] on button "Next" at bounding box center [457, 382] width 81 height 32
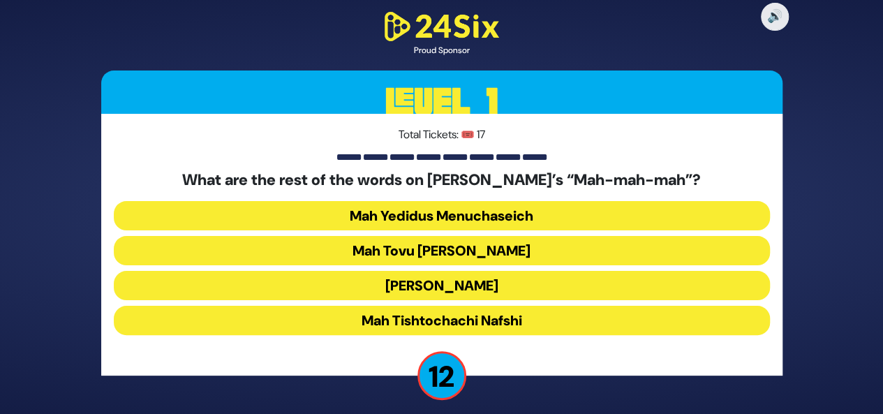
click at [471, 271] on button "Mah Tovu Ohalecha Yaakov" at bounding box center [442, 285] width 656 height 29
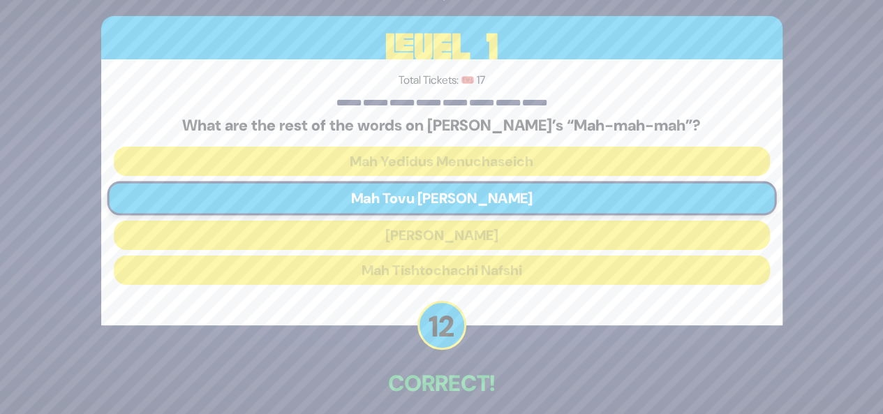
scroll to position [62, 0]
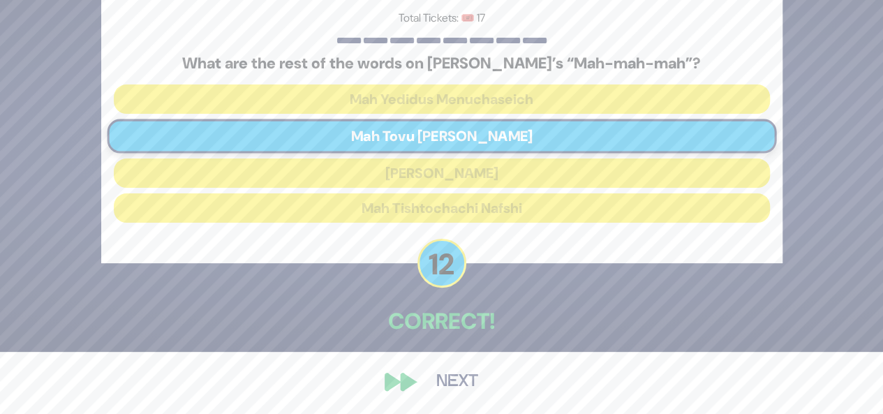
click at [446, 379] on button "Next" at bounding box center [457, 382] width 81 height 32
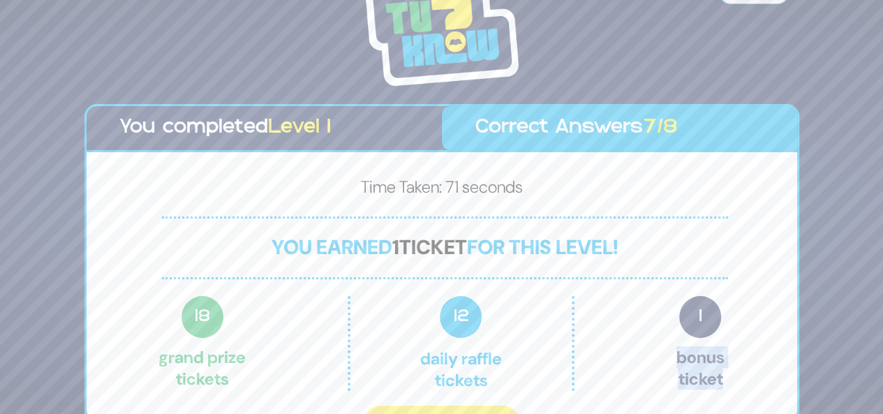
drag, startPoint x: 880, startPoint y: 351, endPoint x: 866, endPoint y: 402, distance: 53.5
click at [866, 402] on div "Share Credits You completed Level 1 Correct Answers 7/8 Time Taken: 71 seconds …" at bounding box center [441, 207] width 883 height 414
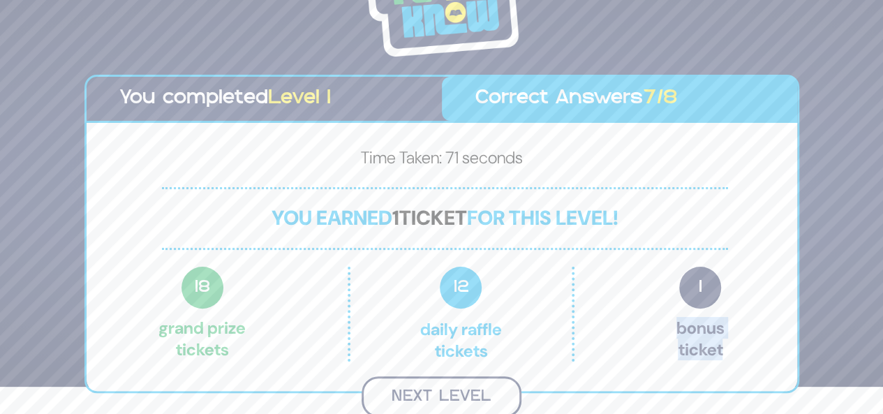
scroll to position [25, 0]
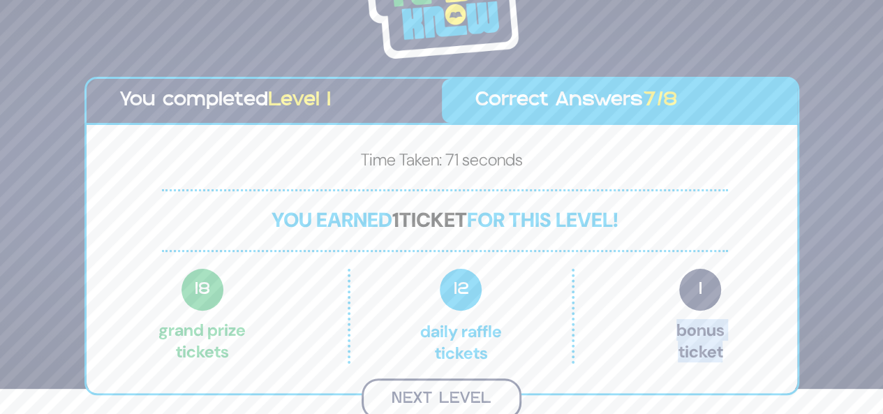
click at [457, 392] on button "Next Level" at bounding box center [442, 399] width 160 height 41
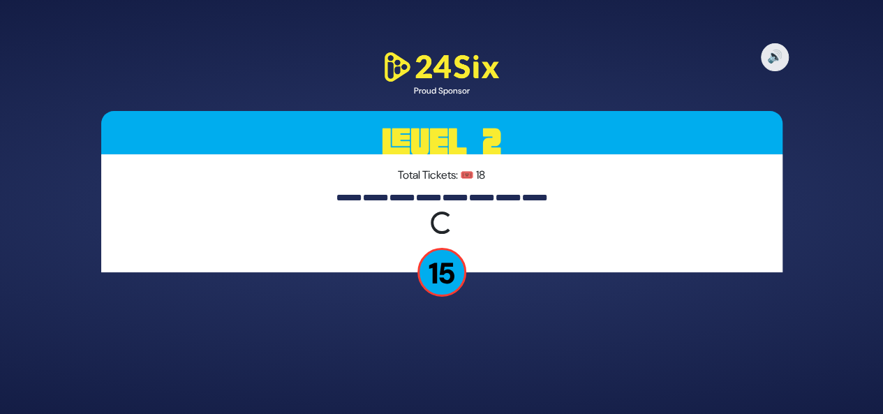
scroll to position [0, 0]
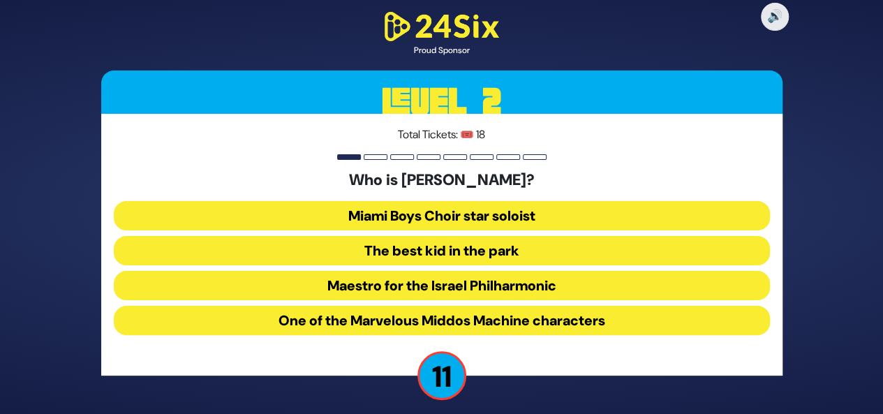
click at [367, 271] on button "The best kid in the park" at bounding box center [442, 285] width 656 height 29
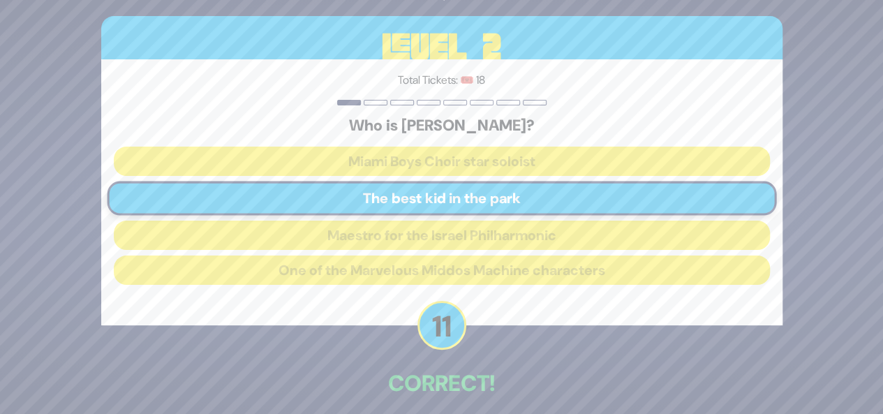
scroll to position [62, 0]
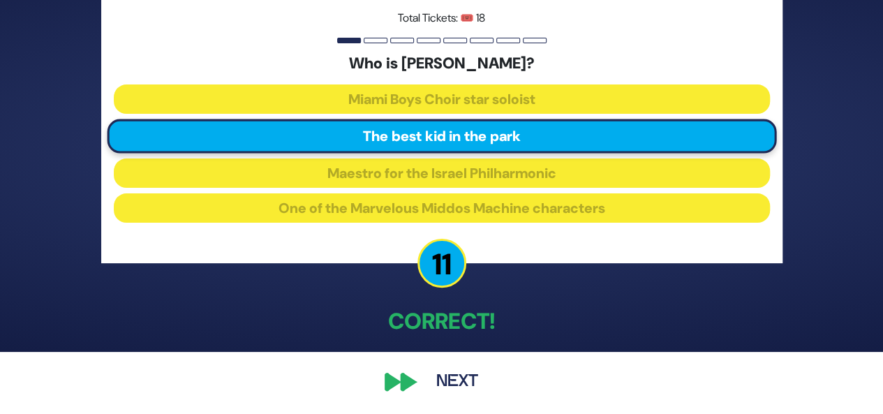
click at [448, 379] on button "Next" at bounding box center [457, 382] width 81 height 32
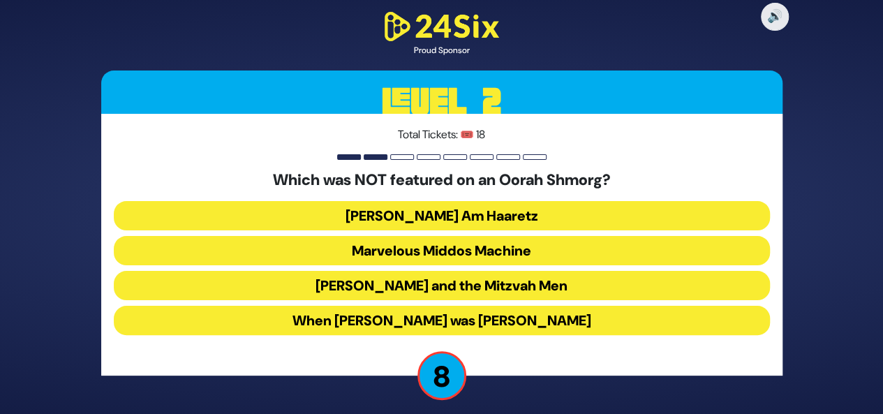
click at [601, 306] on button "Uncle Moishy and the Mitzvah Men" at bounding box center [442, 320] width 656 height 29
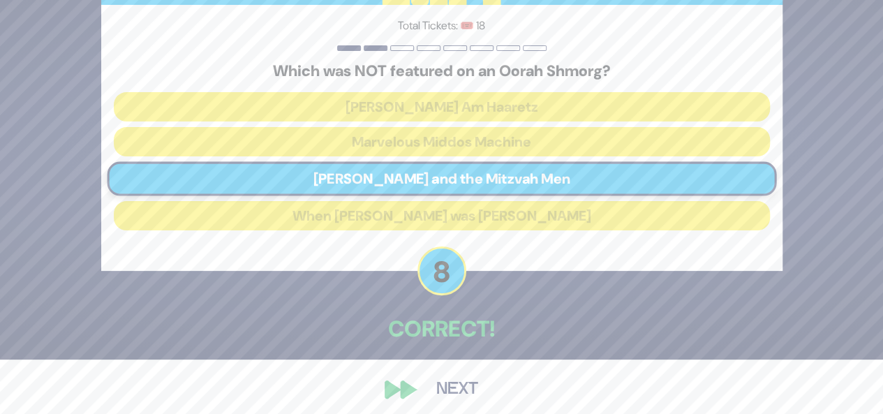
scroll to position [62, 0]
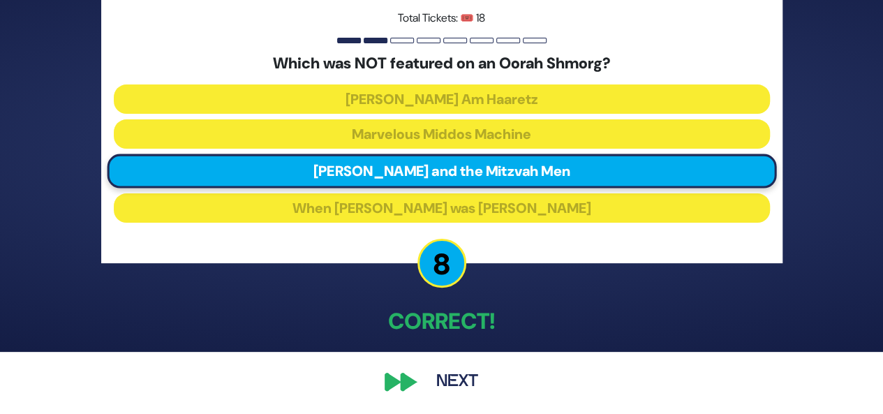
click at [444, 372] on button "Next" at bounding box center [457, 382] width 81 height 32
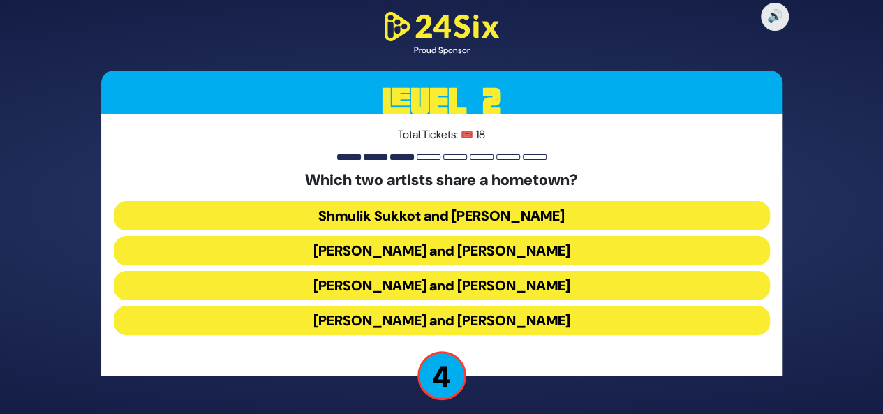
click at [599, 236] on button "Shmulik Sukkot and Ari Goldwag" at bounding box center [442, 250] width 656 height 29
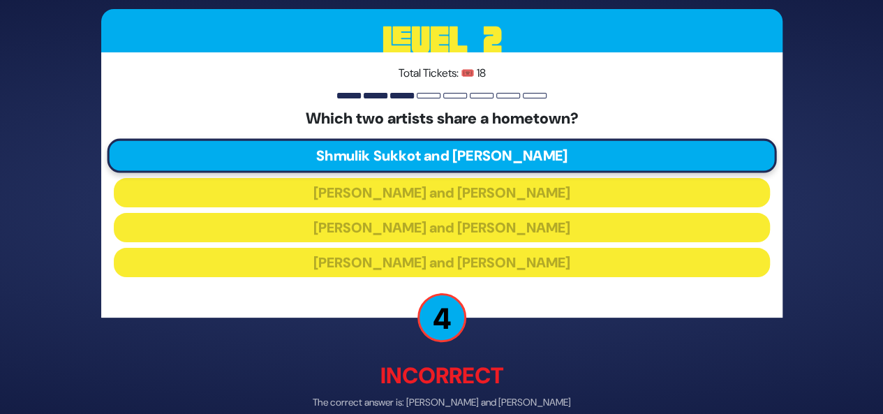
scroll to position [69, 0]
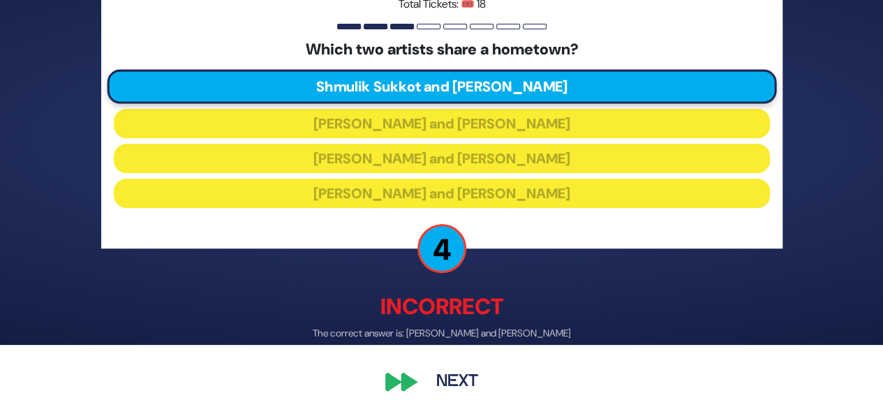
click at [449, 381] on button "Next" at bounding box center [457, 382] width 81 height 32
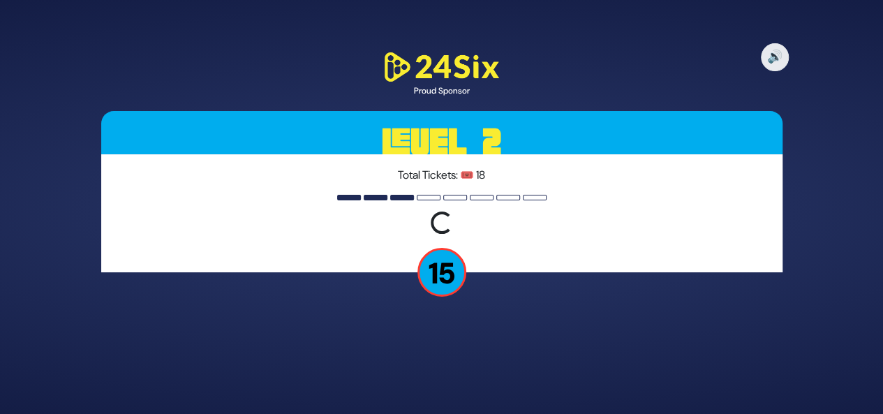
scroll to position [0, 0]
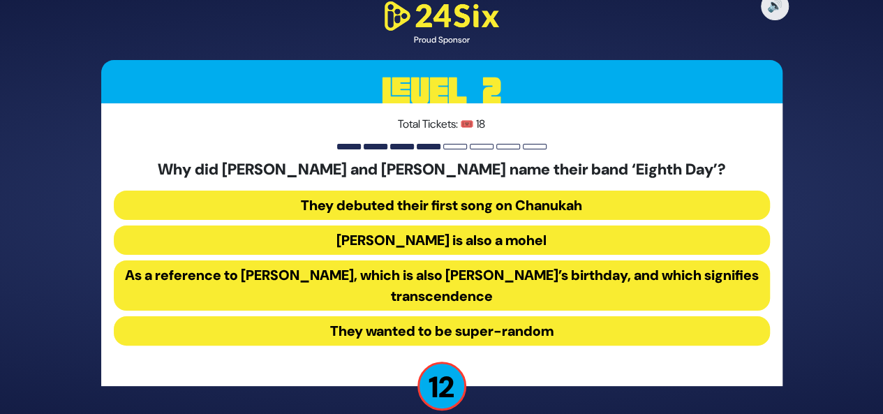
click at [611, 316] on button "As a reference to Shemini Atzeres, which is also Shmuel’s birthday, and which s…" at bounding box center [442, 330] width 656 height 29
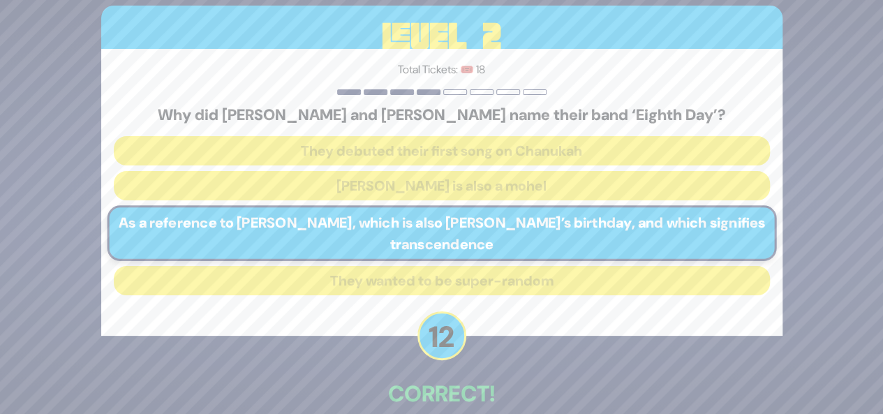
scroll to position [73, 0]
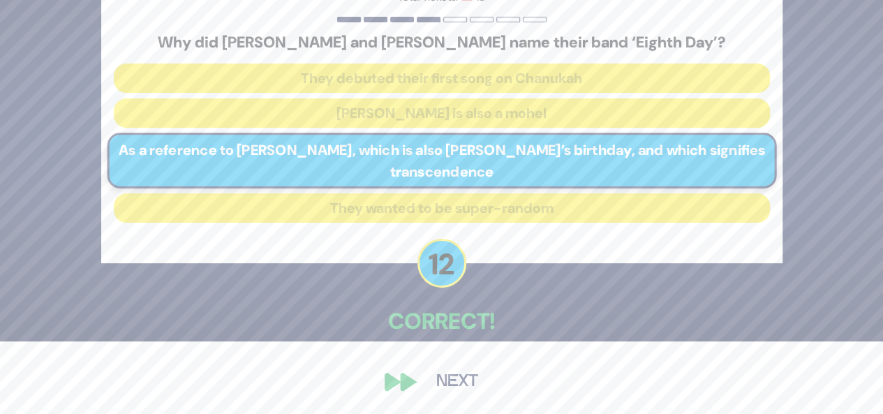
click at [454, 381] on button "Next" at bounding box center [457, 382] width 81 height 32
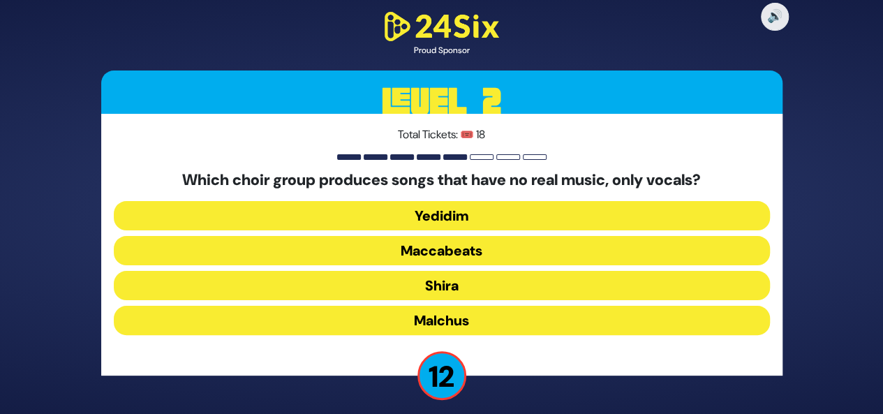
click at [485, 271] on button "Maccabeats" at bounding box center [442, 285] width 656 height 29
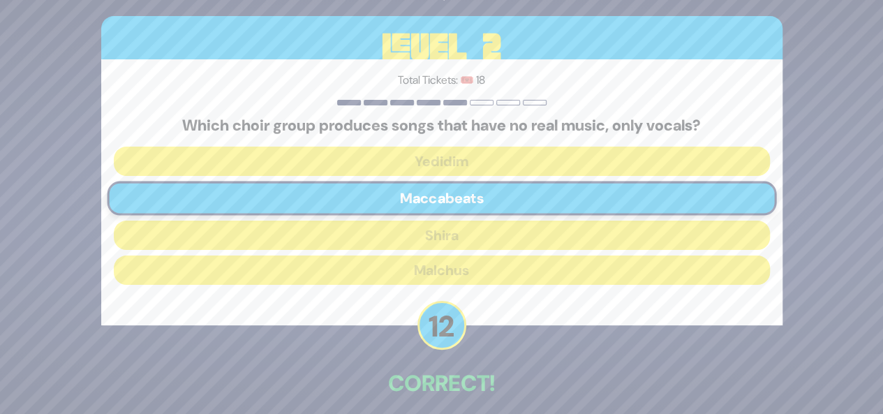
scroll to position [62, 0]
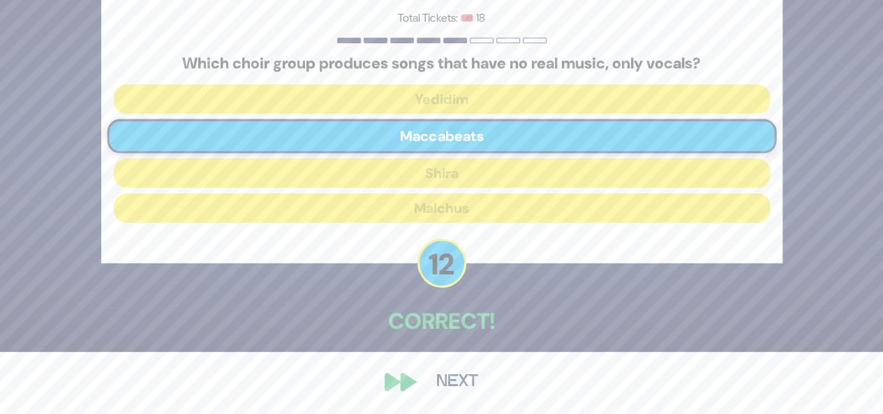
click at [441, 397] on div "🔊 Proud Sponsor Level 2 Total Tickets: 🎟️ 18 Which choir group produces songs t…" at bounding box center [442, 145] width 715 height 539
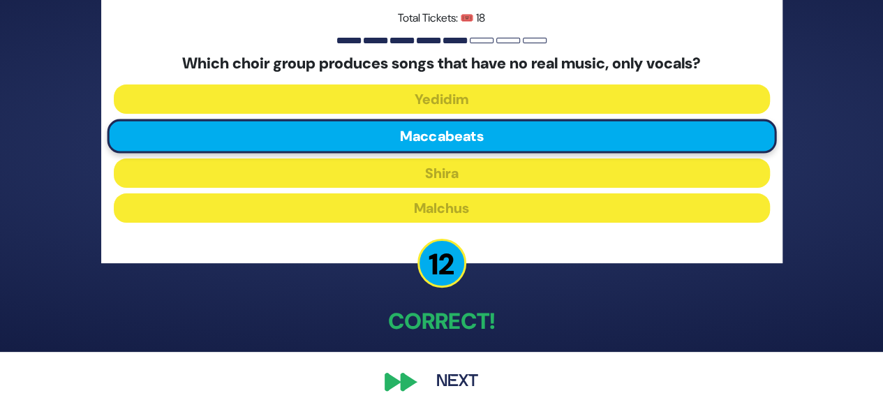
click at [460, 371] on button "Next" at bounding box center [457, 382] width 81 height 32
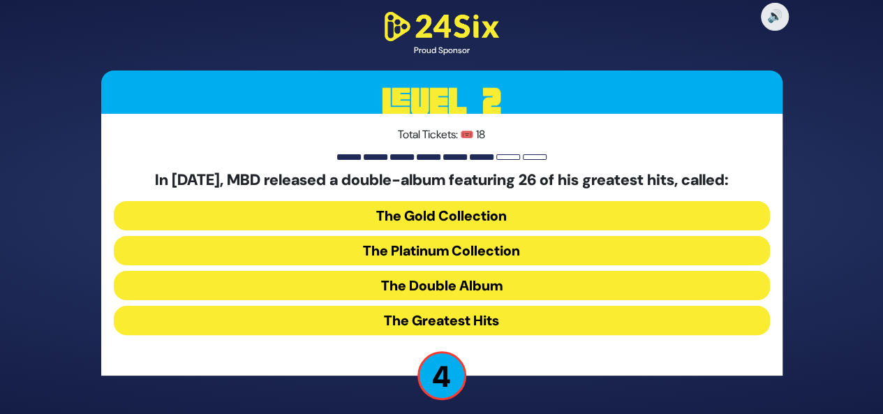
click at [590, 271] on button "The Platinum Collection" at bounding box center [442, 285] width 656 height 29
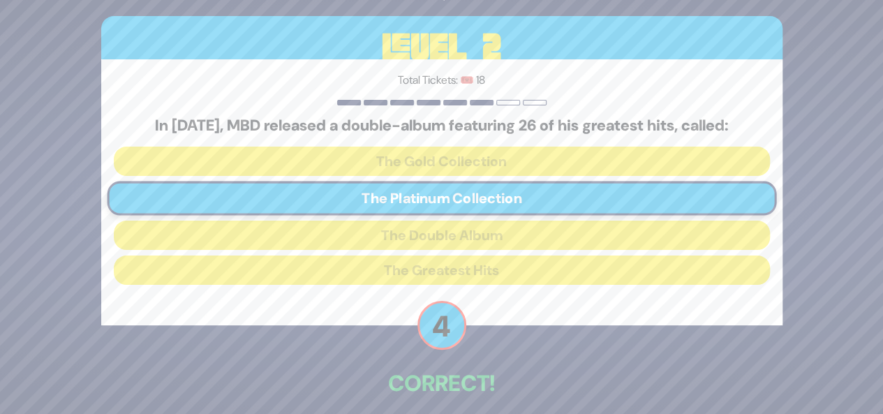
scroll to position [62, 0]
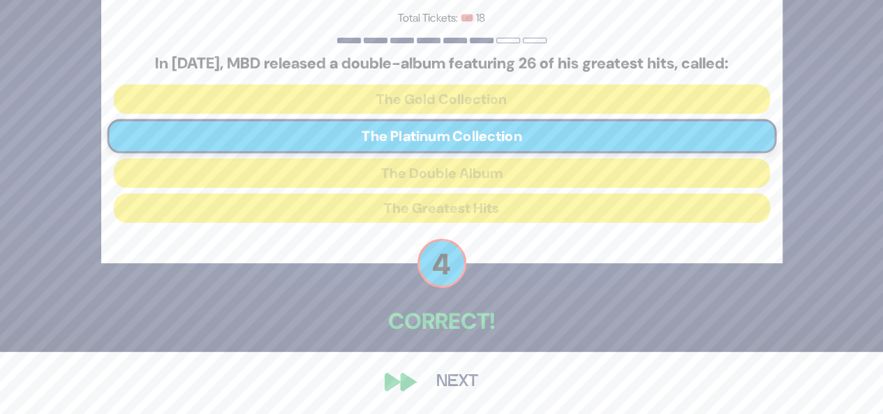
click at [473, 383] on button "Next" at bounding box center [457, 382] width 81 height 32
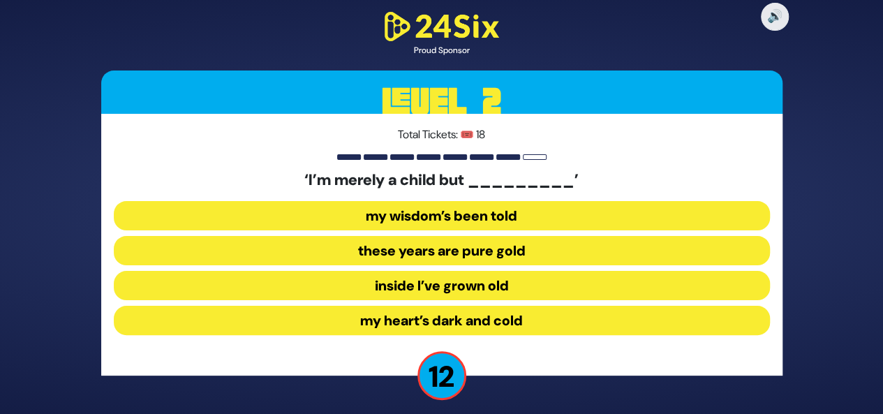
click at [448, 306] on button "inside I’ve grown old" at bounding box center [442, 320] width 656 height 29
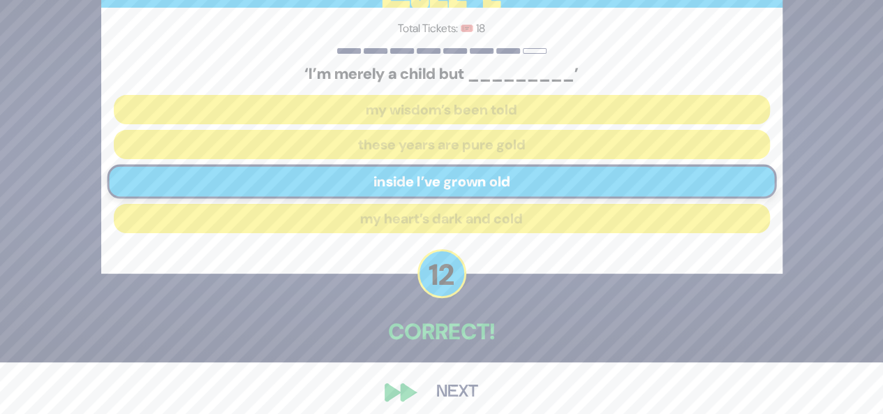
scroll to position [62, 0]
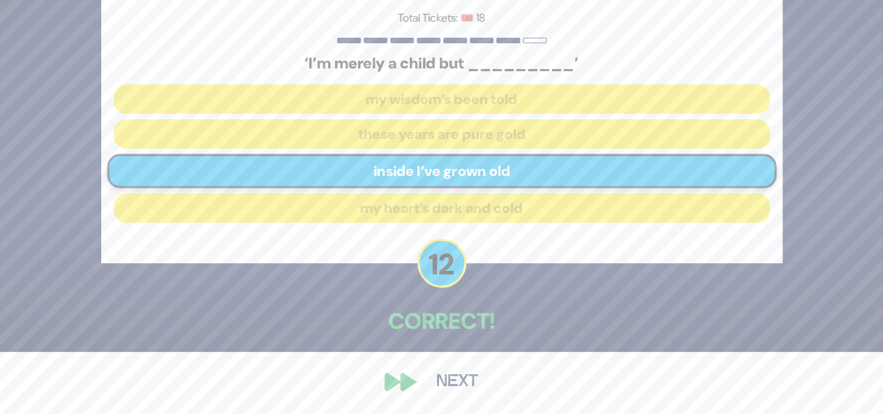
click at [446, 386] on button "Next" at bounding box center [457, 382] width 81 height 32
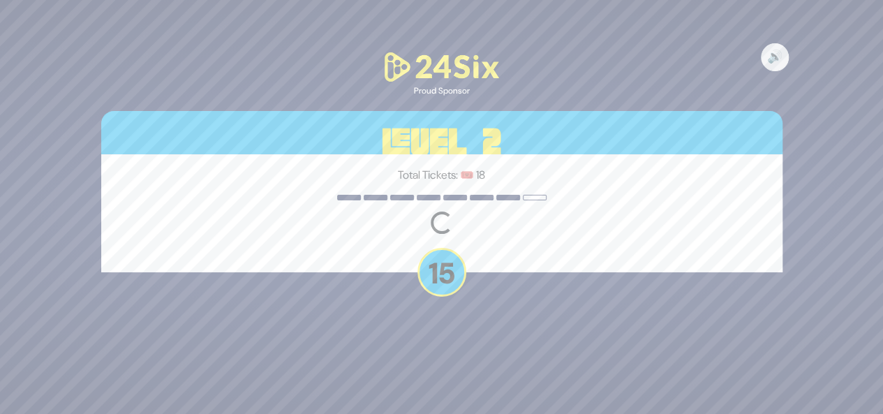
scroll to position [0, 0]
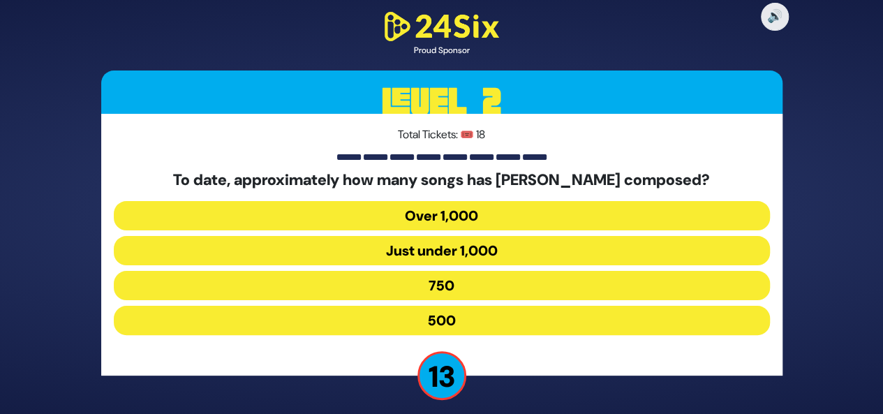
click at [481, 236] on button "Over 1,000" at bounding box center [442, 250] width 656 height 29
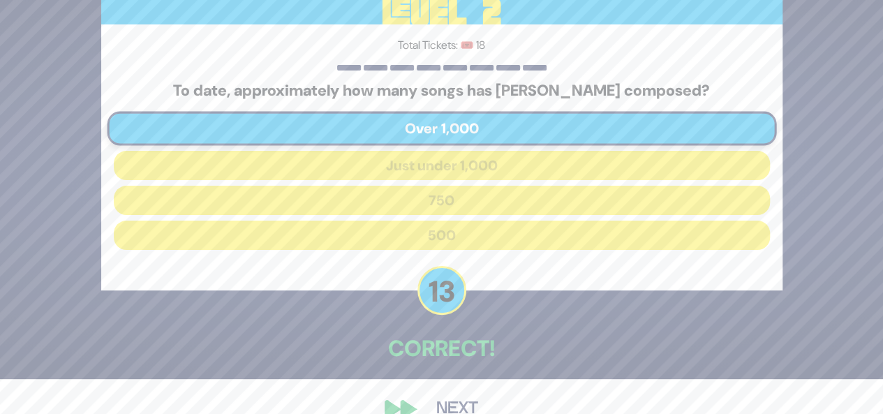
scroll to position [62, 0]
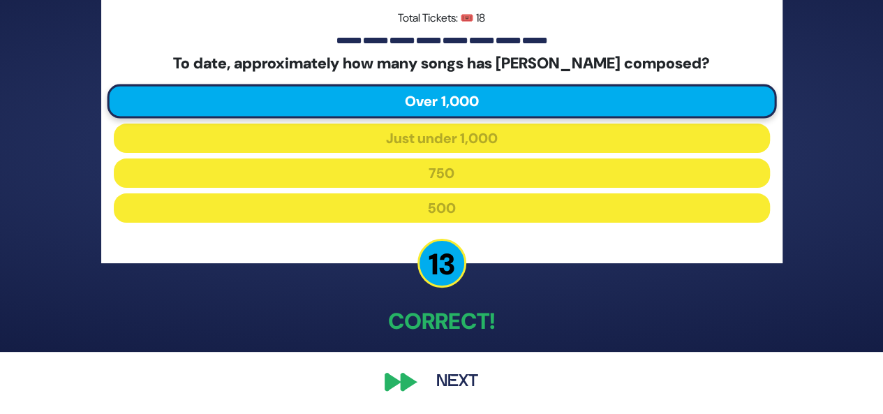
click at [439, 369] on button "Next" at bounding box center [457, 382] width 81 height 32
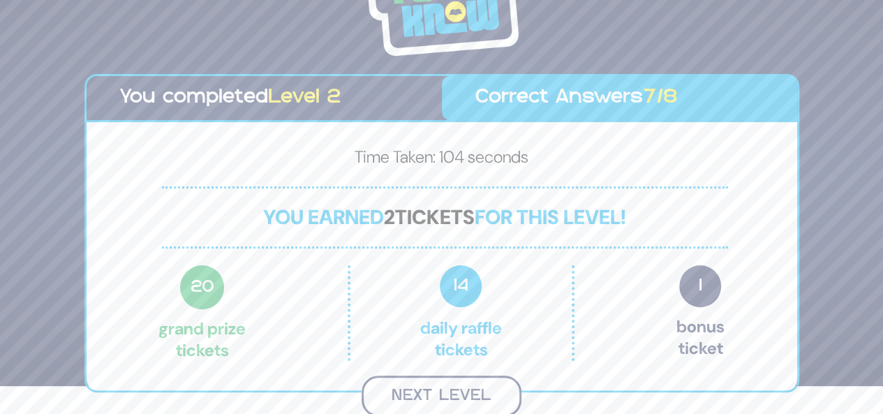
scroll to position [26, 0]
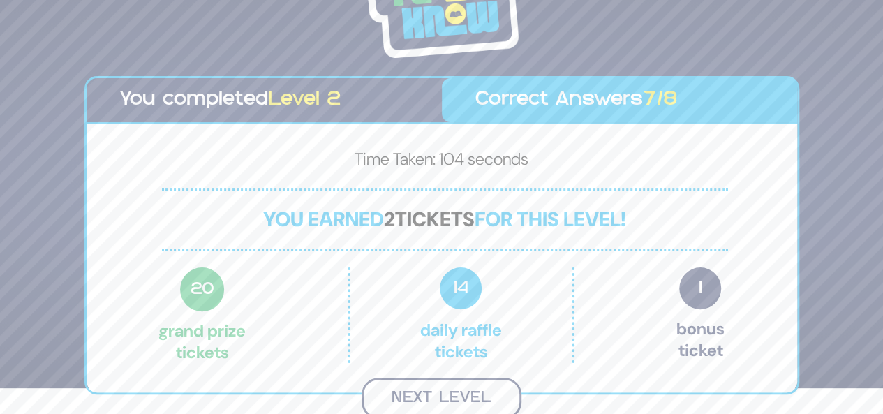
click at [472, 387] on button "Next Level" at bounding box center [442, 398] width 160 height 41
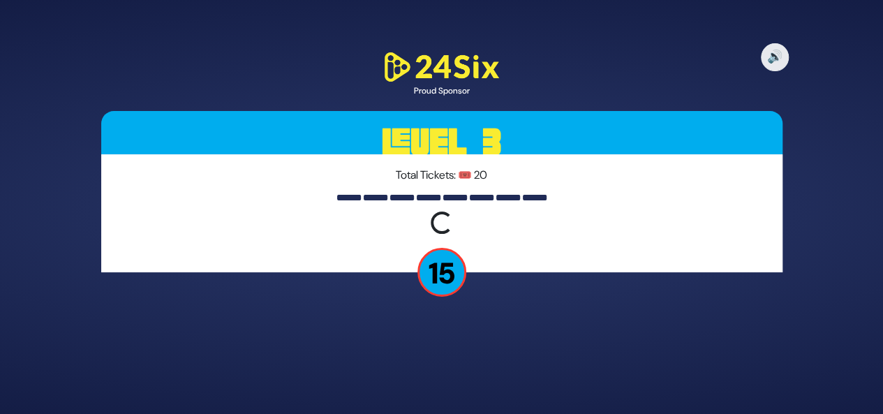
scroll to position [0, 0]
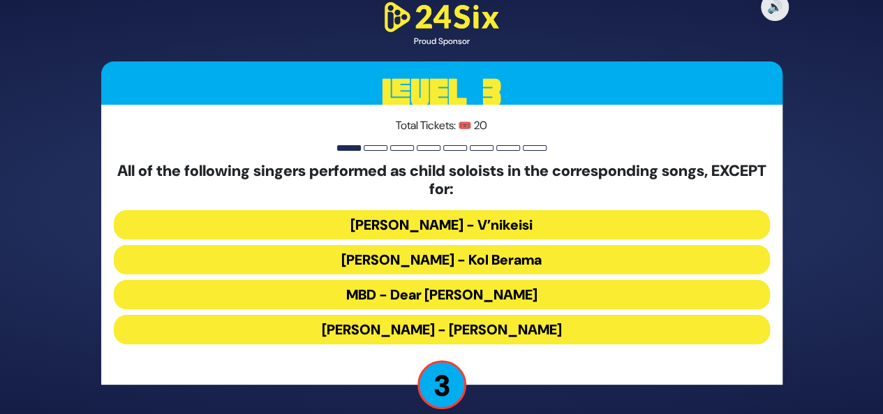
click at [381, 315] on button "MBD - Dear Nikolai" at bounding box center [442, 329] width 656 height 29
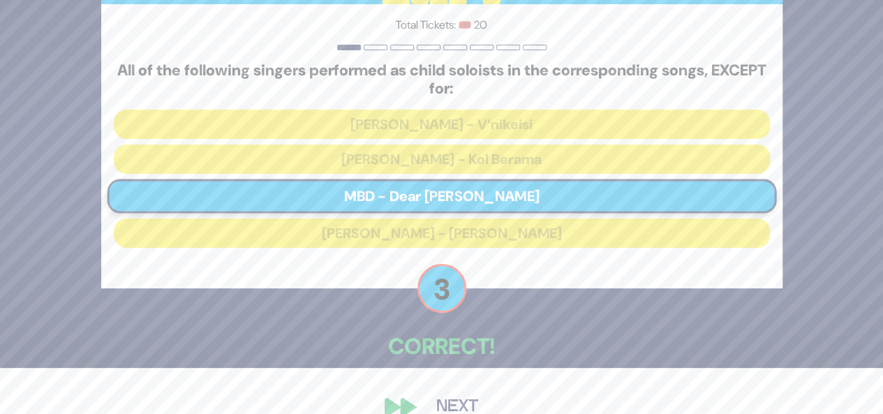
scroll to position [71, 0]
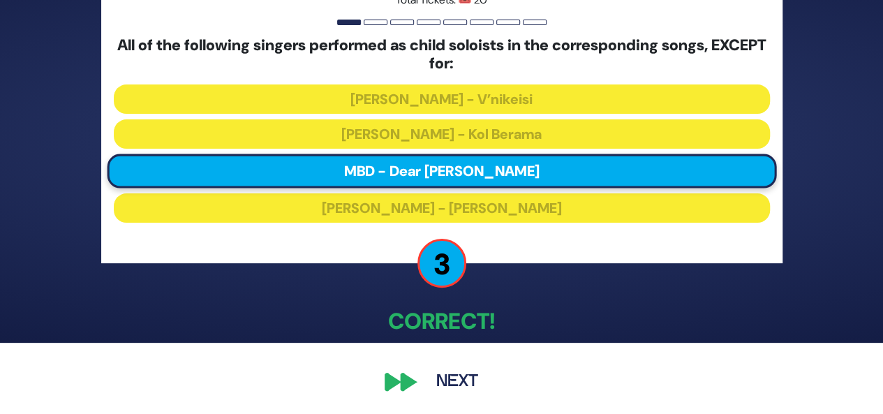
click at [448, 382] on button "Next" at bounding box center [457, 382] width 81 height 32
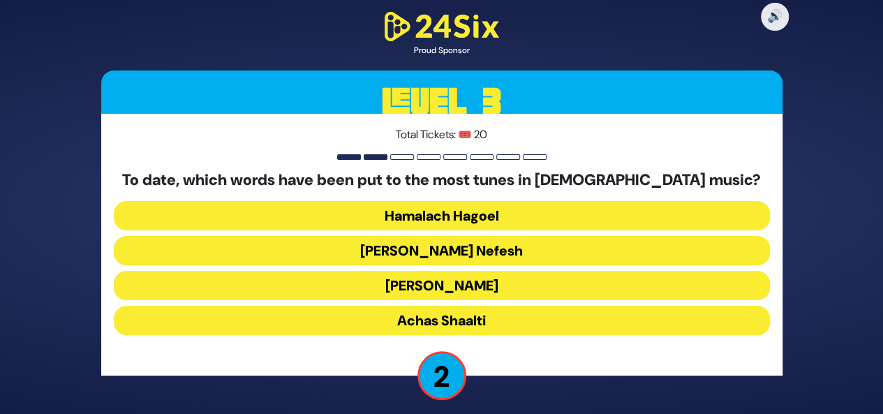
click at [429, 271] on button "Yedid Nefesh" at bounding box center [442, 285] width 656 height 29
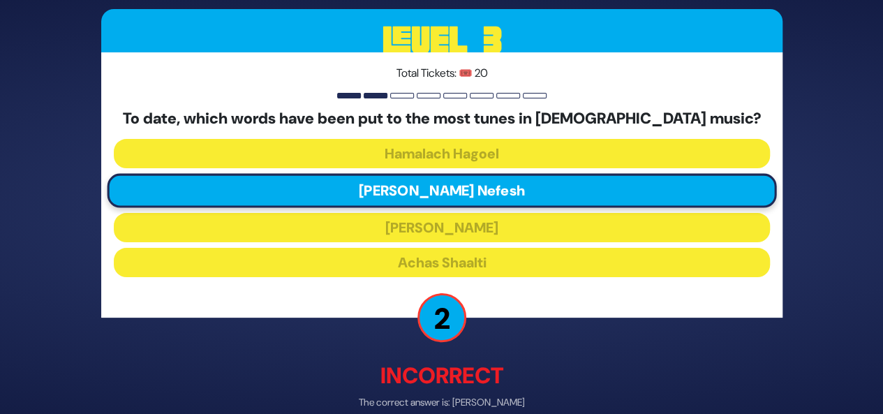
scroll to position [69, 0]
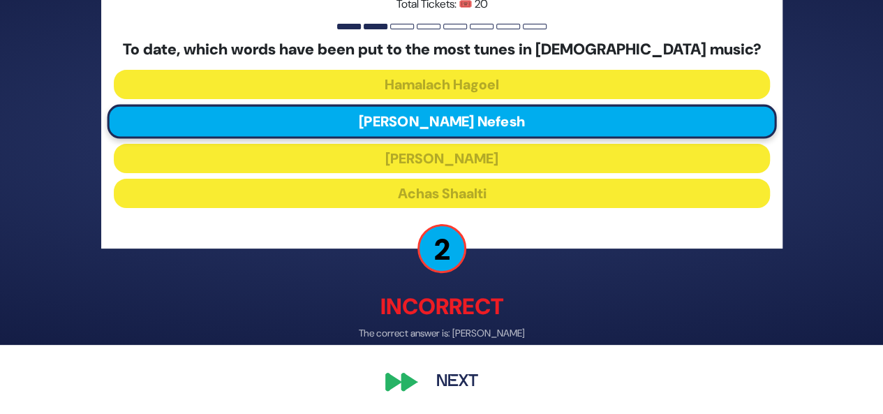
click at [460, 383] on button "Next" at bounding box center [457, 382] width 81 height 32
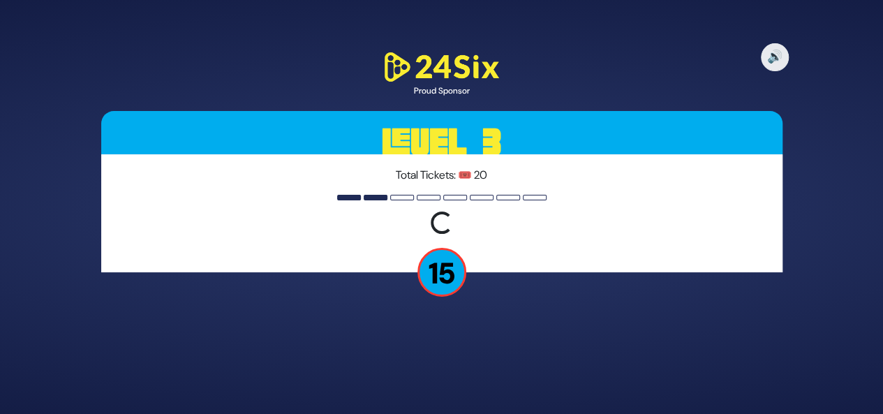
scroll to position [0, 0]
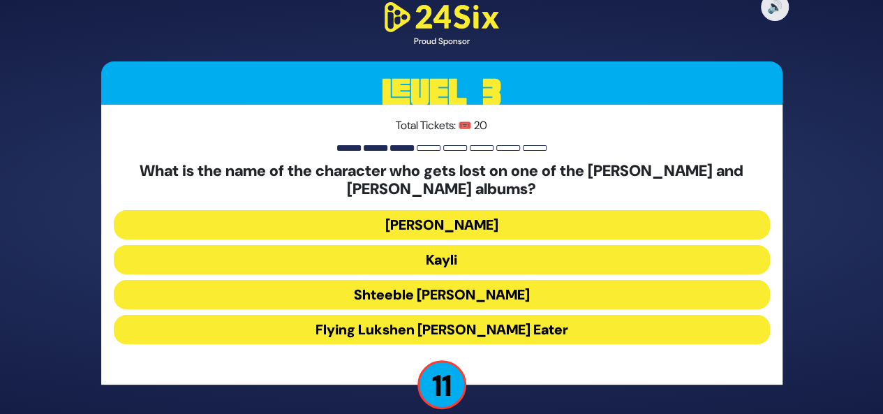
click at [434, 280] on button "Kayli" at bounding box center [442, 294] width 656 height 29
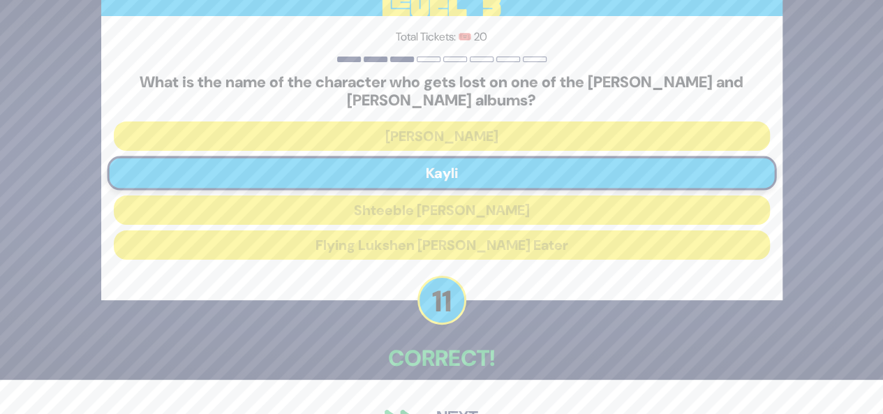
scroll to position [62, 0]
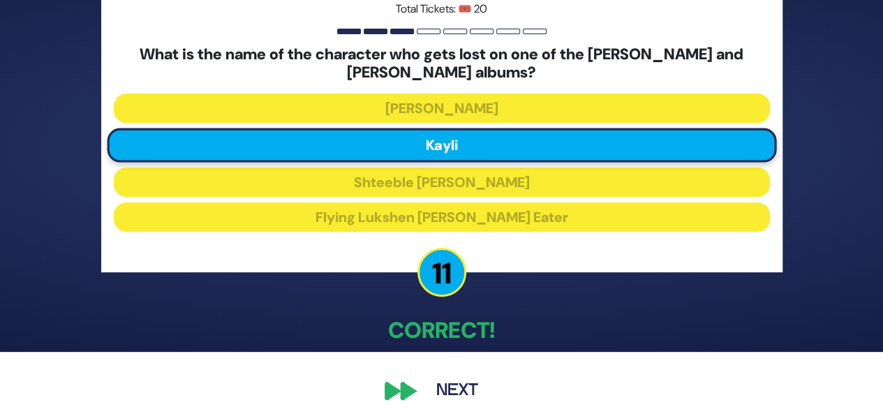
click at [478, 382] on button "Next" at bounding box center [457, 391] width 81 height 32
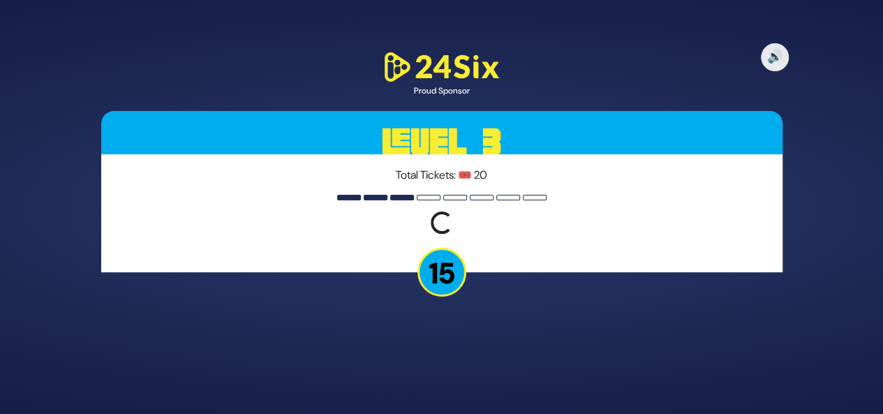
scroll to position [0, 0]
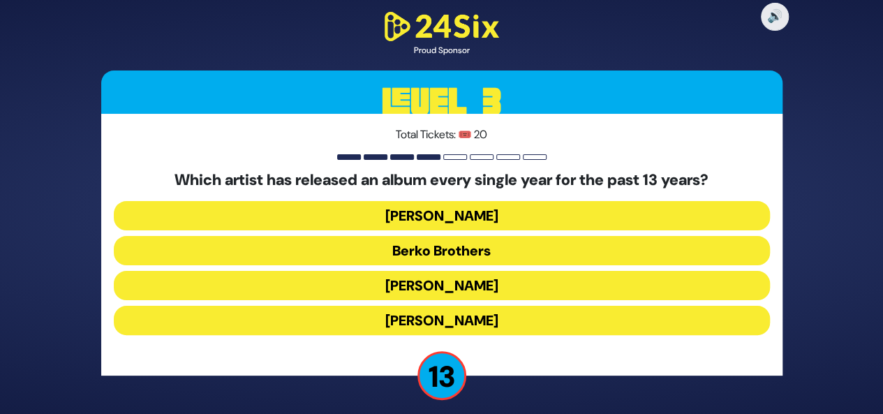
click at [456, 271] on button "Berko Brothers" at bounding box center [442, 285] width 656 height 29
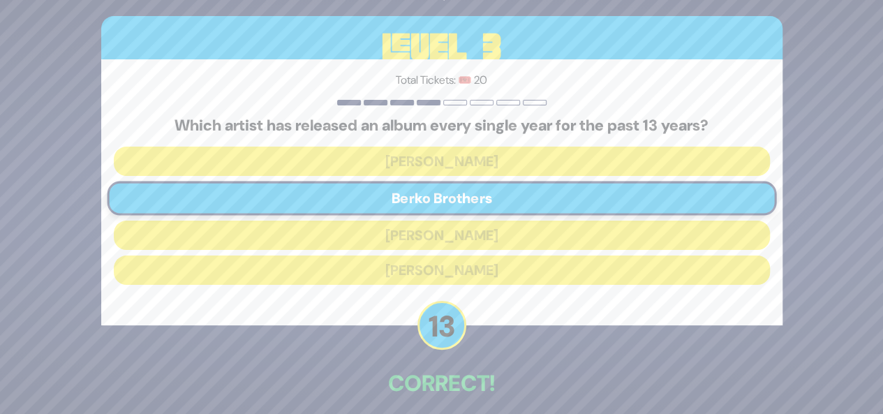
scroll to position [62, 0]
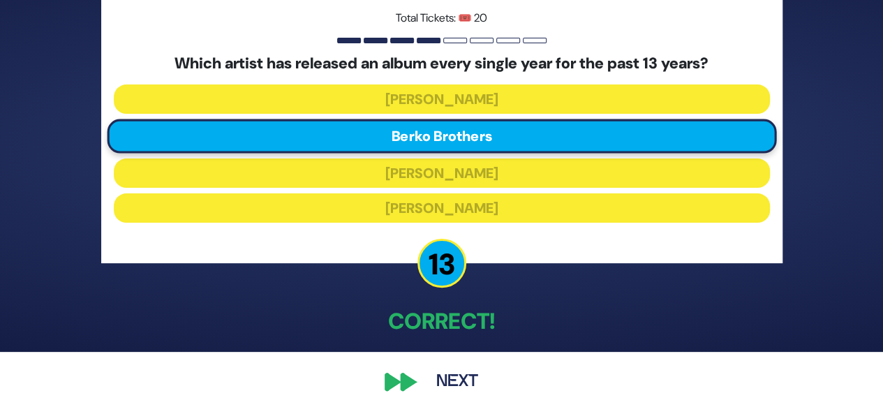
click at [468, 387] on button "Next" at bounding box center [457, 382] width 81 height 32
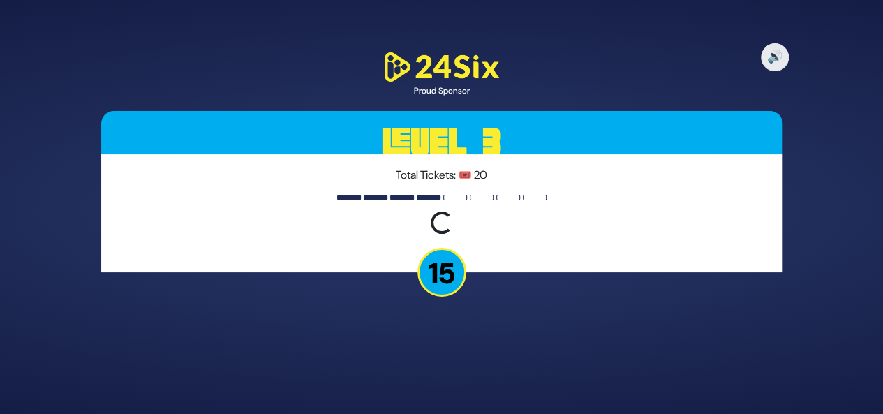
scroll to position [0, 0]
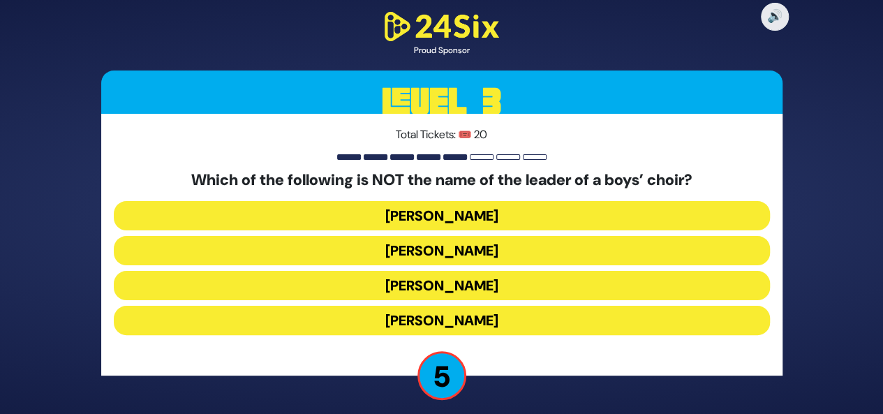
click at [648, 236] on button "Simcha Sussman" at bounding box center [442, 250] width 656 height 29
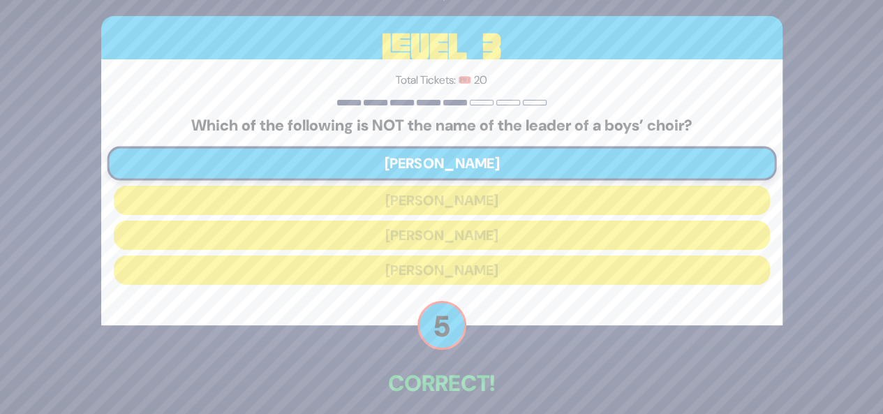
scroll to position [62, 0]
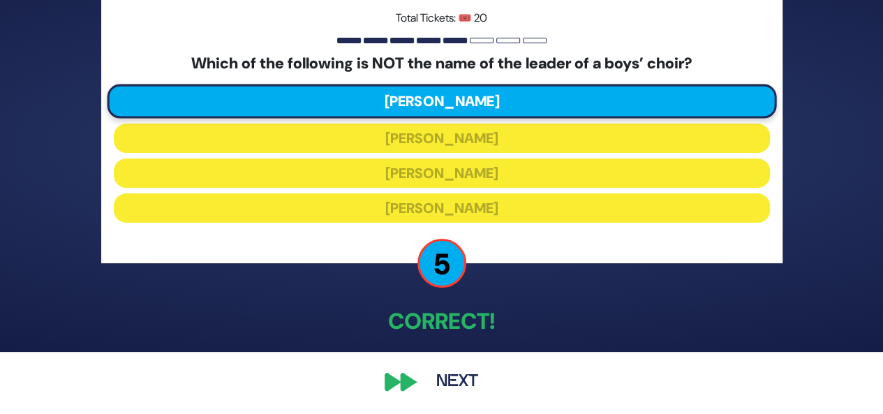
click at [448, 372] on button "Next" at bounding box center [457, 382] width 81 height 32
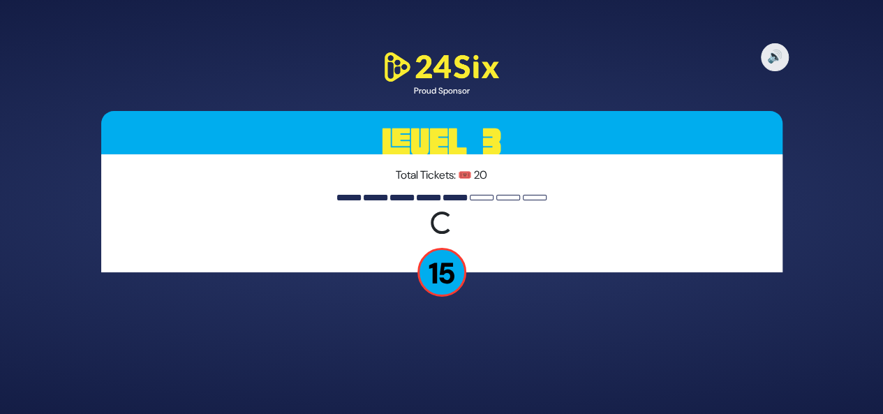
scroll to position [0, 0]
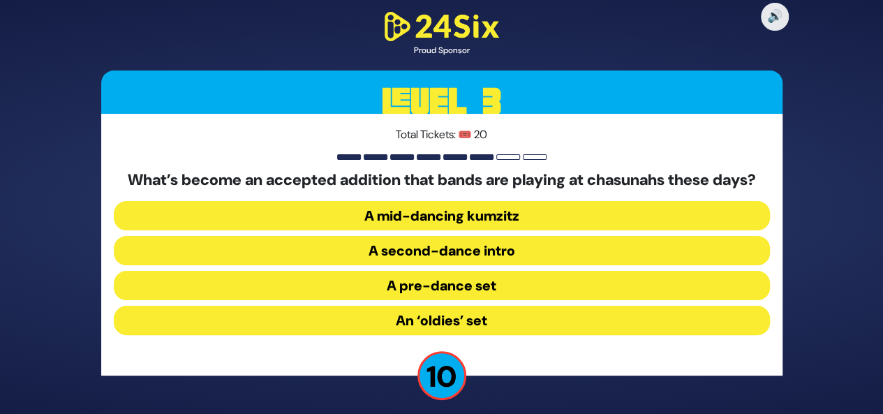
click at [481, 236] on button "A mid-dancing kumzitz" at bounding box center [442, 250] width 656 height 29
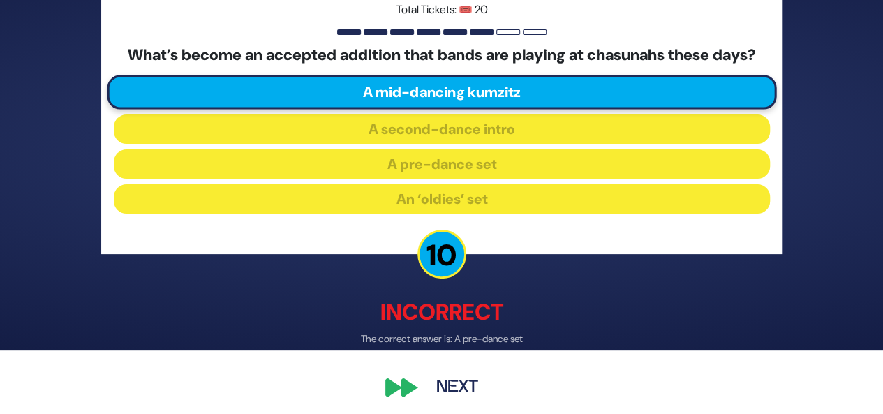
scroll to position [78, 0]
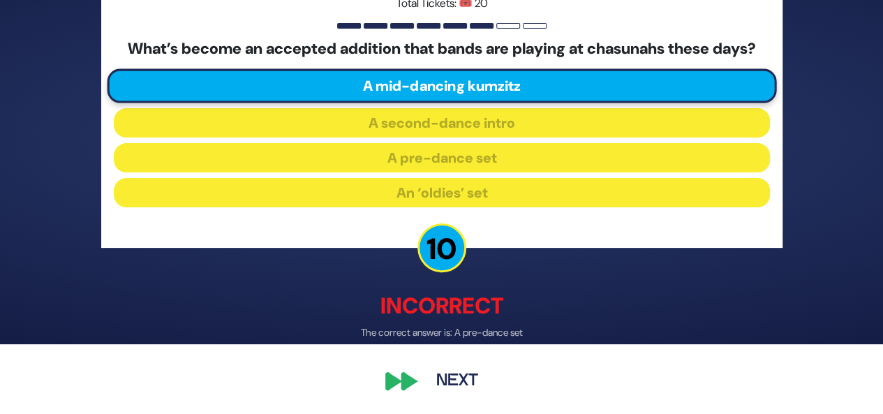
click at [459, 383] on button "Next" at bounding box center [457, 381] width 81 height 32
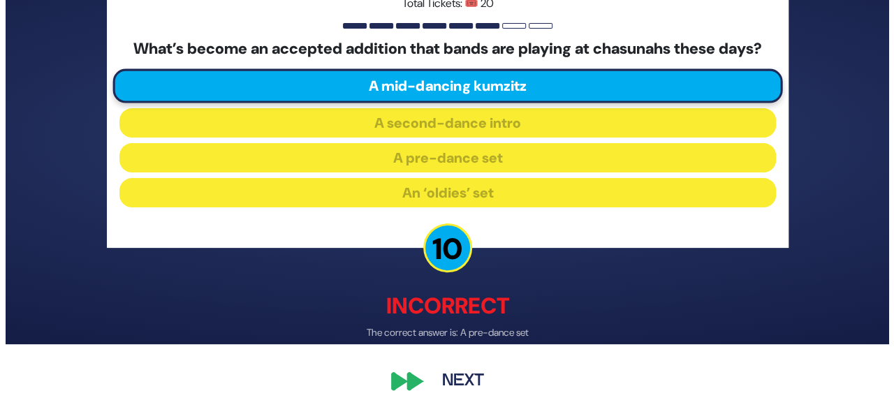
scroll to position [0, 0]
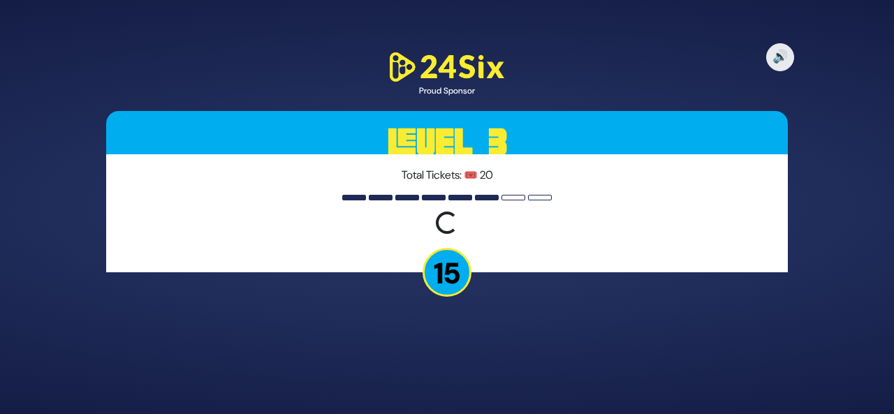
click at [447, 279] on p "15" at bounding box center [447, 272] width 49 height 49
click at [514, 145] on h3 "Level 3" at bounding box center [447, 142] width 682 height 63
click at [342, 167] on p "Total Tickets: 🎟️ 20" at bounding box center [447, 175] width 656 height 17
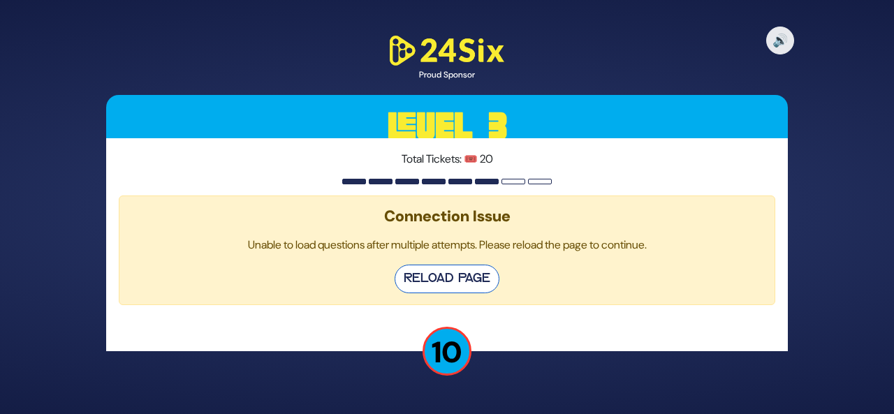
click at [454, 279] on button "Reload Page" at bounding box center [447, 279] width 105 height 29
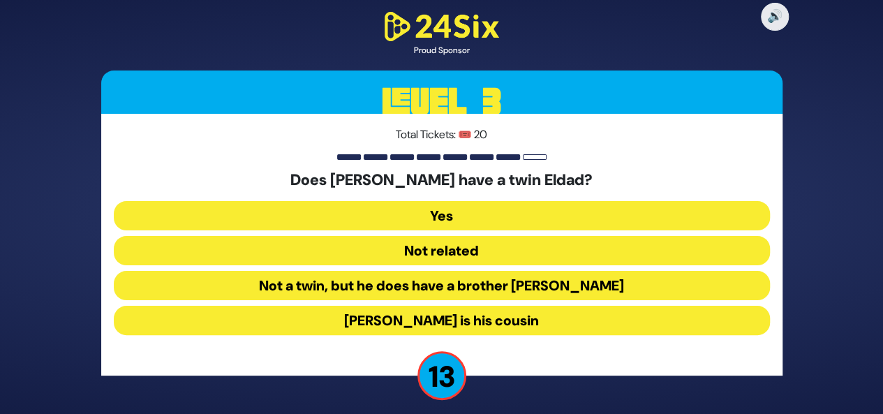
click at [629, 306] on button "Not a twin, but he does have a brother Eldad" at bounding box center [442, 320] width 656 height 29
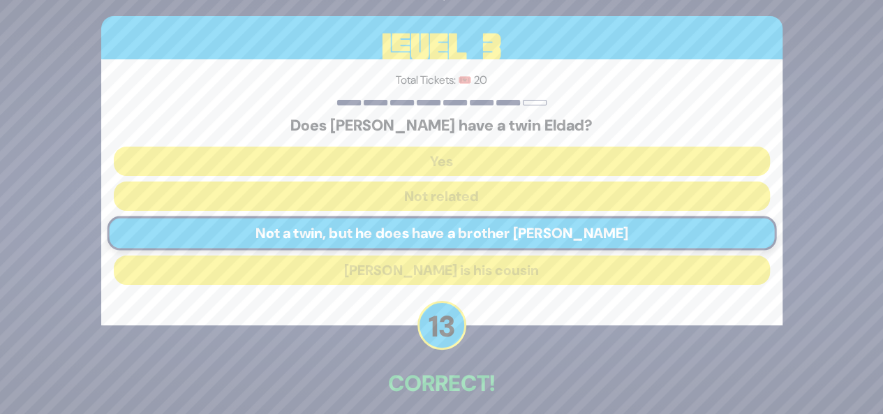
scroll to position [62, 0]
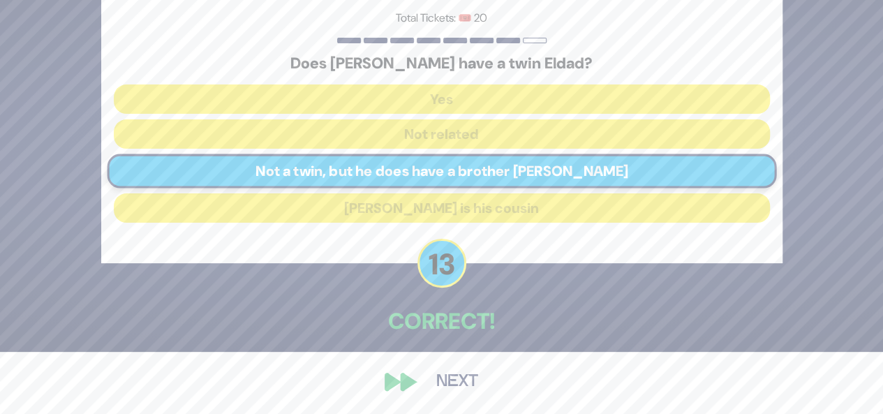
click at [447, 385] on button "Next" at bounding box center [457, 382] width 81 height 32
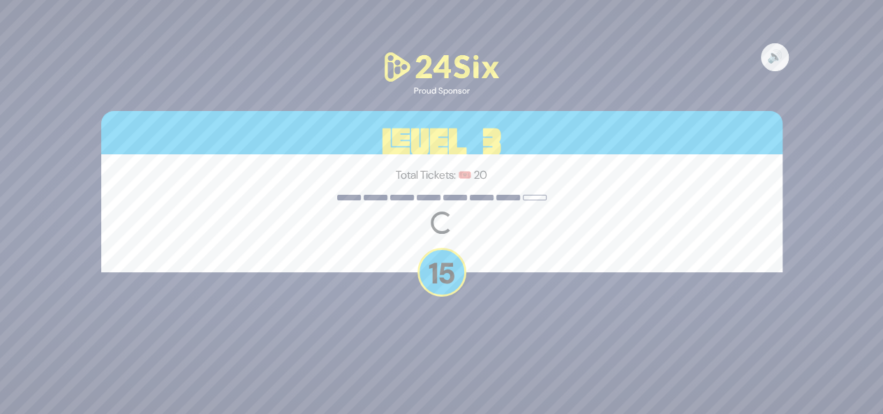
scroll to position [0, 0]
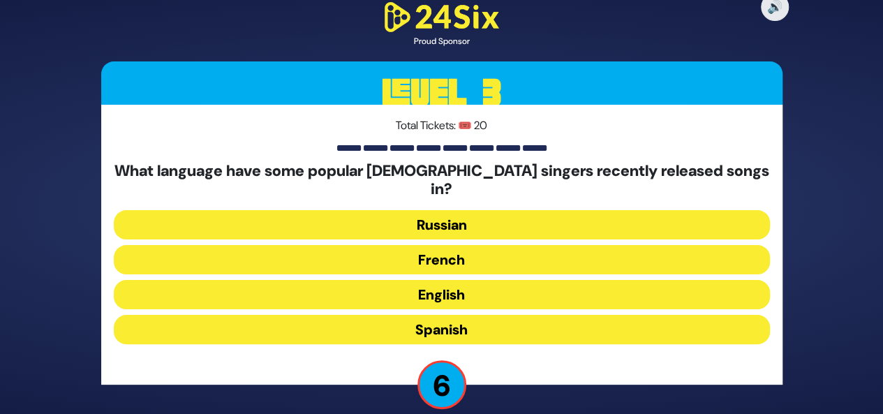
click at [560, 280] on button "French" at bounding box center [442, 294] width 656 height 29
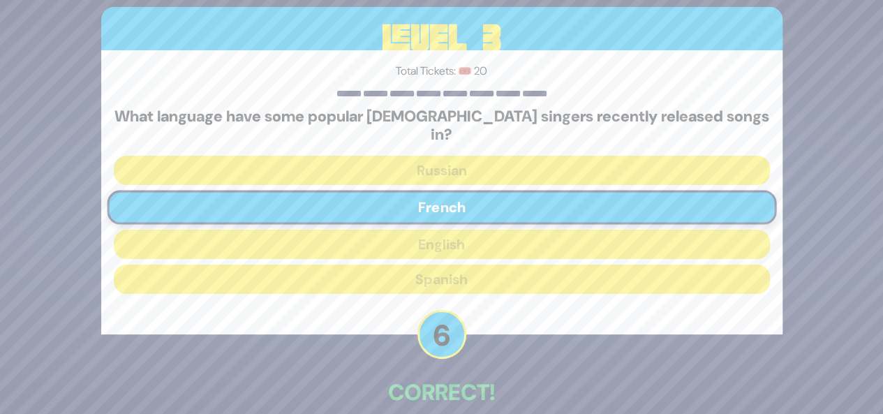
scroll to position [62, 0]
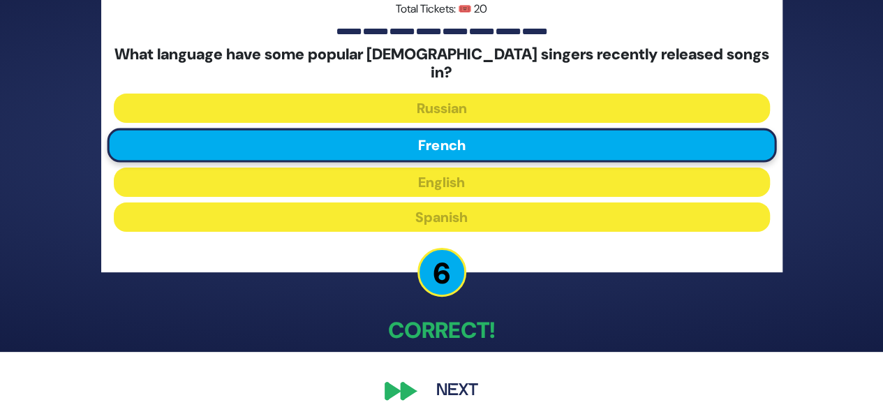
click at [458, 375] on button "Next" at bounding box center [457, 391] width 81 height 32
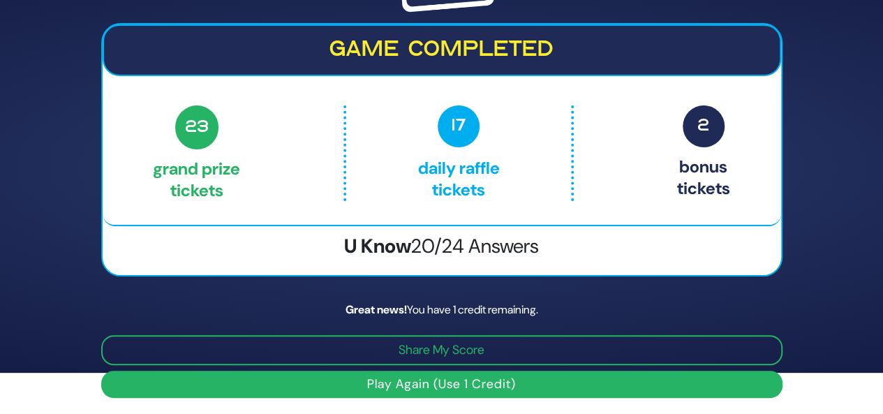
click at [506, 385] on button "Play Again (Use 1 Credit)" at bounding box center [442, 384] width 682 height 27
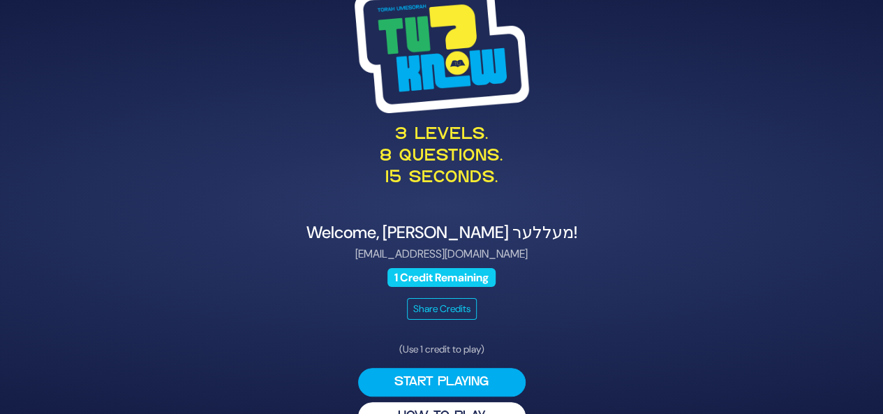
click at [506, 385] on button "Start Playing" at bounding box center [442, 382] width 168 height 29
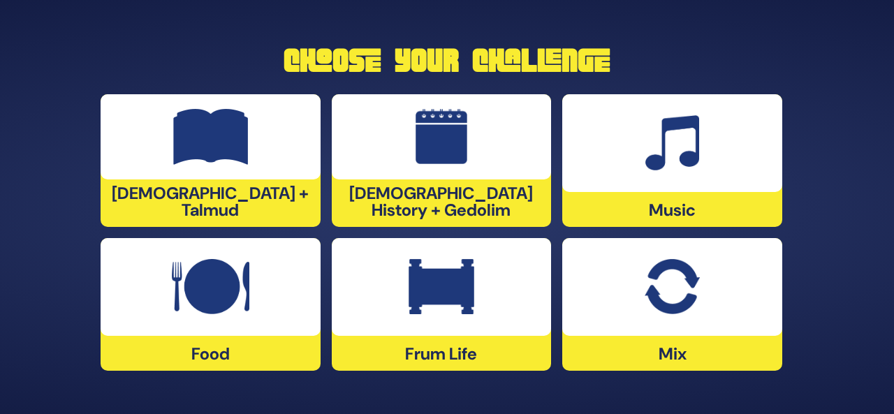
click at [698, 311] on img at bounding box center [672, 287] width 54 height 56
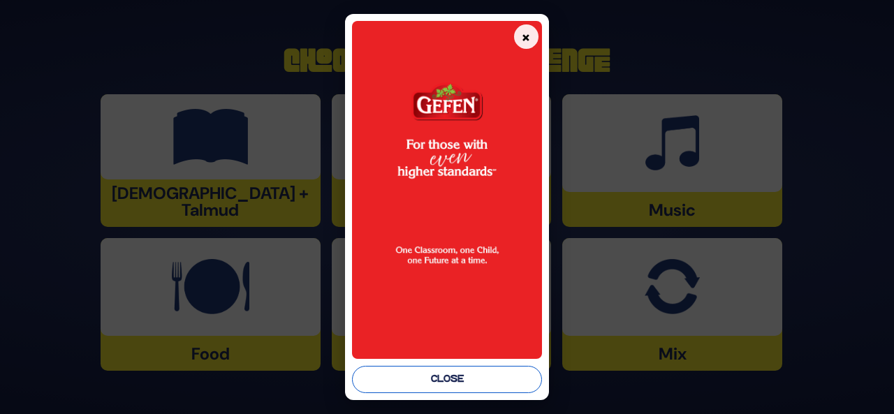
click at [401, 376] on button "Close" at bounding box center [447, 379] width 190 height 27
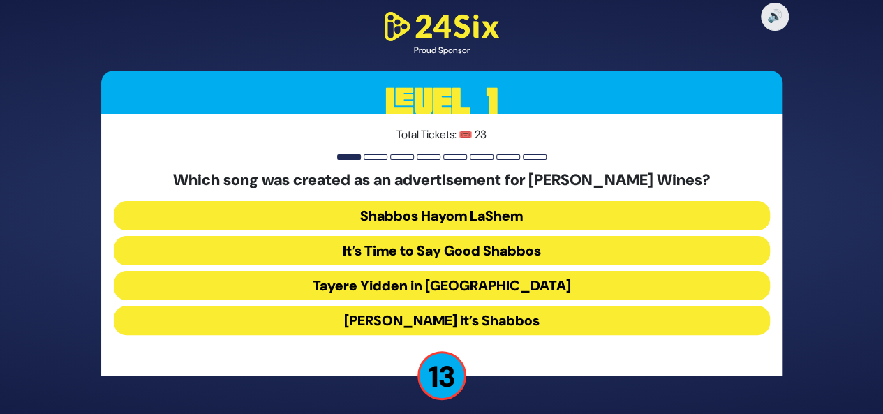
click at [420, 322] on button "[PERSON_NAME] it’s Shabbos" at bounding box center [442, 320] width 656 height 29
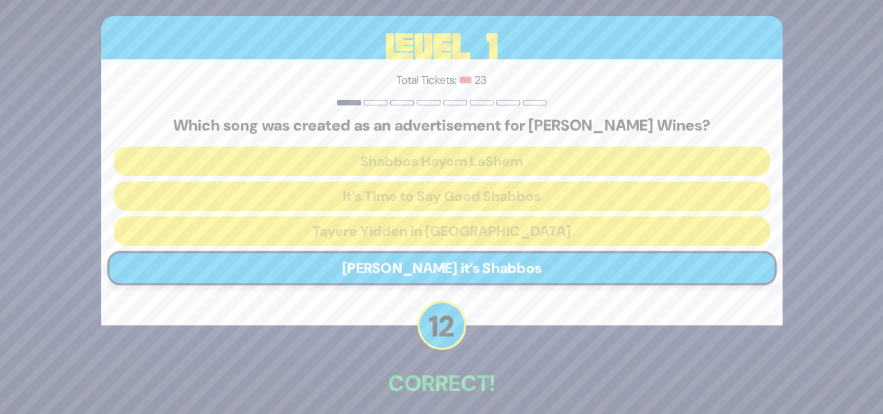
scroll to position [62, 0]
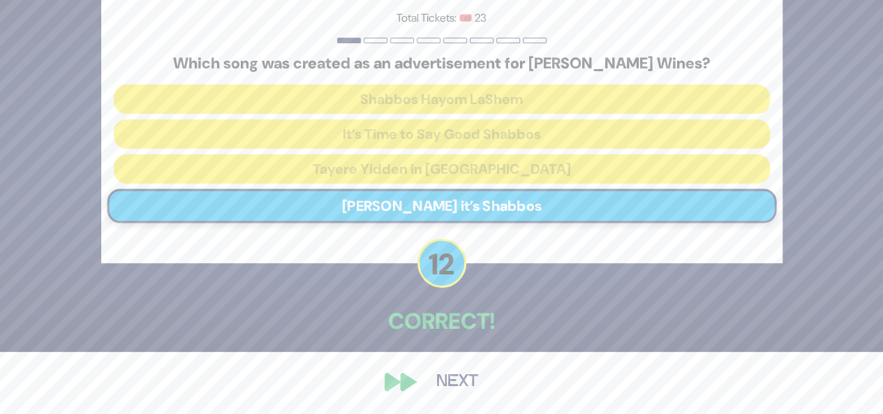
click at [455, 375] on button "Next" at bounding box center [457, 382] width 81 height 32
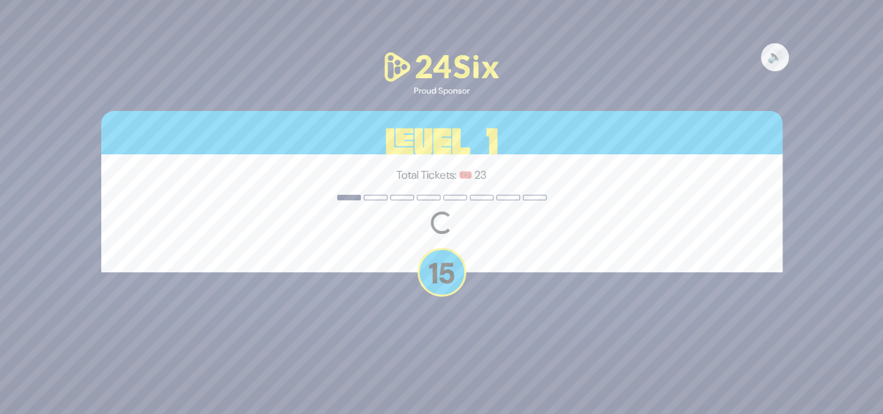
scroll to position [0, 0]
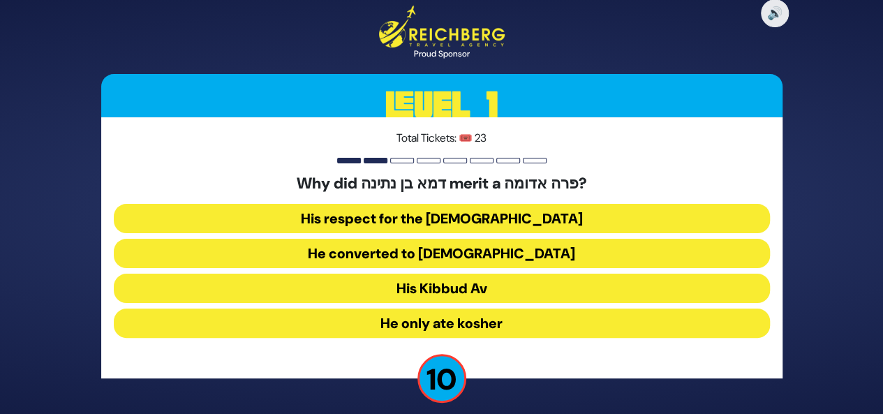
click at [454, 309] on button "His Kibbud Av" at bounding box center [442, 323] width 656 height 29
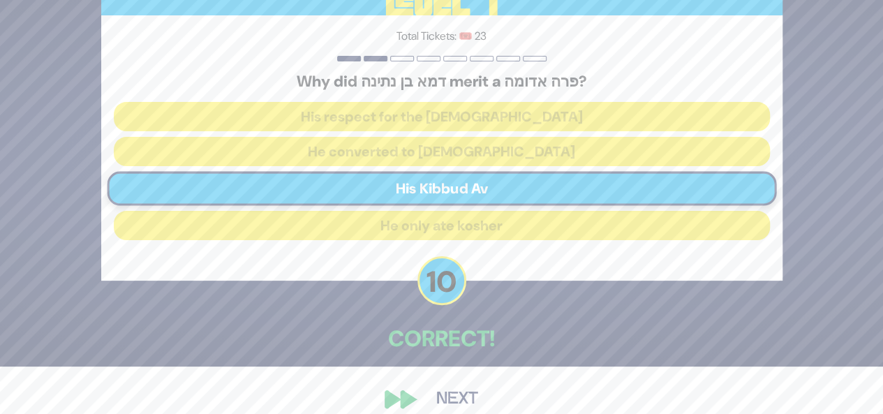
scroll to position [65, 0]
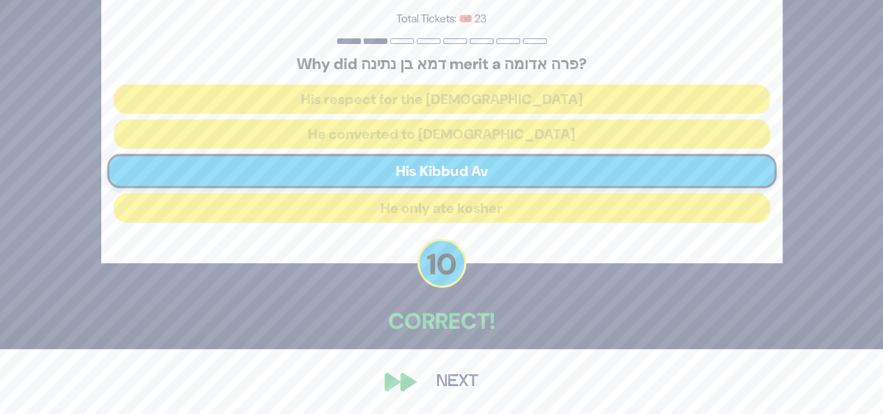
click at [455, 376] on button "Next" at bounding box center [457, 382] width 81 height 32
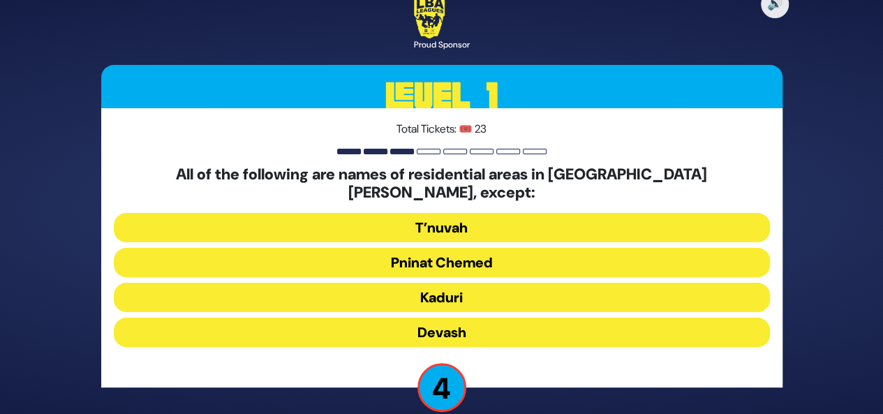
click at [549, 318] on button "Kaduri" at bounding box center [442, 332] width 656 height 29
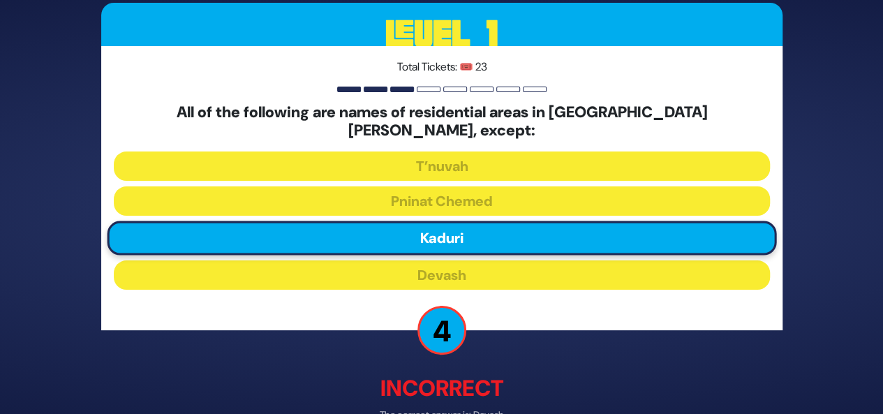
scroll to position [73, 0]
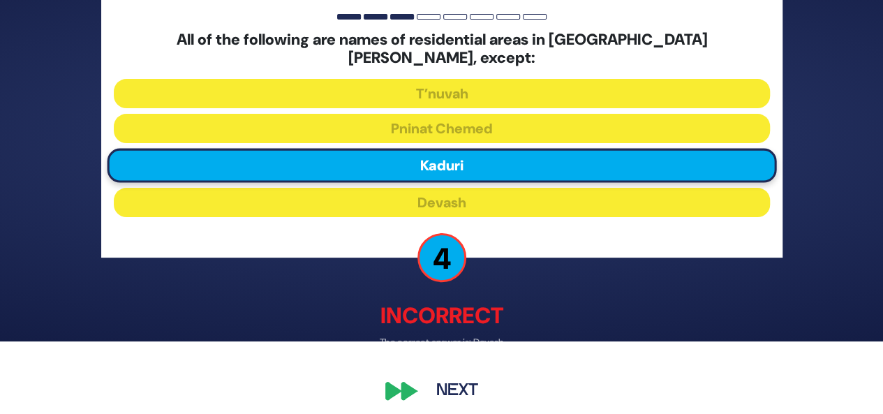
click at [443, 382] on button "Next" at bounding box center [457, 391] width 81 height 32
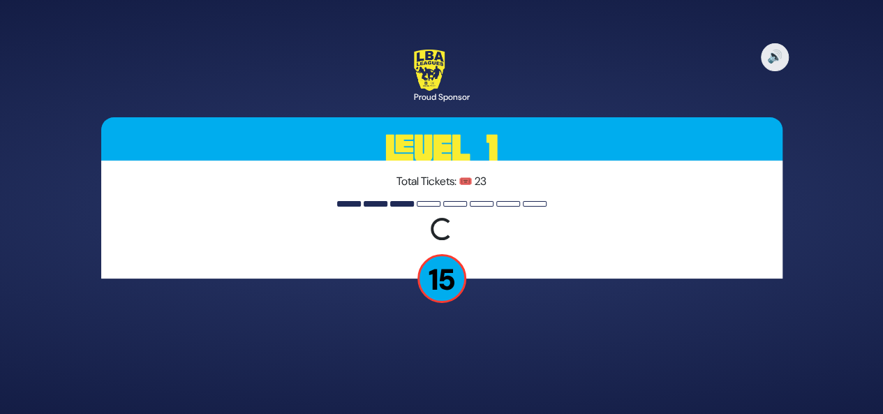
scroll to position [0, 0]
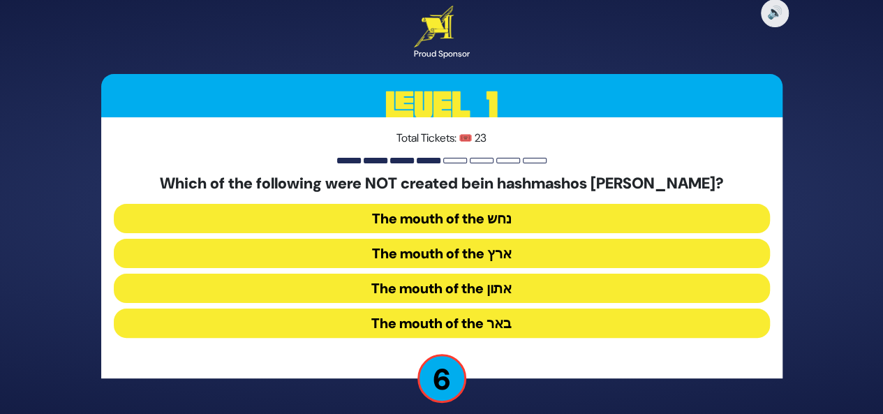
click at [529, 239] on button "The mouth of the נחש" at bounding box center [442, 253] width 656 height 29
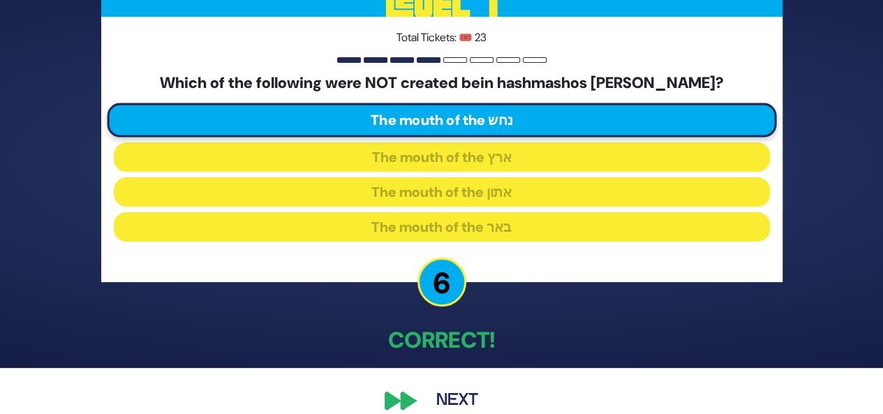
scroll to position [66, 0]
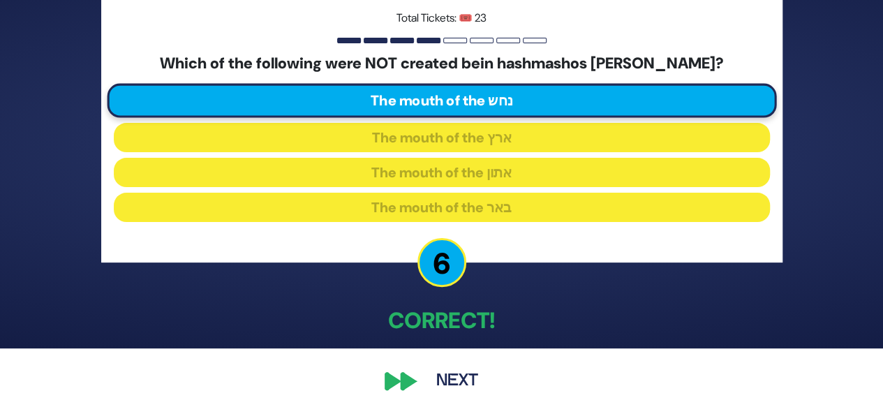
click at [404, 402] on div "🔊 Proud Sponsor Level 1 Total Tickets: 🎟️ 23 Which of the following were NOT cr…" at bounding box center [442, 141] width 715 height 545
click at [447, 381] on button "Next" at bounding box center [457, 381] width 81 height 32
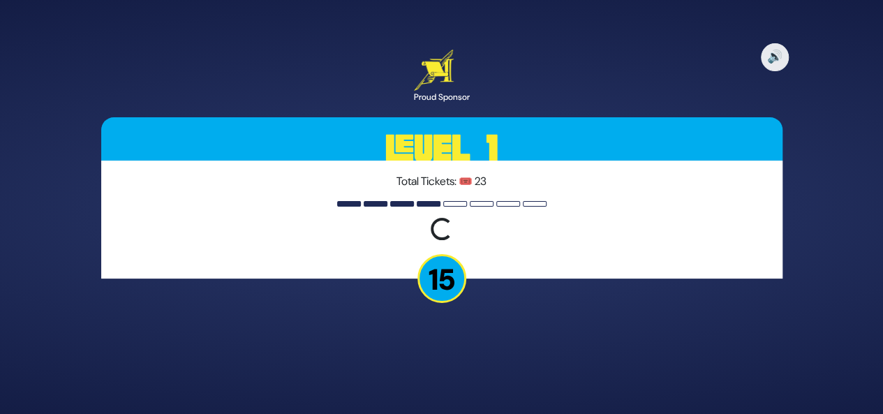
scroll to position [0, 0]
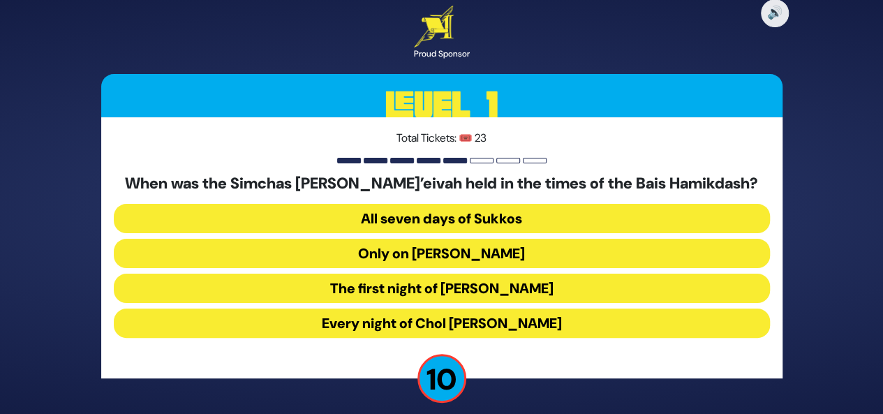
click at [570, 239] on button "All seven days of Sukkos" at bounding box center [442, 253] width 656 height 29
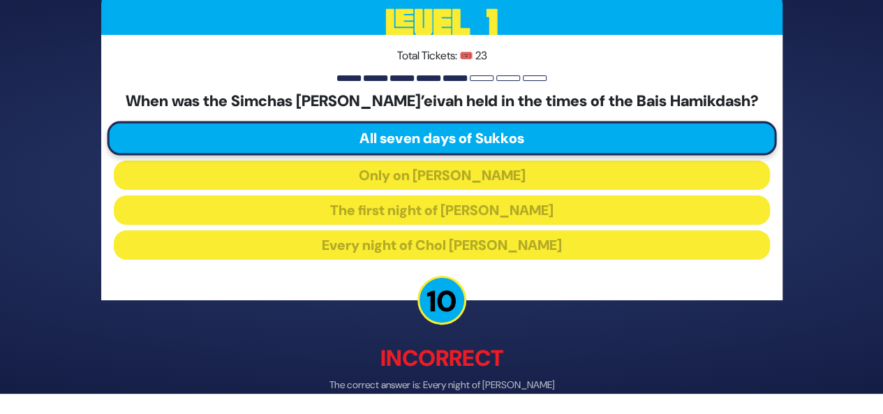
scroll to position [73, 0]
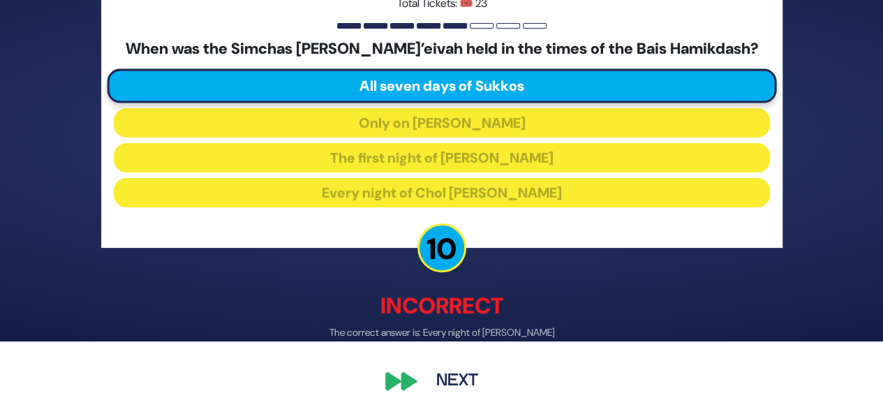
click at [454, 387] on button "Next" at bounding box center [457, 382] width 81 height 32
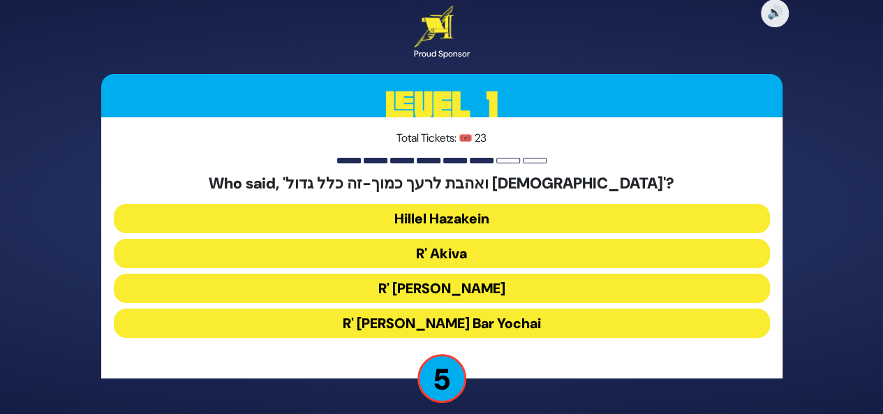
click at [506, 239] on button "Hillel Hazakein" at bounding box center [442, 253] width 656 height 29
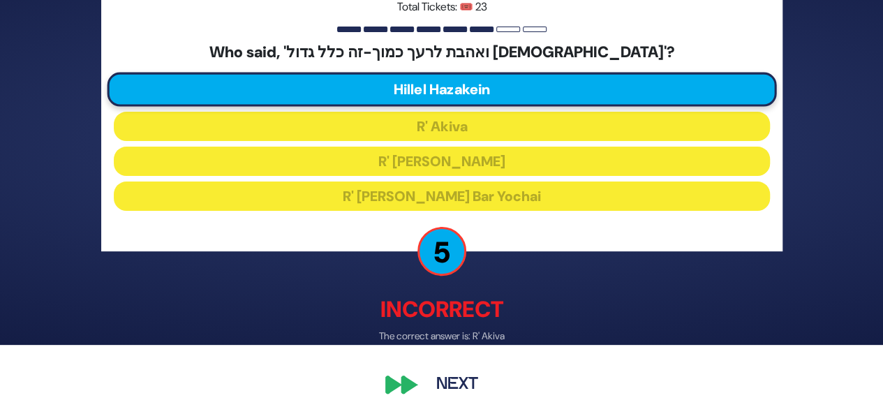
scroll to position [73, 0]
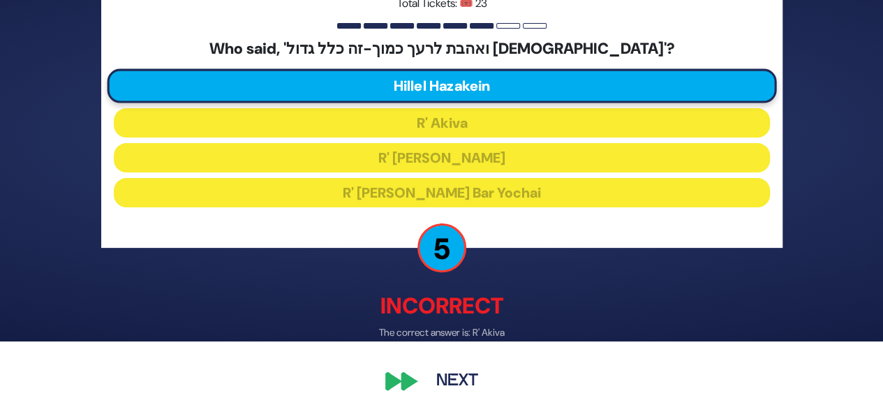
click at [461, 386] on button "Next" at bounding box center [457, 382] width 81 height 32
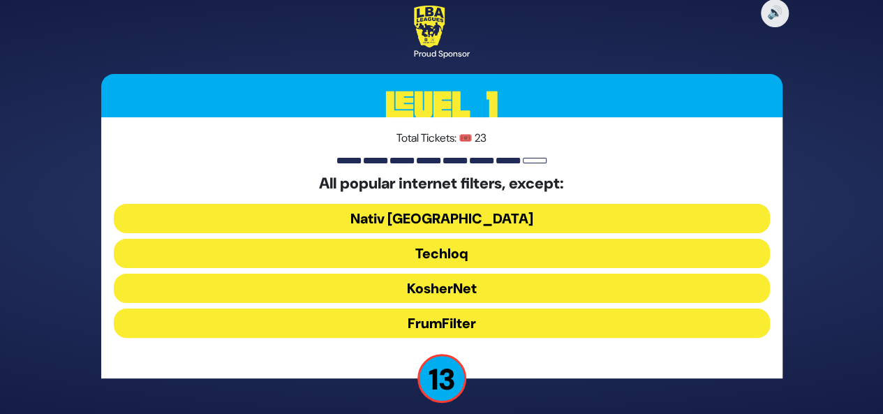
click at [487, 323] on button "FrumFilter" at bounding box center [442, 323] width 656 height 29
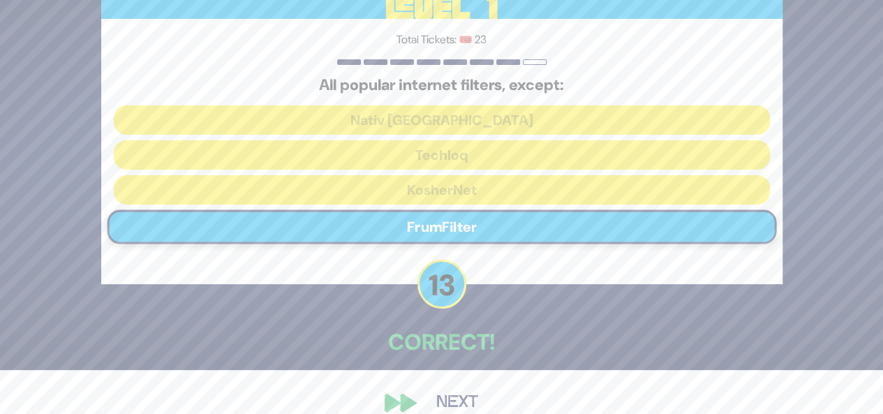
scroll to position [66, 0]
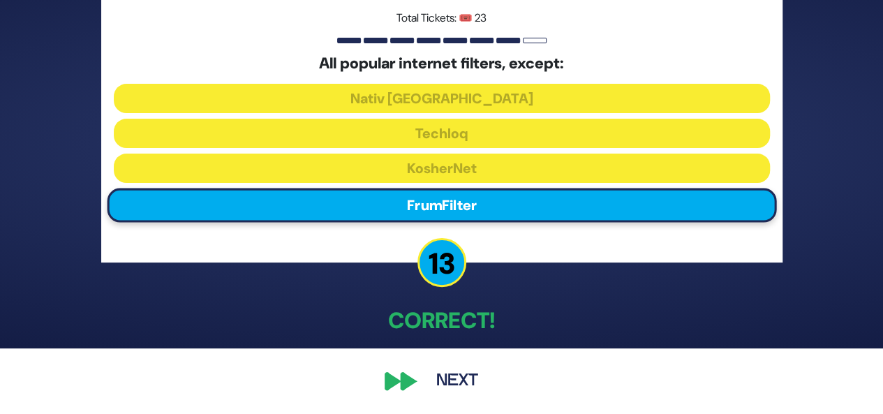
click at [446, 380] on button "Next" at bounding box center [457, 381] width 81 height 32
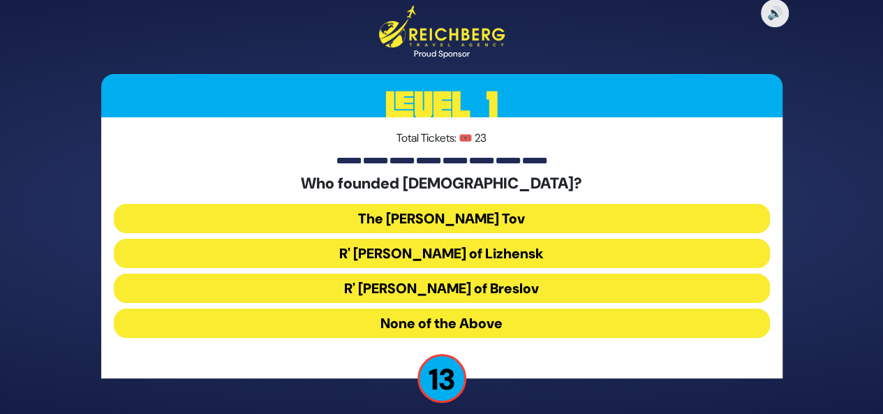
click at [464, 239] on button "The Baal Shem Tov" at bounding box center [442, 253] width 656 height 29
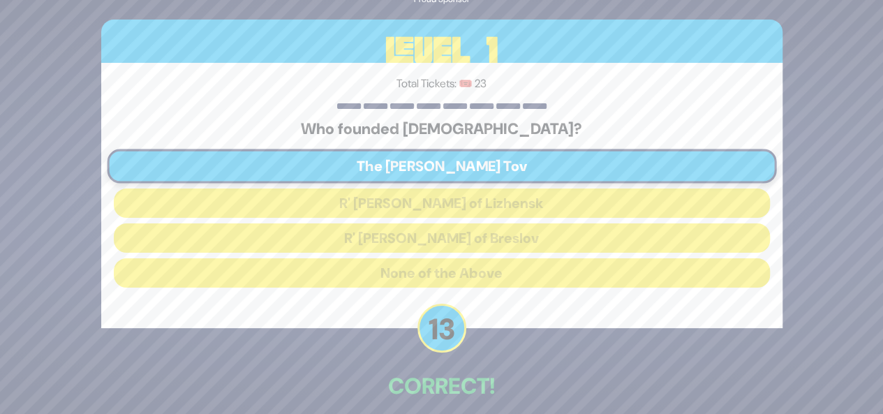
scroll to position [65, 0]
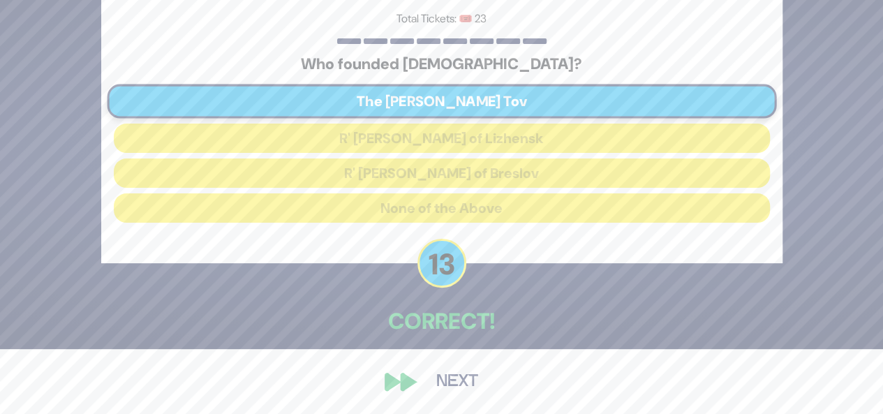
click at [465, 390] on button "Next" at bounding box center [457, 382] width 81 height 32
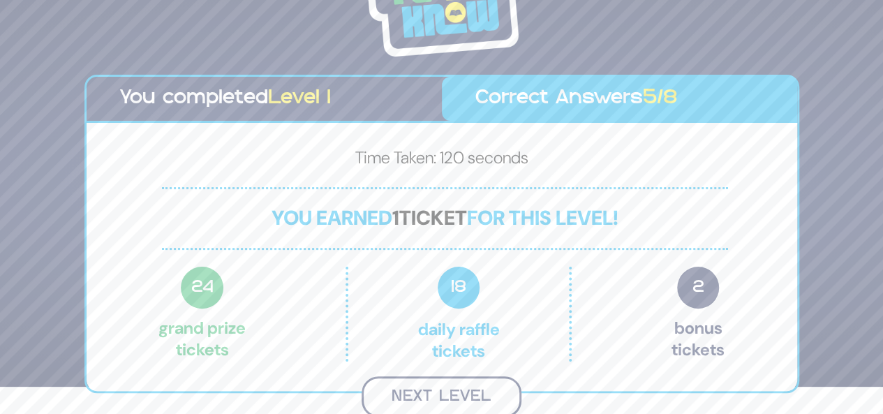
scroll to position [25, 0]
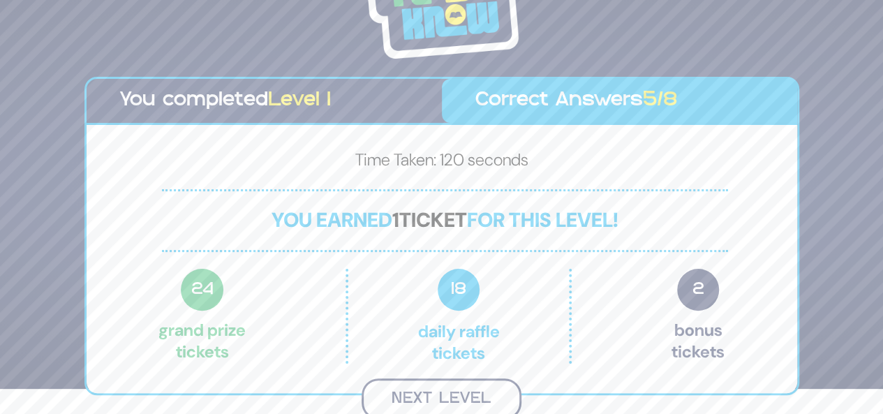
click at [453, 390] on button "Next Level" at bounding box center [442, 399] width 160 height 41
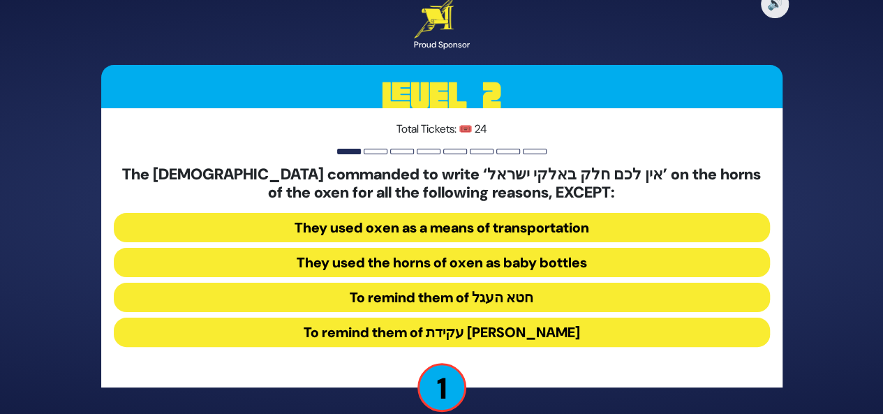
click at [482, 342] on button "To remind them of עקידת יצחק" at bounding box center [442, 332] width 656 height 29
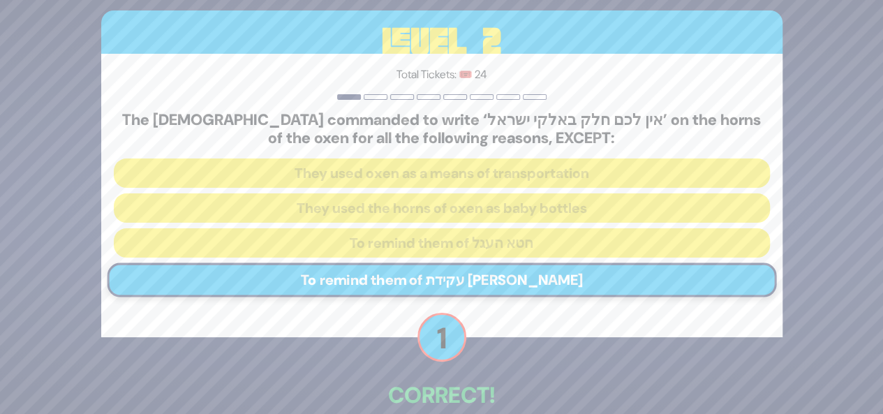
scroll to position [74, 0]
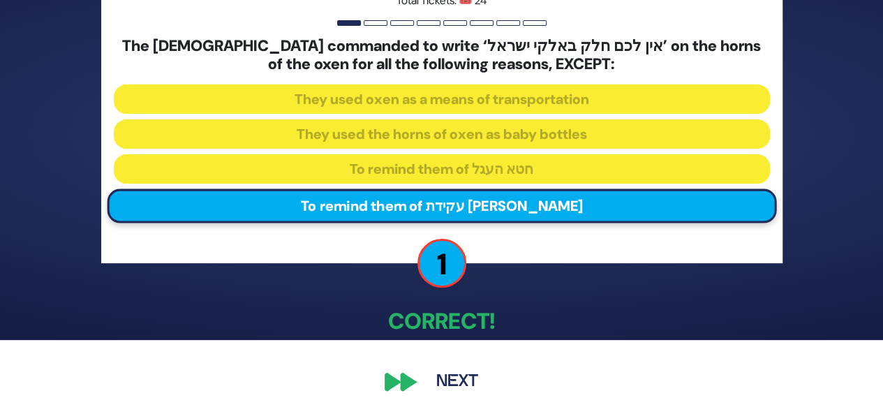
click at [459, 375] on button "Next" at bounding box center [457, 382] width 81 height 32
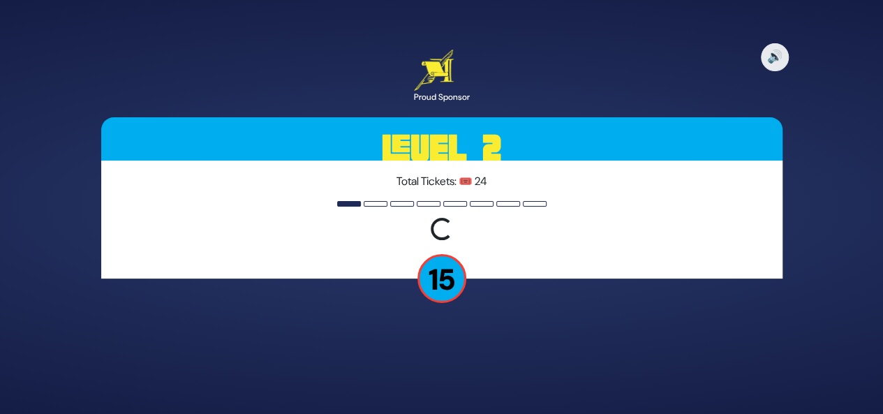
scroll to position [0, 0]
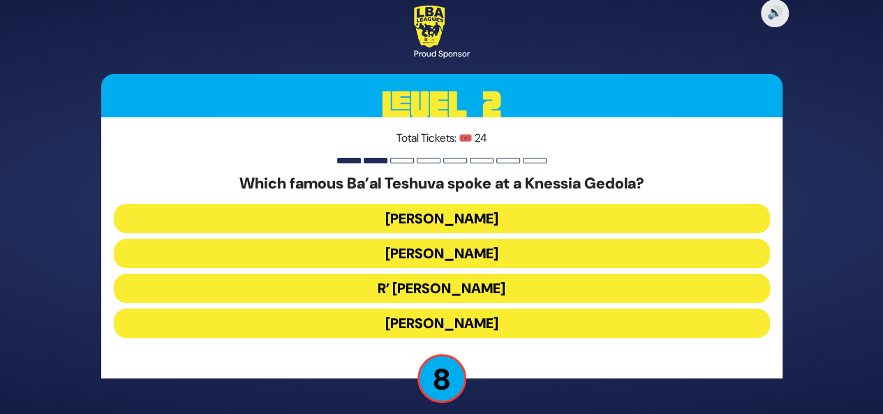
click at [543, 309] on button "R’ Uri Zohar" at bounding box center [442, 323] width 656 height 29
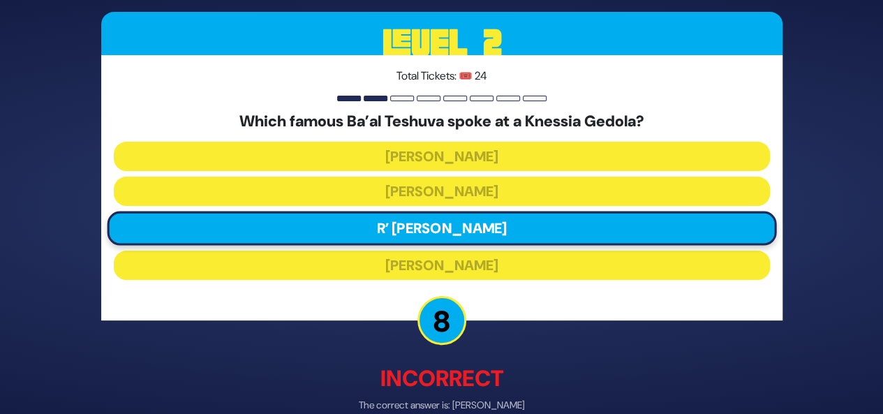
scroll to position [73, 0]
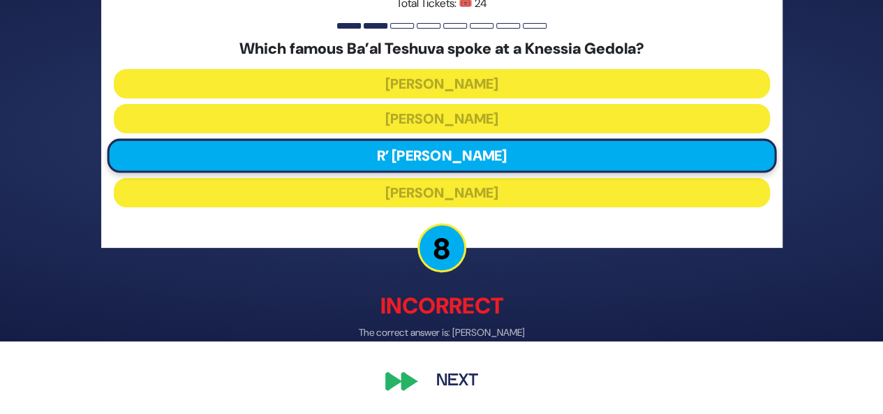
click at [446, 397] on button "Next" at bounding box center [457, 382] width 81 height 32
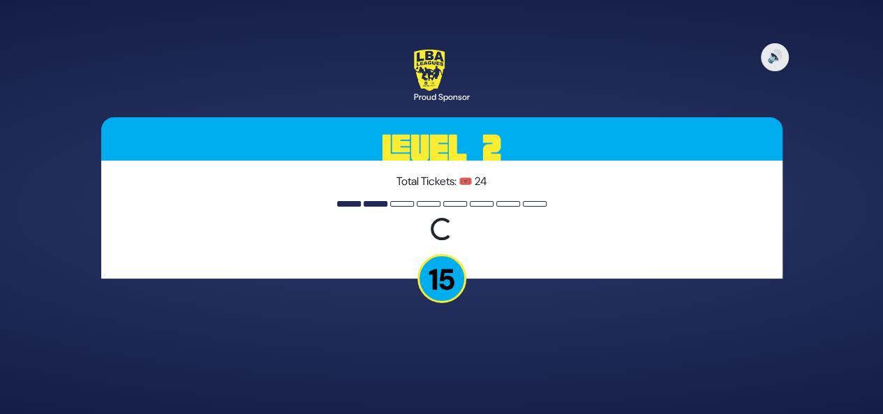
scroll to position [0, 0]
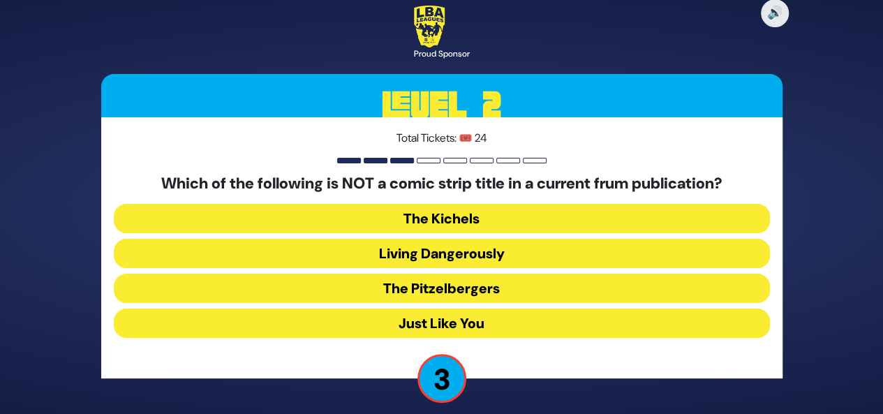
click at [546, 274] on button "Living Dangerously" at bounding box center [442, 288] width 656 height 29
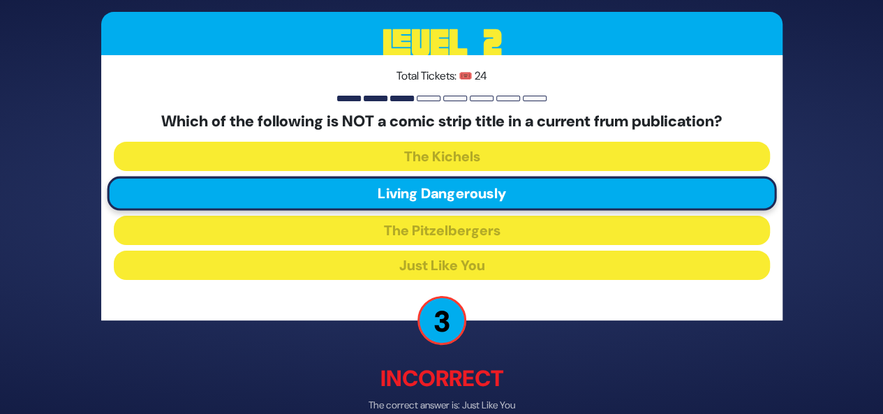
scroll to position [73, 0]
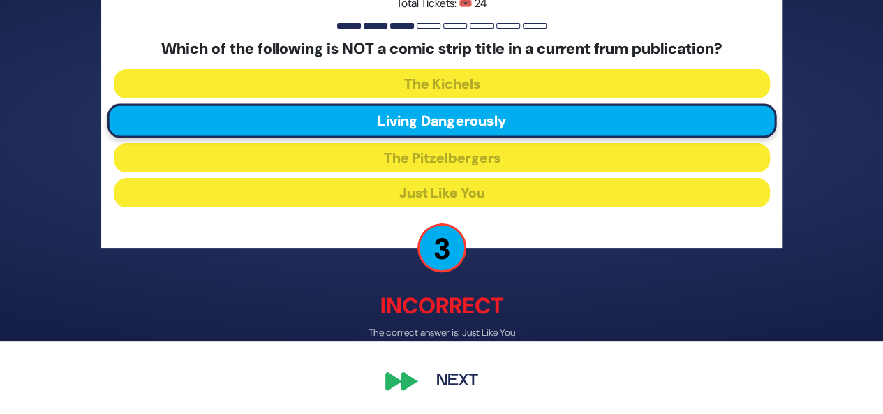
drag, startPoint x: 462, startPoint y: 385, endPoint x: 427, endPoint y: 385, distance: 34.9
click at [427, 385] on button "Next" at bounding box center [457, 382] width 81 height 32
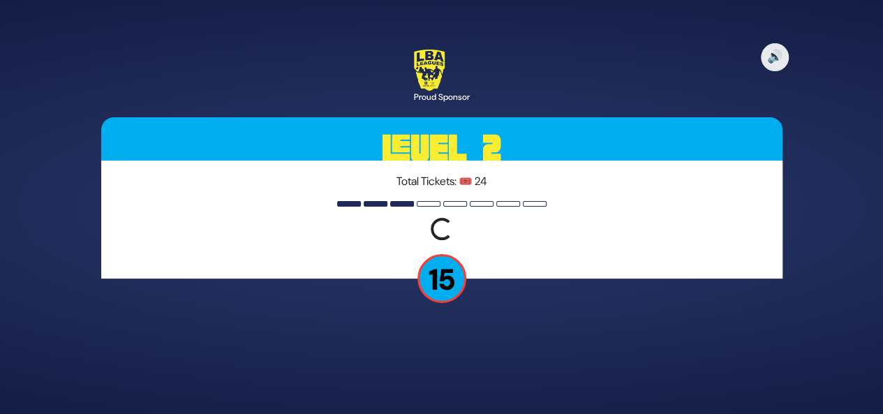
scroll to position [0, 0]
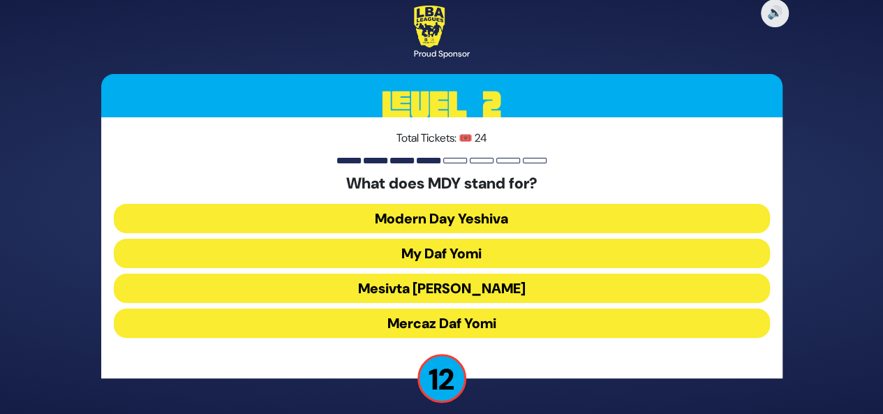
click at [494, 330] on button "Mercaz Daf Yomi" at bounding box center [442, 323] width 656 height 29
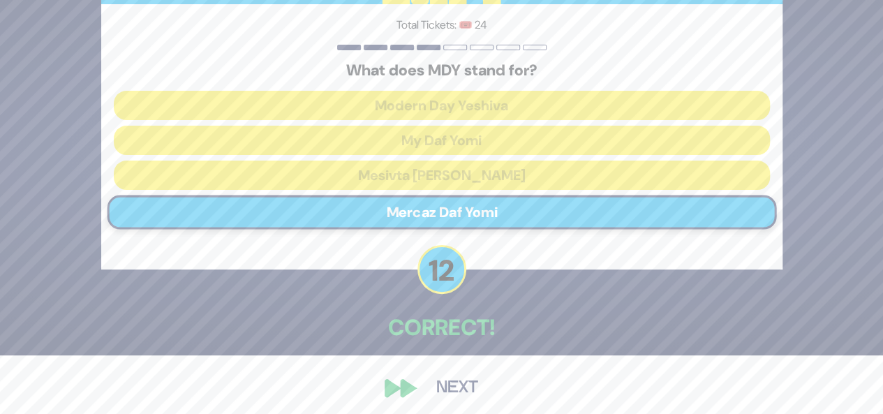
scroll to position [66, 0]
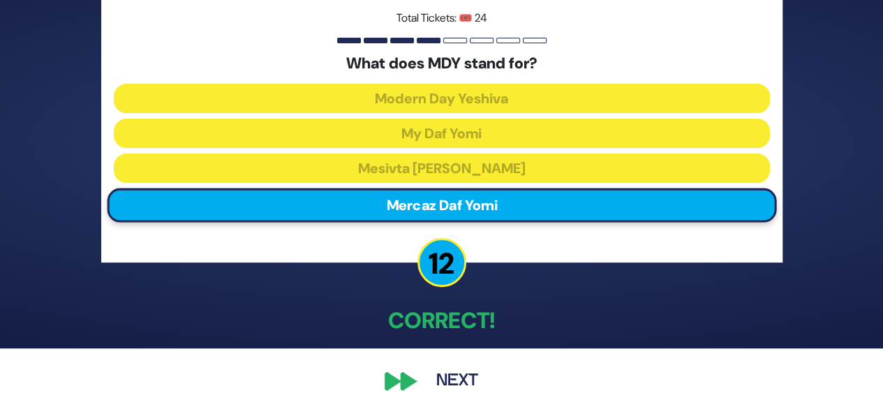
click at [471, 386] on button "Next" at bounding box center [457, 381] width 81 height 32
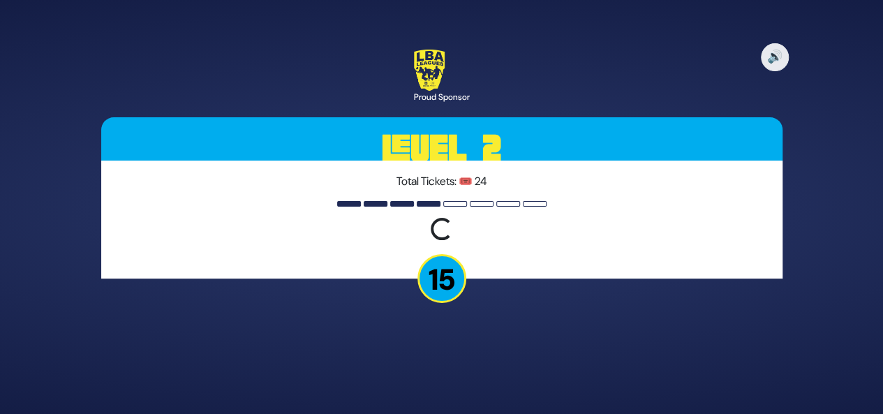
scroll to position [0, 0]
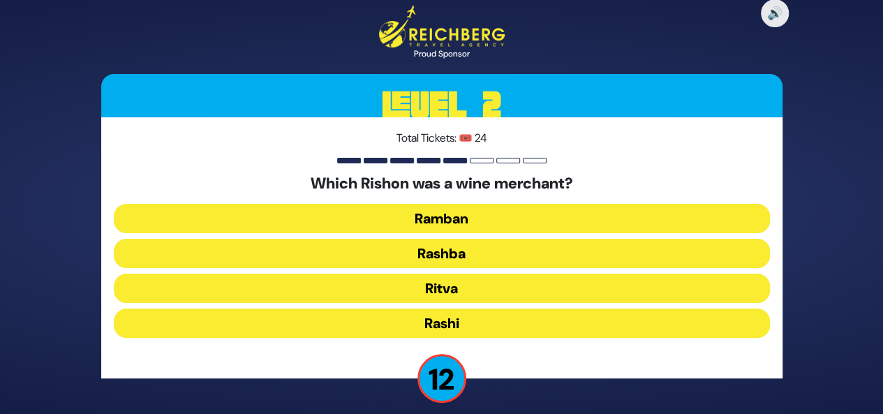
click at [422, 333] on button "Rashi" at bounding box center [442, 323] width 656 height 29
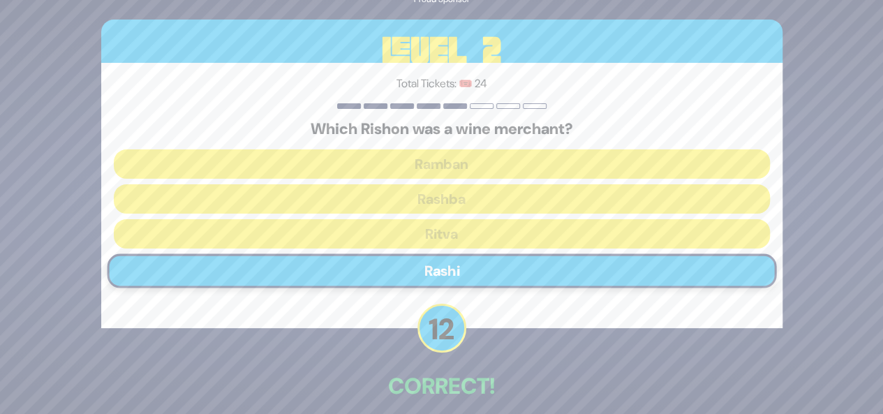
scroll to position [65, 0]
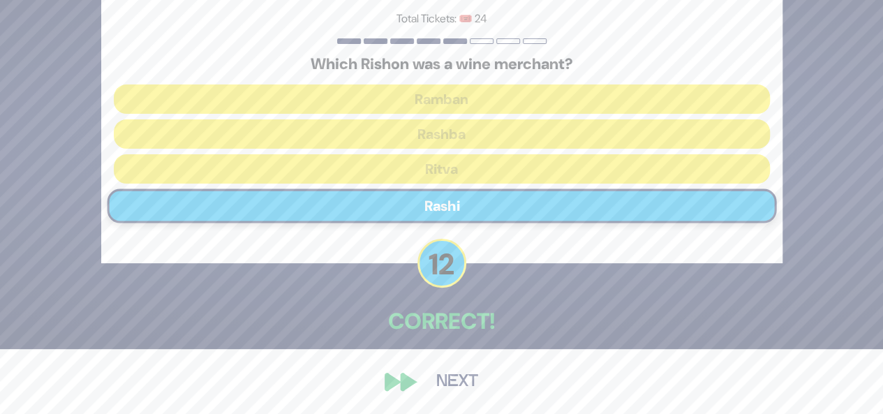
click at [458, 375] on button "Next" at bounding box center [457, 382] width 81 height 32
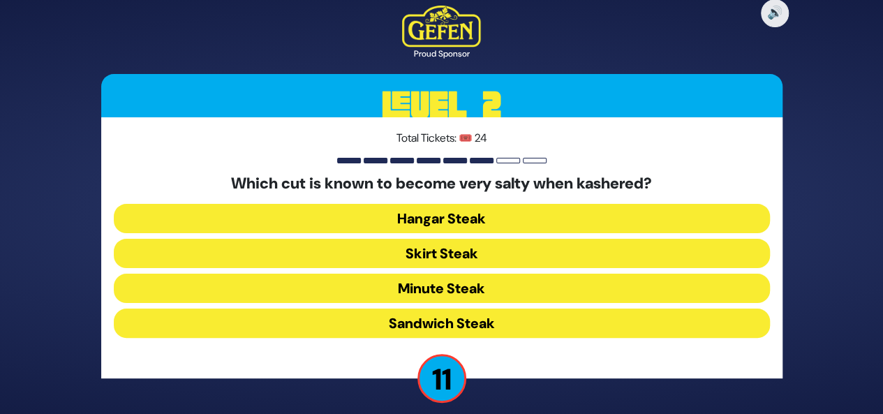
click at [495, 269] on div "Which cut is known to become very salty when kashered? Hangar Steak Skirt Steak…" at bounding box center [442, 259] width 656 height 169
click at [497, 274] on button "Skirt Steak" at bounding box center [442, 288] width 656 height 29
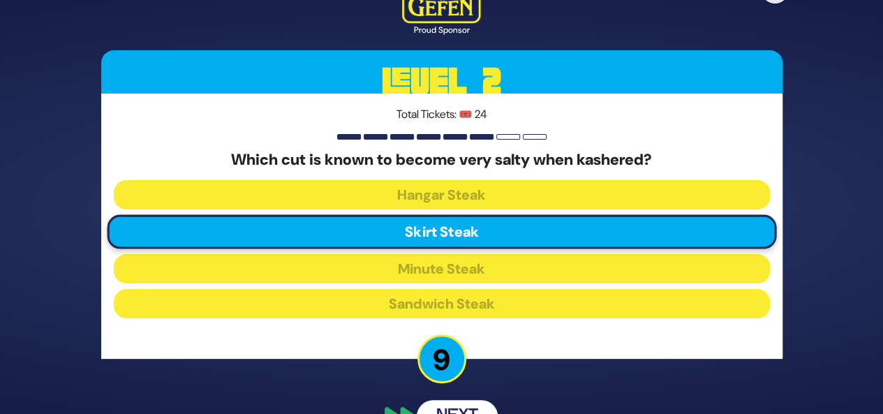
scroll to position [35, 0]
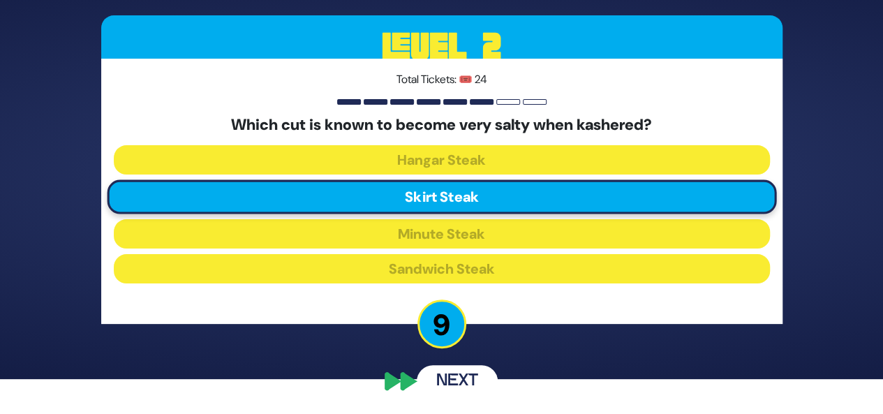
click at [543, 355] on div "🔊 Proud Sponsor Level 2 Total Tickets: 🎟️ 24 Which cut is known to become very …" at bounding box center [442, 172] width 715 height 484
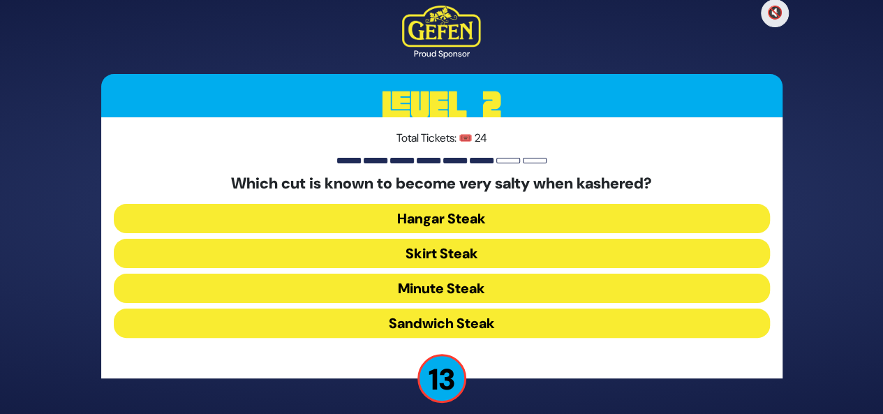
click at [536, 274] on button "Skirt Steak" at bounding box center [442, 288] width 656 height 29
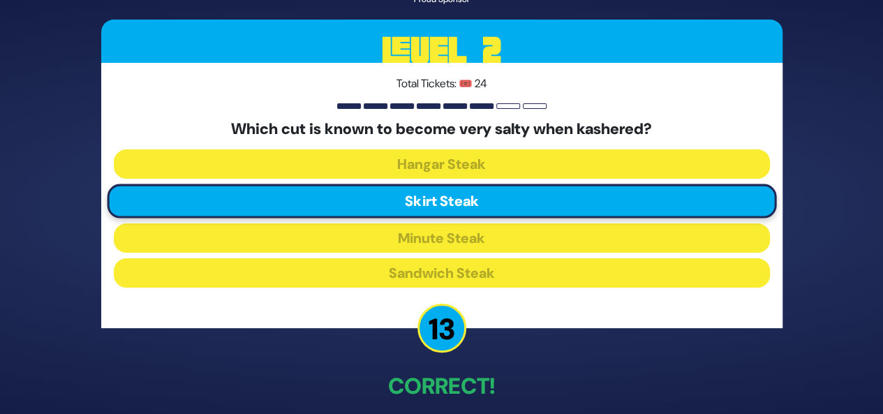
click at [876, 226] on div "🔇 Proud Sponsor Level 2 Total Tickets: 🎟️ 24 Which cut is known to become very …" at bounding box center [441, 207] width 883 height 414
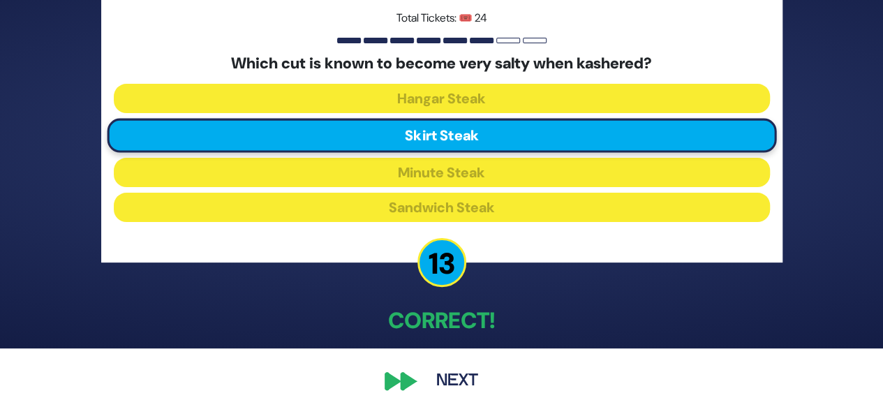
click at [453, 392] on button "Next" at bounding box center [457, 381] width 81 height 32
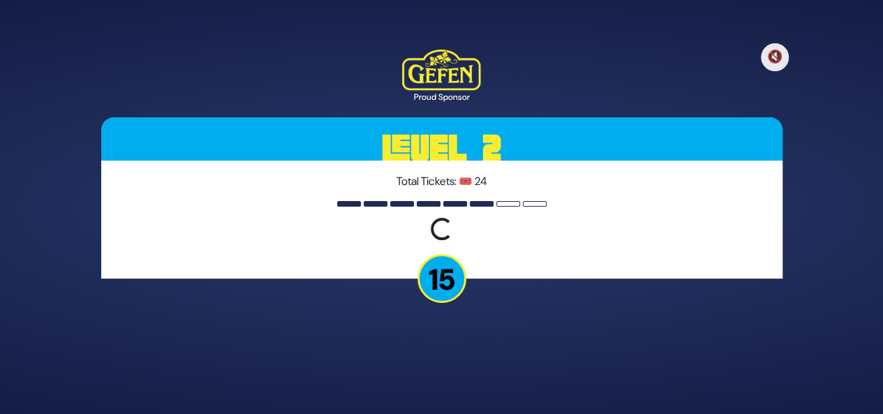
scroll to position [0, 0]
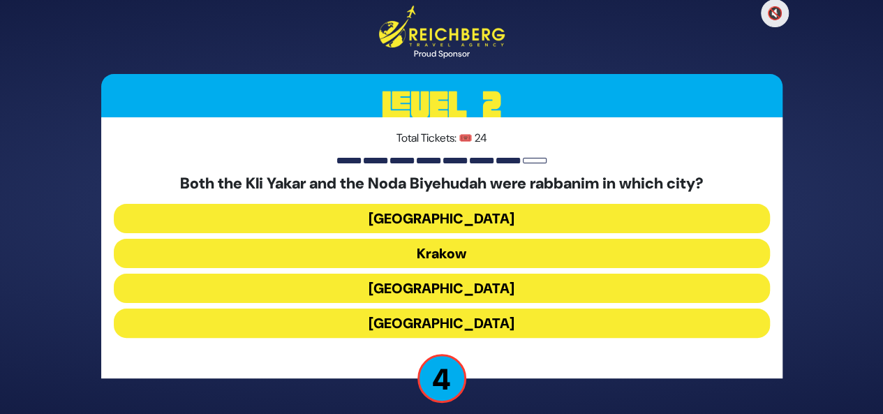
click at [472, 335] on button "[GEOGRAPHIC_DATA]" at bounding box center [442, 323] width 656 height 29
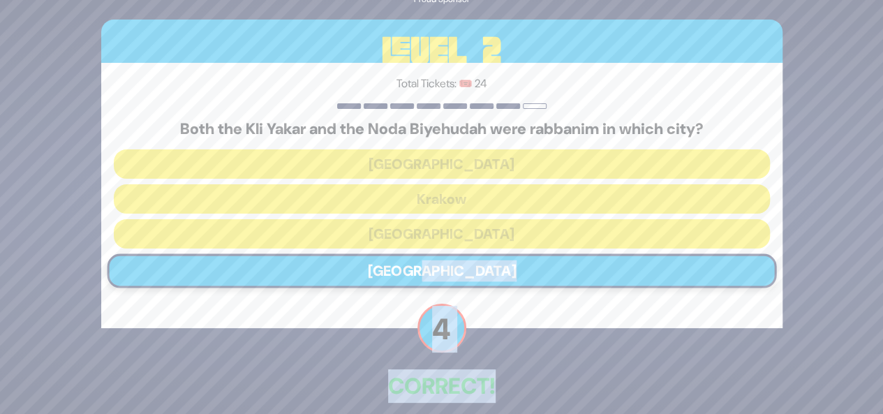
scroll to position [65, 0]
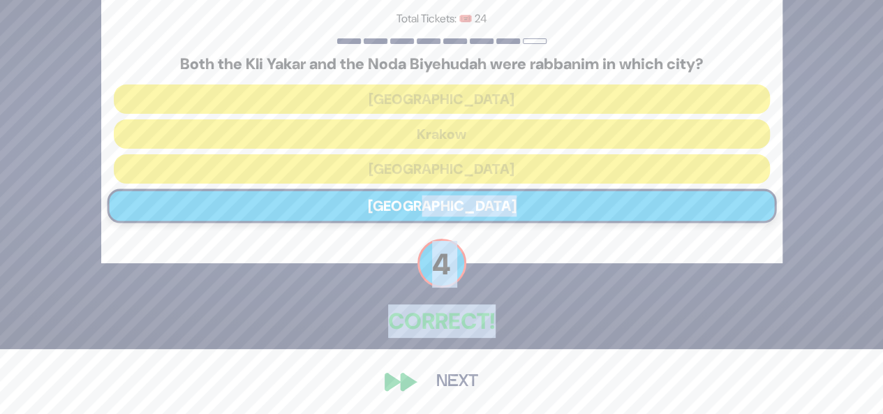
drag, startPoint x: 868, startPoint y: 403, endPoint x: 891, endPoint y: 399, distance: 23.4
click at [883, 349] on html "🔇 Proud Sponsor Level 2 Total Tickets: 🎟️ 24 Both the [PERSON_NAME] and the Nod…" at bounding box center [441, 142] width 883 height 414
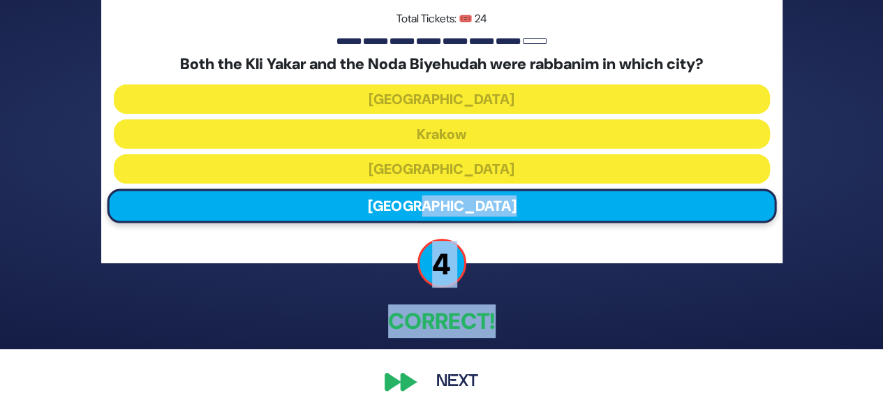
click at [837, 293] on div "🔇 Proud Sponsor Level 2 Total Tickets: 🎟️ 24 Both the [PERSON_NAME] and the Nod…" at bounding box center [441, 142] width 883 height 414
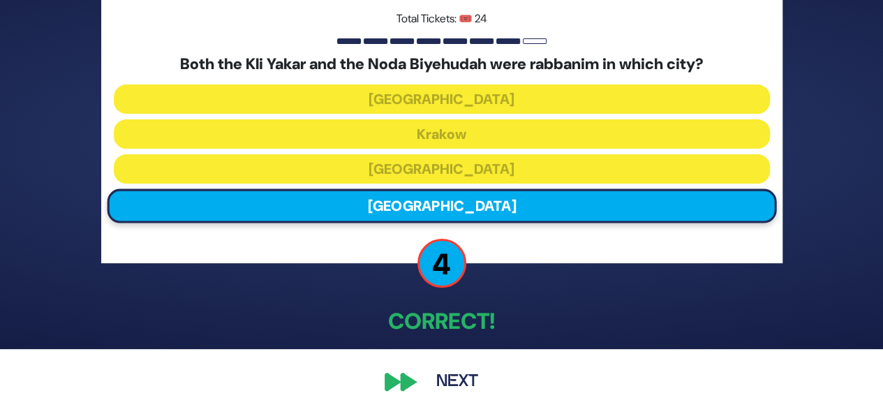
scroll to position [0, 0]
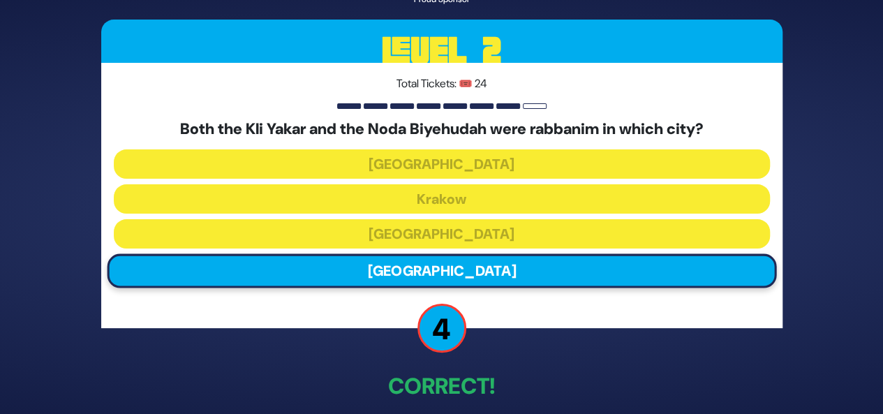
drag, startPoint x: 774, startPoint y: 410, endPoint x: 772, endPoint y: 441, distance: 30.8
click at [772, 413] on html "🔇 Proud Sponsor Level 2 Total Tickets: 🎟️ 24 Both the [PERSON_NAME] and the Nod…" at bounding box center [441, 207] width 883 height 414
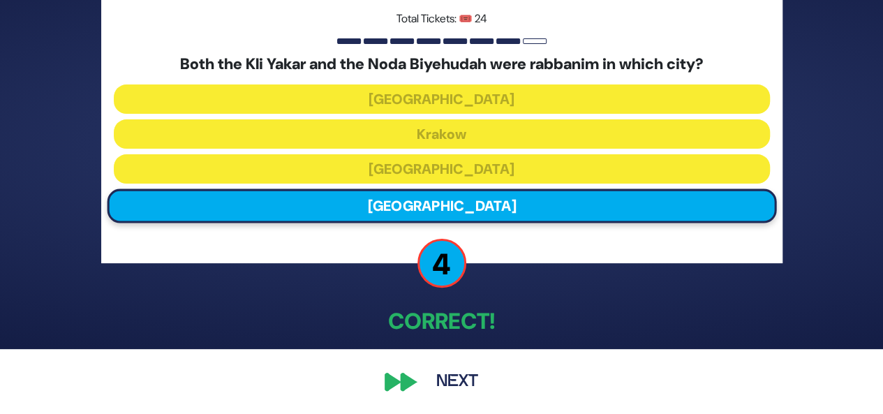
click at [464, 379] on button "Next" at bounding box center [457, 382] width 81 height 32
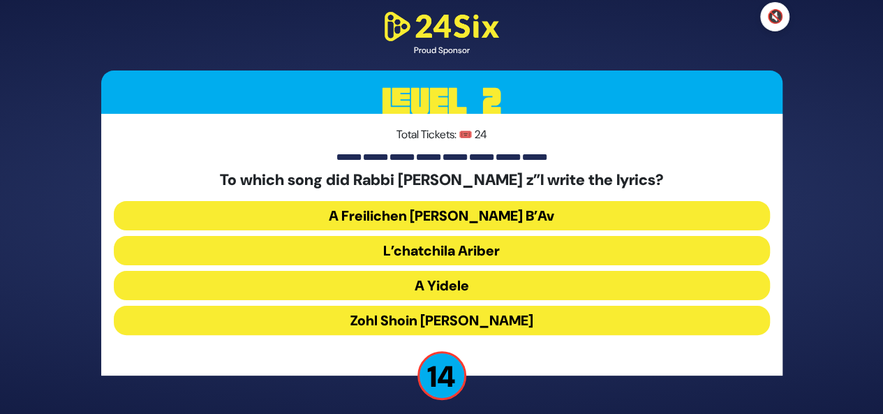
click at [764, 10] on button "🔇" at bounding box center [775, 16] width 29 height 29
click at [397, 306] on button "A Yidele" at bounding box center [442, 320] width 656 height 29
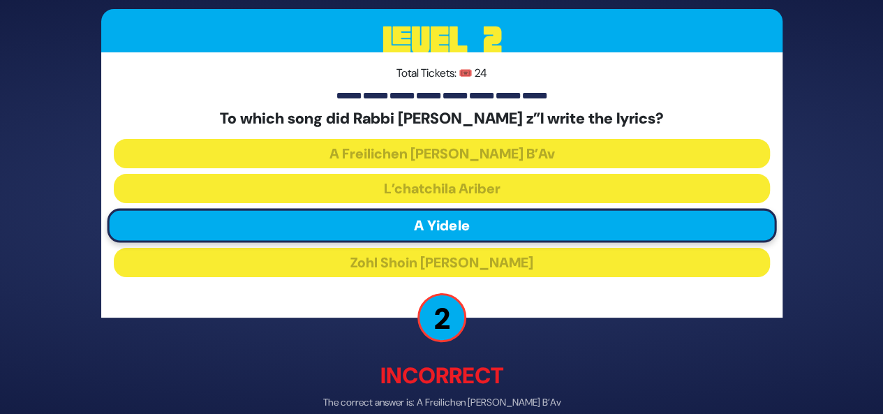
scroll to position [69, 0]
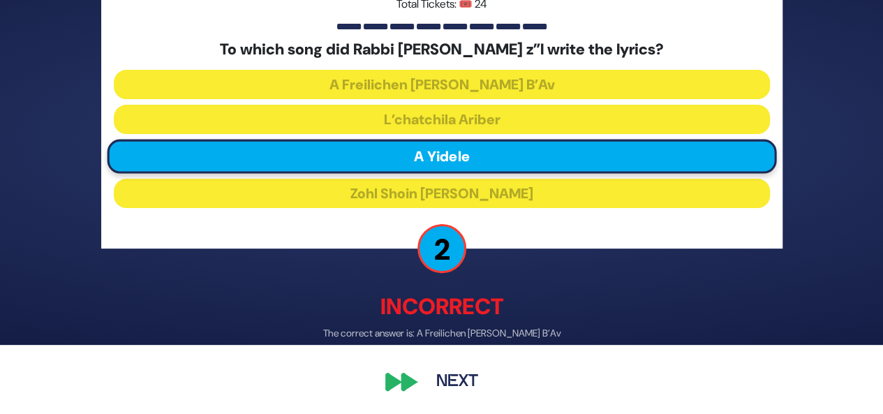
click at [430, 390] on button "Next" at bounding box center [457, 382] width 81 height 32
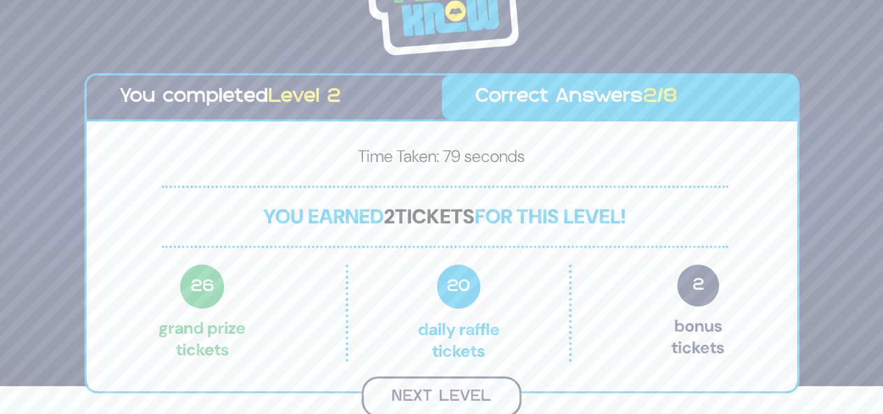
scroll to position [27, 0]
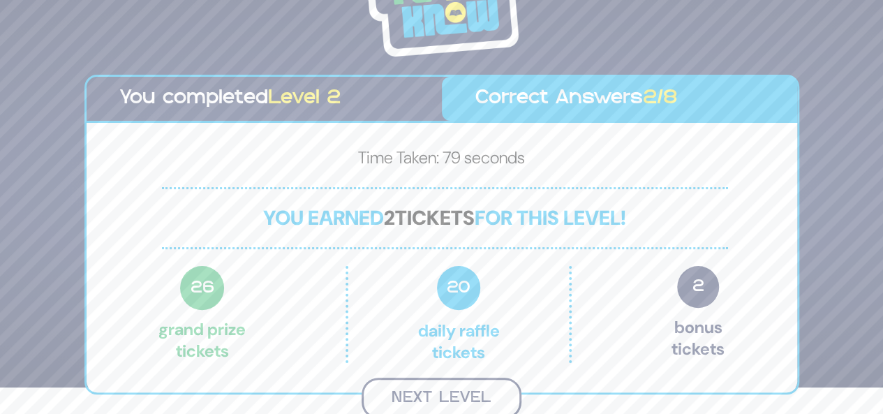
click at [471, 388] on button "Next Level" at bounding box center [442, 398] width 160 height 41
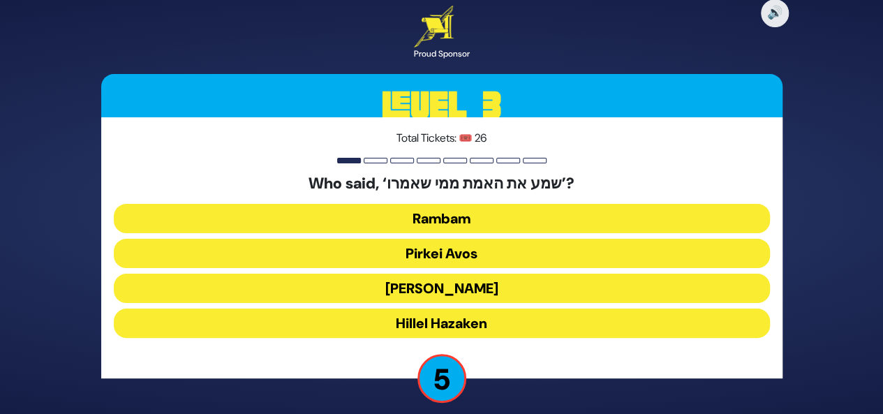
click at [582, 309] on button "[PERSON_NAME]" at bounding box center [442, 323] width 656 height 29
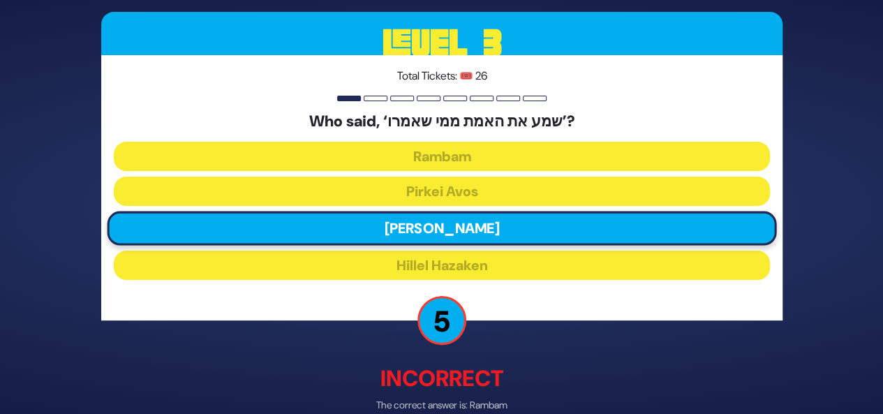
scroll to position [73, 0]
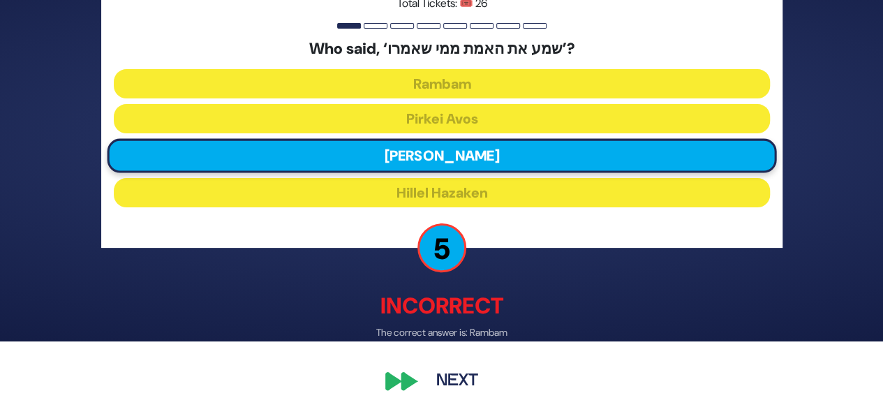
click at [463, 389] on button "Next" at bounding box center [457, 382] width 81 height 32
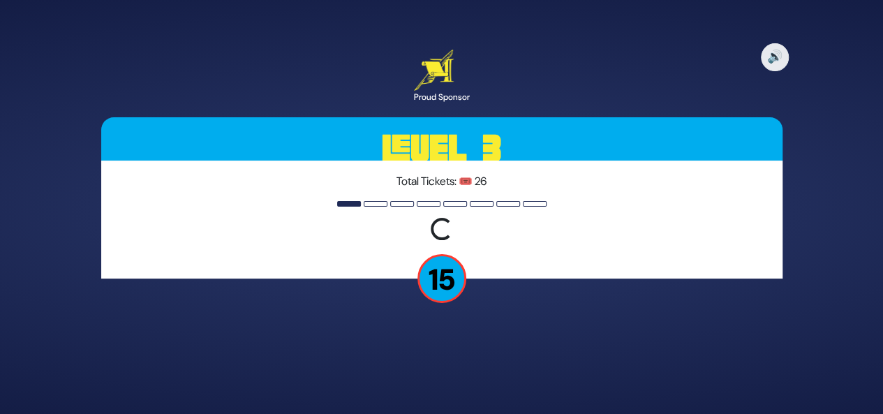
scroll to position [0, 0]
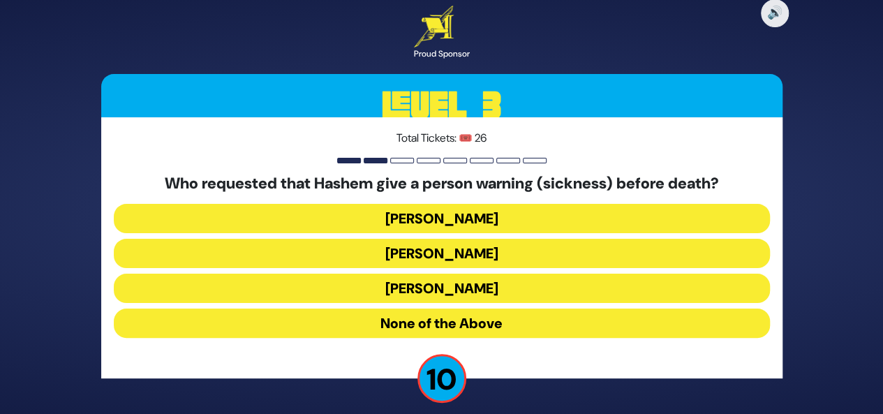
click at [564, 309] on button "[PERSON_NAME]" at bounding box center [442, 323] width 656 height 29
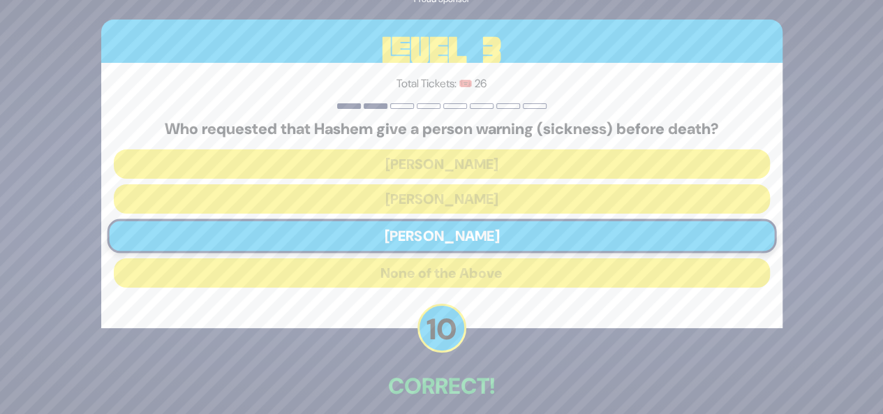
scroll to position [66, 0]
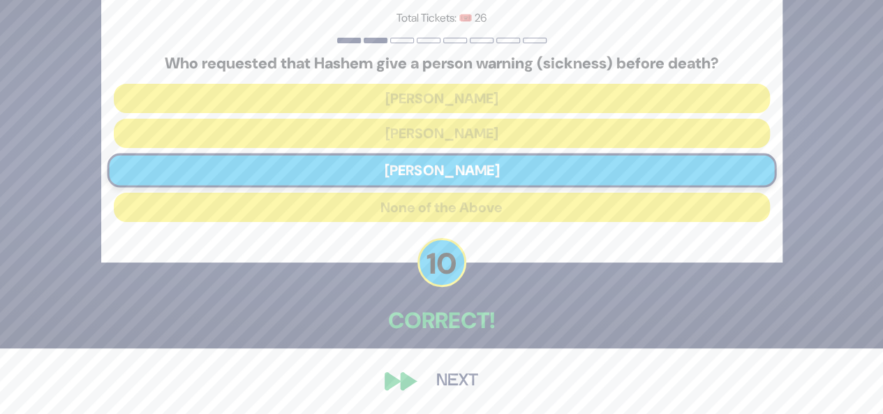
click at [469, 399] on div "🔊 Proud Sponsor Level 3 Total Tickets: 🎟️ 26 Who requested that Hashem give a p…" at bounding box center [442, 141] width 715 height 545
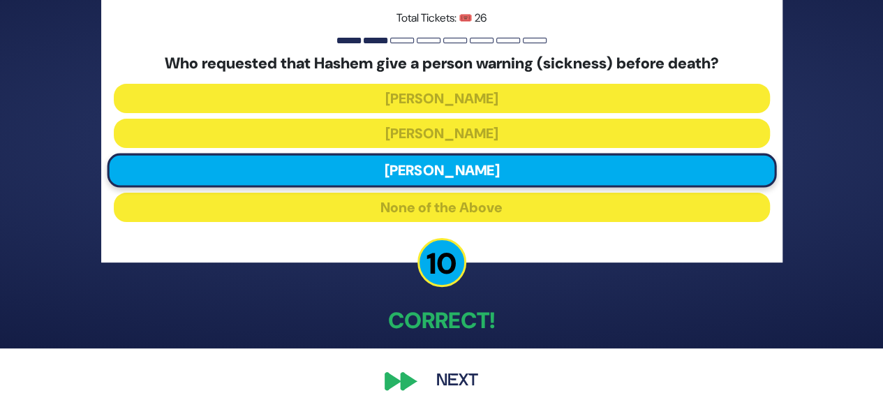
click at [452, 386] on button "Next" at bounding box center [457, 381] width 81 height 32
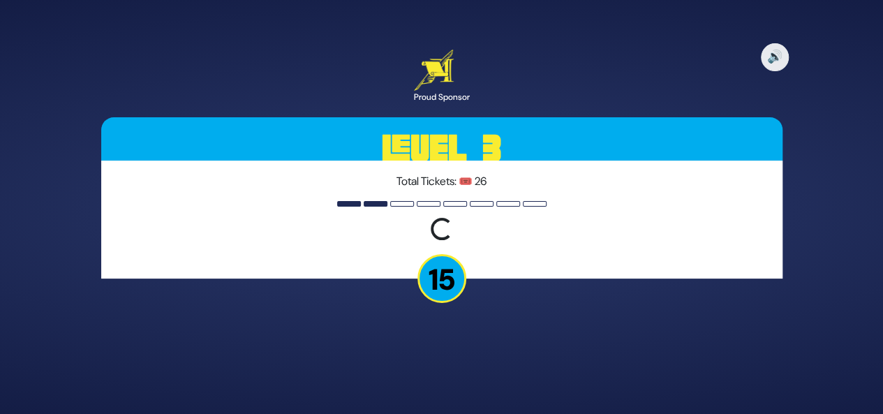
scroll to position [0, 0]
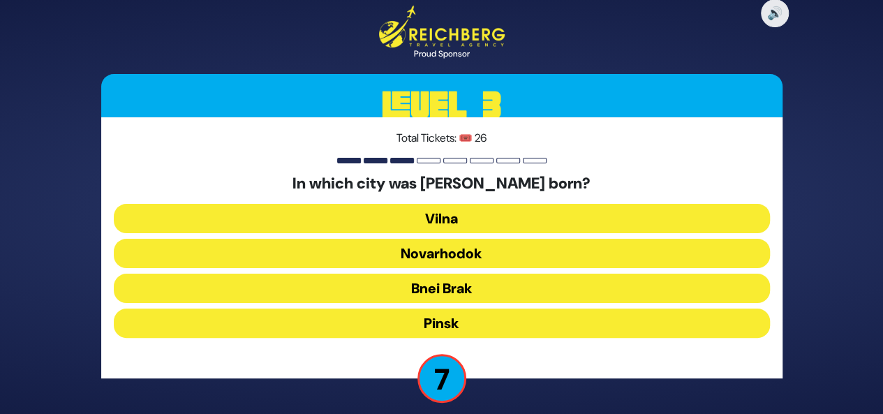
click at [500, 319] on button "Pinsk" at bounding box center [442, 323] width 656 height 29
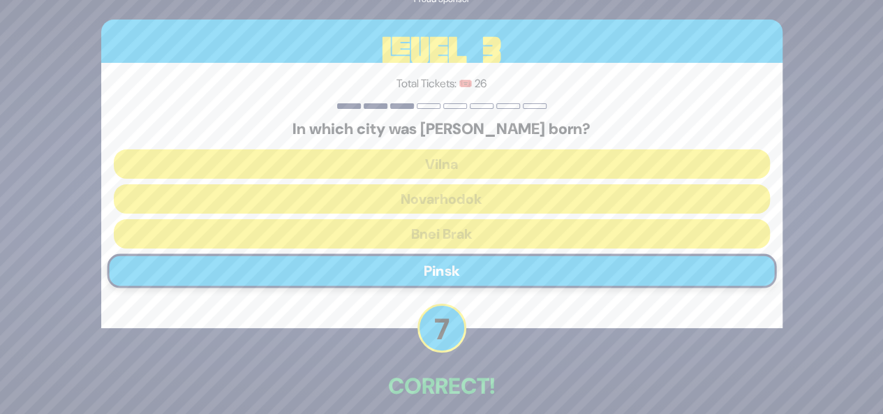
scroll to position [65, 0]
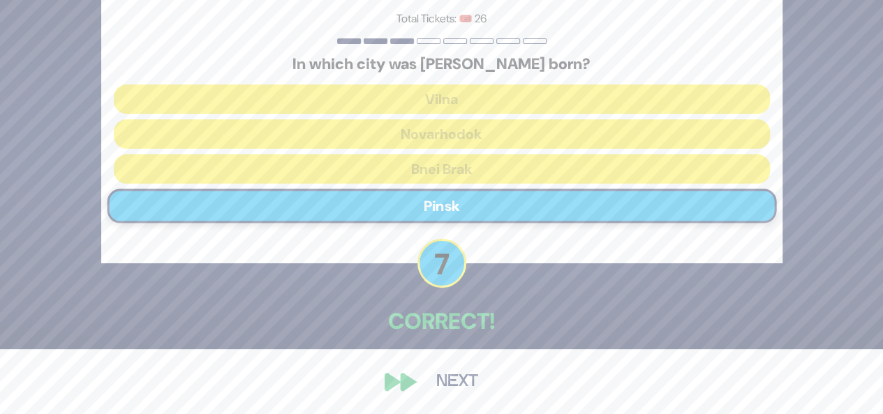
click at [467, 381] on button "Next" at bounding box center [457, 382] width 81 height 32
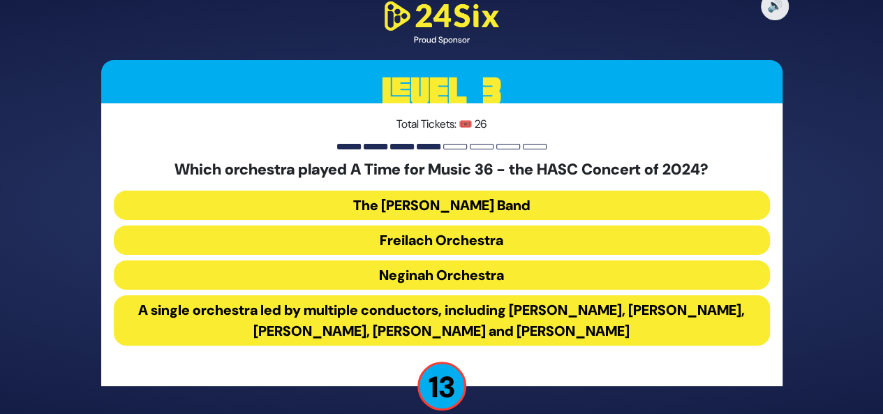
click at [360, 326] on button "A single orchestra led by multiple conductors, including [PERSON_NAME], [PERSON…" at bounding box center [442, 320] width 656 height 50
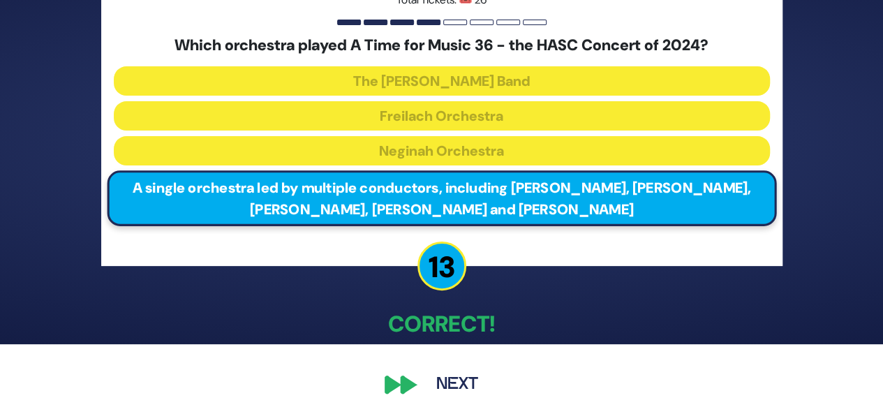
scroll to position [73, 0]
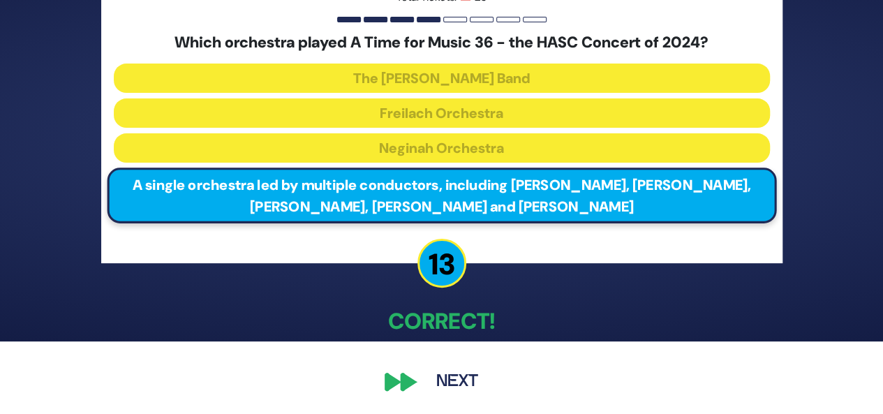
click at [456, 392] on button "Next" at bounding box center [457, 382] width 81 height 32
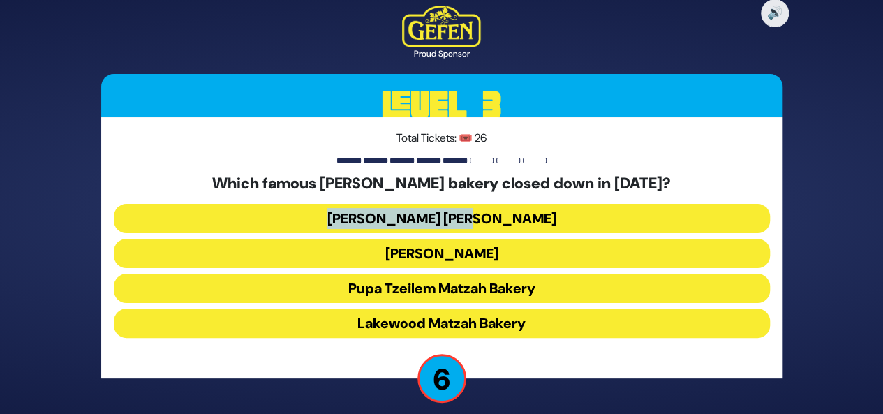
drag, startPoint x: 496, startPoint y: 200, endPoint x: 496, endPoint y: 224, distance: 23.7
click at [496, 224] on div "Which famous [PERSON_NAME] bakery closed down in [DATE]? [PERSON_NAME] Matzah B…" at bounding box center [442, 259] width 656 height 169
click at [496, 239] on button "[PERSON_NAME] [PERSON_NAME]" at bounding box center [442, 253] width 656 height 29
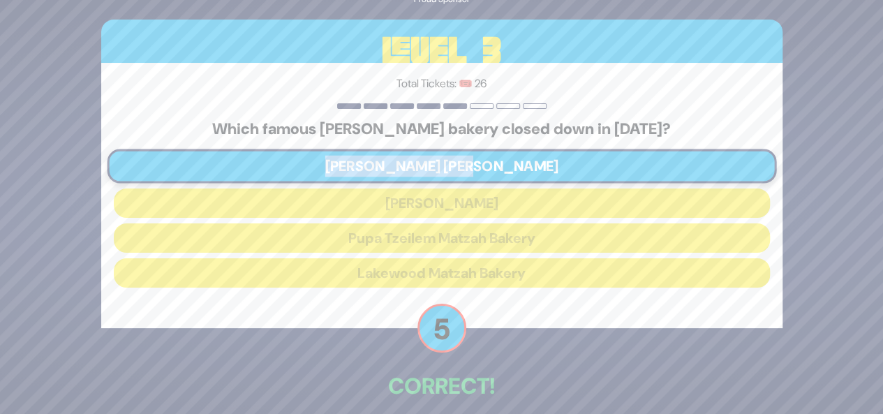
scroll to position [66, 0]
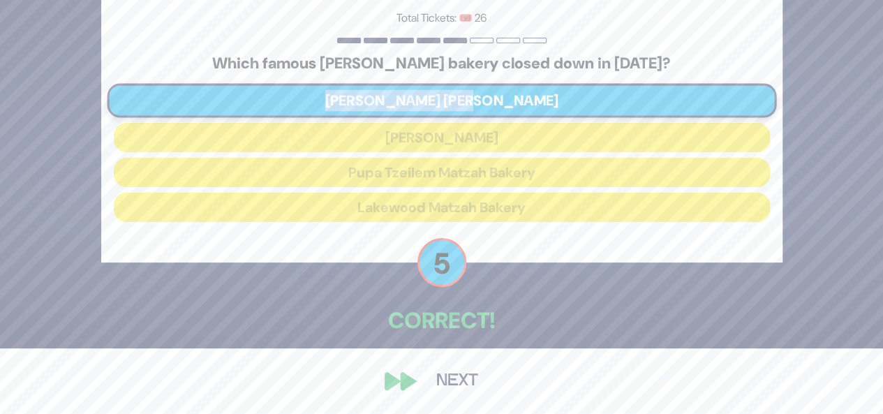
click at [486, 390] on button "Next" at bounding box center [457, 381] width 81 height 32
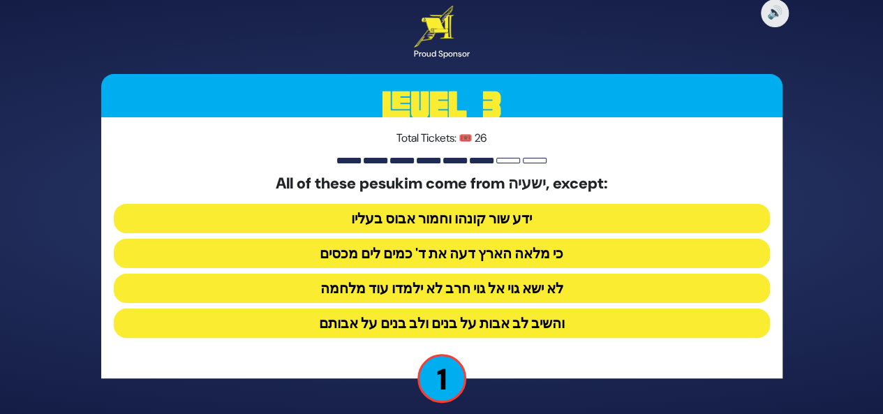
click at [480, 274] on button "כי מלאה הארץ דעה את ד' כמים לים מכסים" at bounding box center [442, 288] width 656 height 29
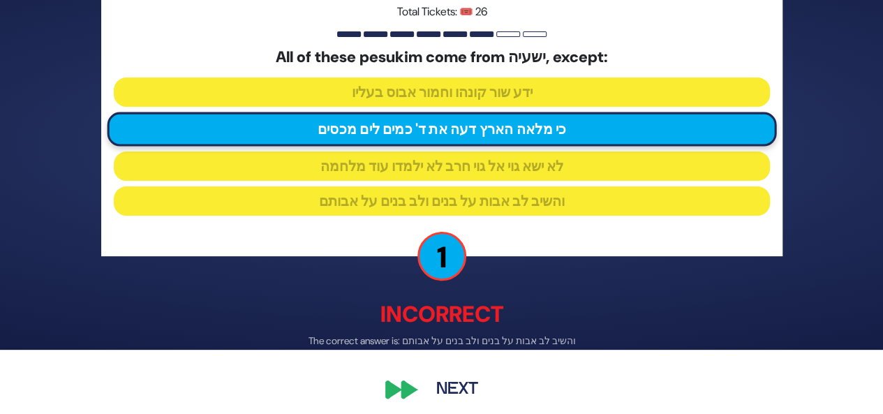
scroll to position [73, 0]
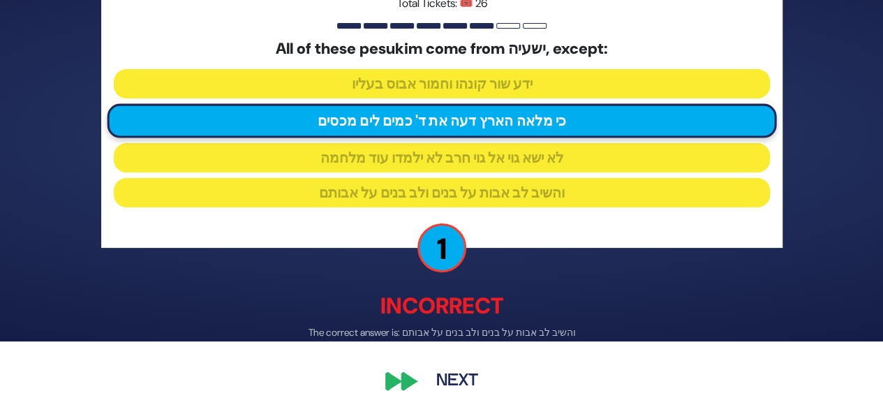
click at [457, 381] on button "Next" at bounding box center [457, 382] width 81 height 32
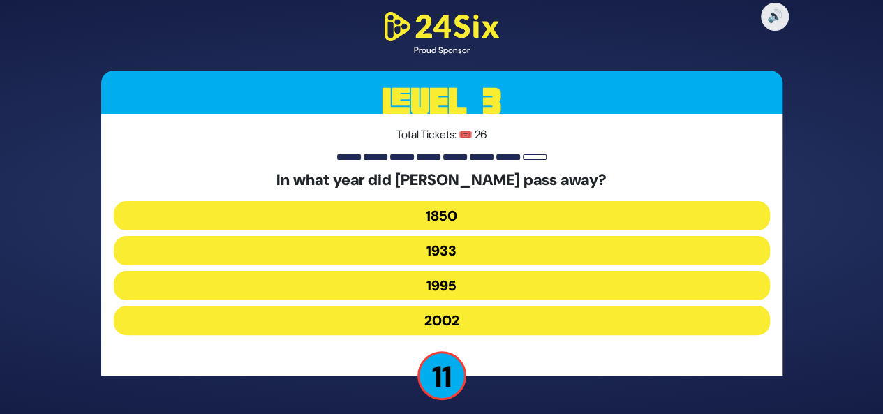
click at [408, 271] on button "1933" at bounding box center [442, 285] width 656 height 29
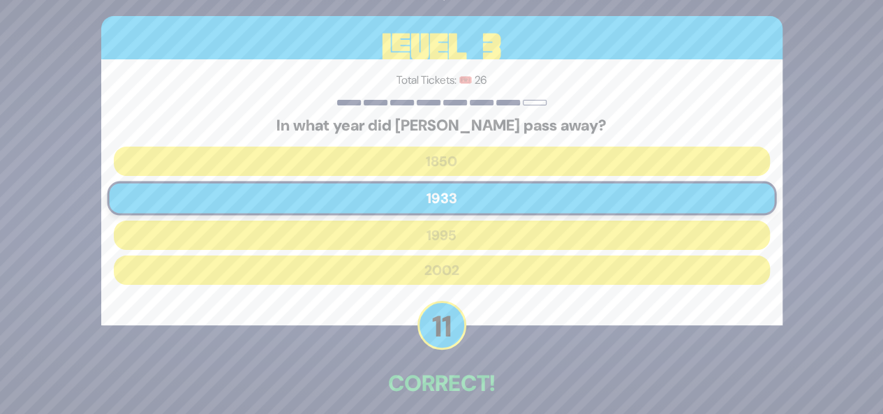
scroll to position [62, 0]
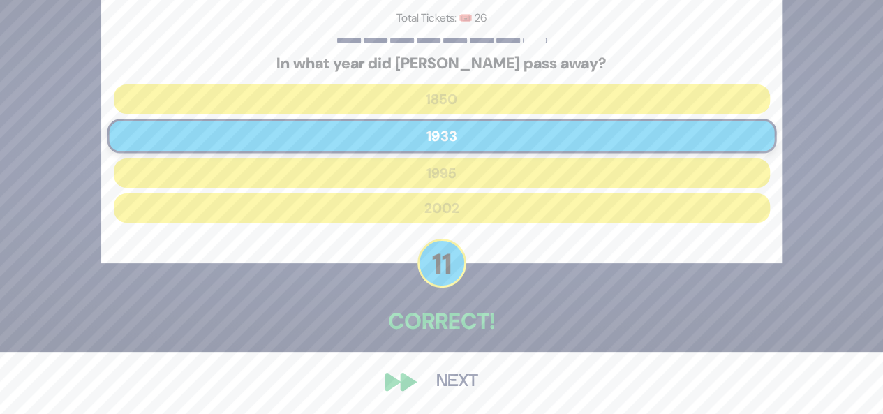
click at [443, 395] on button "Next" at bounding box center [457, 382] width 81 height 32
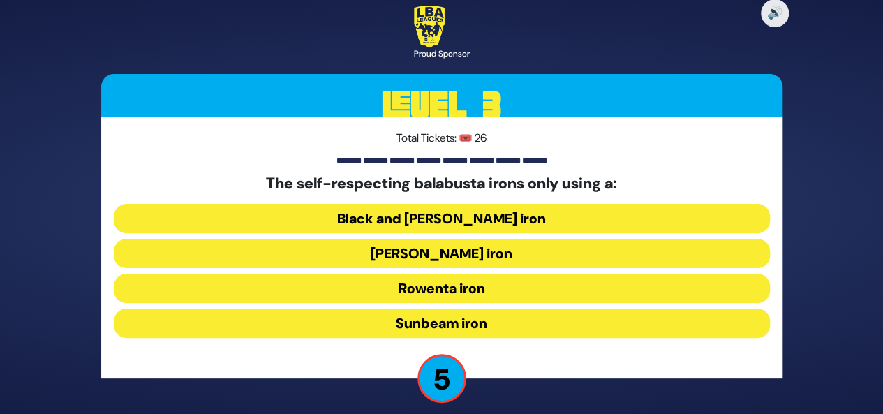
click at [429, 309] on button "Rowenta iron" at bounding box center [442, 323] width 656 height 29
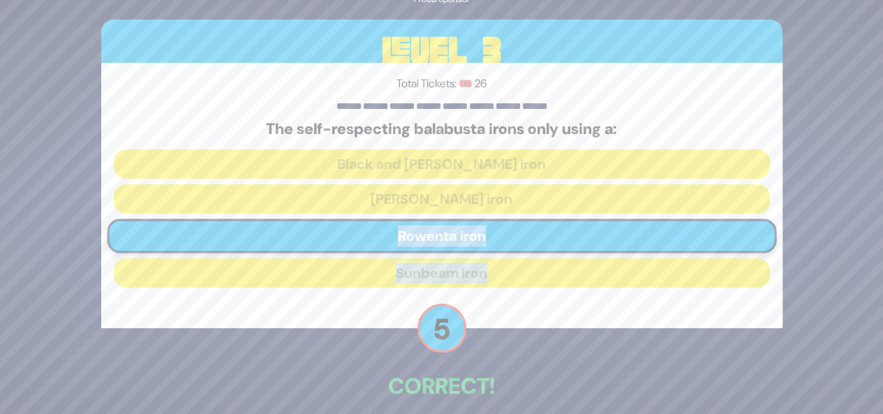
drag, startPoint x: 862, startPoint y: 219, endPoint x: 881, endPoint y: 307, distance: 90.1
click at [881, 307] on div "🔊 Proud Sponsor Level 3 Total Tickets: 🎟️ 26 The self-respecting balabusta iron…" at bounding box center [441, 207] width 883 height 414
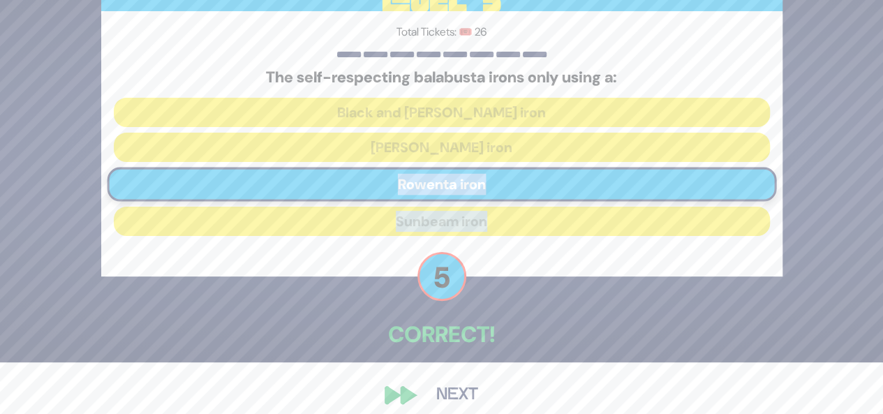
scroll to position [66, 0]
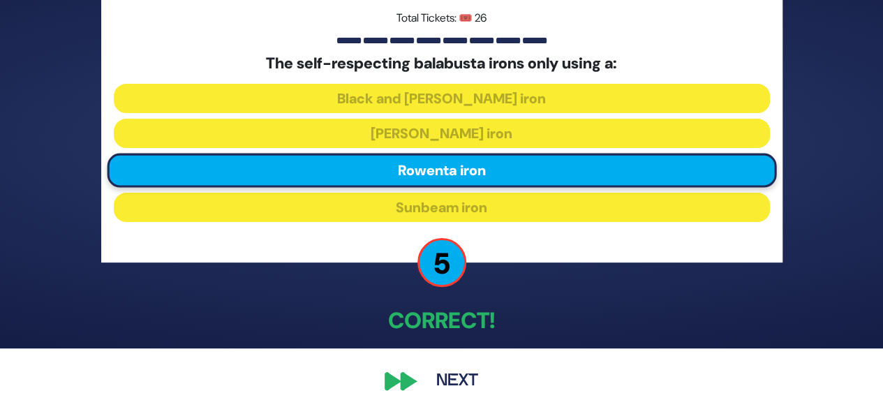
click at [710, 340] on div "Correct!" at bounding box center [442, 322] width 682 height 36
click at [389, 404] on div "🔊 Proud Sponsor Level 3 Total Tickets: 🎟️ 26 The self-respecting balabusta iron…" at bounding box center [442, 141] width 715 height 545
click at [452, 397] on button "Next" at bounding box center [457, 381] width 81 height 32
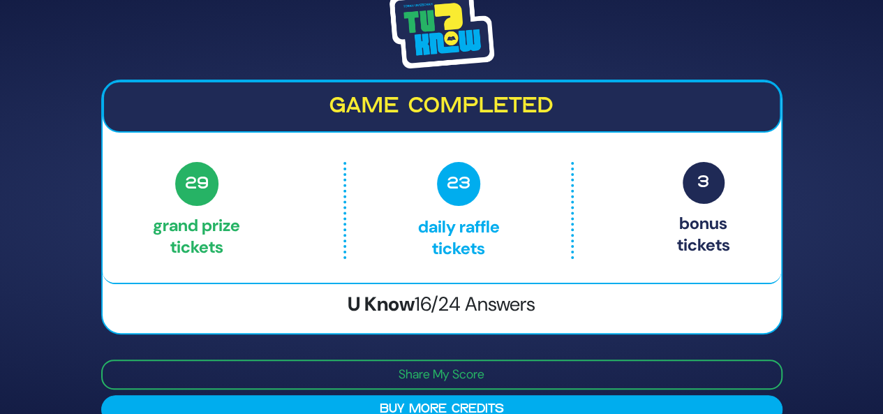
scroll to position [26, 0]
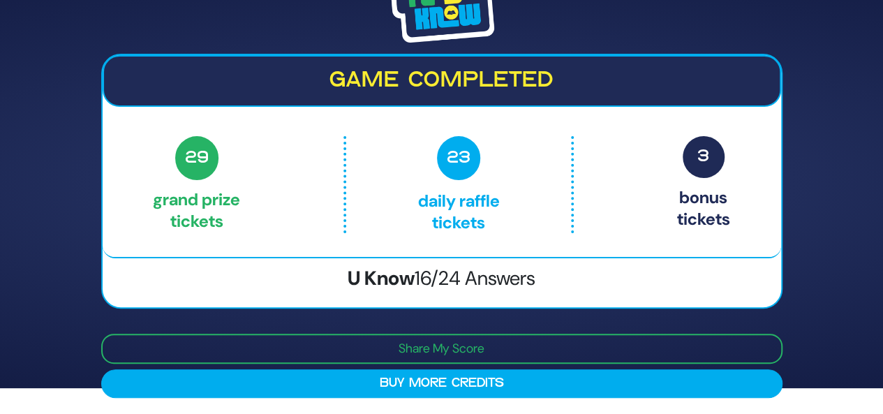
click at [209, 172] on span "29" at bounding box center [197, 158] width 44 height 44
